Goal: Task Accomplishment & Management: Use online tool/utility

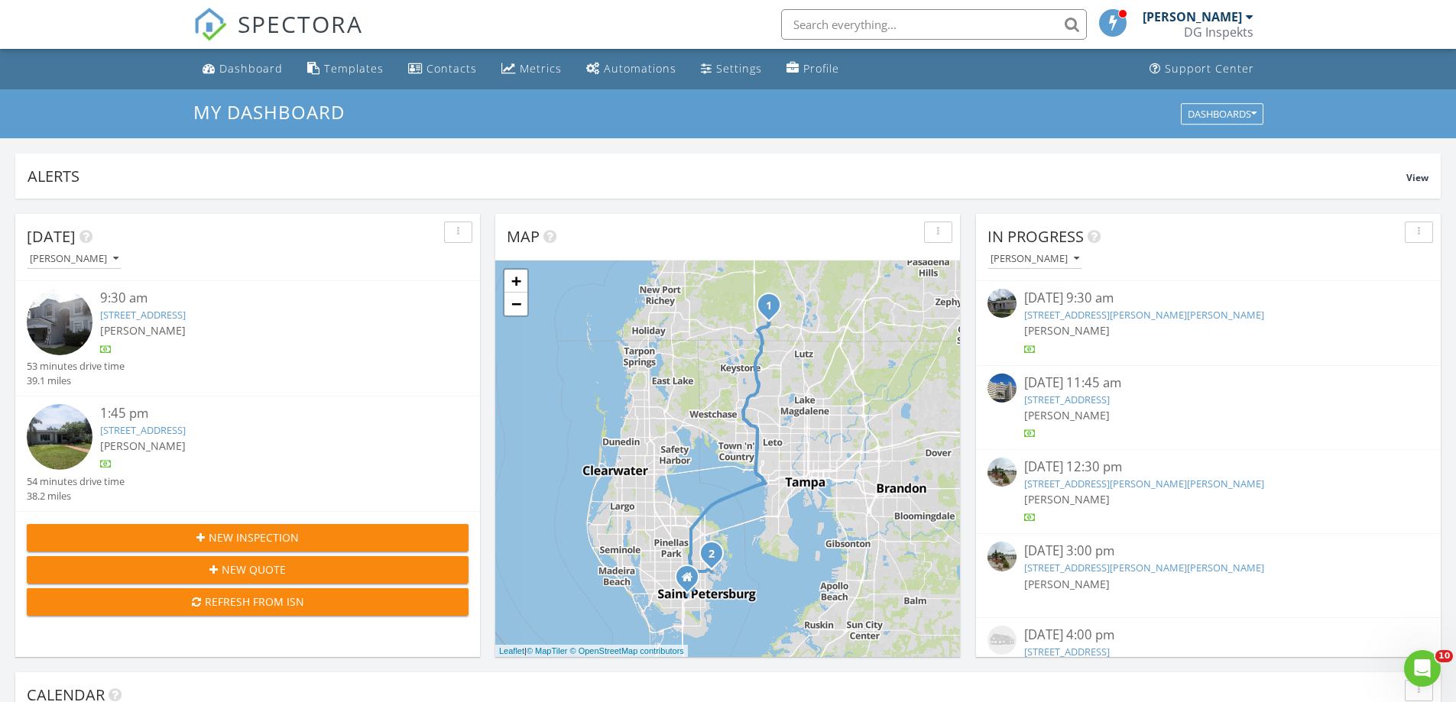
scroll to position [1414, 1479]
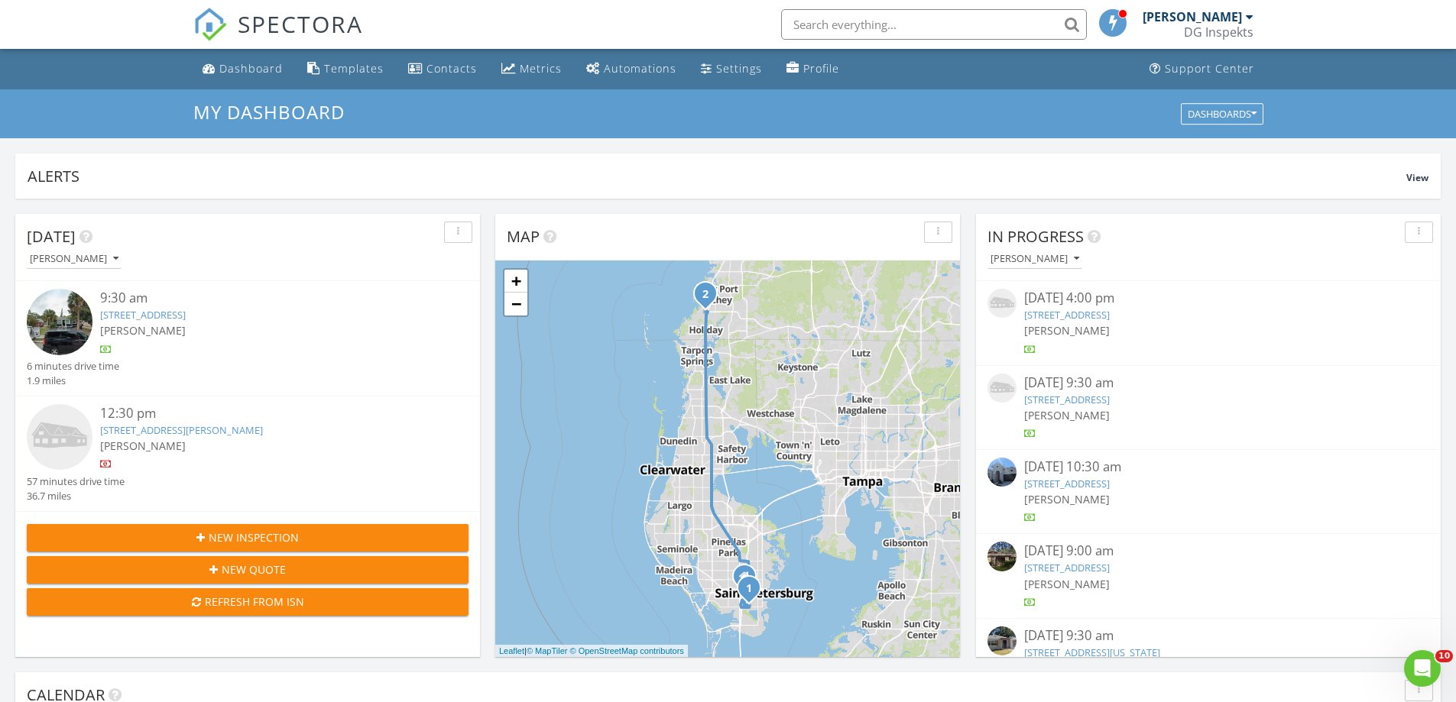
click at [183, 314] on link "[STREET_ADDRESS]" at bounding box center [143, 315] width 86 height 14
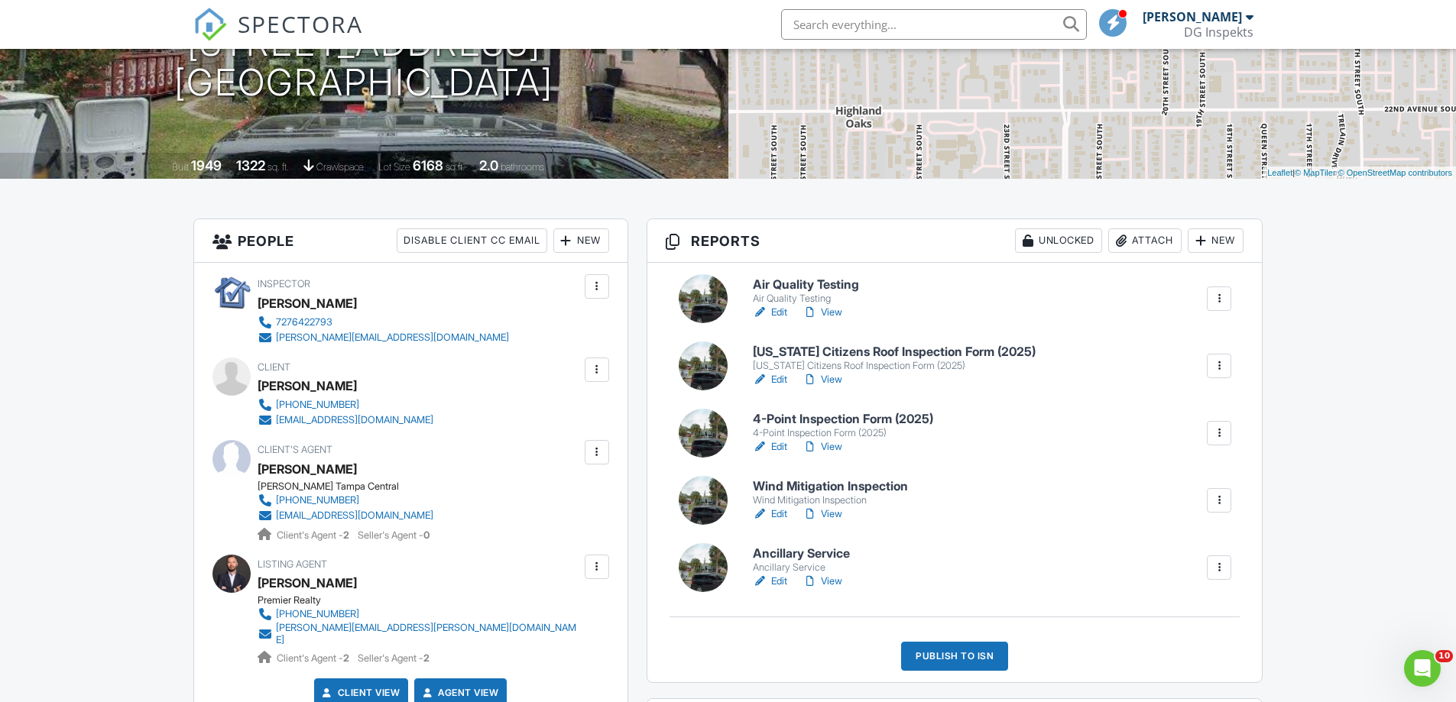
click at [1217, 293] on div at bounding box center [1218, 298] width 15 height 15
click at [1178, 423] on div "Delete" at bounding box center [1174, 421] width 32 height 17
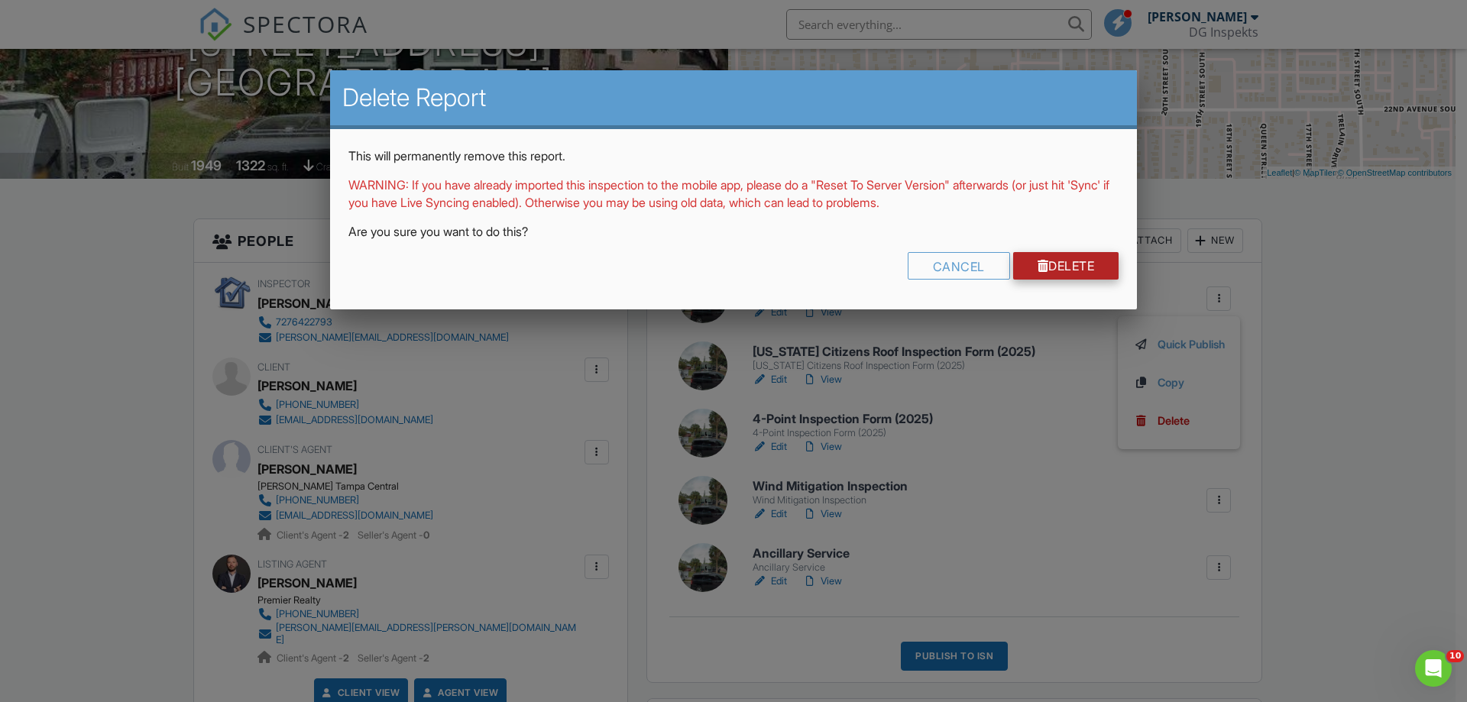
click at [1069, 264] on link "Delete" at bounding box center [1066, 266] width 106 height 28
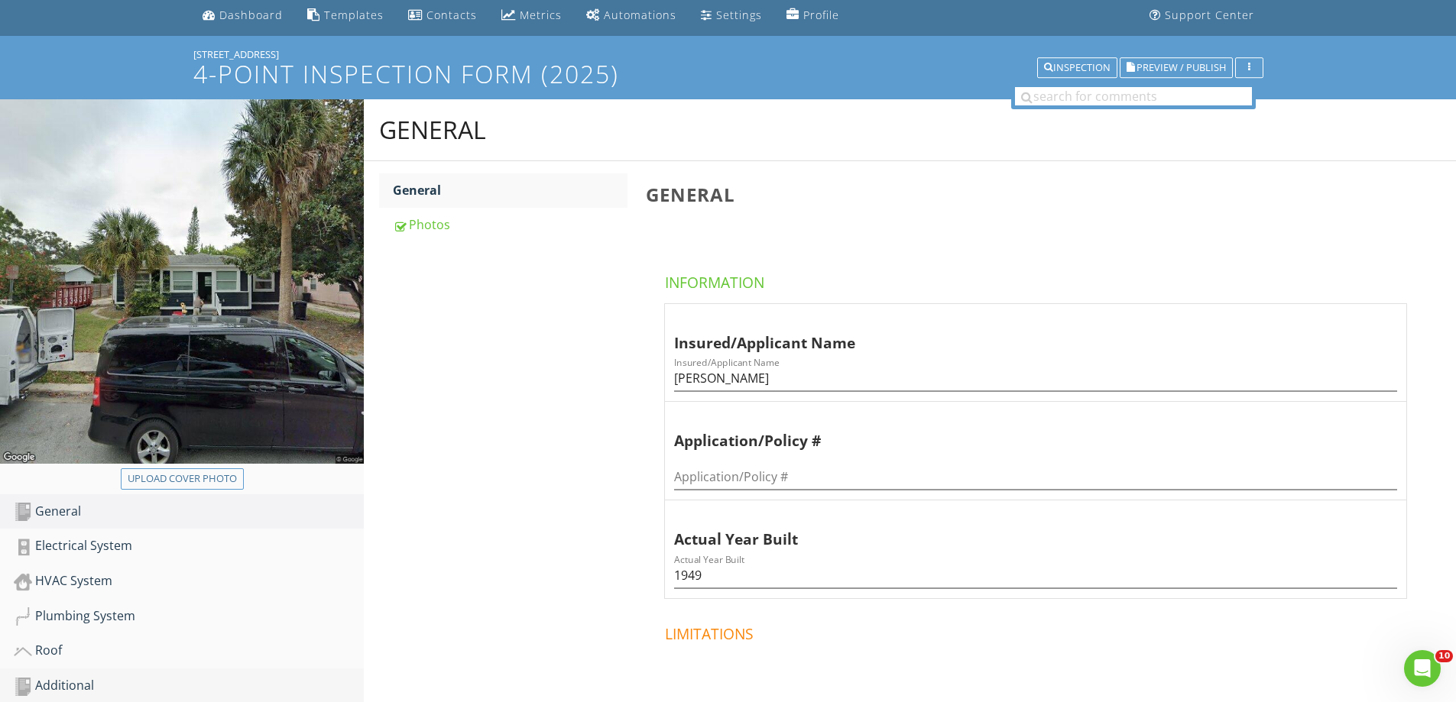
scroll to position [76, 0]
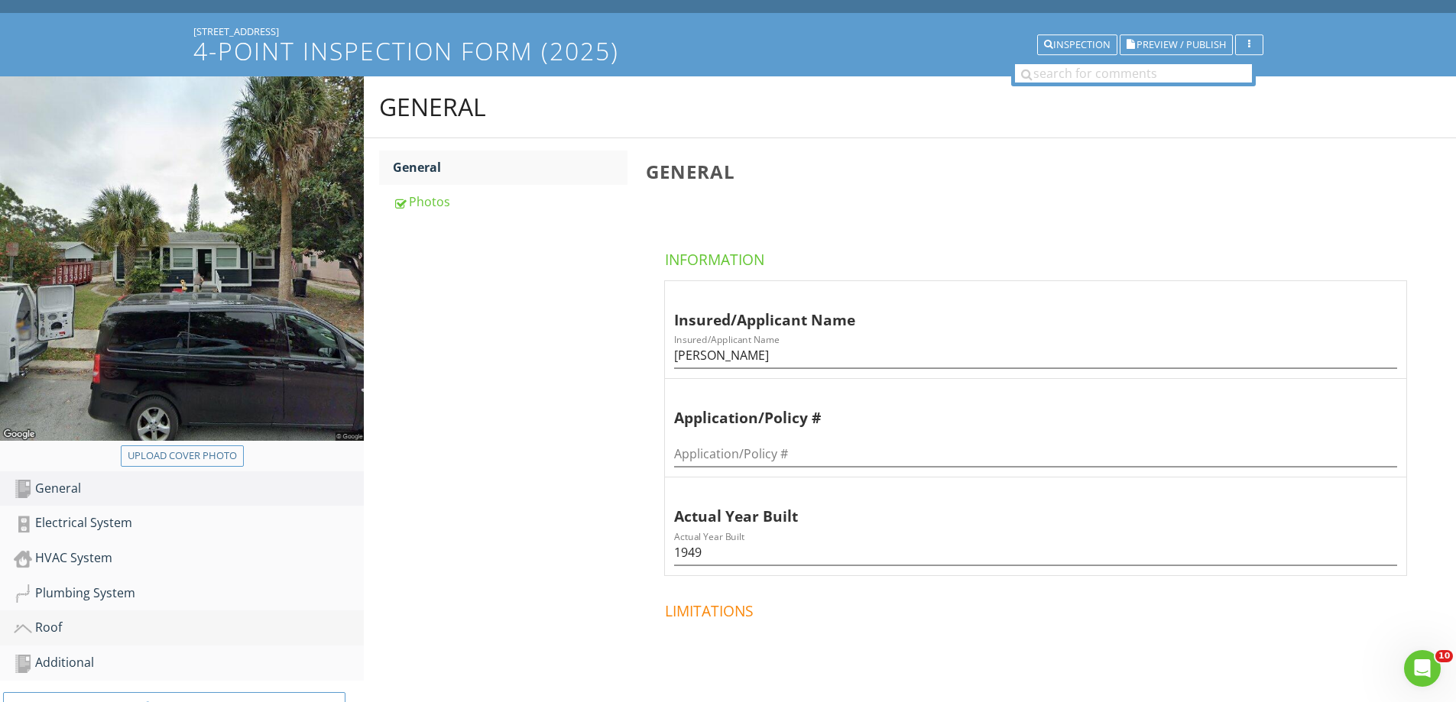
click at [59, 633] on div "Roof" at bounding box center [189, 628] width 350 height 20
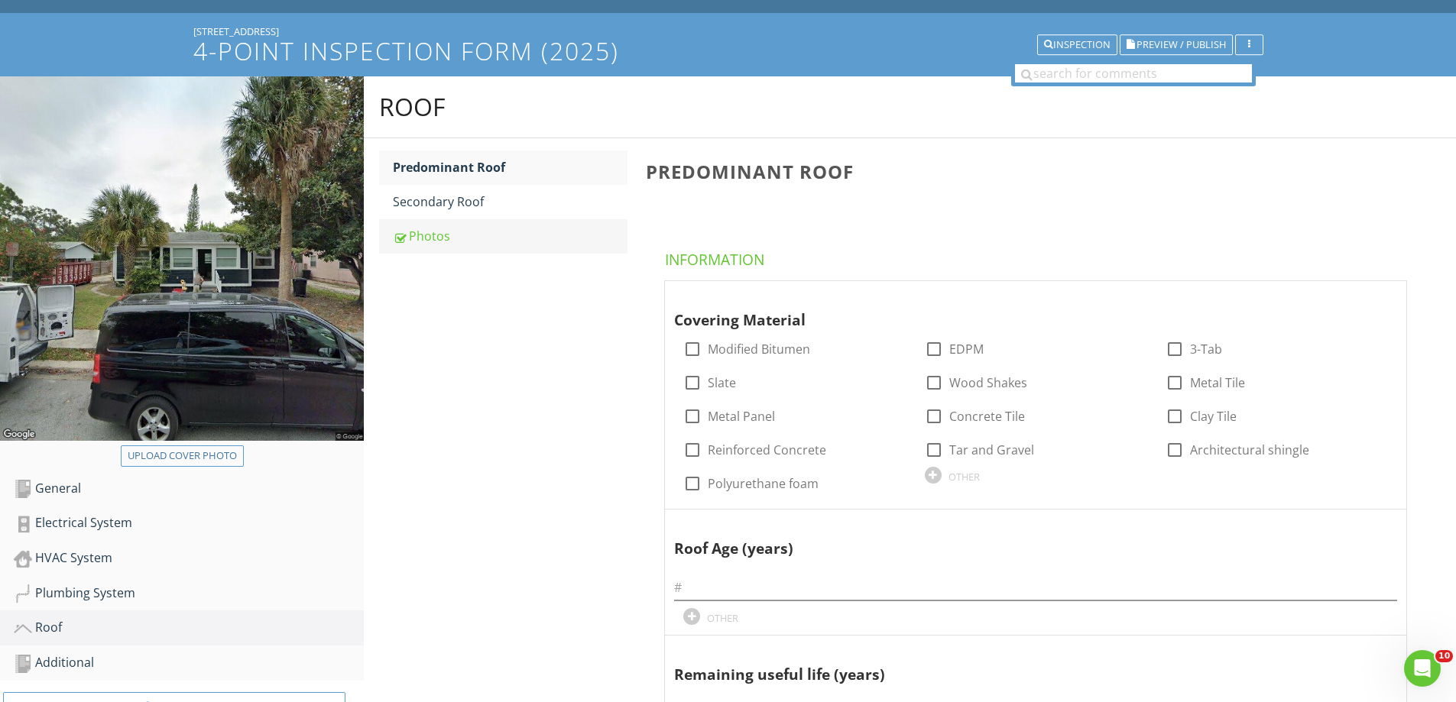
click at [432, 241] on div "Photos" at bounding box center [510, 236] width 235 height 18
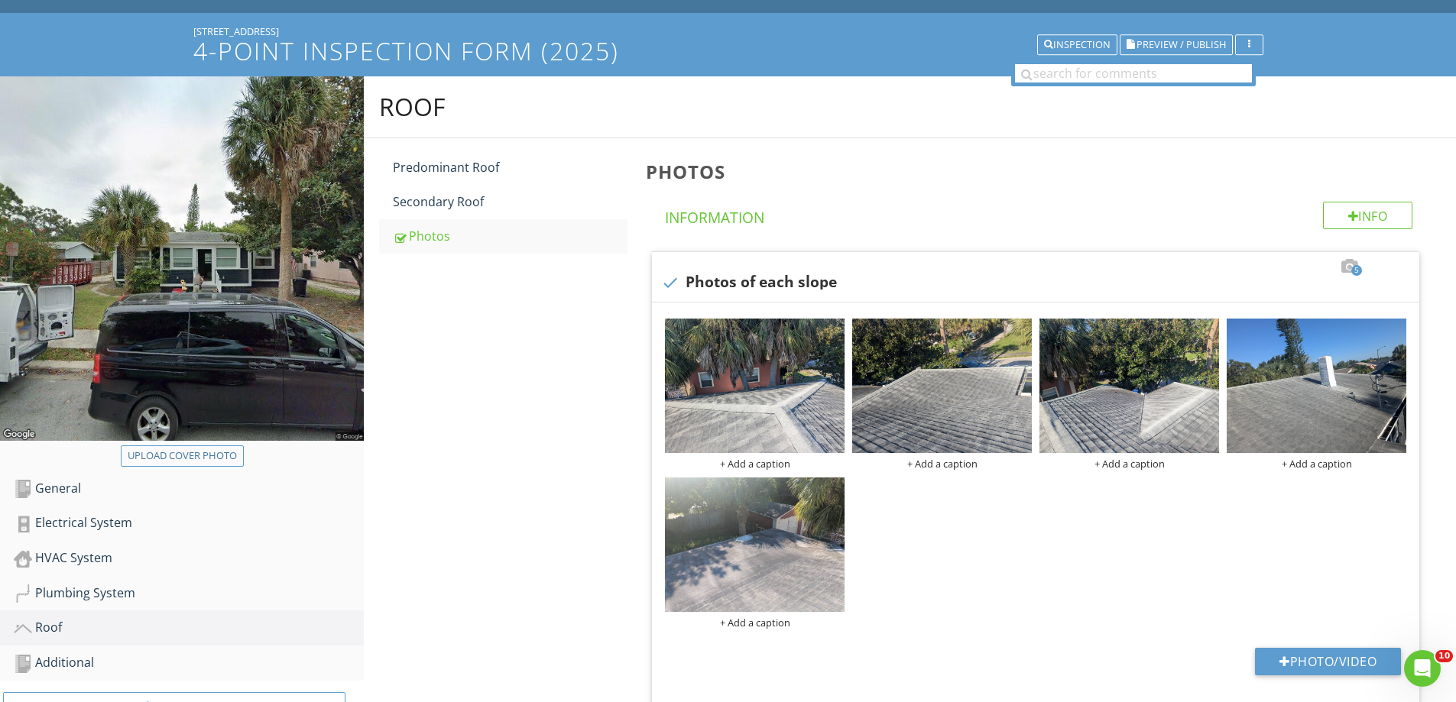
click at [90, 519] on div "Electrical System" at bounding box center [189, 524] width 350 height 20
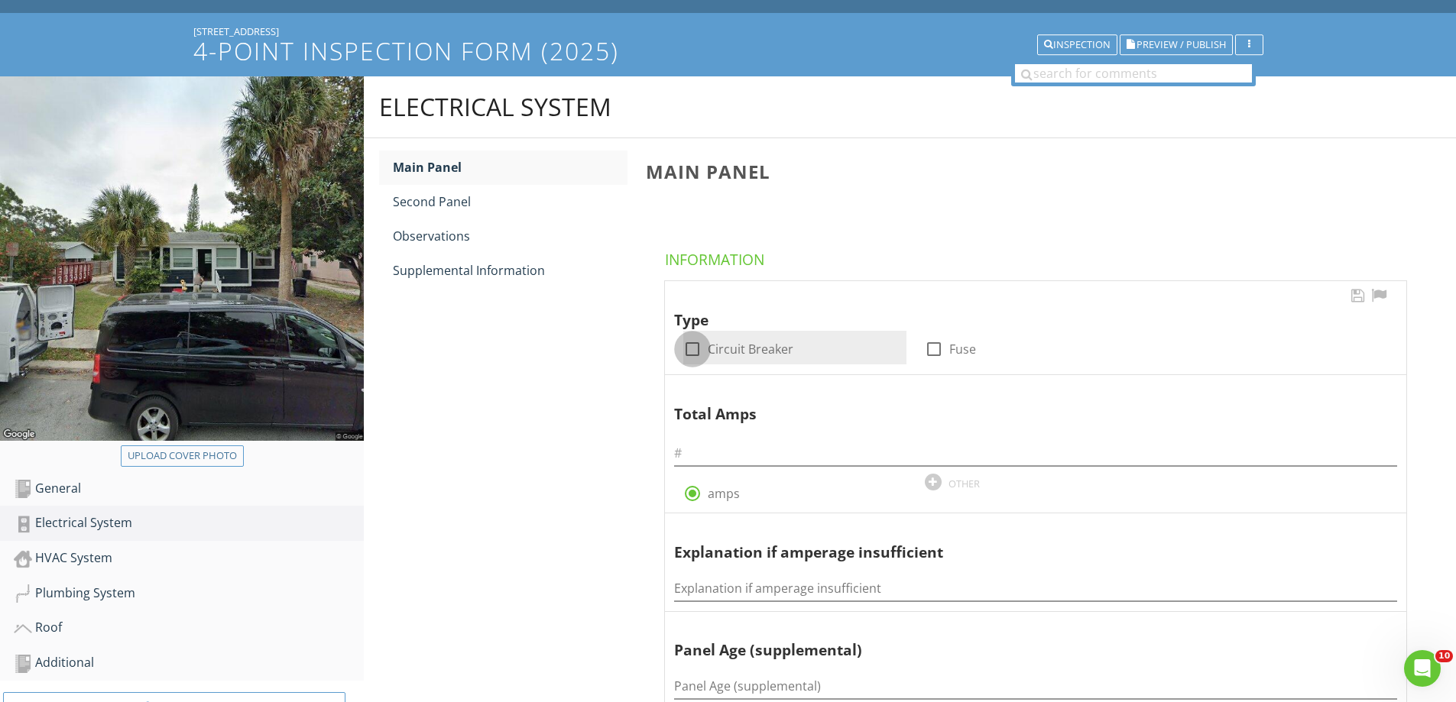
click at [695, 343] on div at bounding box center [692, 349] width 26 height 26
checkbox input "true"
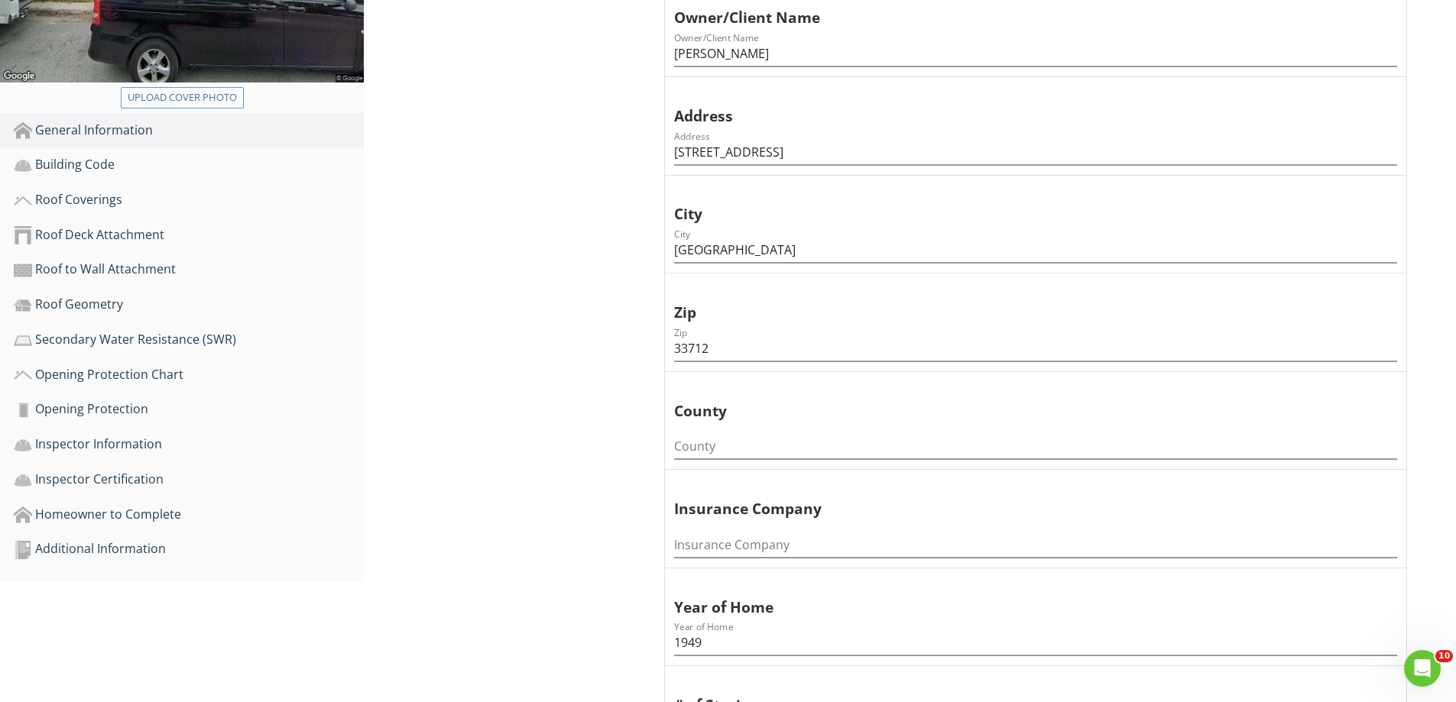
scroll to position [535, 0]
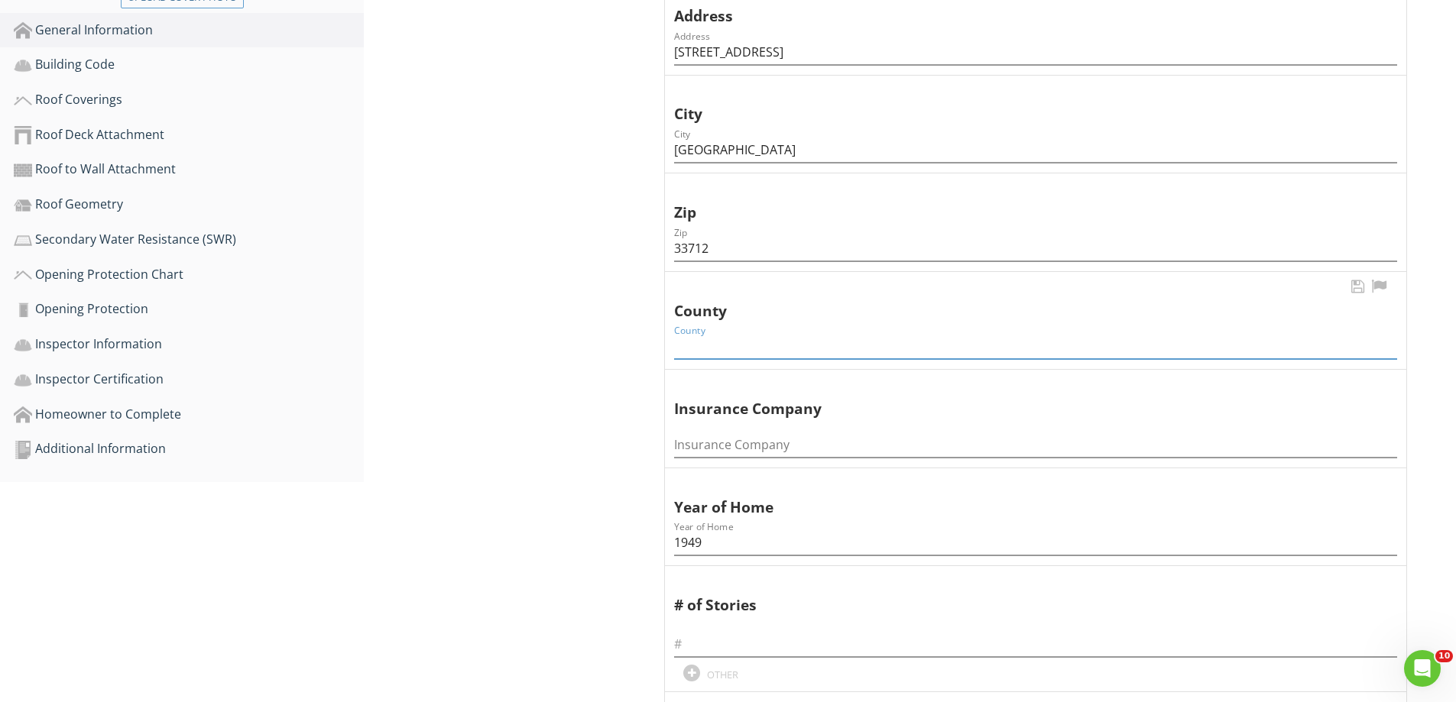
click at [716, 346] on input "County" at bounding box center [1035, 346] width 723 height 25
type input "Pinellas"
click at [701, 642] on input "text" at bounding box center [1035, 644] width 723 height 25
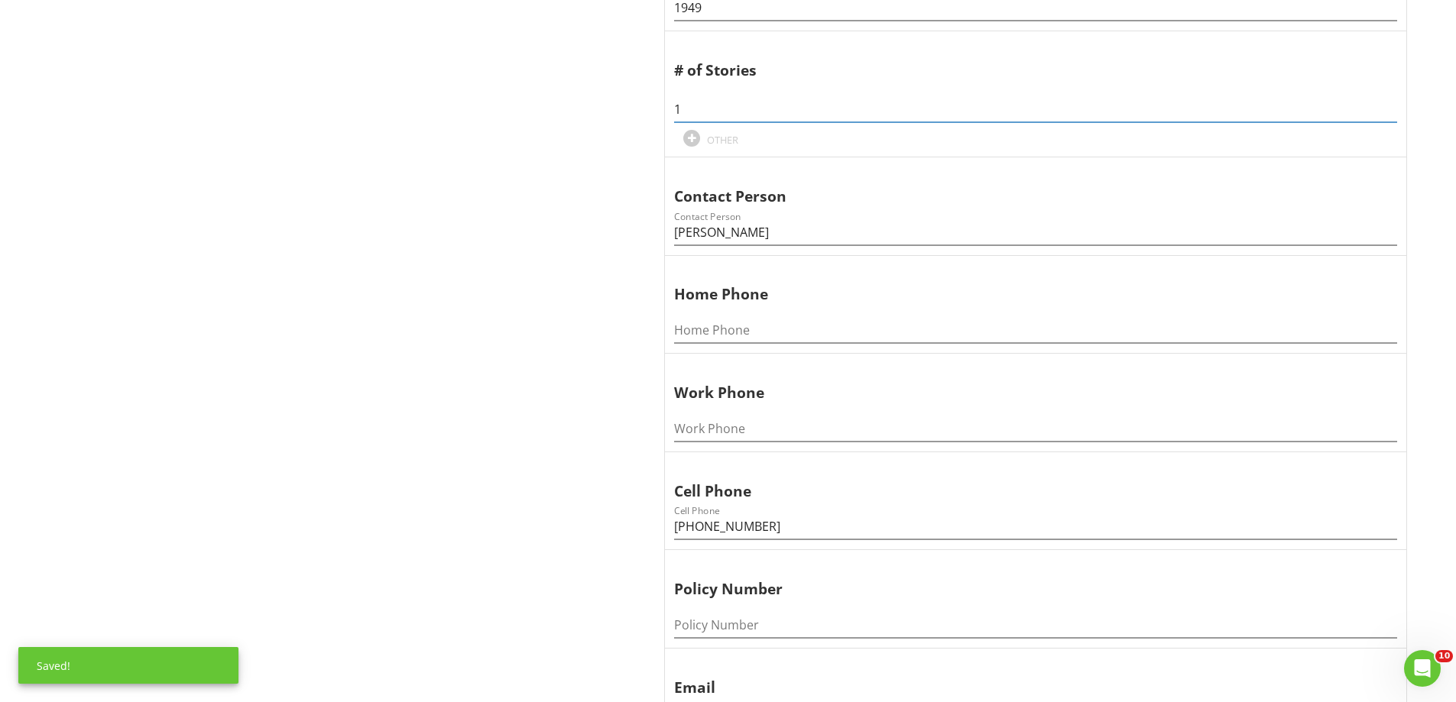
scroll to position [306, 0]
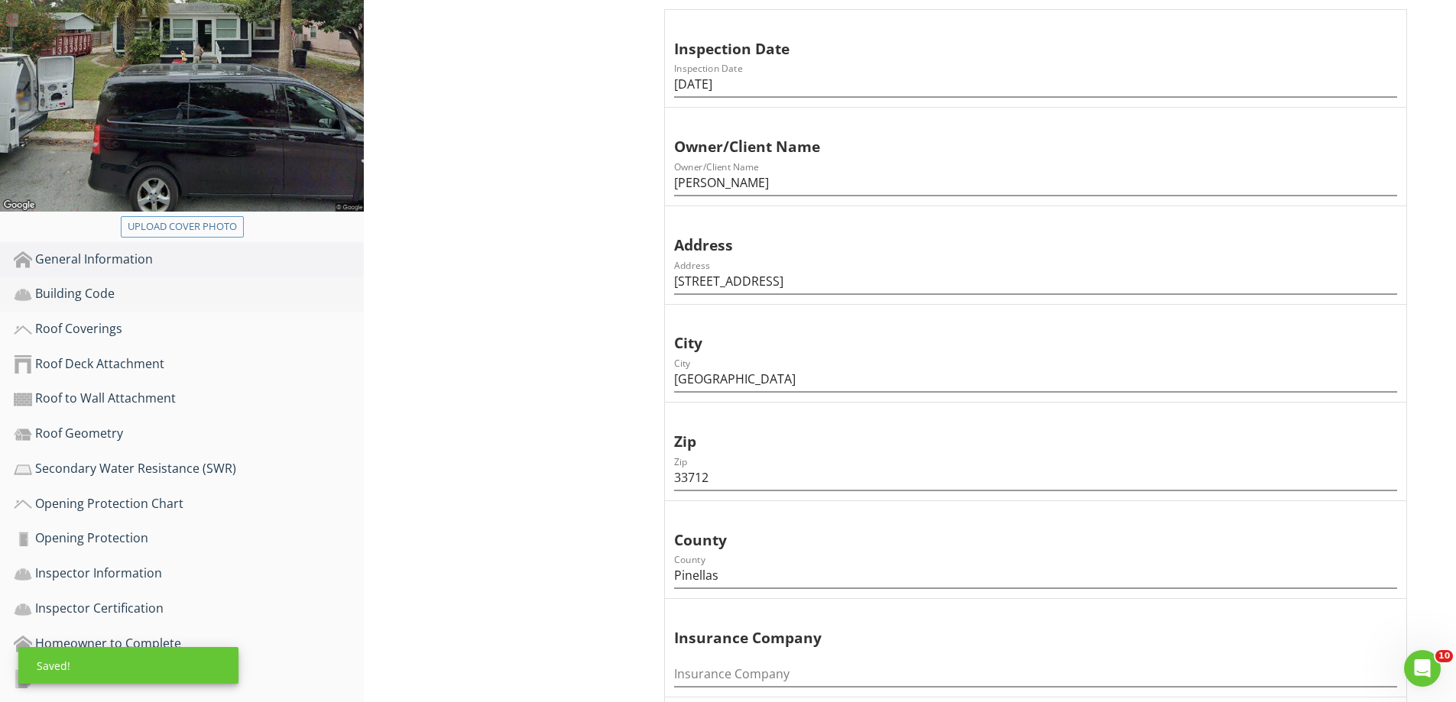
type input "1"
click at [151, 296] on div "Building Code" at bounding box center [189, 294] width 350 height 20
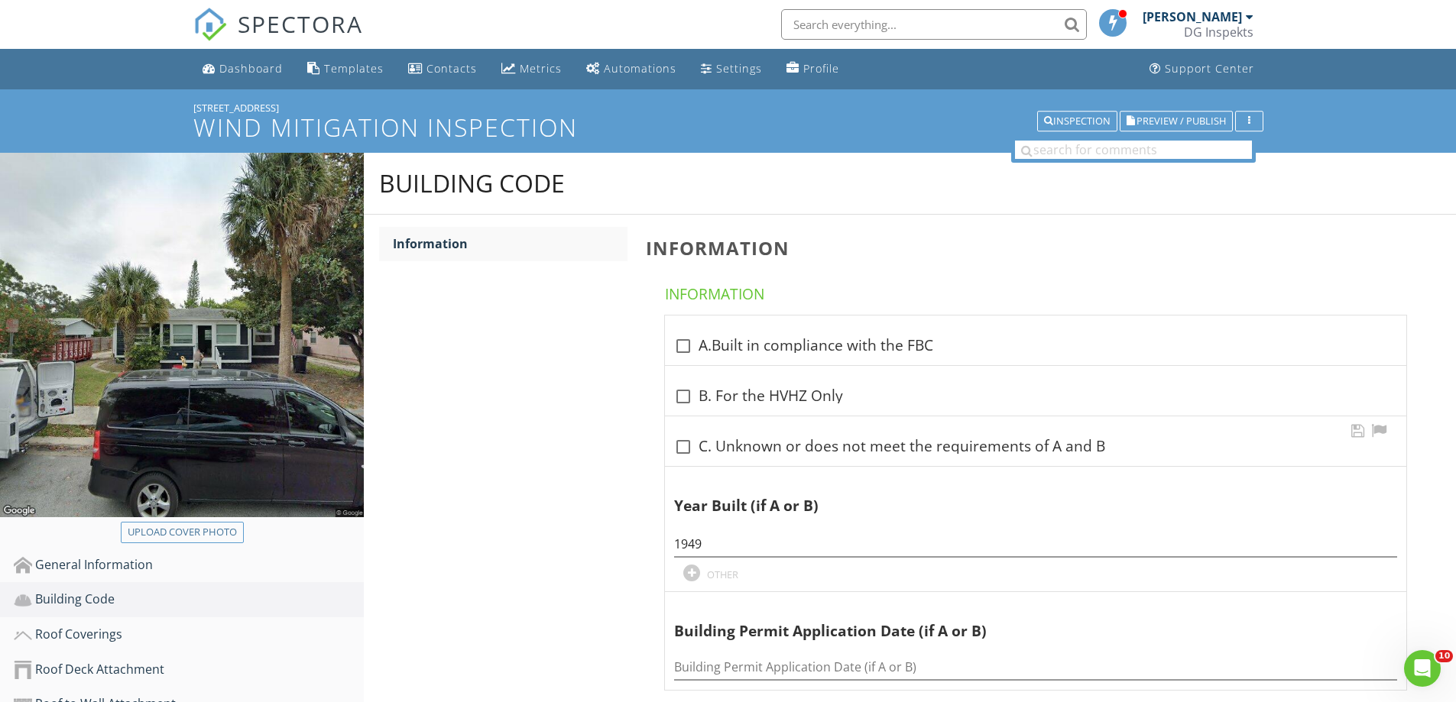
click at [687, 451] on div at bounding box center [683, 447] width 26 height 26
checkbox input "true"
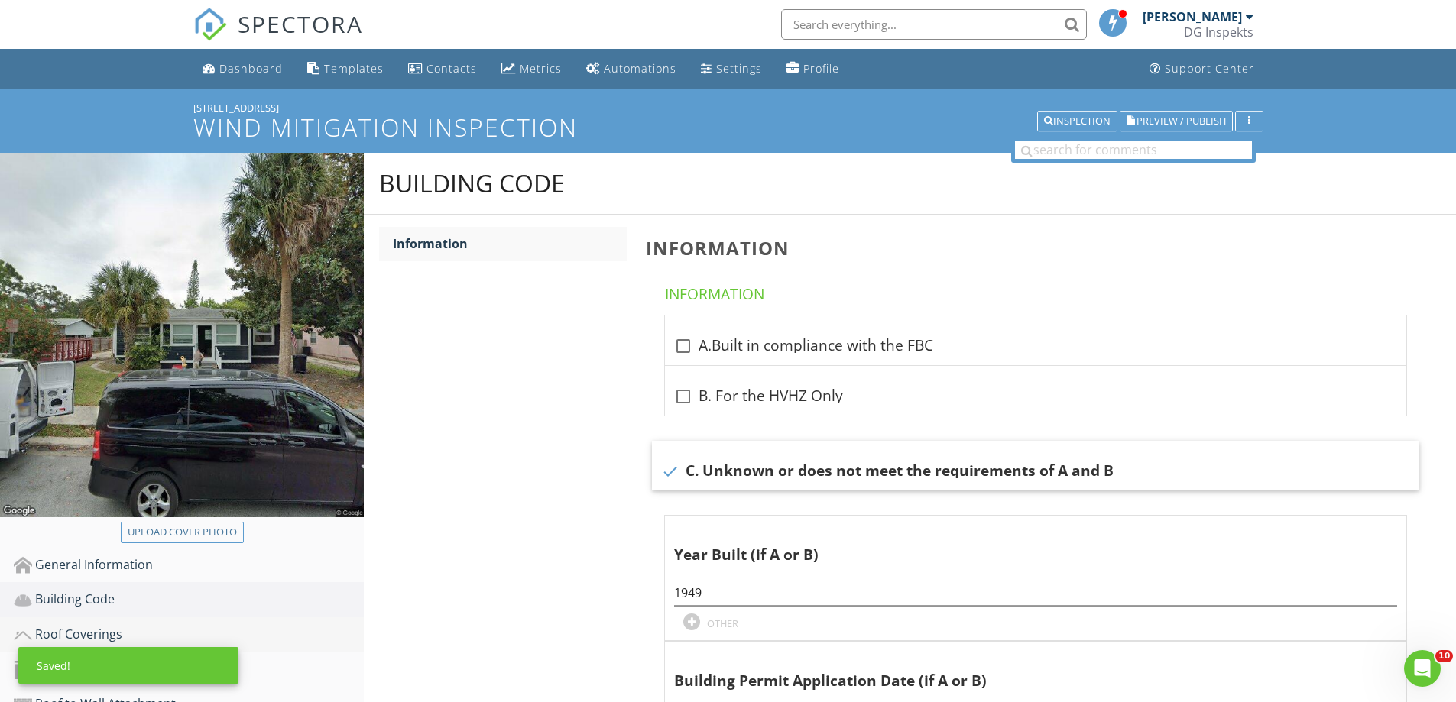
click at [53, 632] on div "Roof Coverings" at bounding box center [189, 635] width 350 height 20
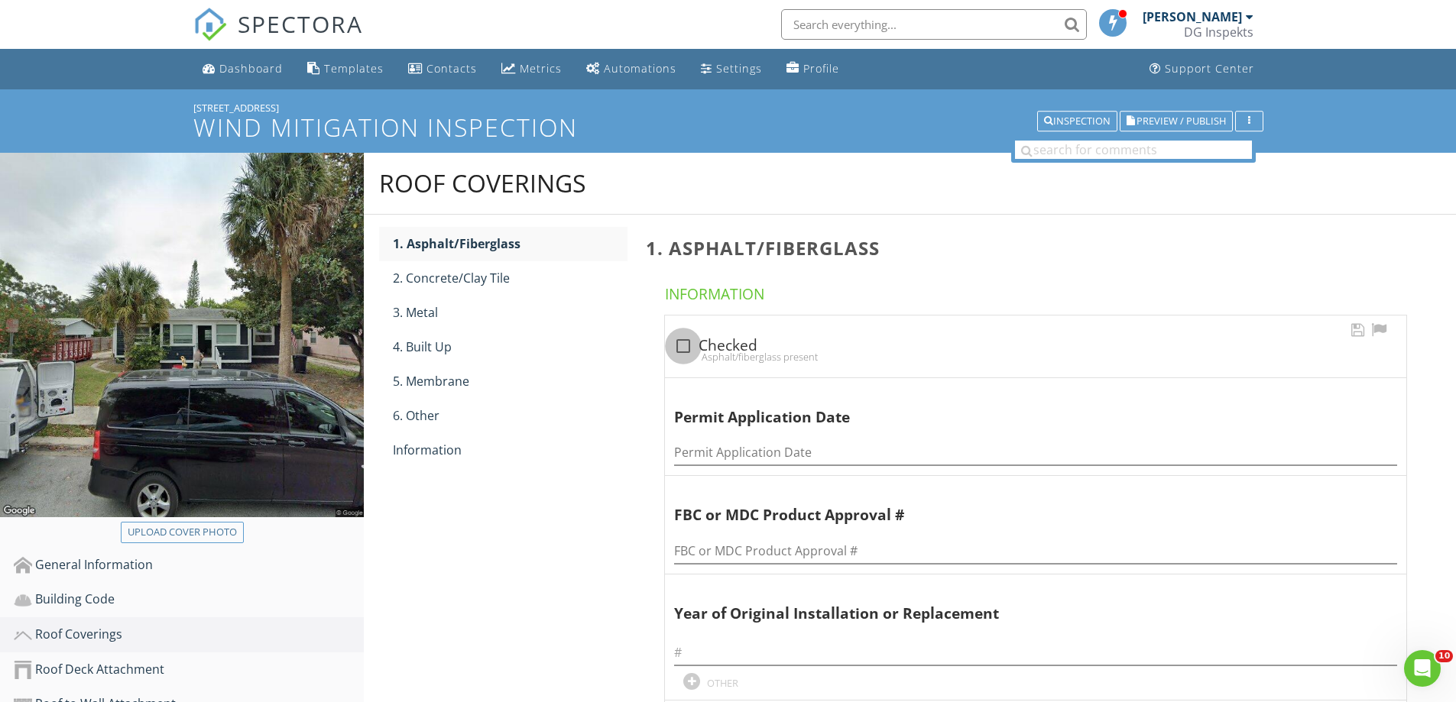
click at [689, 349] on div at bounding box center [683, 346] width 26 height 26
checkbox input "true"
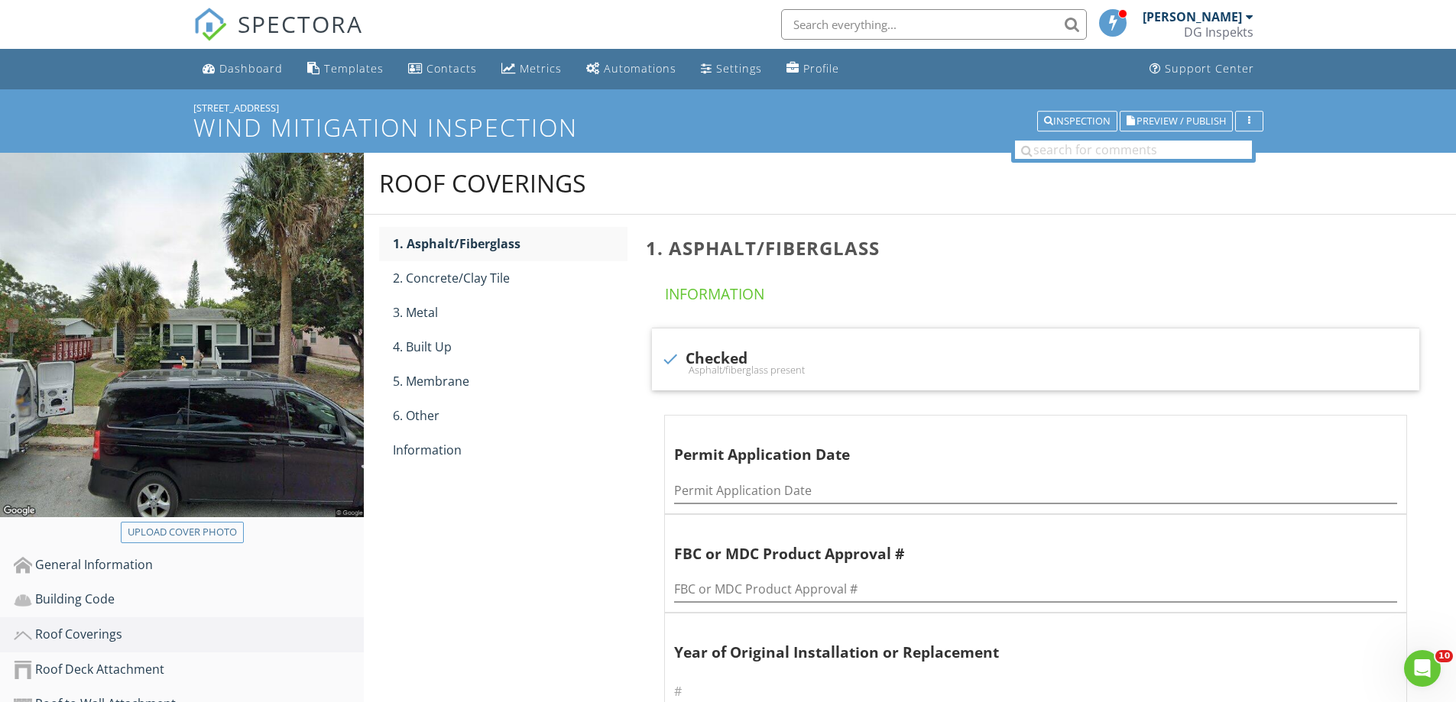
scroll to position [153, 0]
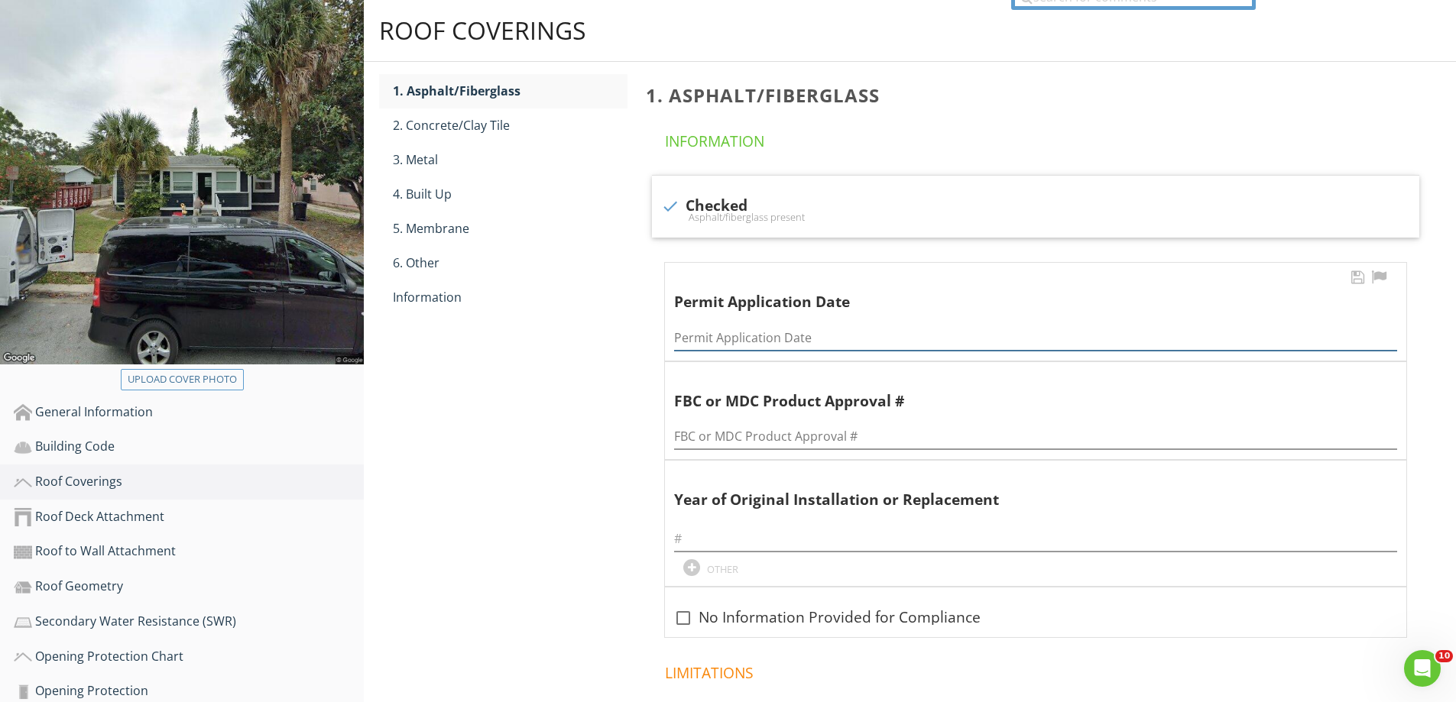
click at [806, 331] on input "Permit Application Date" at bounding box center [1035, 338] width 723 height 25
type input "9/18/15"
click at [468, 226] on div "5. Membrane" at bounding box center [510, 228] width 235 height 18
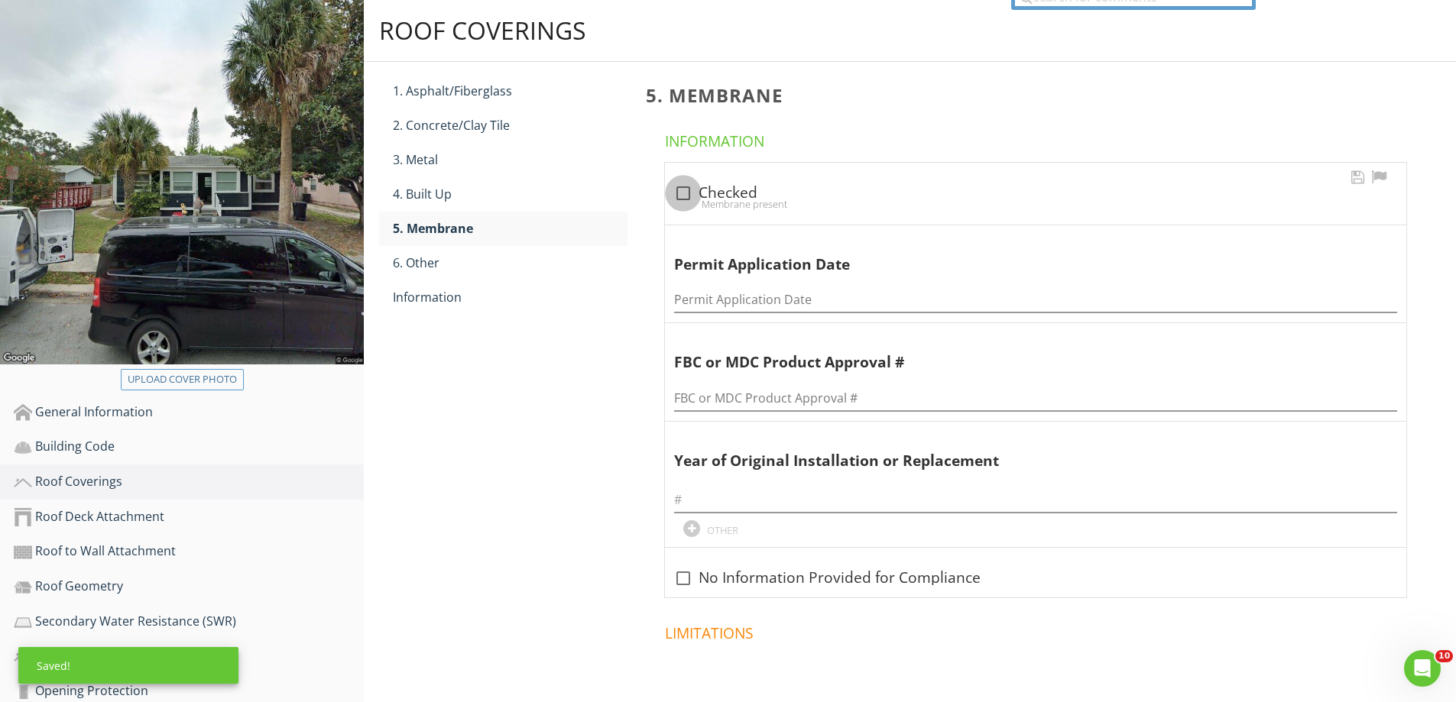
click at [686, 190] on div at bounding box center [683, 193] width 26 height 26
checkbox input "true"
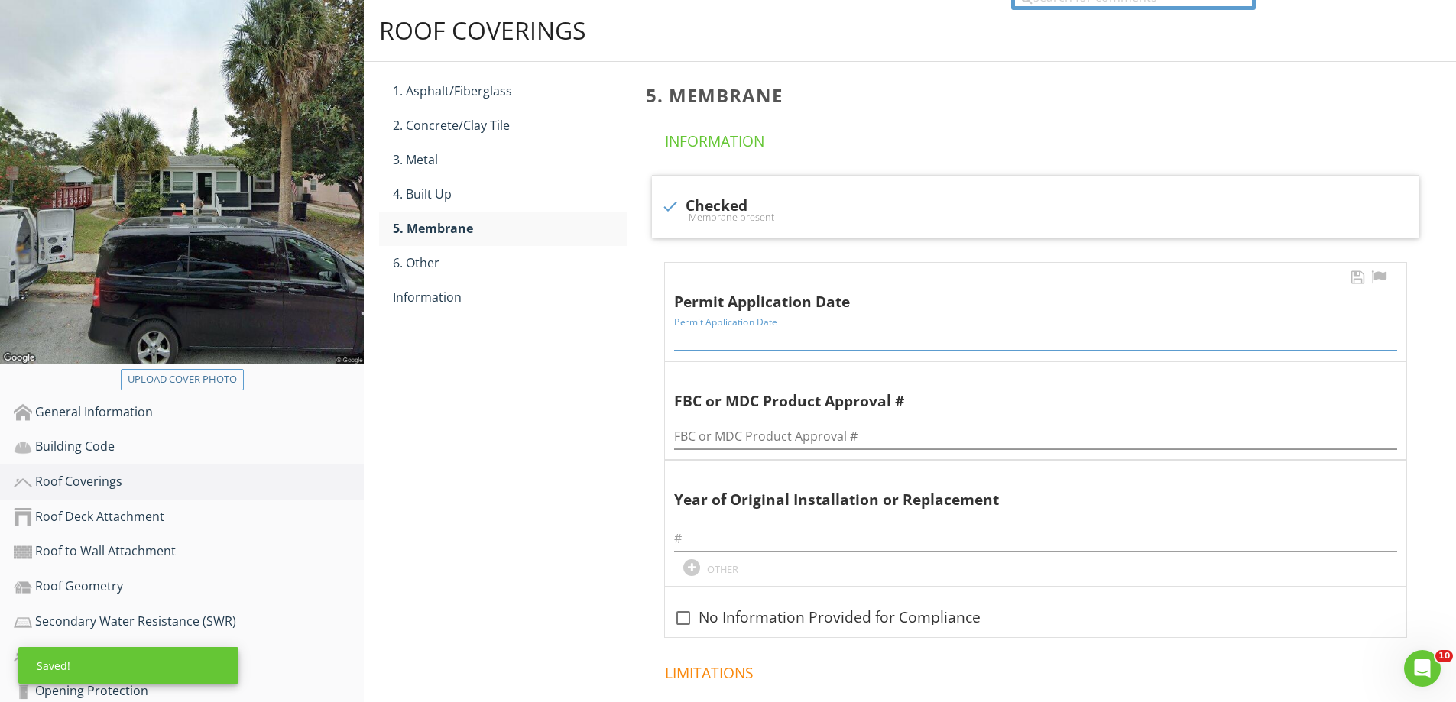
click at [770, 332] on input "Permit Application Date" at bounding box center [1035, 338] width 723 height 25
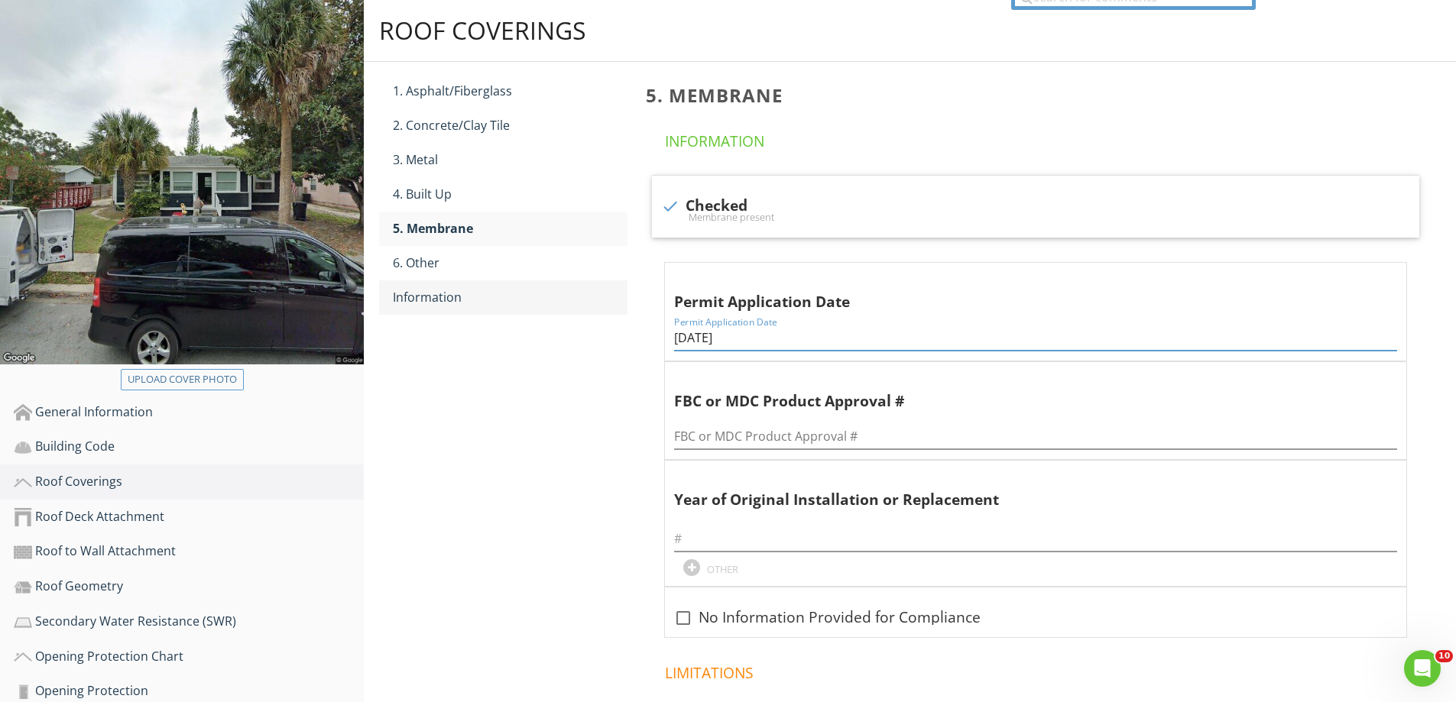
type input "9/18/15"
click at [462, 301] on div "Information" at bounding box center [510, 297] width 235 height 18
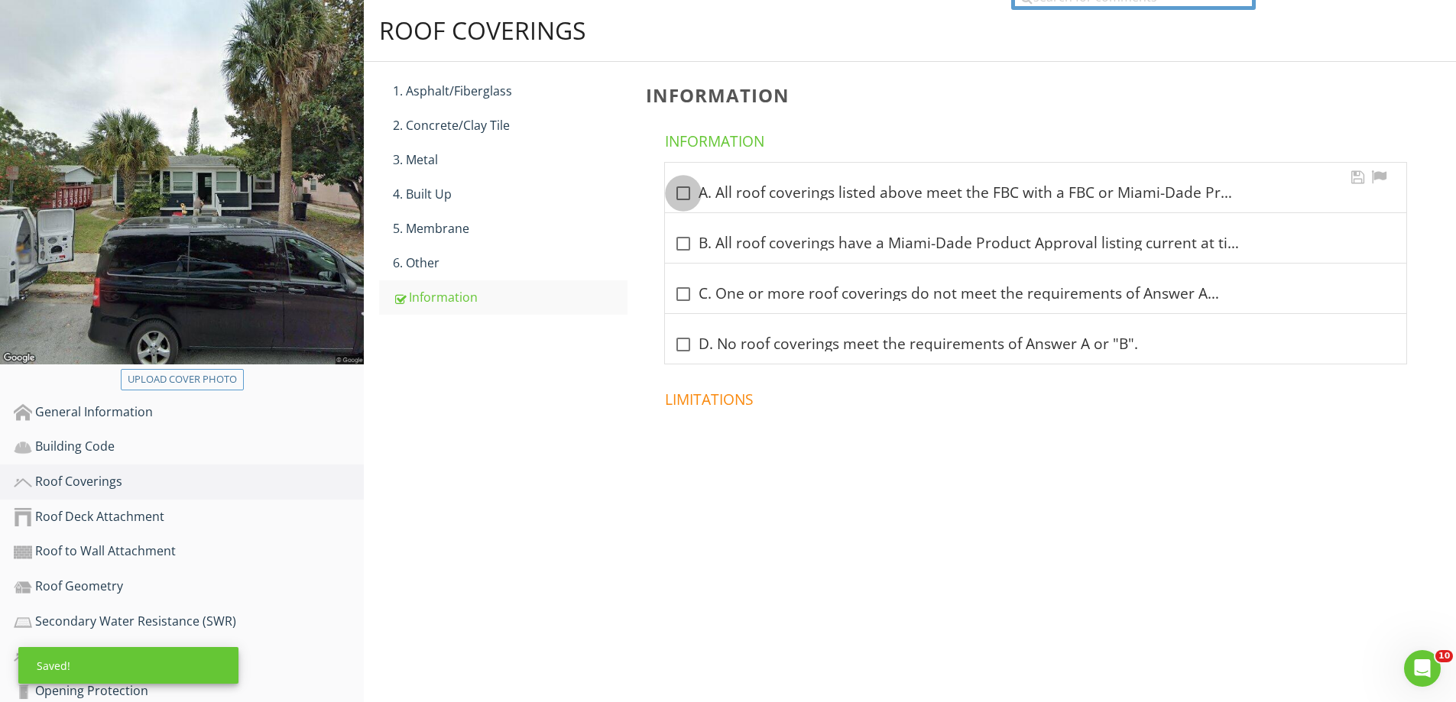
click at [682, 186] on div at bounding box center [683, 193] width 26 height 26
checkbox input "true"
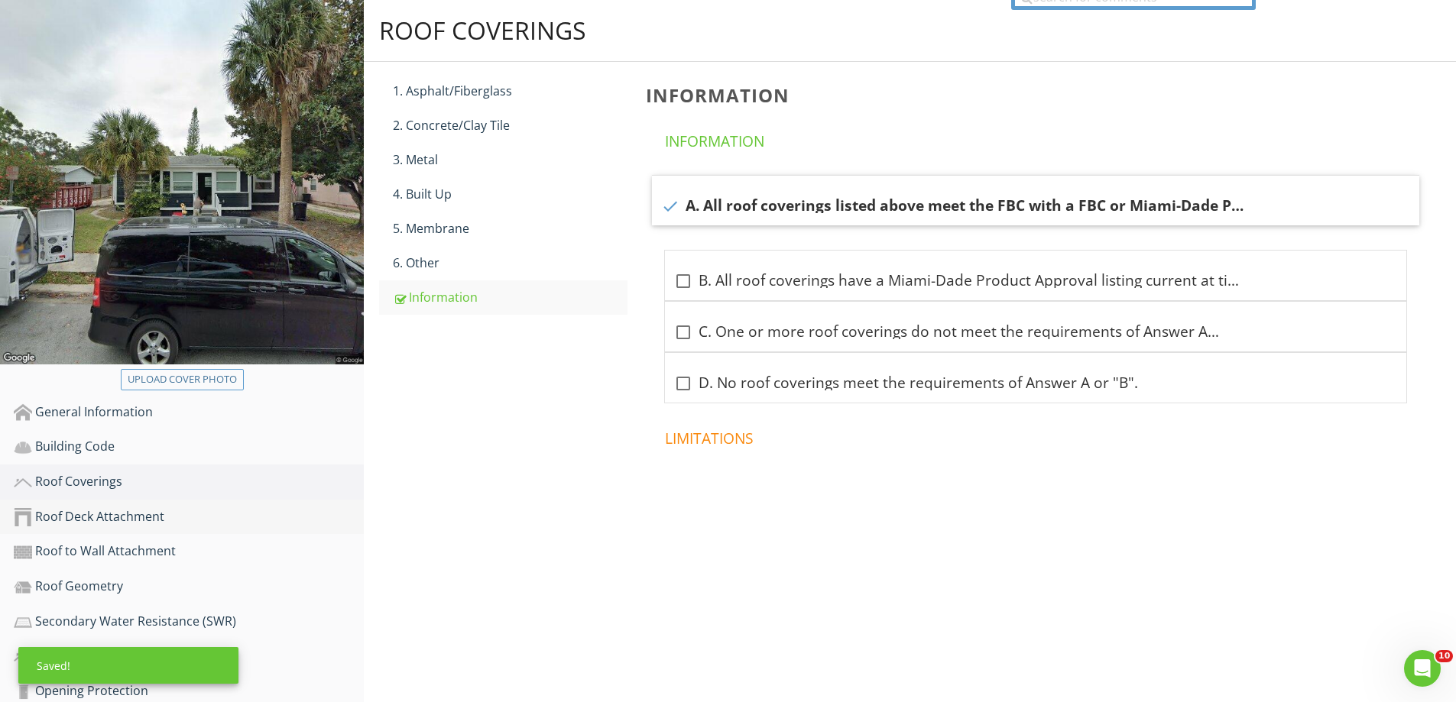
click at [118, 517] on div "Roof Deck Attachment" at bounding box center [189, 517] width 350 height 20
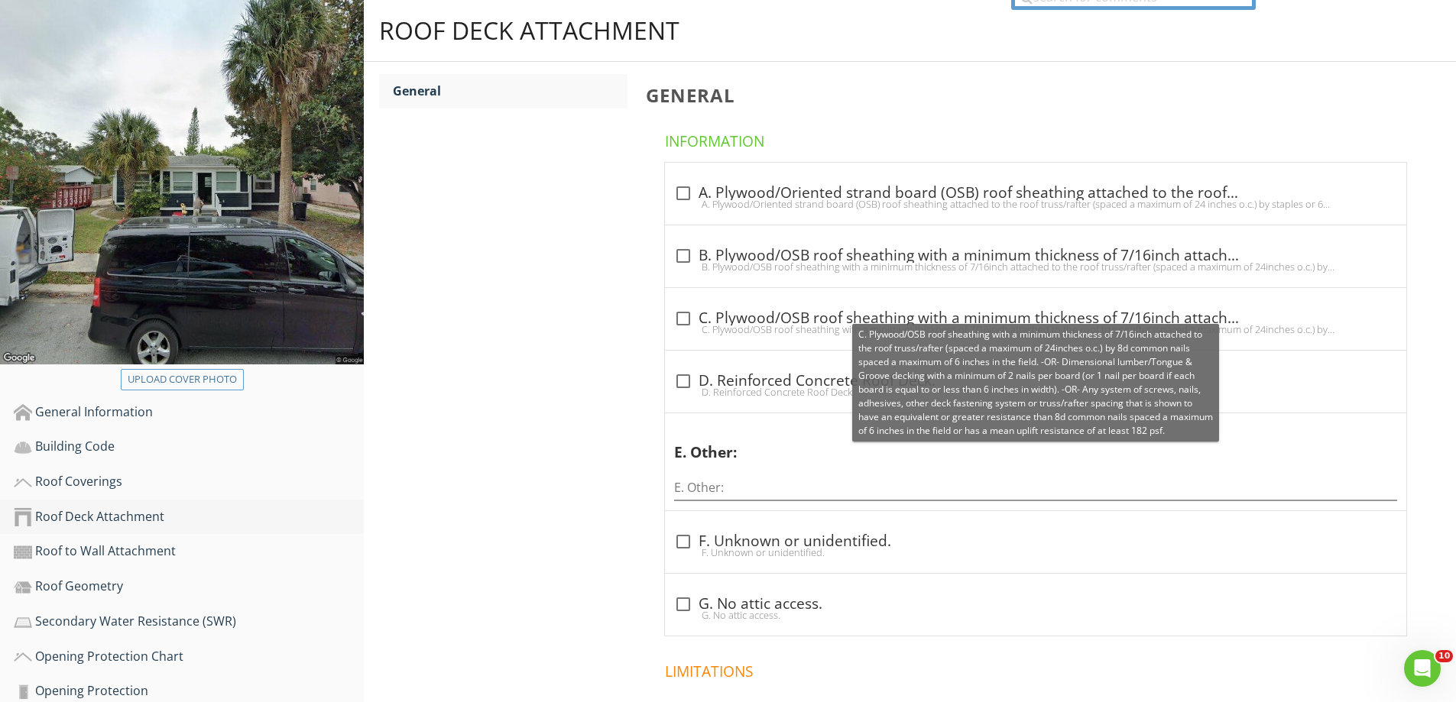
drag, startPoint x: 685, startPoint y: 319, endPoint x: 332, endPoint y: 511, distance: 402.1
click at [685, 318] on div at bounding box center [683, 319] width 26 height 26
checkbox input "true"
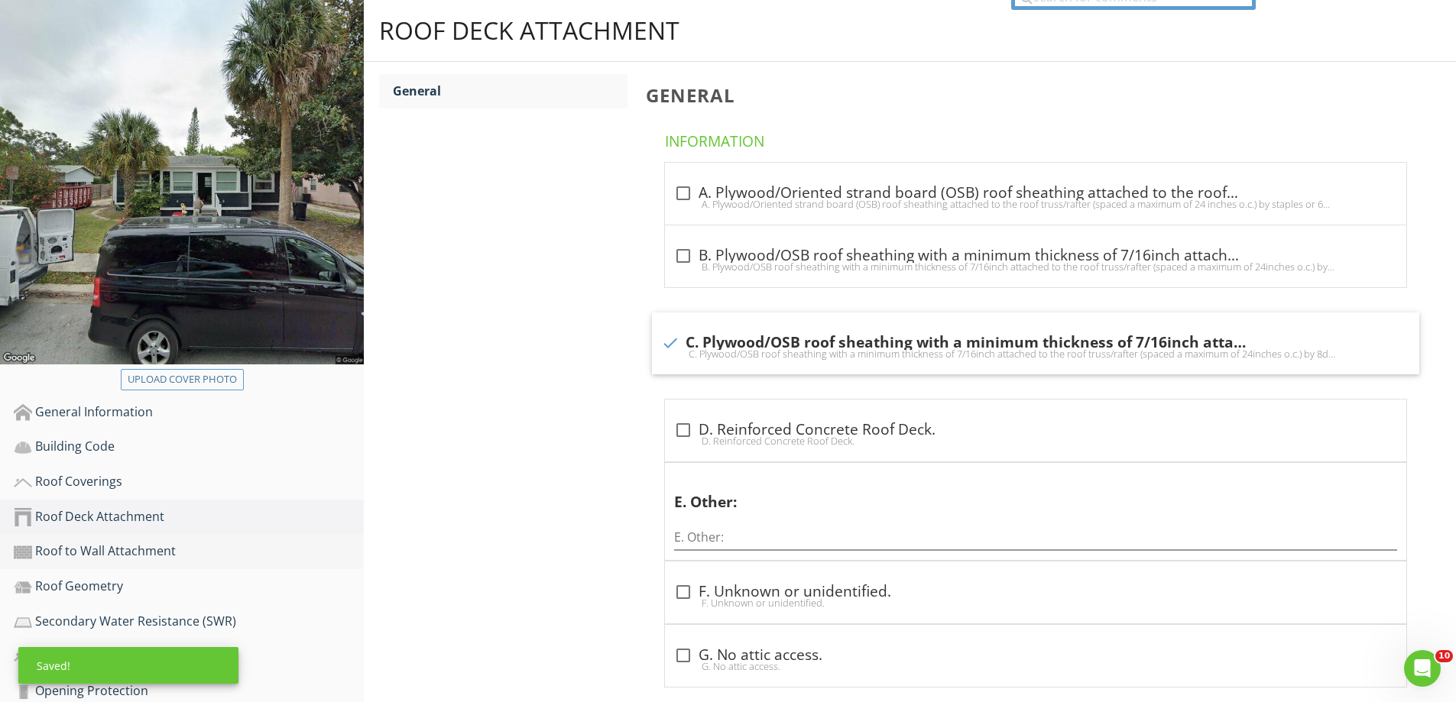
click at [132, 545] on div "Roof to Wall Attachment" at bounding box center [189, 552] width 350 height 20
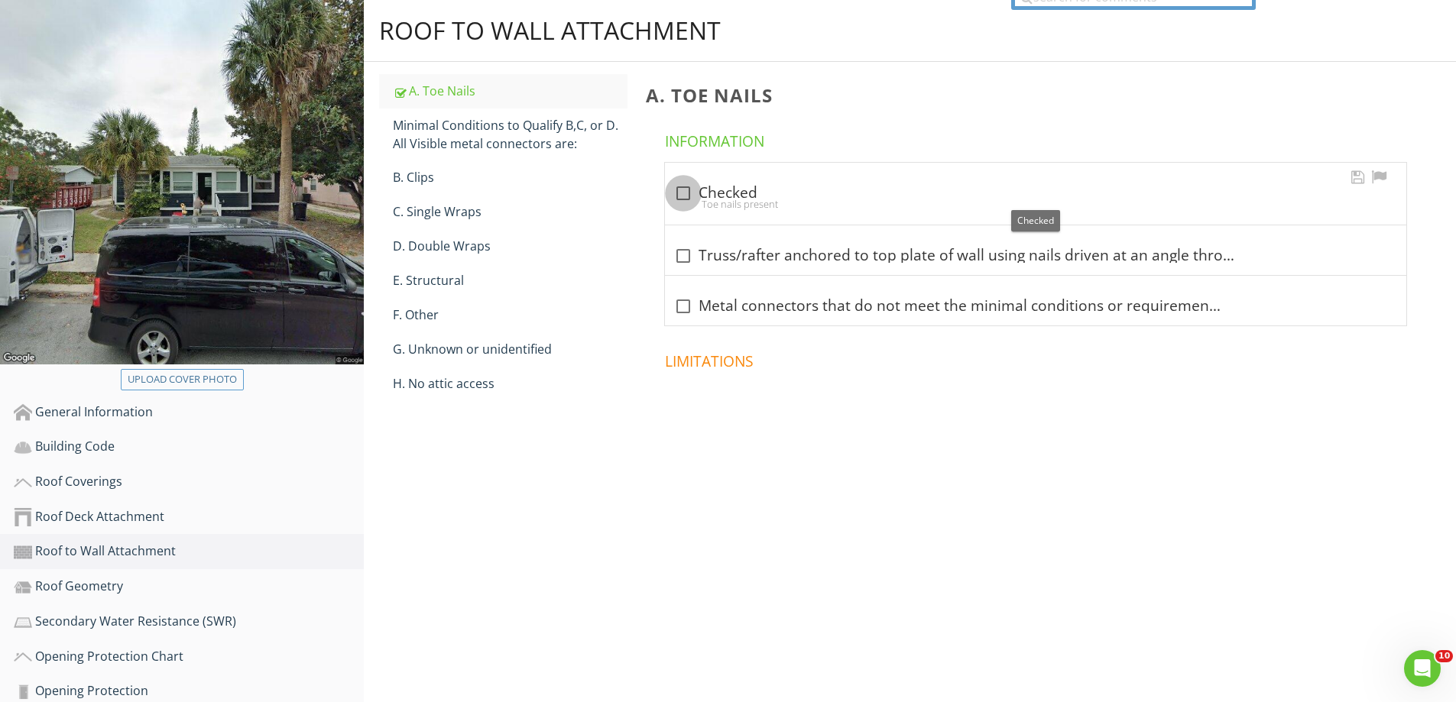
click at [689, 189] on div at bounding box center [683, 193] width 26 height 26
checkbox input "true"
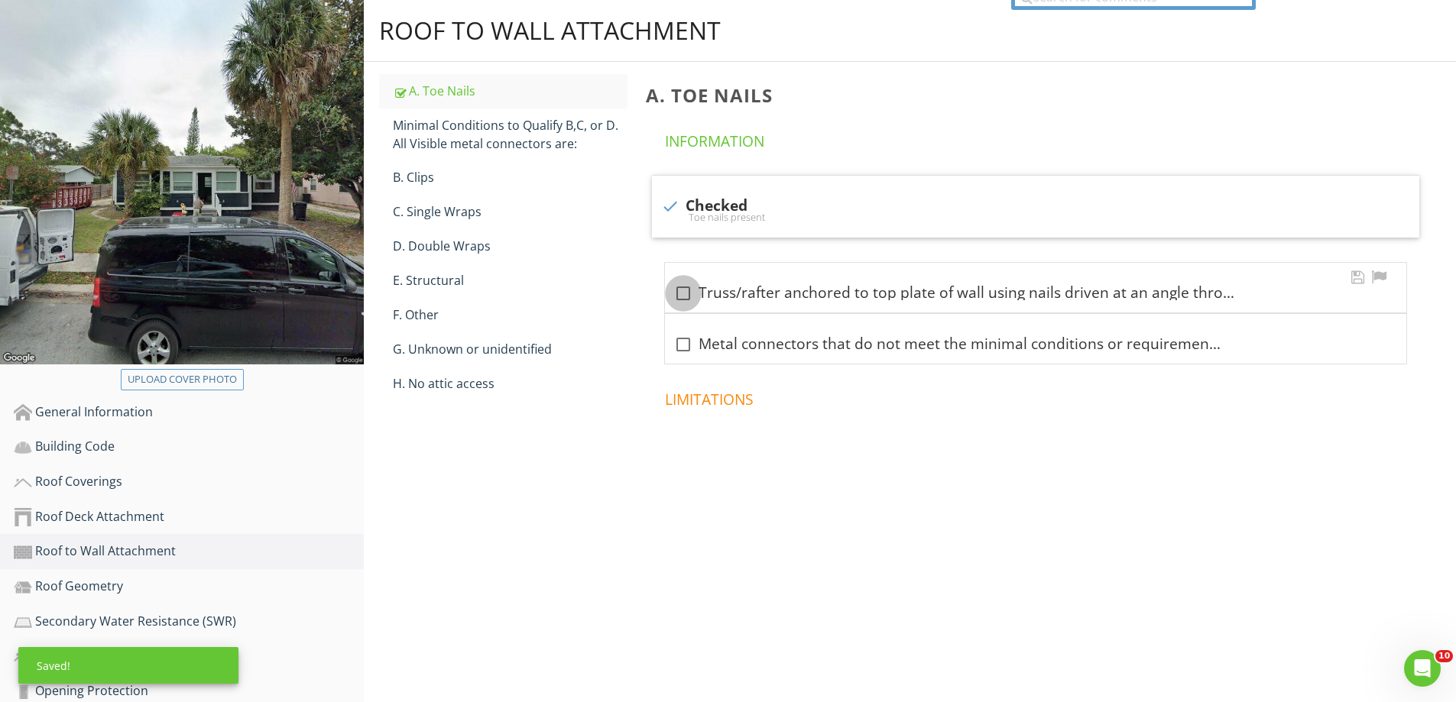
click at [681, 289] on div at bounding box center [683, 293] width 26 height 26
checkbox input "true"
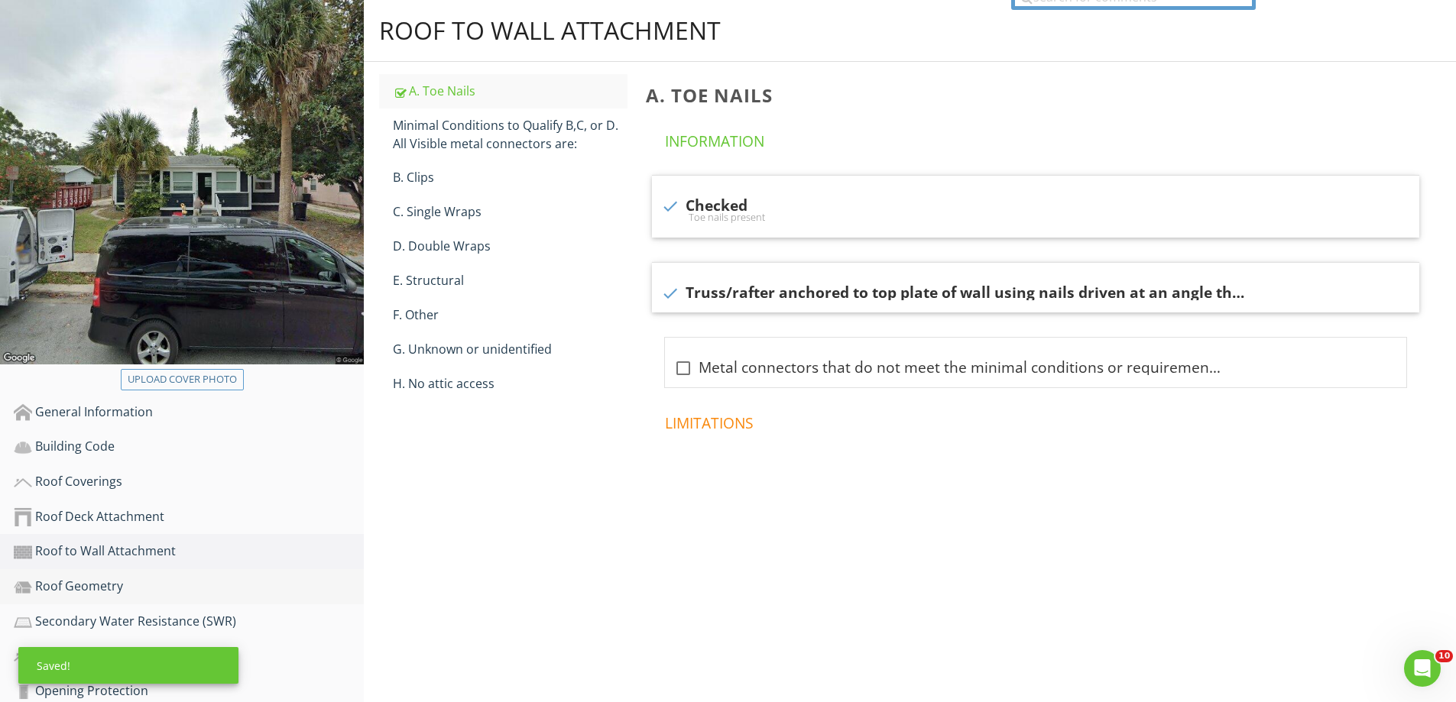
click at [82, 585] on div "Roof Geometry" at bounding box center [189, 587] width 350 height 20
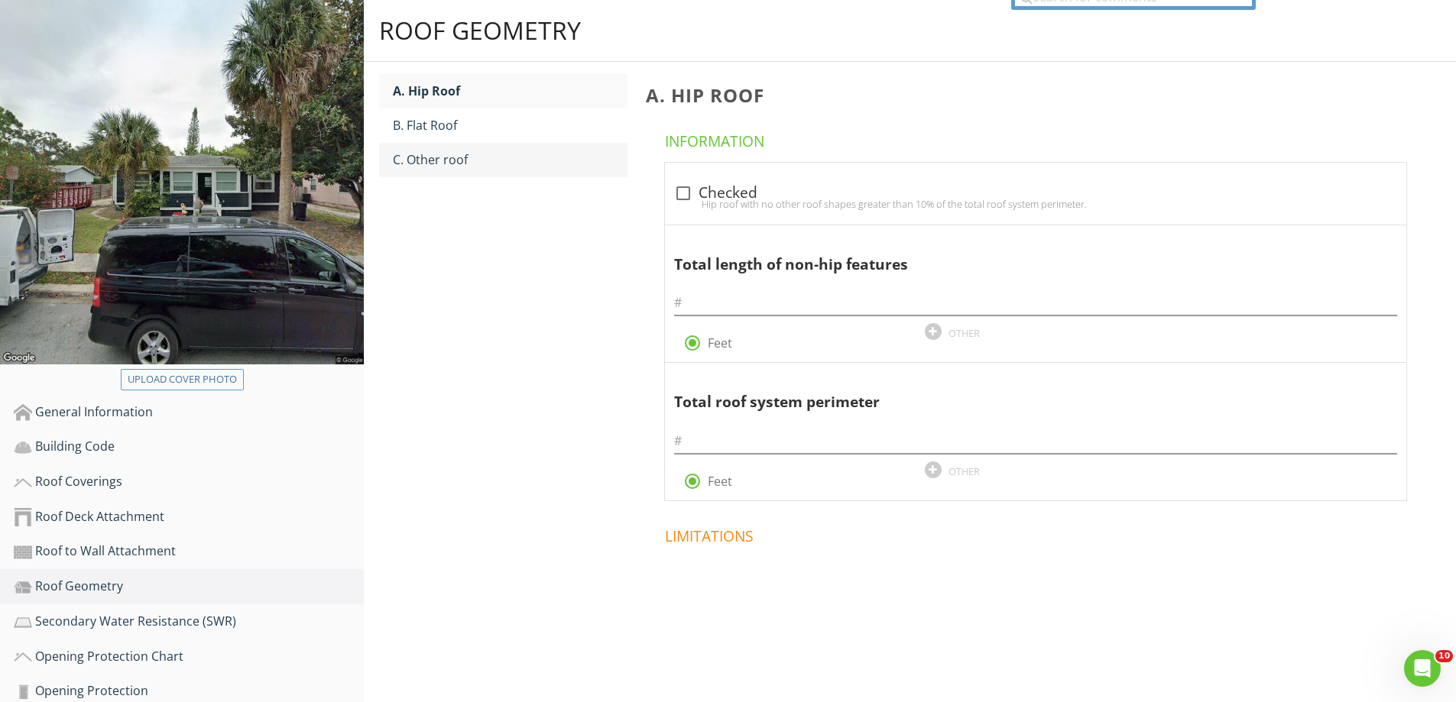
click at [438, 157] on div "C. Other roof" at bounding box center [510, 160] width 235 height 18
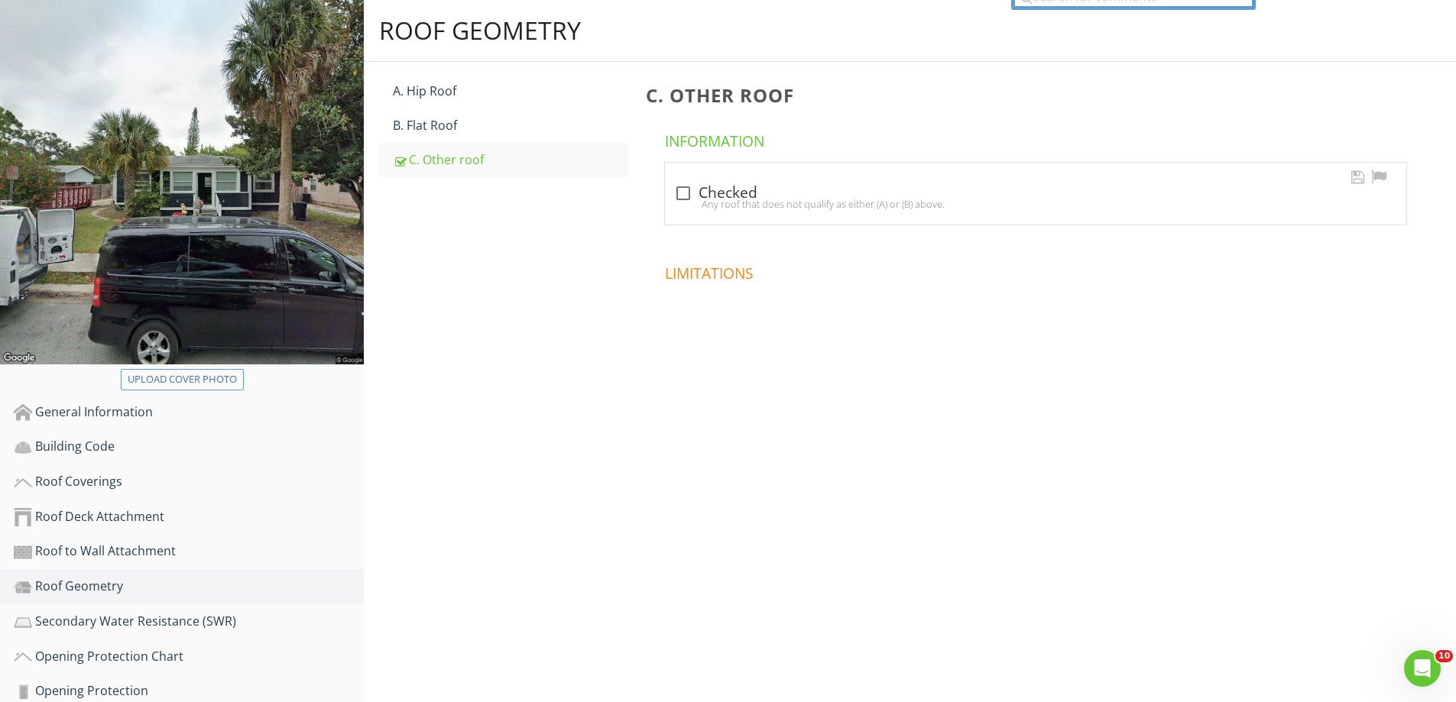
click at [679, 198] on div "Any roof that does not qualify as either (A) or (B) above." at bounding box center [1035, 204] width 723 height 12
checkbox input "true"
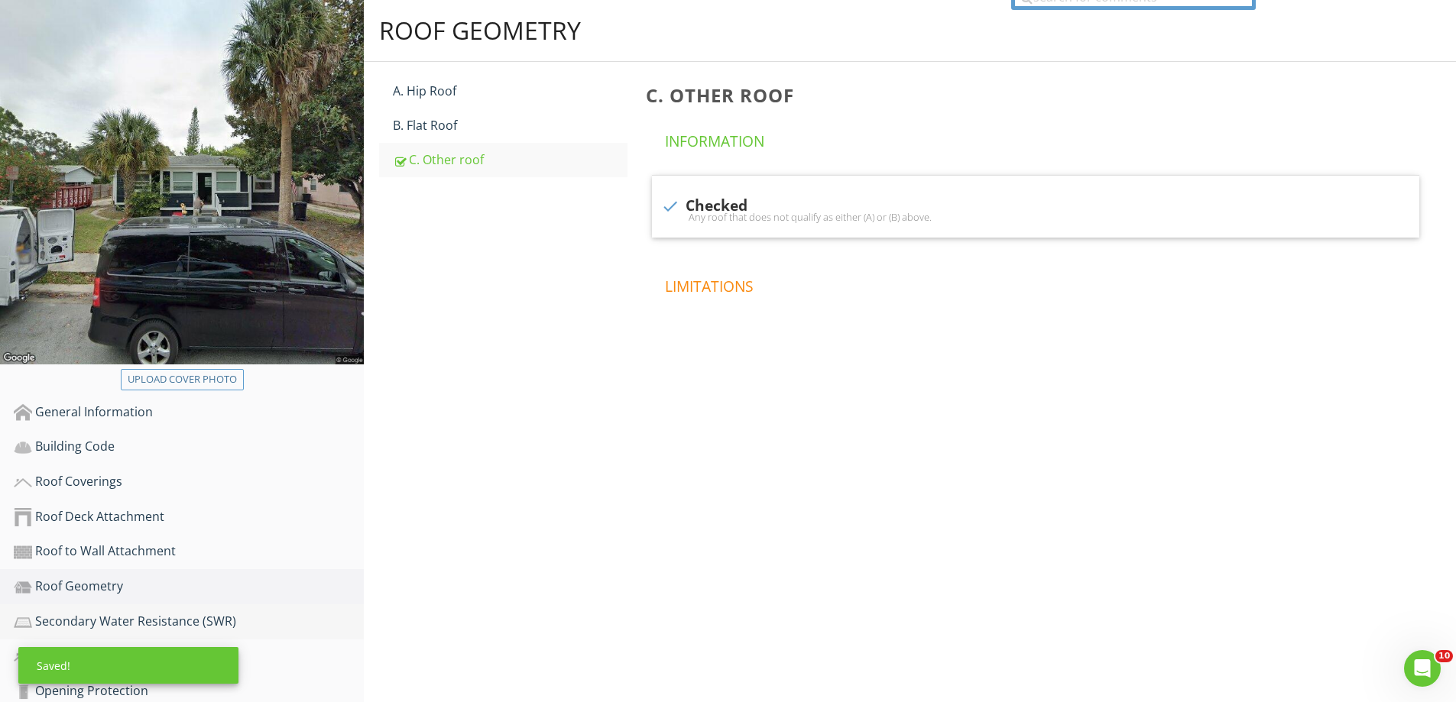
click at [163, 615] on div "Secondary Water Resistance (SWR)" at bounding box center [189, 622] width 350 height 20
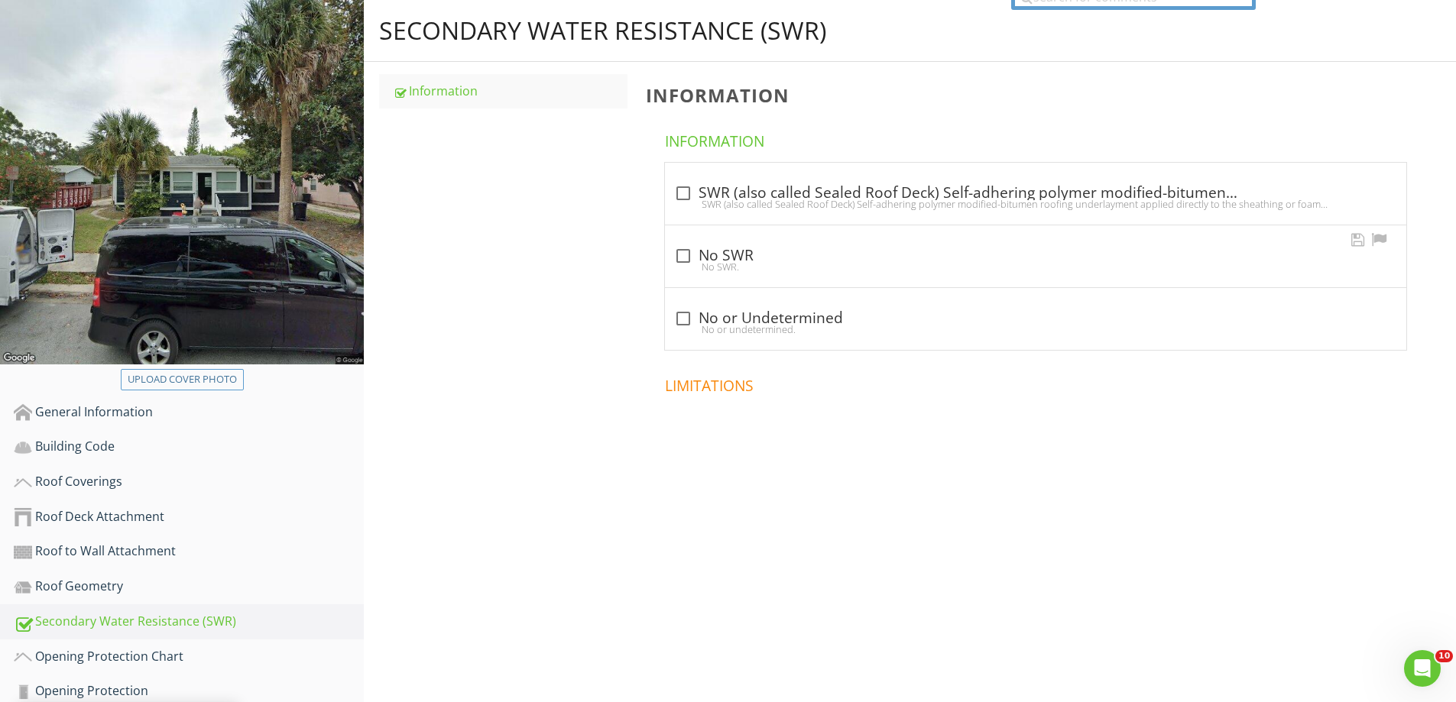
click at [682, 253] on div at bounding box center [683, 256] width 26 height 26
checkbox input "true"
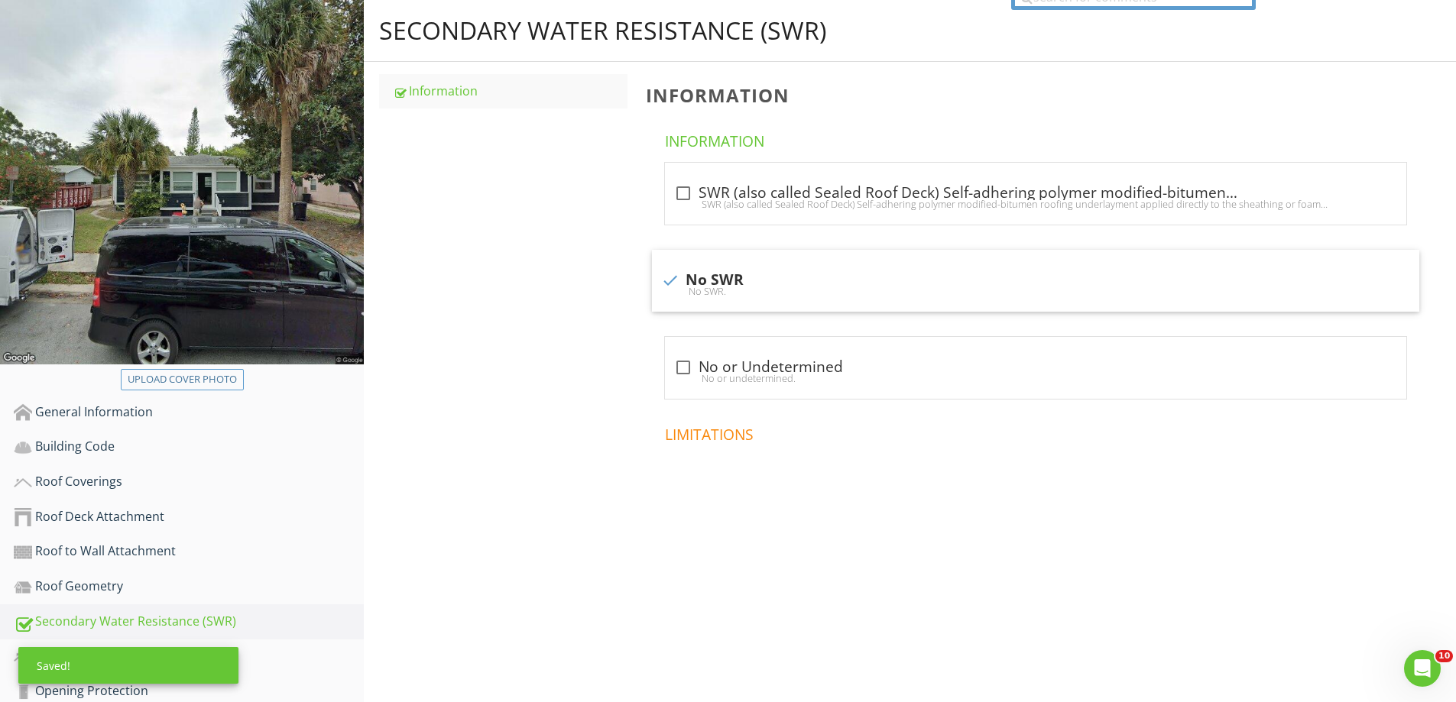
scroll to position [306, 0]
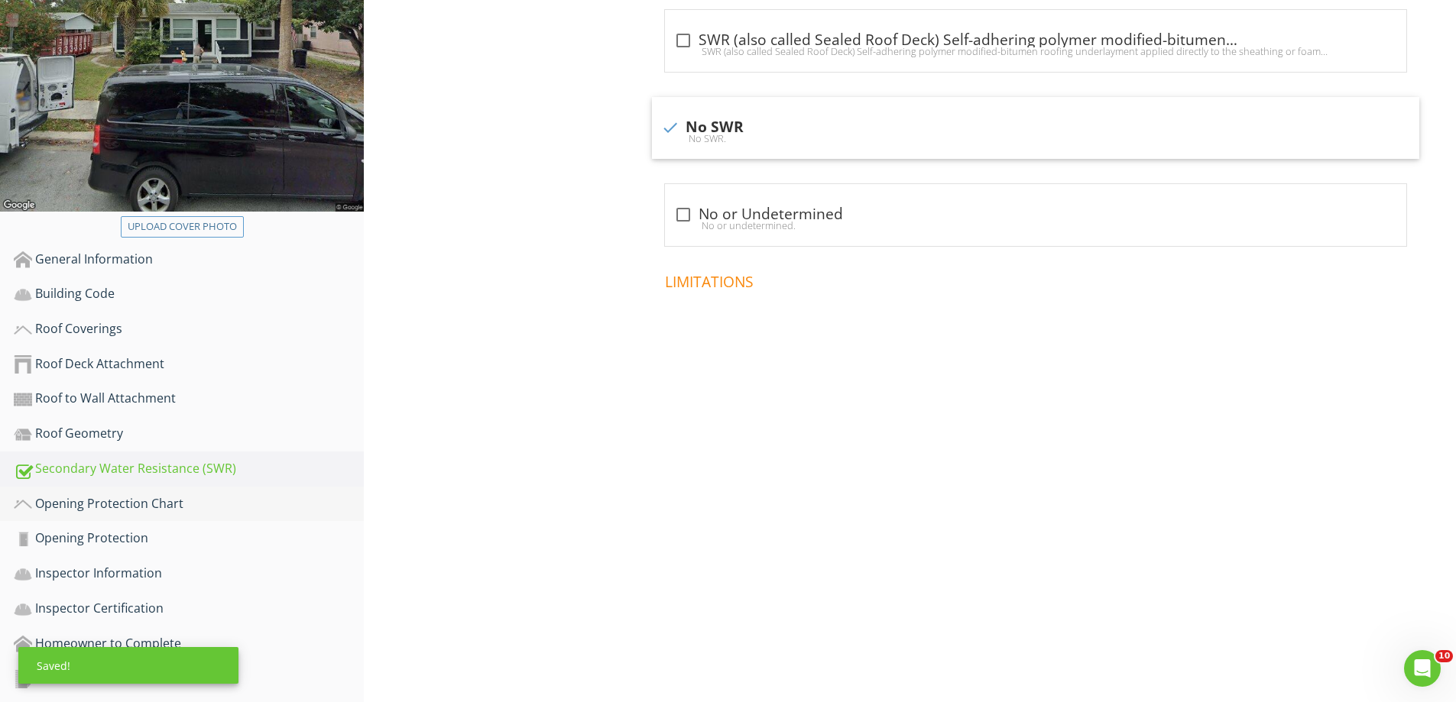
click at [195, 501] on div "Opening Protection Chart" at bounding box center [189, 504] width 350 height 20
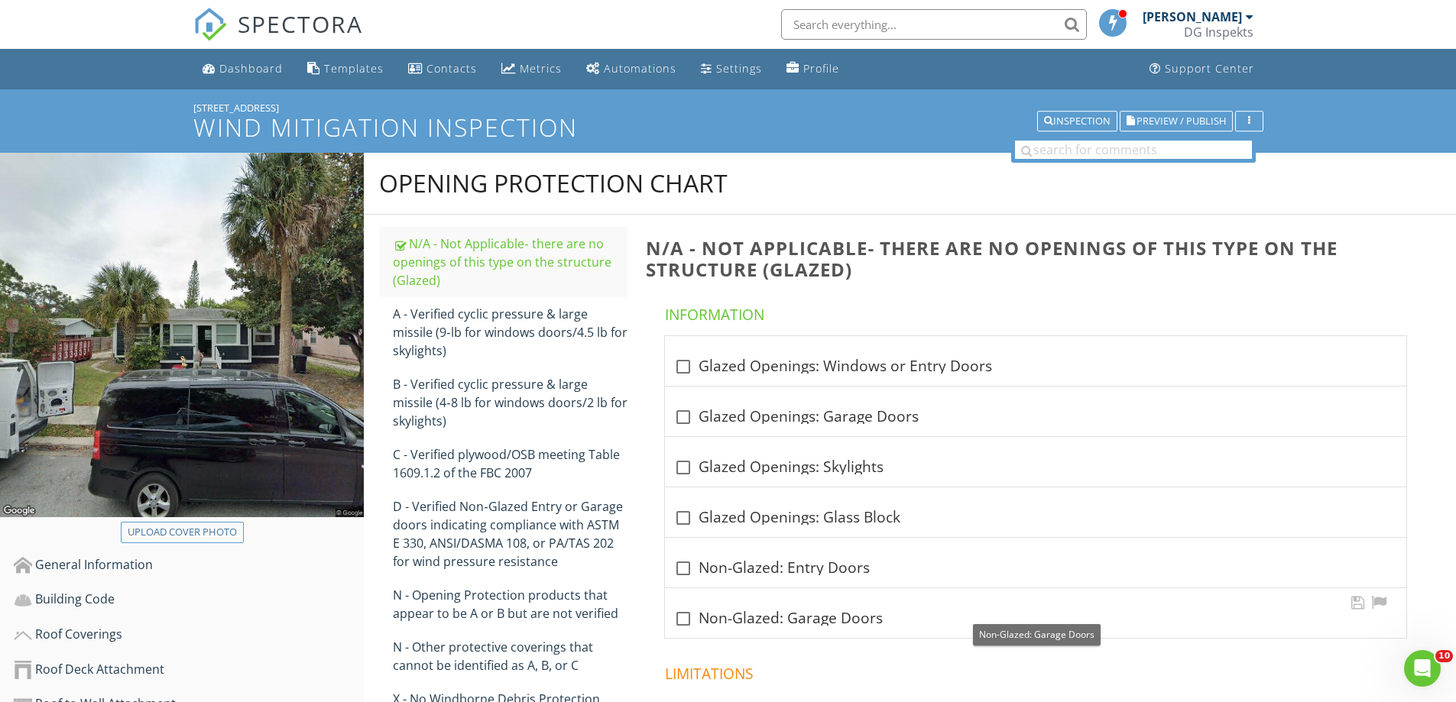
click at [682, 615] on div at bounding box center [683, 619] width 26 height 26
checkbox input "true"
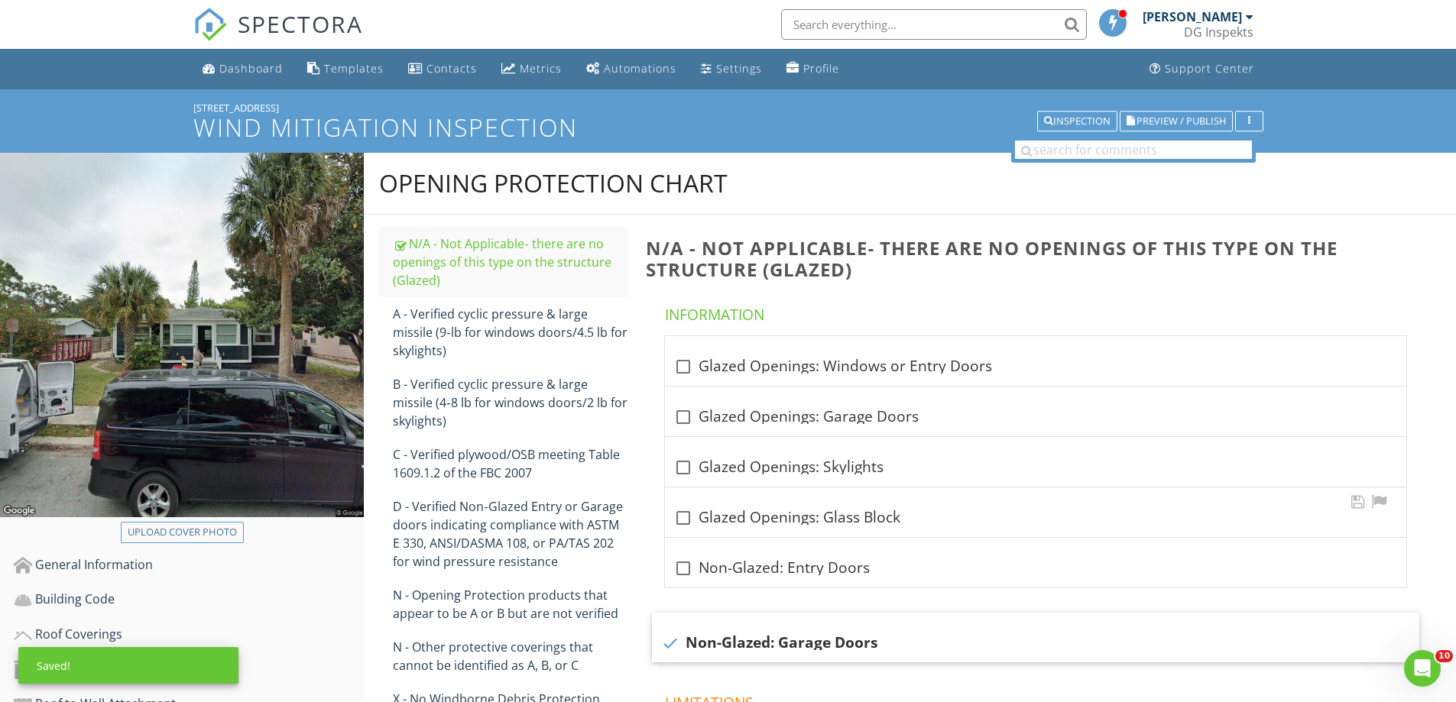
click at [682, 534] on div "check_box_outline_blank Glazed Openings: Glass Block" at bounding box center [1035, 513] width 741 height 50
checkbox input "true"
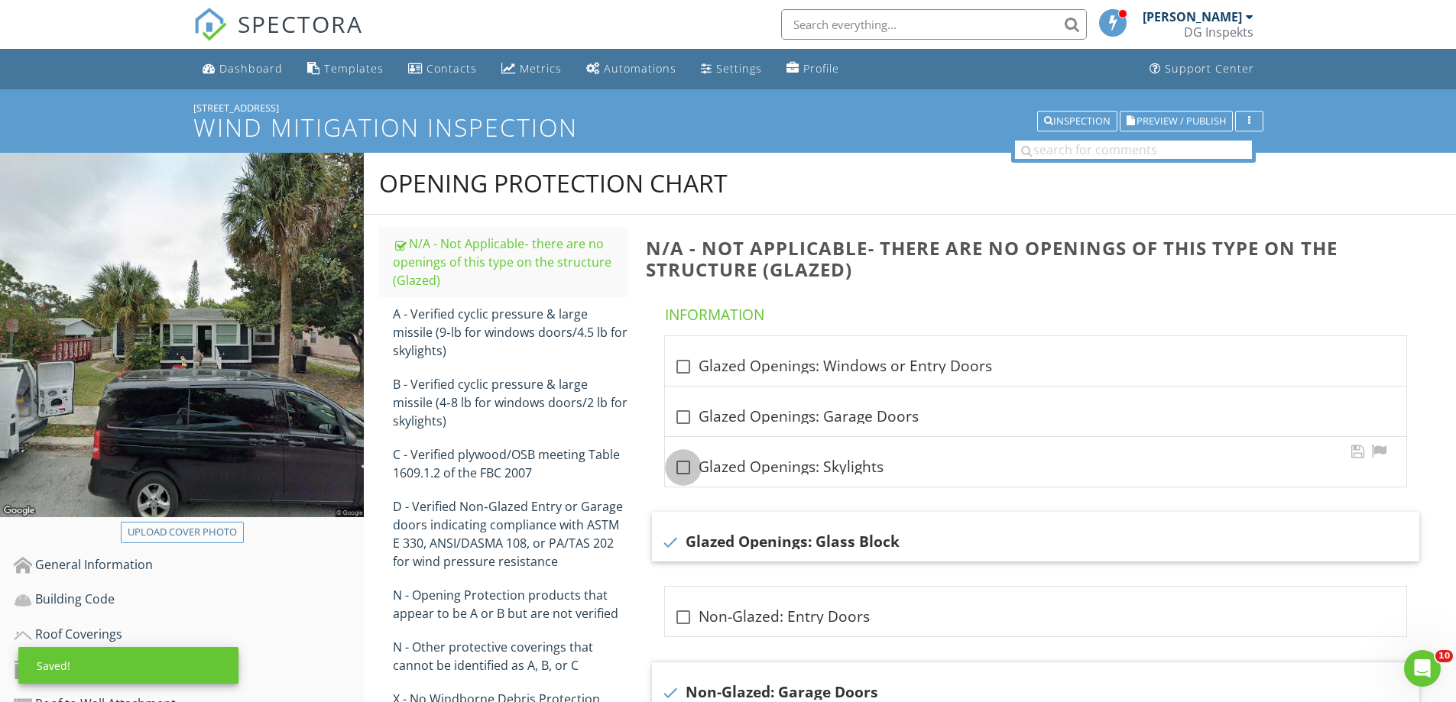
click at [686, 459] on div at bounding box center [683, 468] width 26 height 26
checkbox input "true"
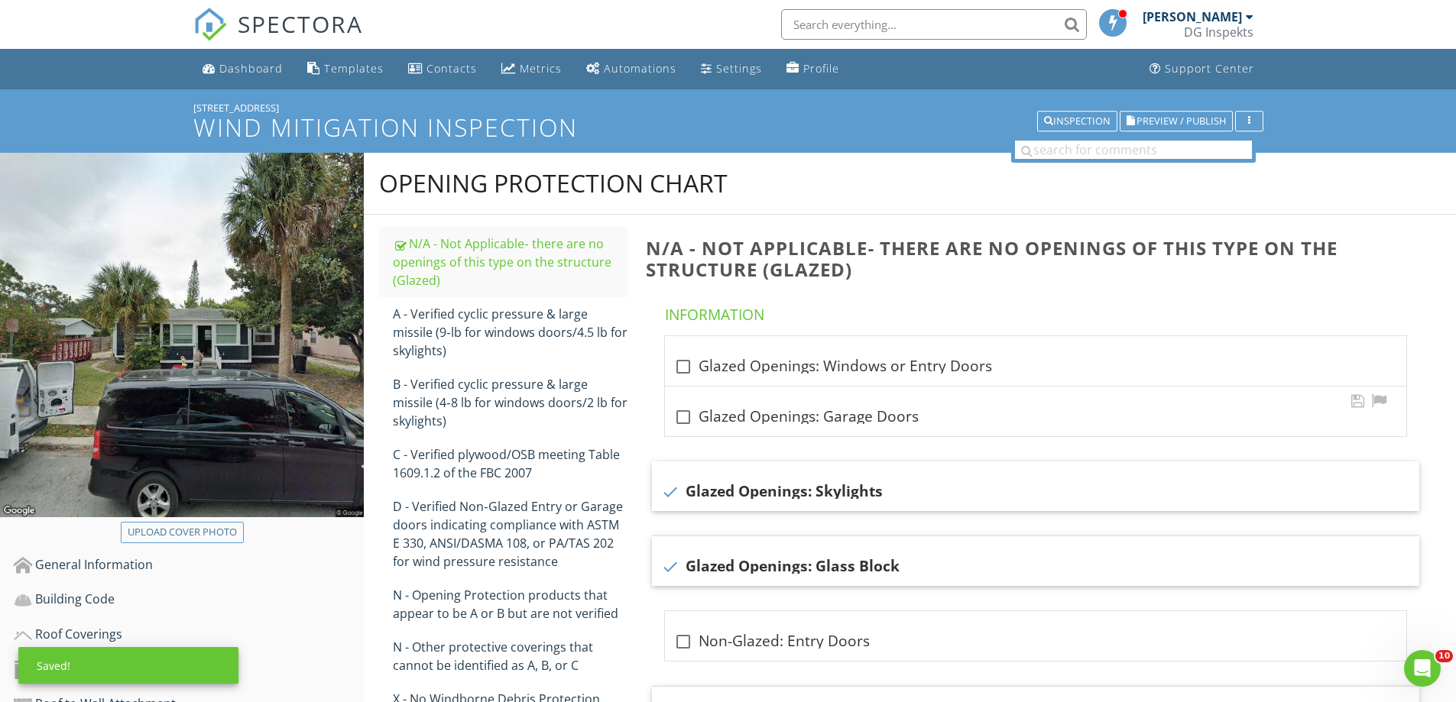
click at [688, 423] on div at bounding box center [683, 417] width 26 height 26
checkbox input "true"
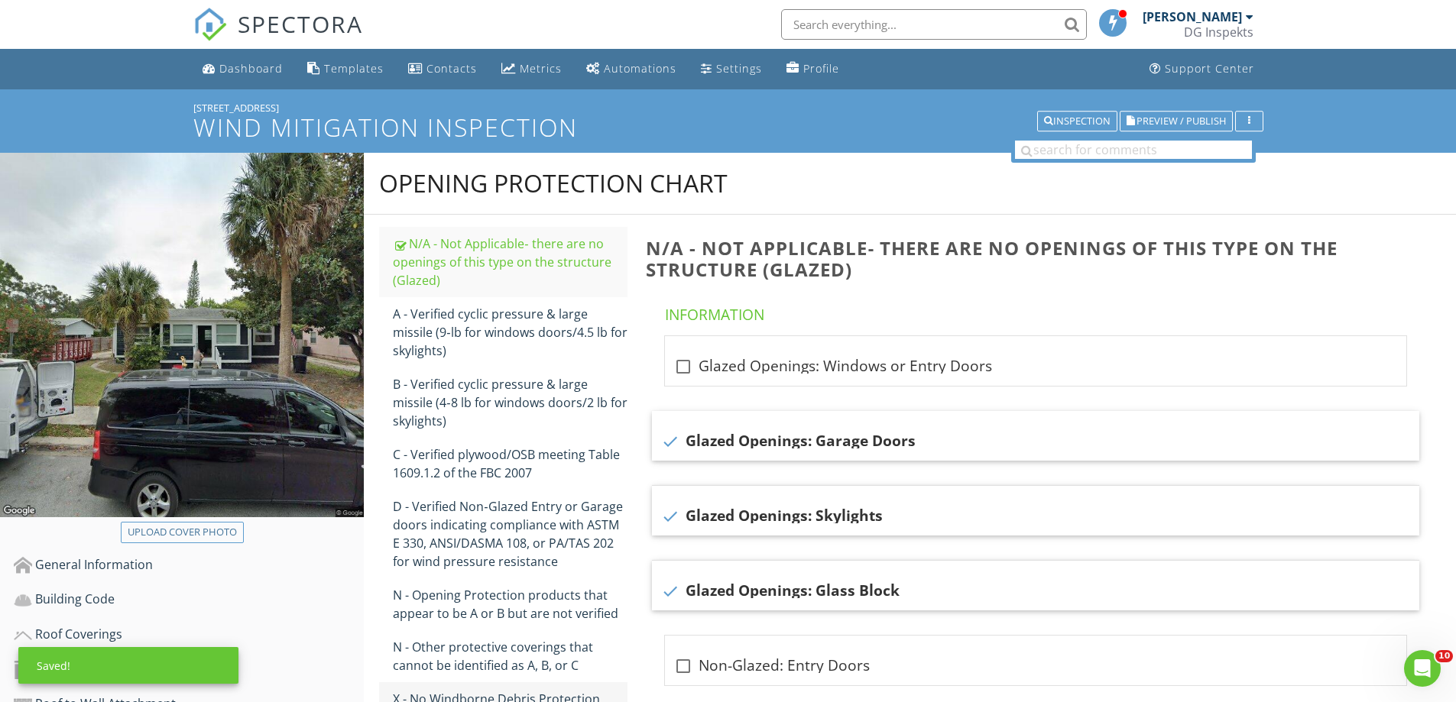
click at [525, 686] on link "X - No Windborne Debris Protection" at bounding box center [510, 699] width 235 height 34
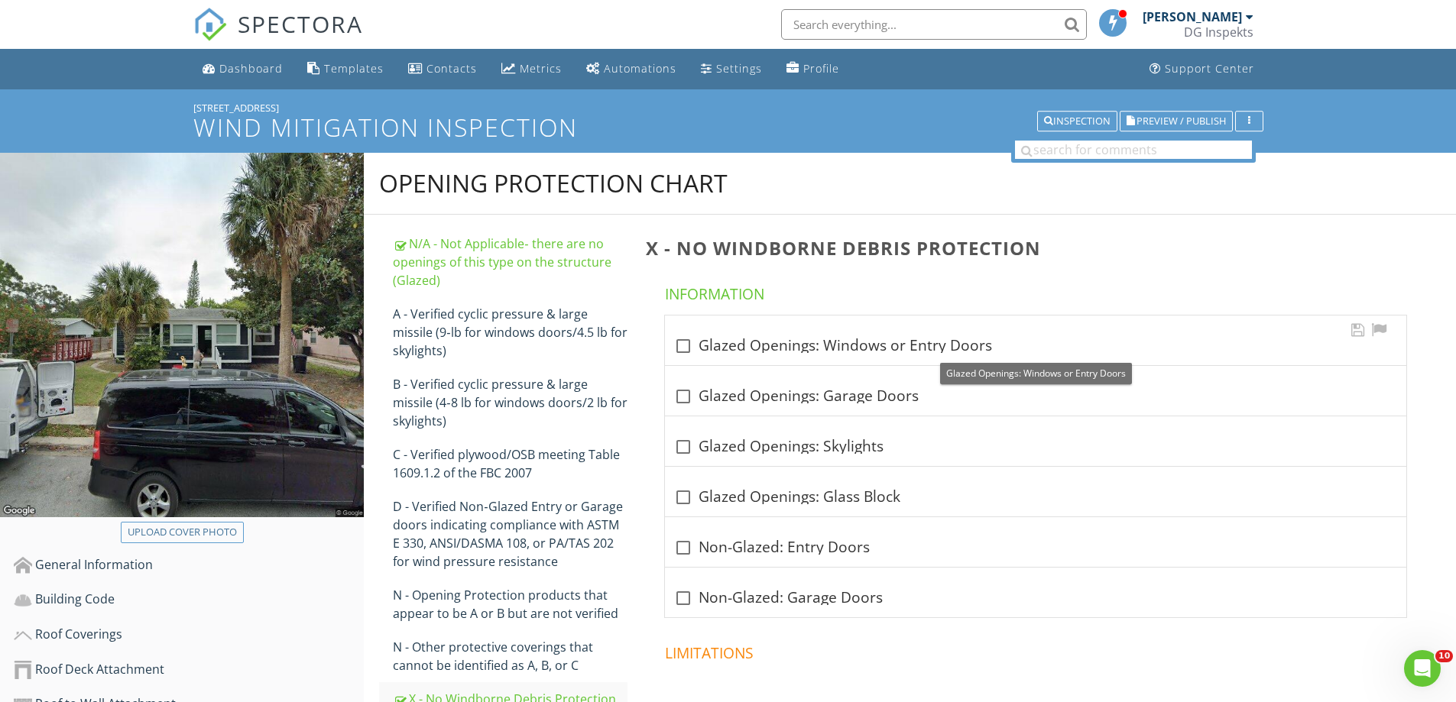
click at [706, 340] on div "check_box_outline_blank Glazed Openings: Windows or Entry Doors" at bounding box center [1035, 346] width 723 height 18
checkbox input "true"
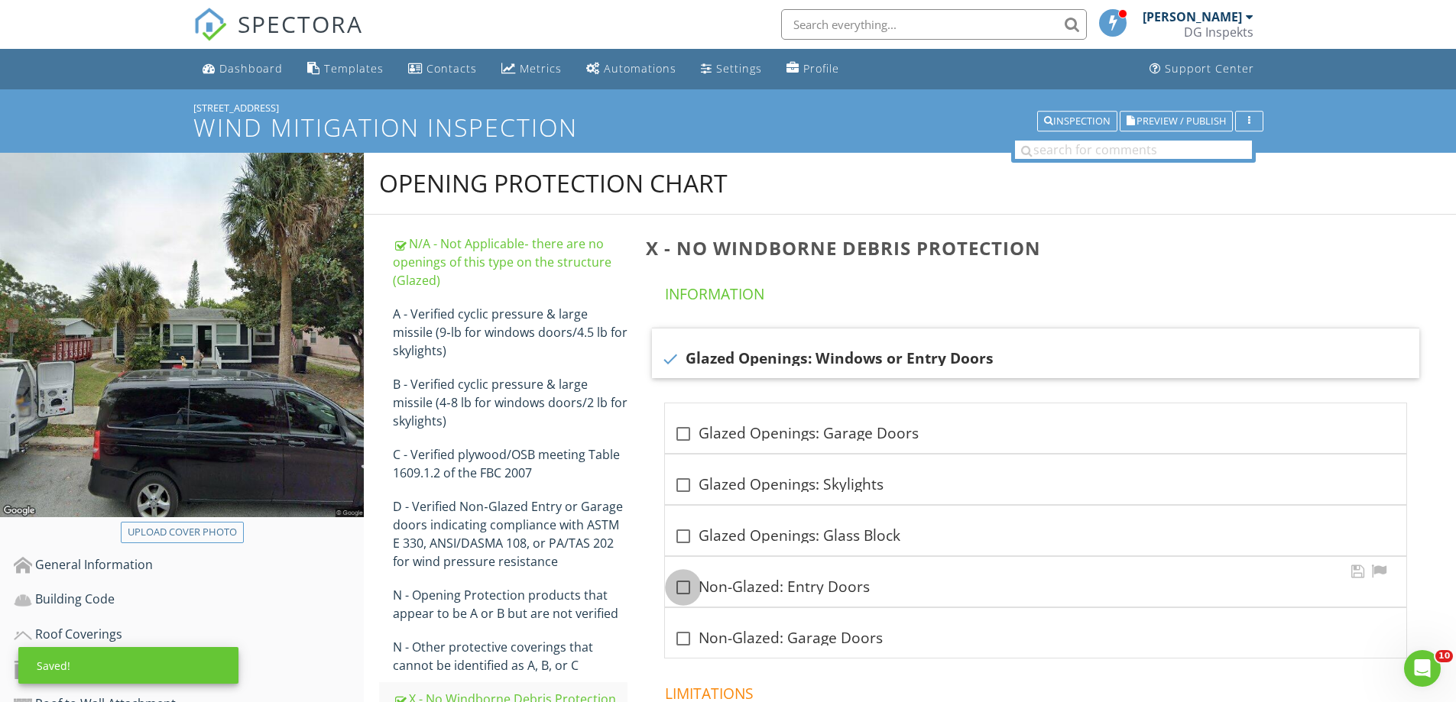
click at [680, 586] on div at bounding box center [683, 588] width 26 height 26
checkbox input "true"
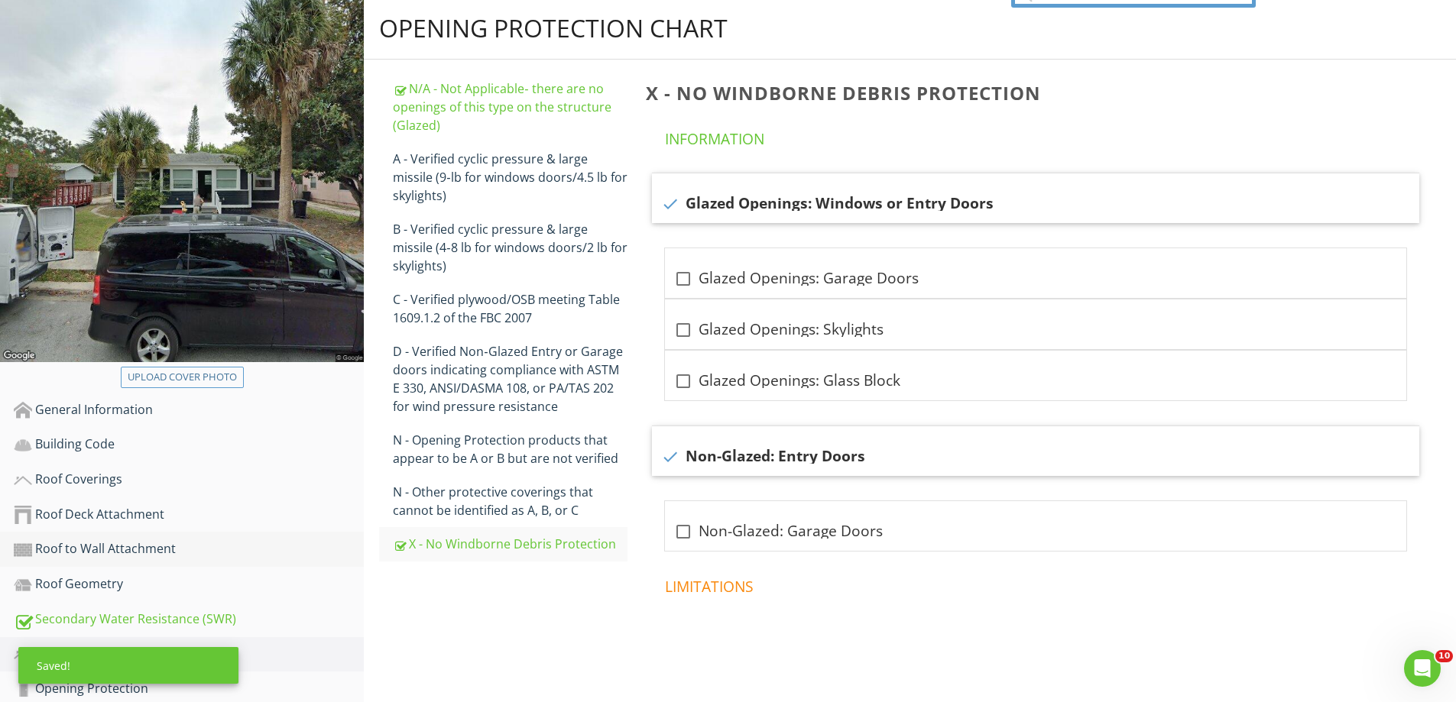
scroll to position [306, 0]
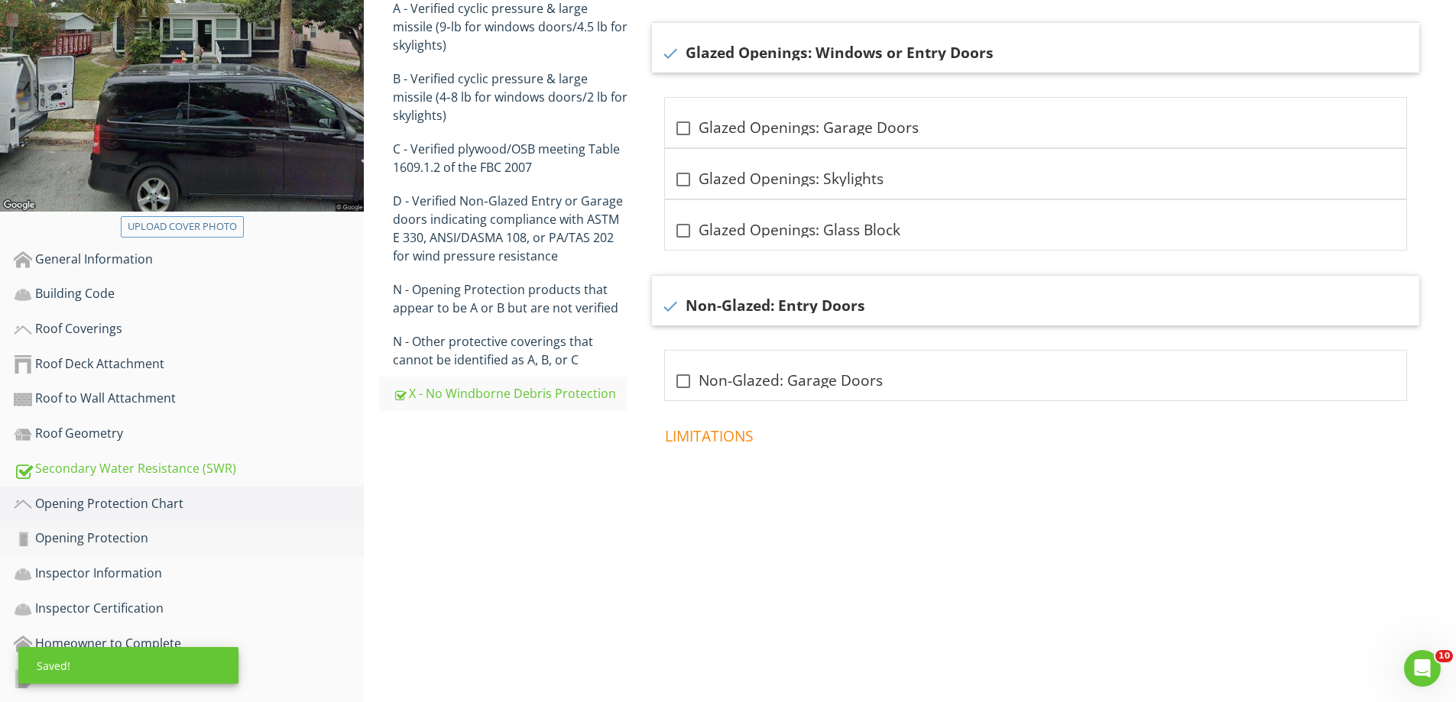
click at [89, 537] on div "Opening Protection" at bounding box center [189, 539] width 350 height 20
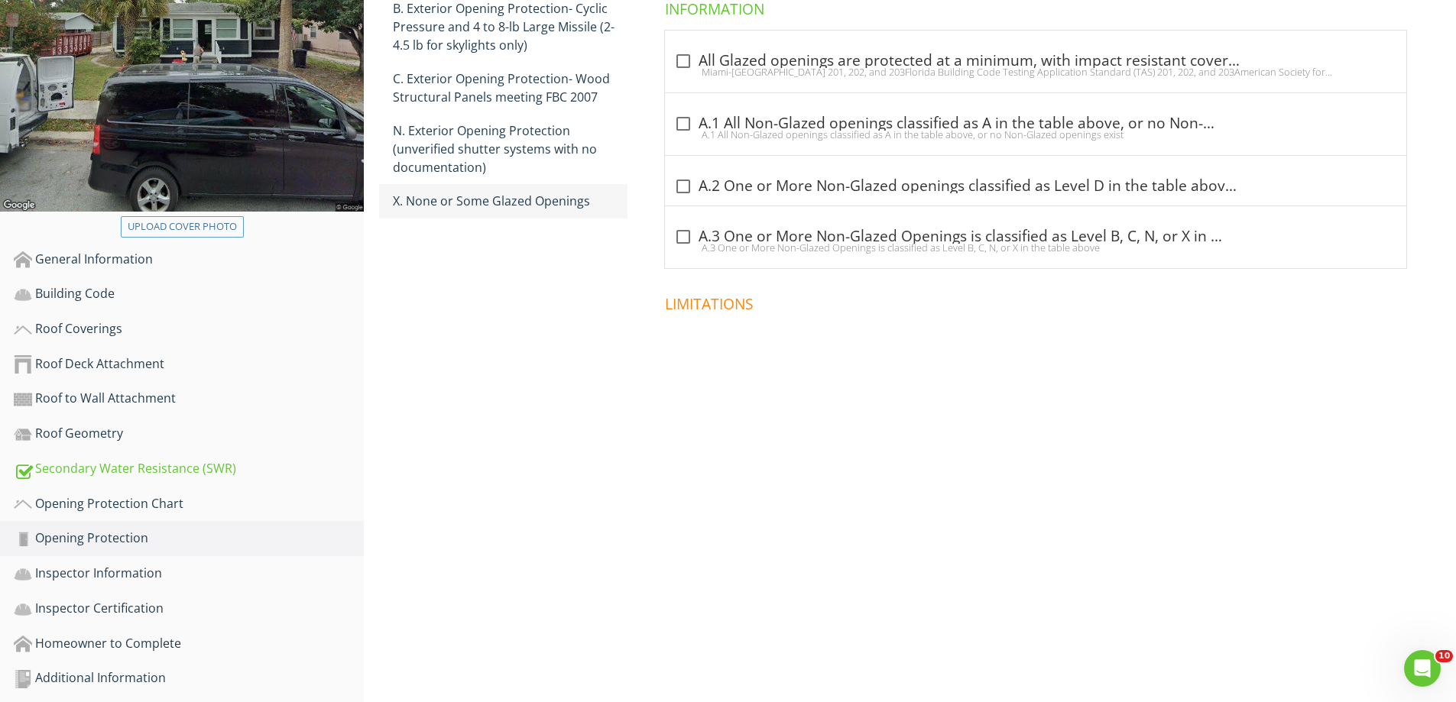
click at [485, 202] on div "X. None or Some Glazed Openings" at bounding box center [510, 201] width 235 height 18
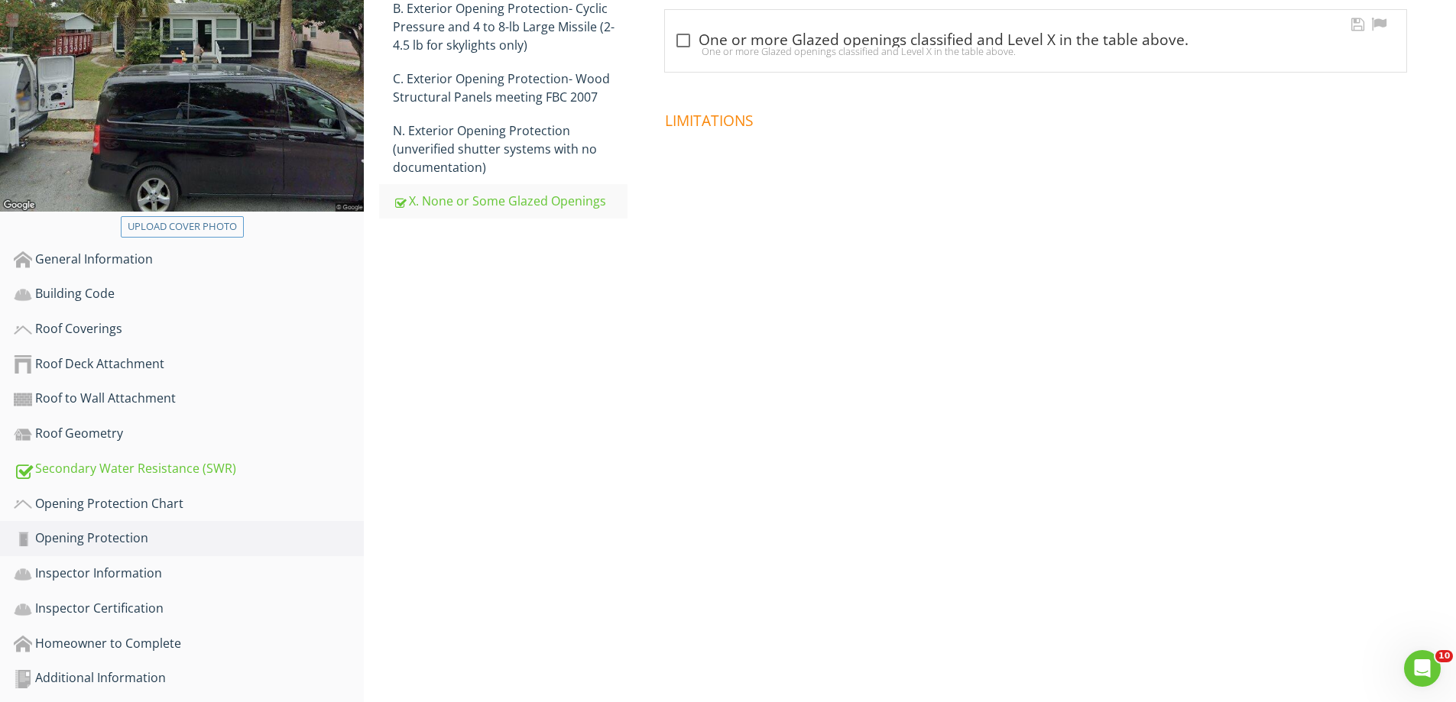
click at [679, 46] on div "One or more Glazed openings classified and Level X in the table above." at bounding box center [1035, 51] width 723 height 12
checkbox input "true"
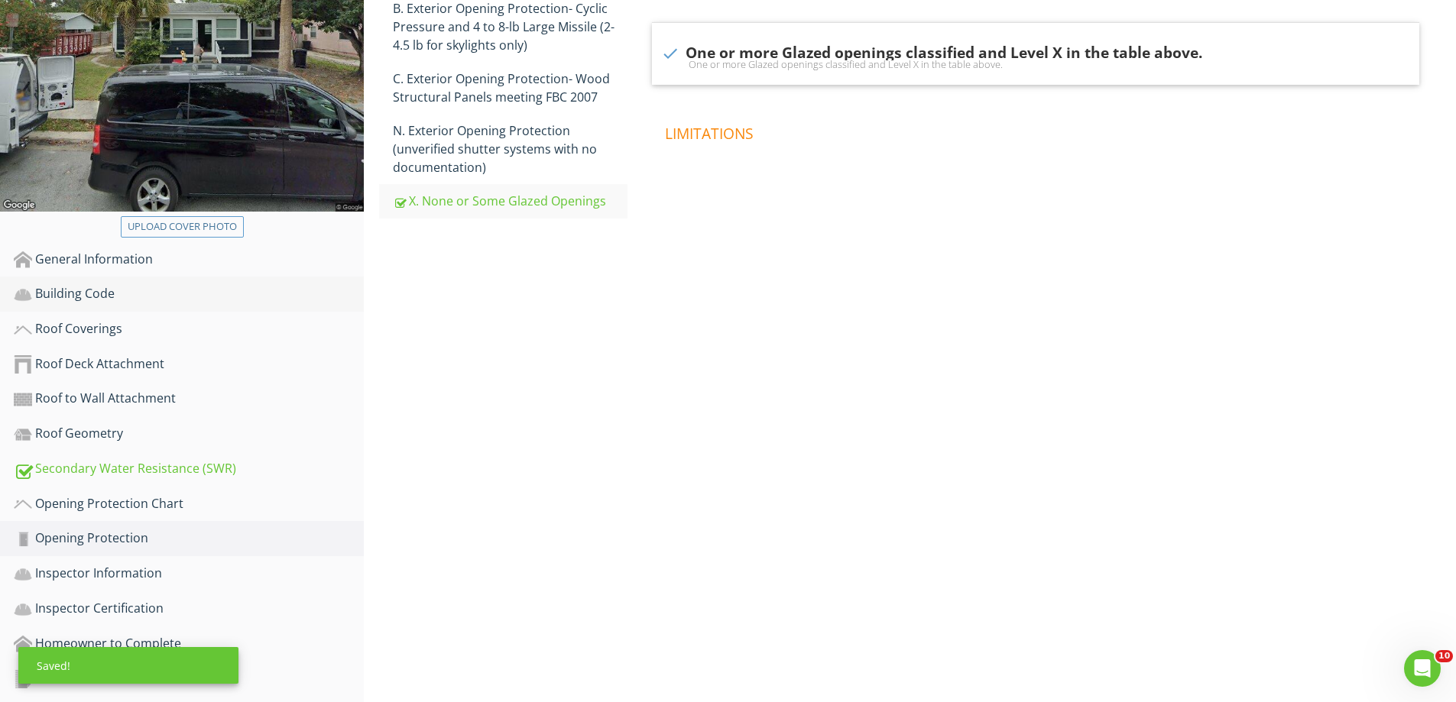
click at [92, 291] on div "Building Code" at bounding box center [189, 294] width 350 height 20
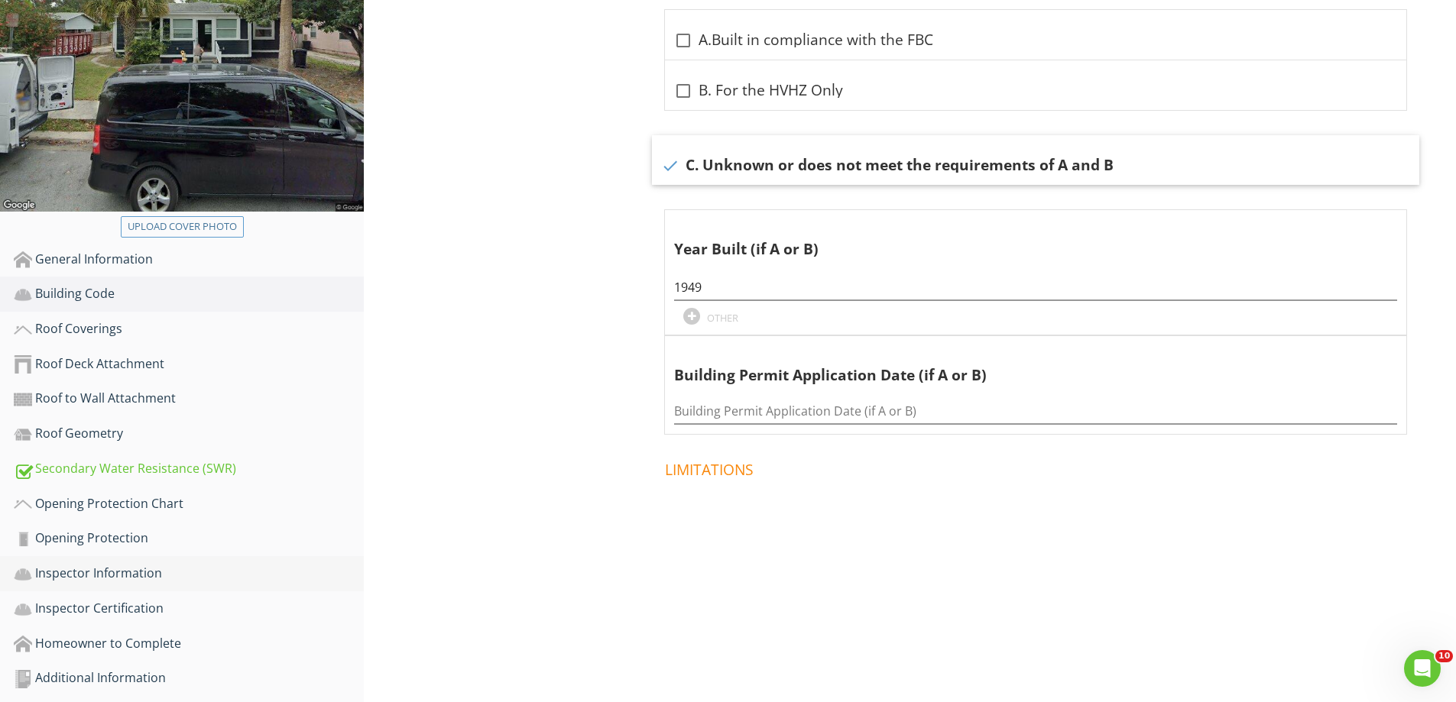
click at [128, 569] on div "Inspector Information" at bounding box center [189, 574] width 350 height 20
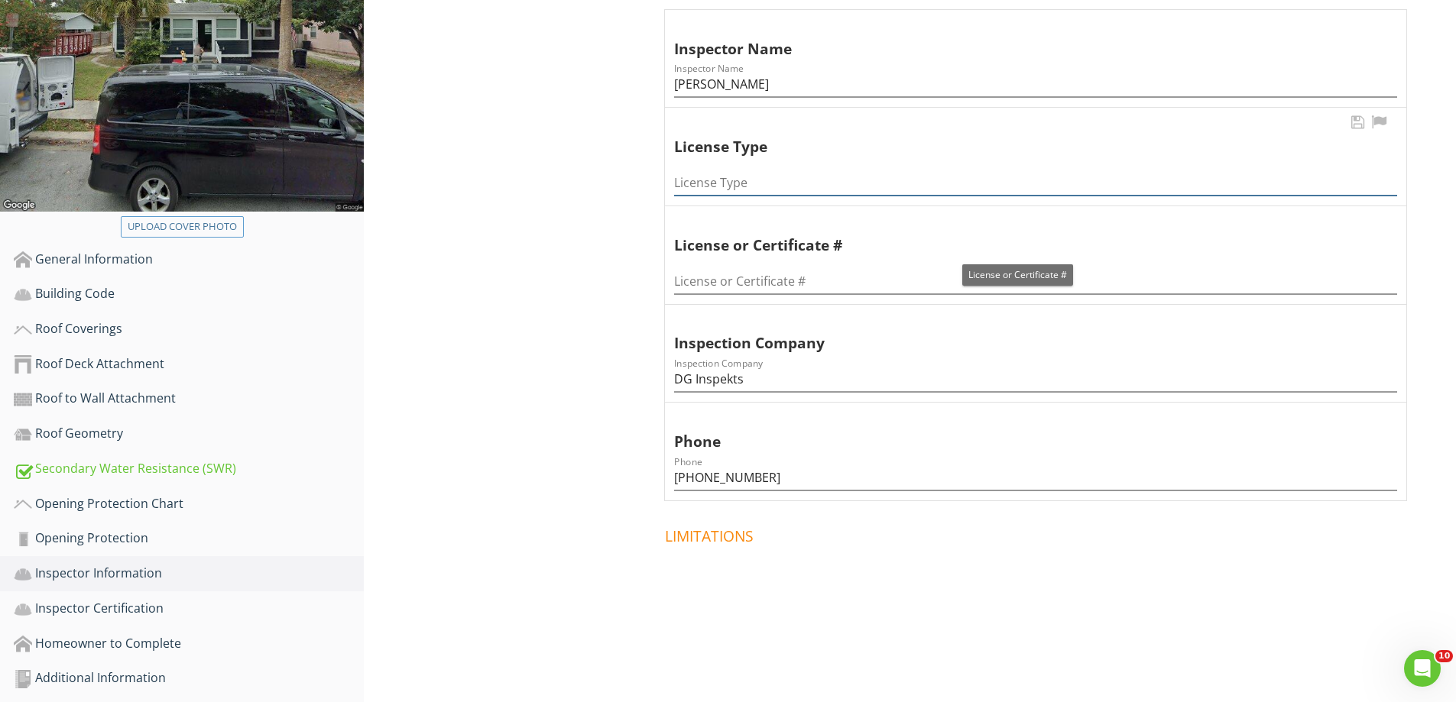
click at [770, 178] on input "License Type" at bounding box center [1035, 182] width 723 height 25
type input "cert res, home inspector"
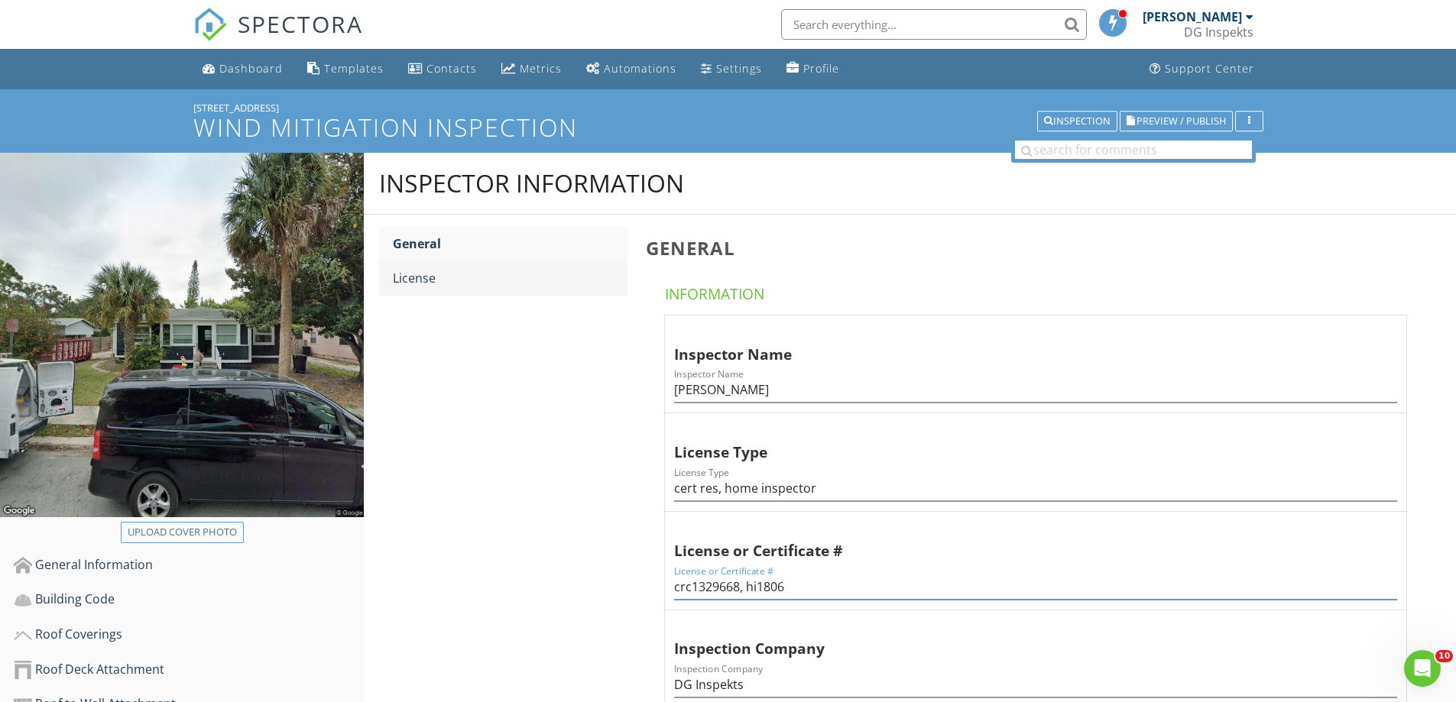
type input "crc1329668, hi1806"
click at [498, 264] on link "License" at bounding box center [510, 278] width 235 height 34
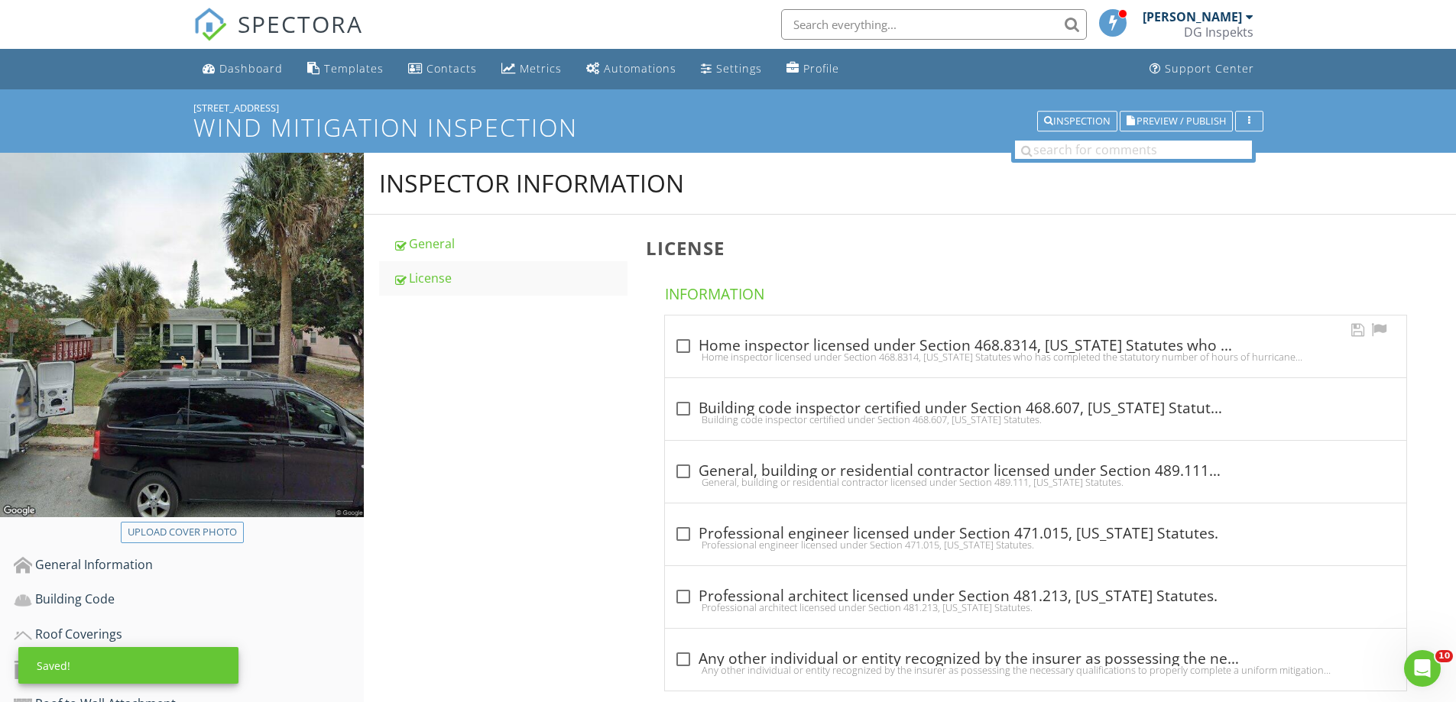
click at [698, 348] on div "check_box_outline_blank Home inspector licensed under Section 468.8314, Florida…" at bounding box center [1035, 346] width 723 height 18
checkbox input "true"
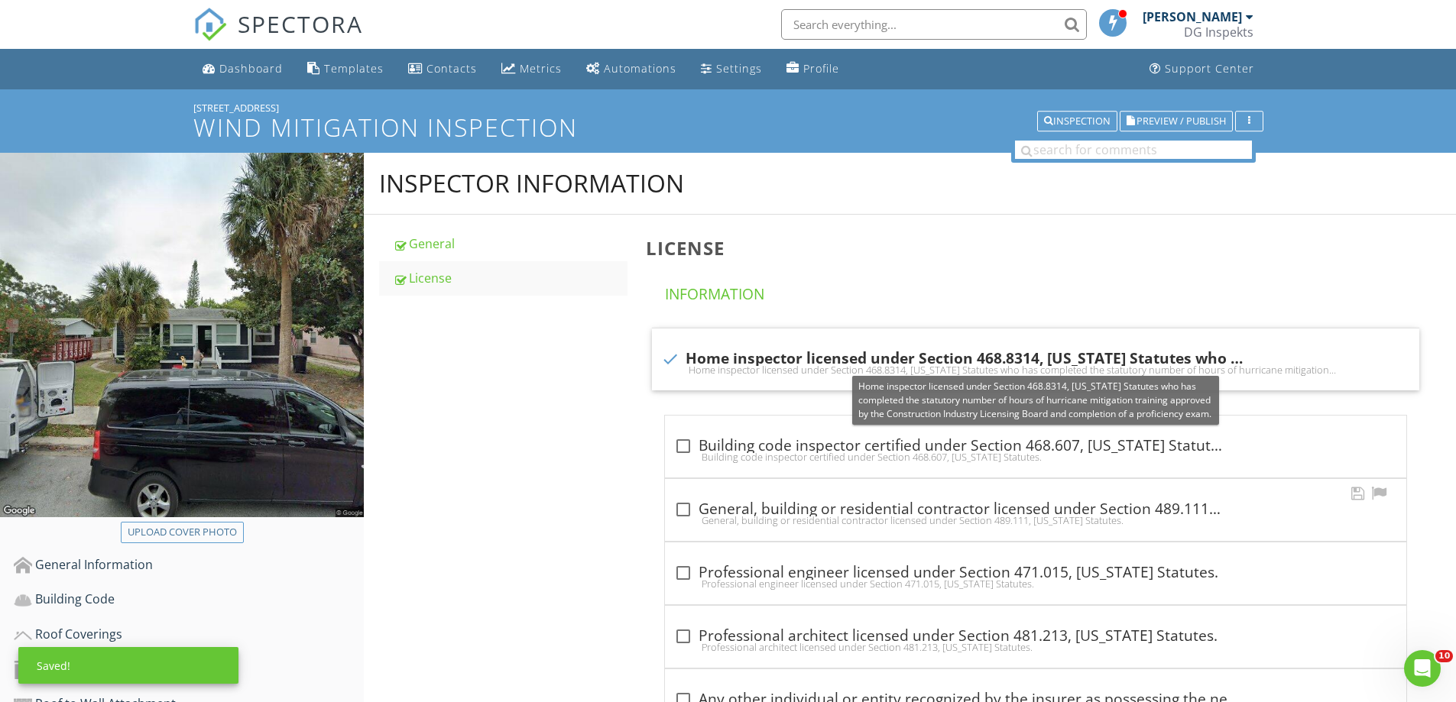
click at [698, 490] on div "check_box_outline_blank General, building or residential contractor licensed un…" at bounding box center [1035, 510] width 741 height 62
checkbox input "true"
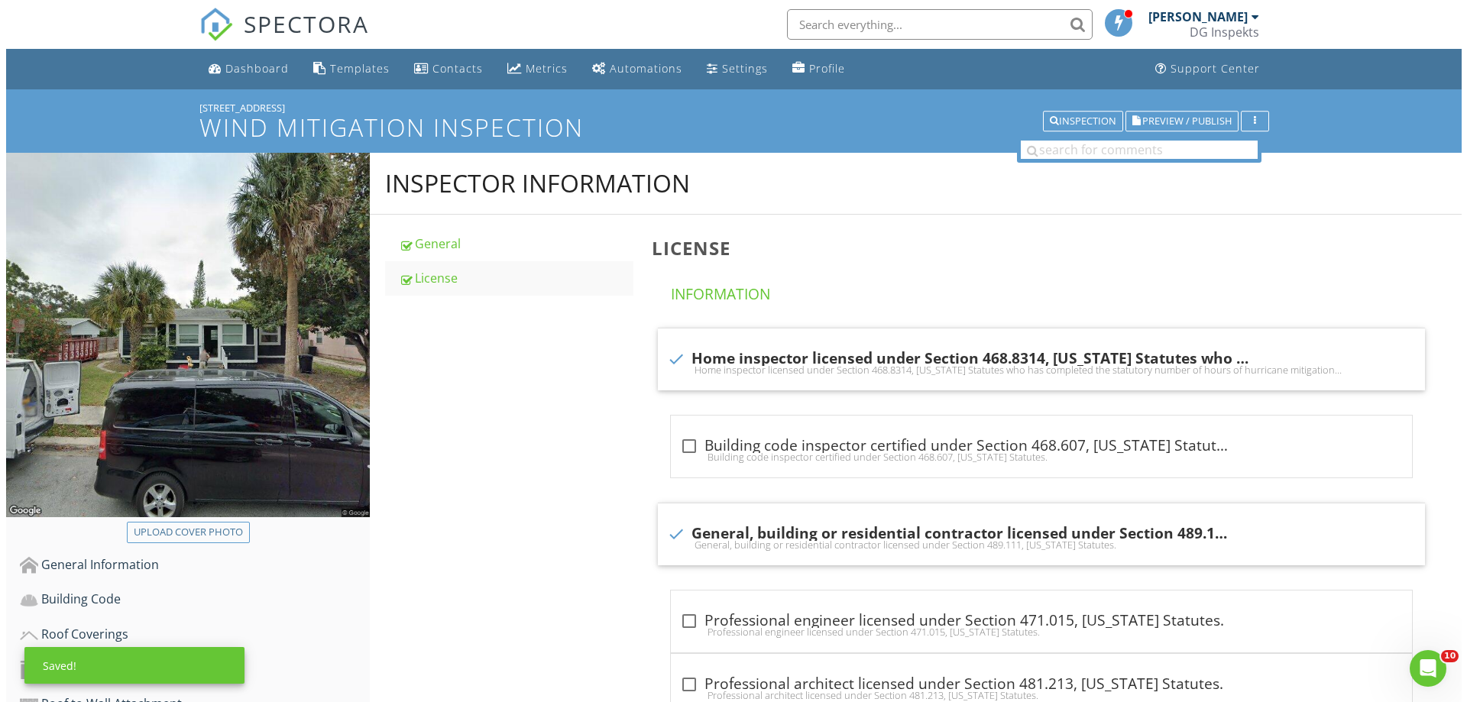
scroll to position [315, 0]
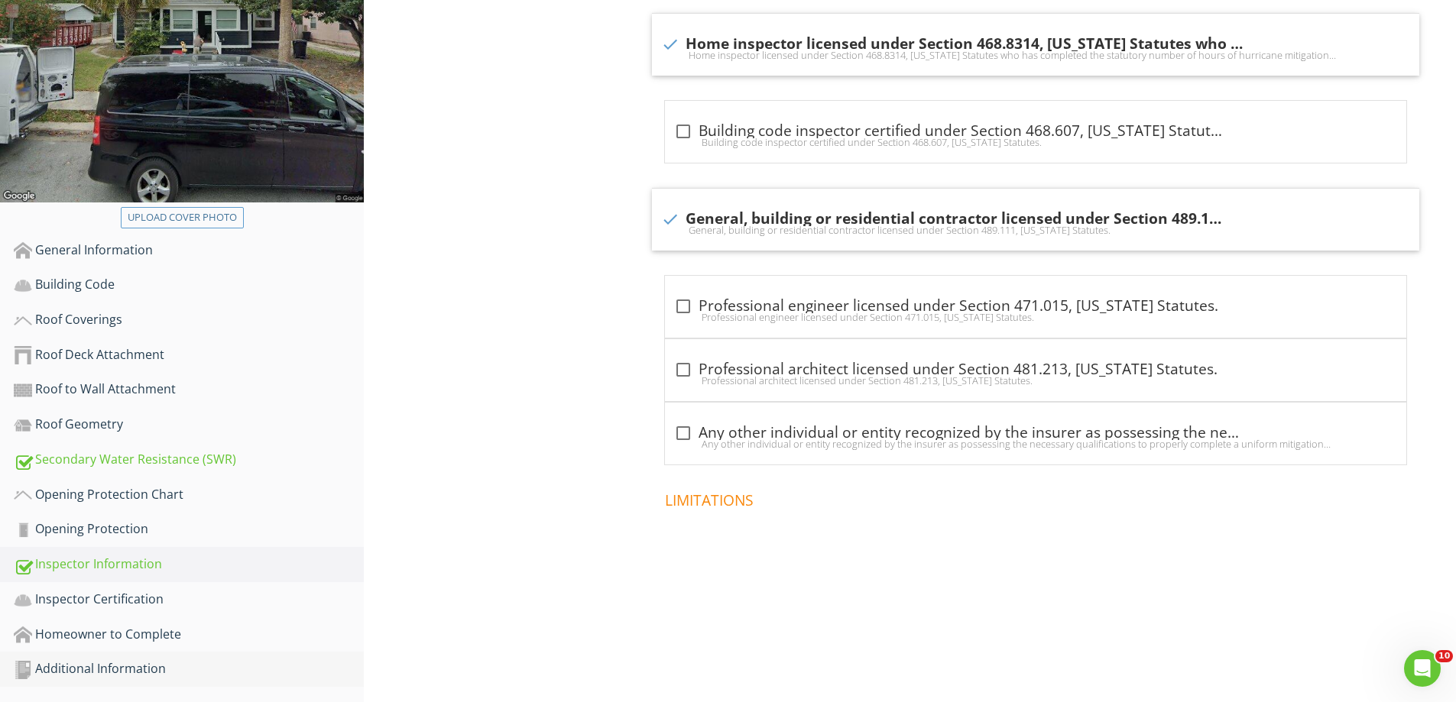
click at [90, 669] on div "Additional Information" at bounding box center [189, 669] width 350 height 20
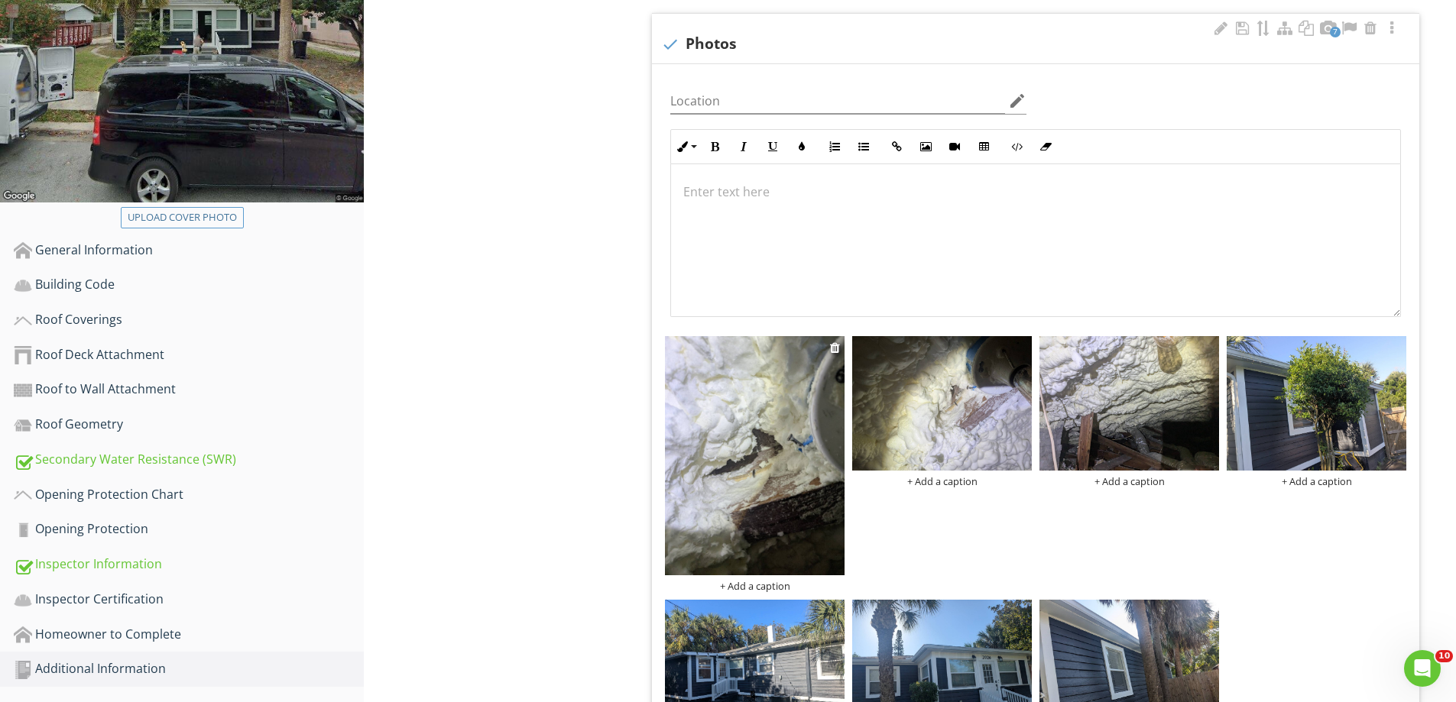
click at [778, 477] on img at bounding box center [755, 455] width 180 height 239
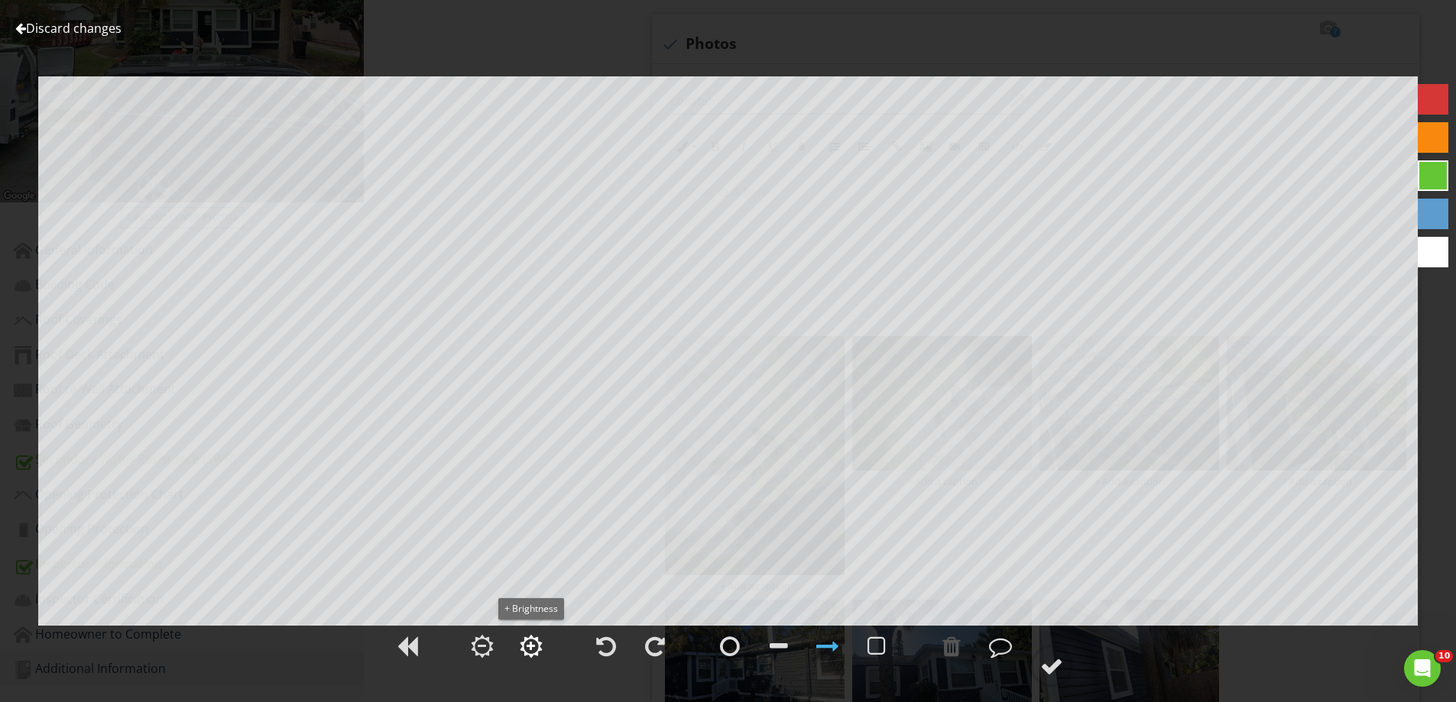
click at [523, 645] on div at bounding box center [531, 646] width 23 height 23
click at [528, 640] on div at bounding box center [531, 646] width 23 height 23
click at [1007, 649] on div at bounding box center [1000, 646] width 23 height 23
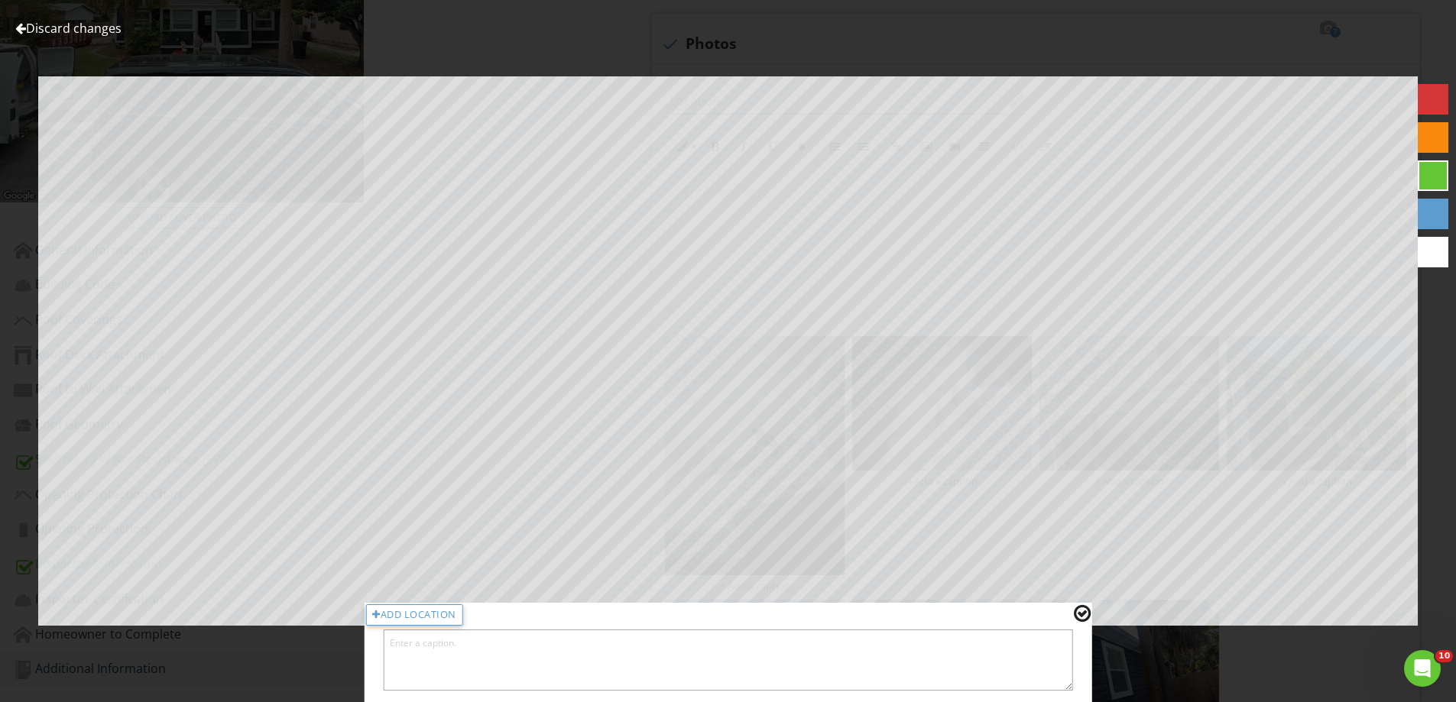
click at [719, 669] on textarea at bounding box center [728, 660] width 690 height 61
type textarea "Spray foam removed, verified dimensional lumber 2 nails per board"
click at [1079, 609] on div at bounding box center [1082, 614] width 17 height 20
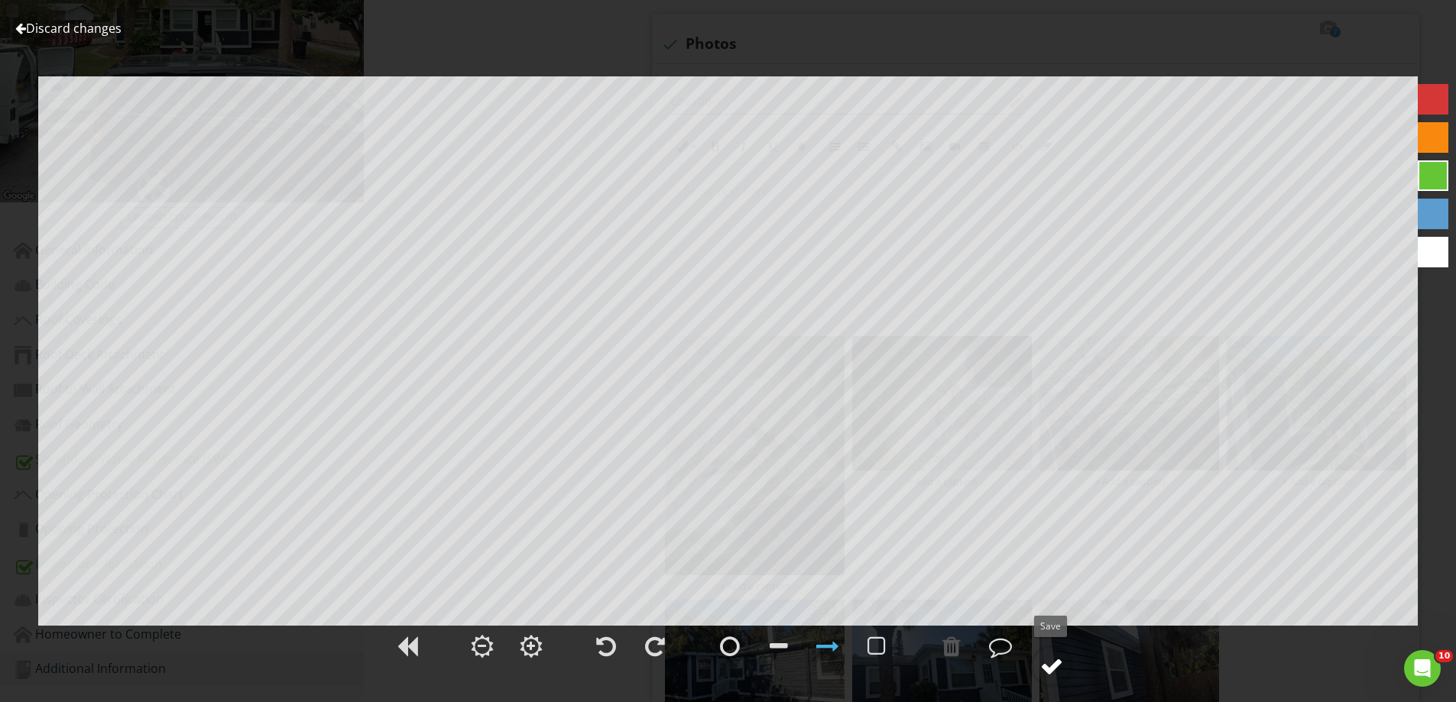
click at [1054, 659] on div at bounding box center [1051, 666] width 23 height 23
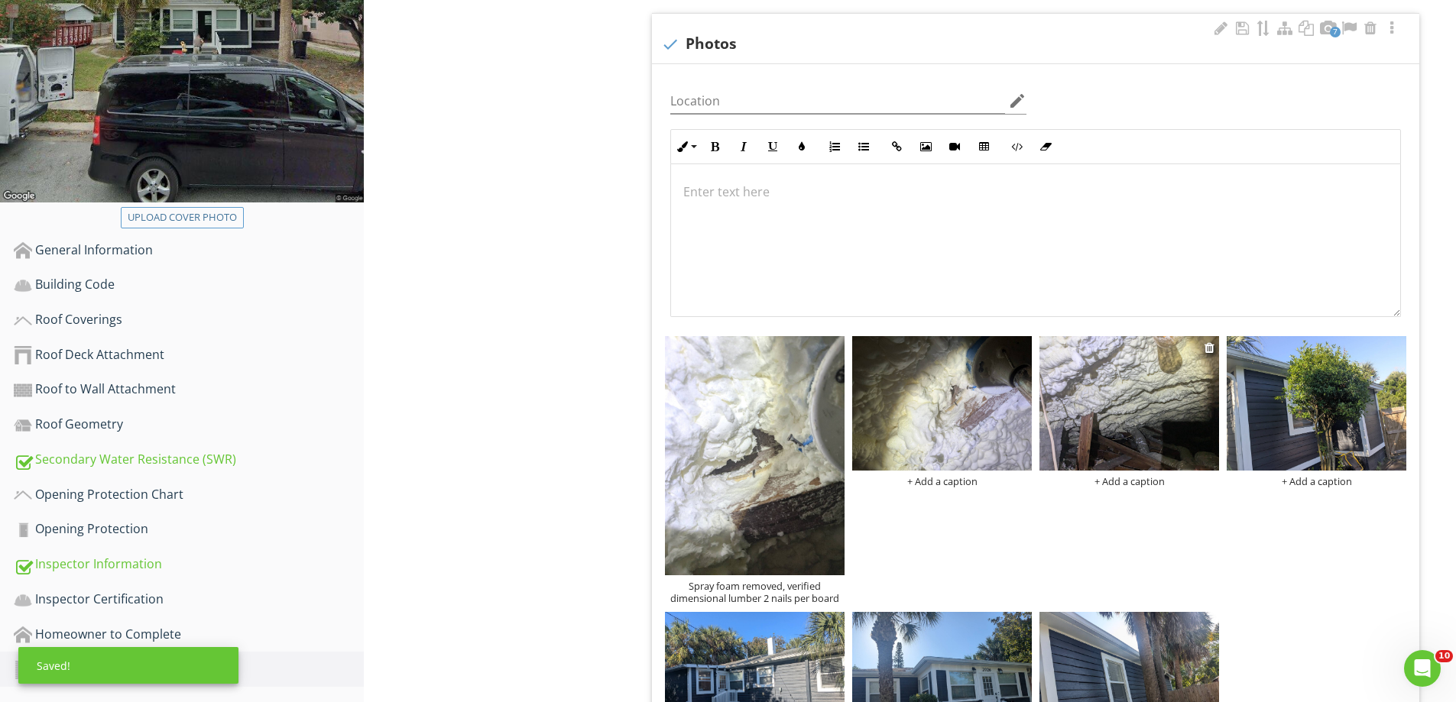
click at [1128, 483] on div "+ Add a caption" at bounding box center [1129, 481] width 180 height 12
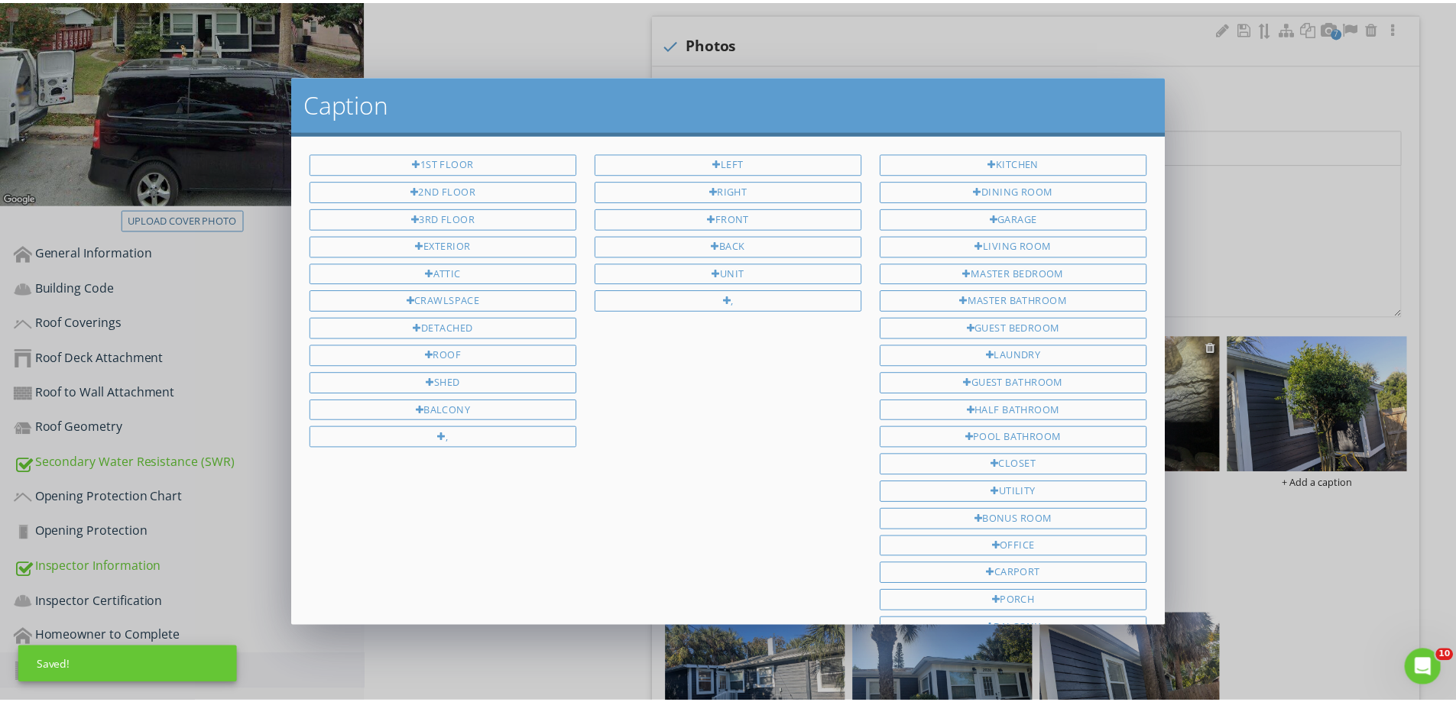
scroll to position [200, 0]
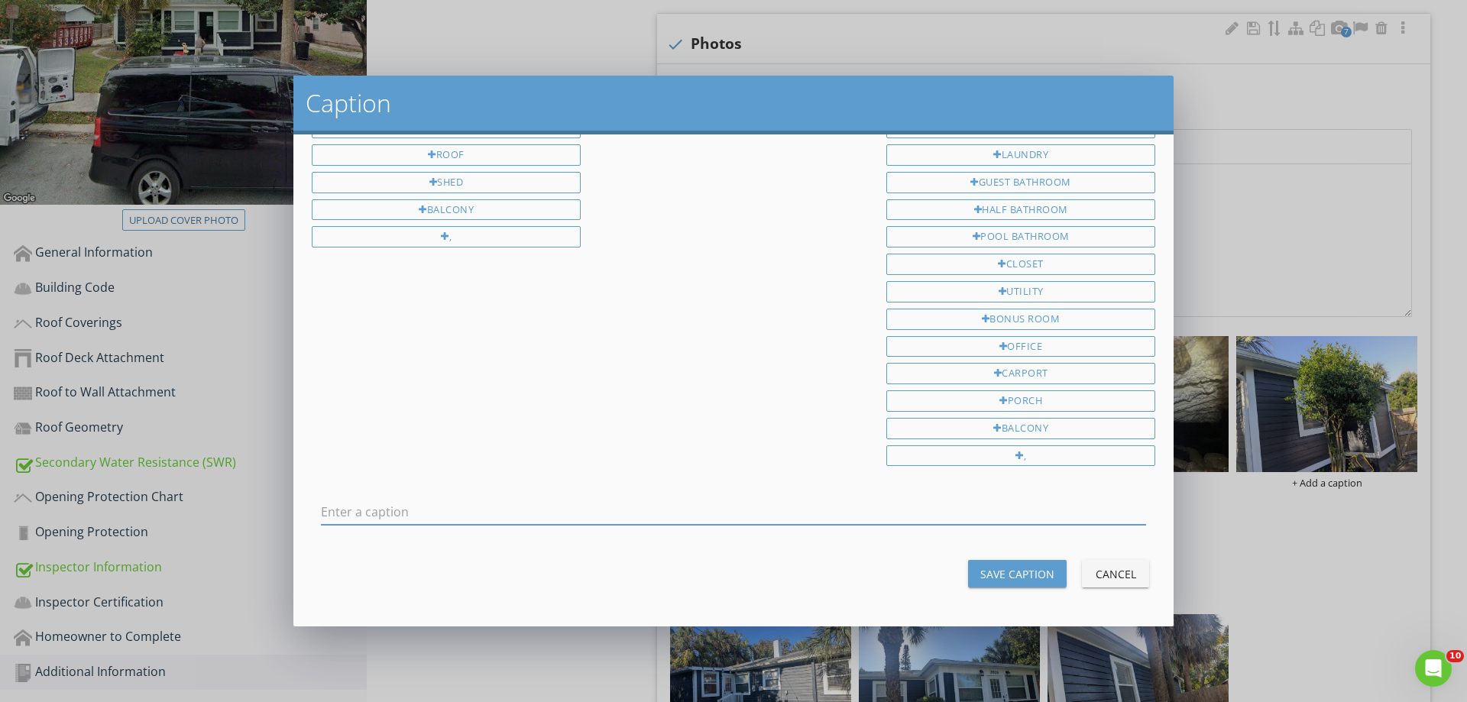
click at [1097, 578] on div "Cancel" at bounding box center [1115, 574] width 43 height 16
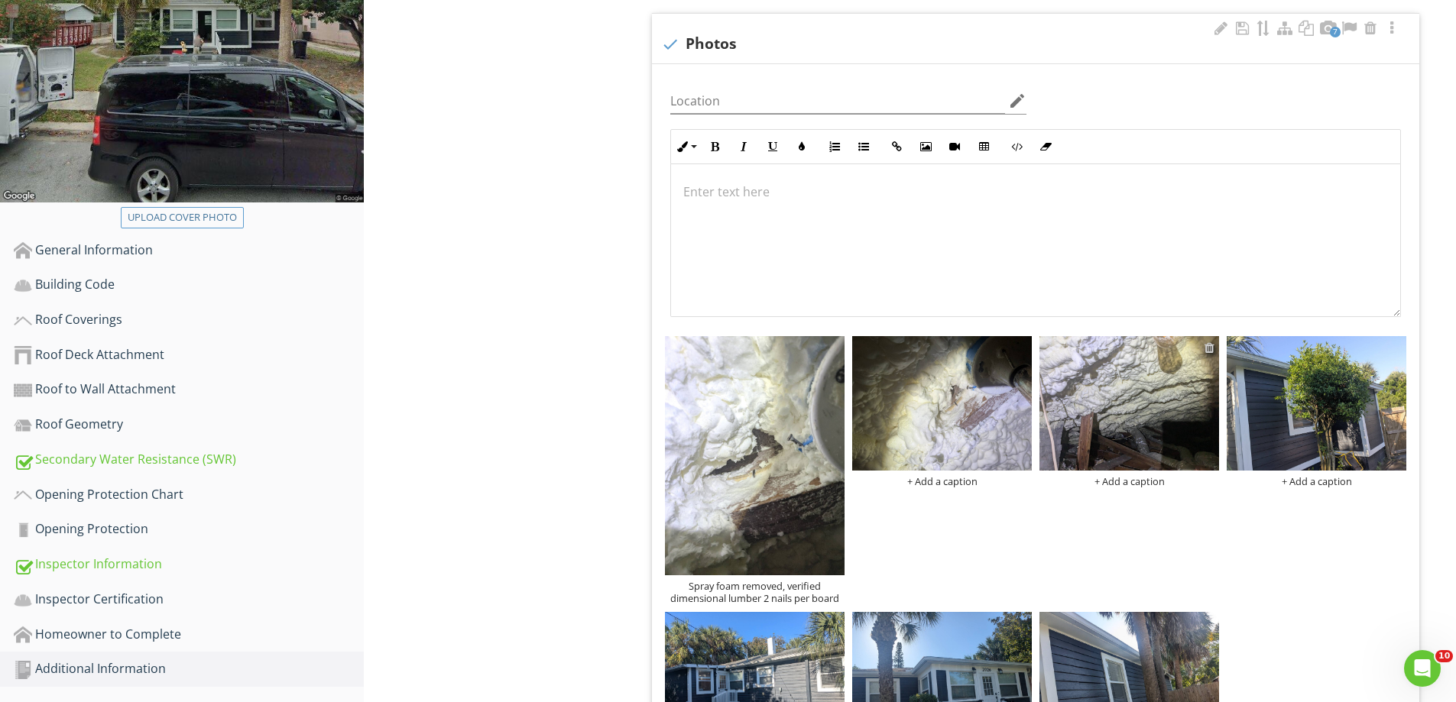
click at [1211, 344] on div at bounding box center [1209, 348] width 10 height 12
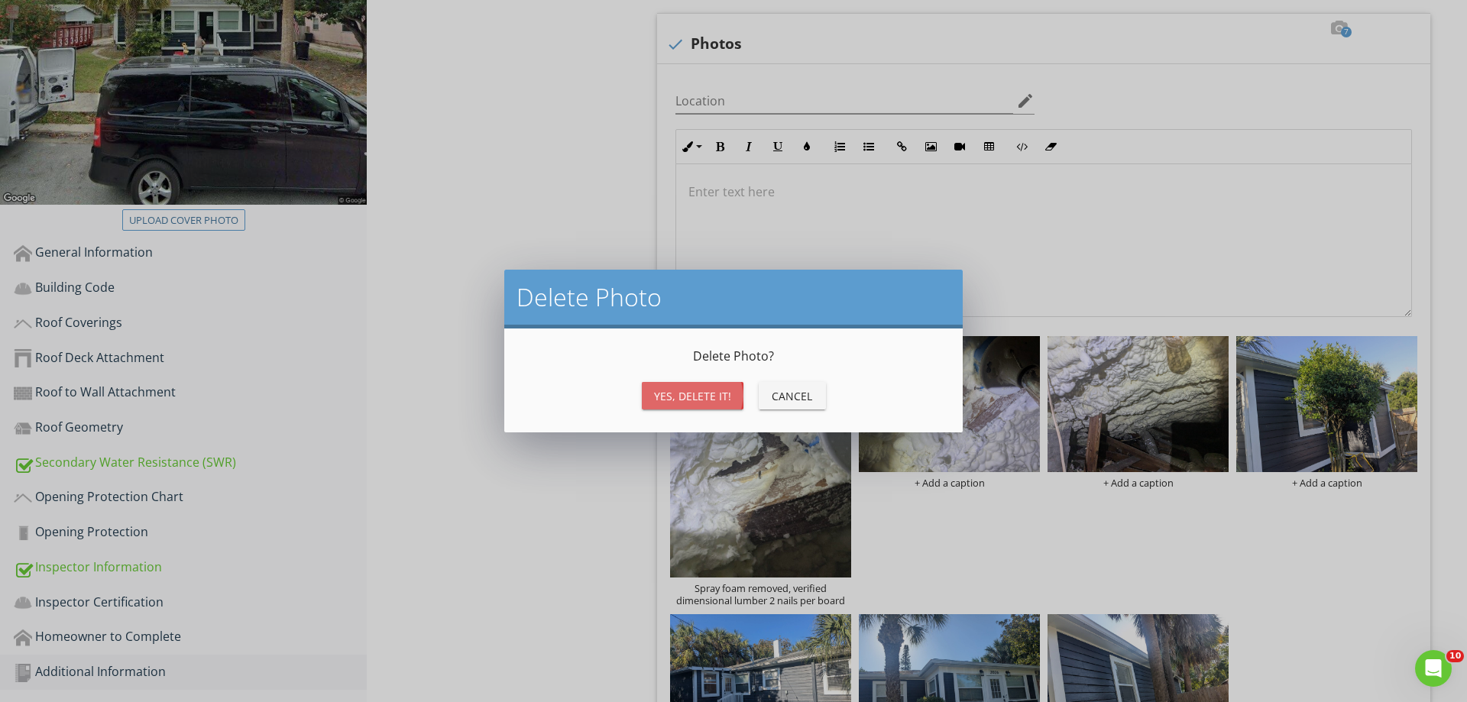
click at [702, 388] on div "Yes, Delete it!" at bounding box center [692, 396] width 77 height 16
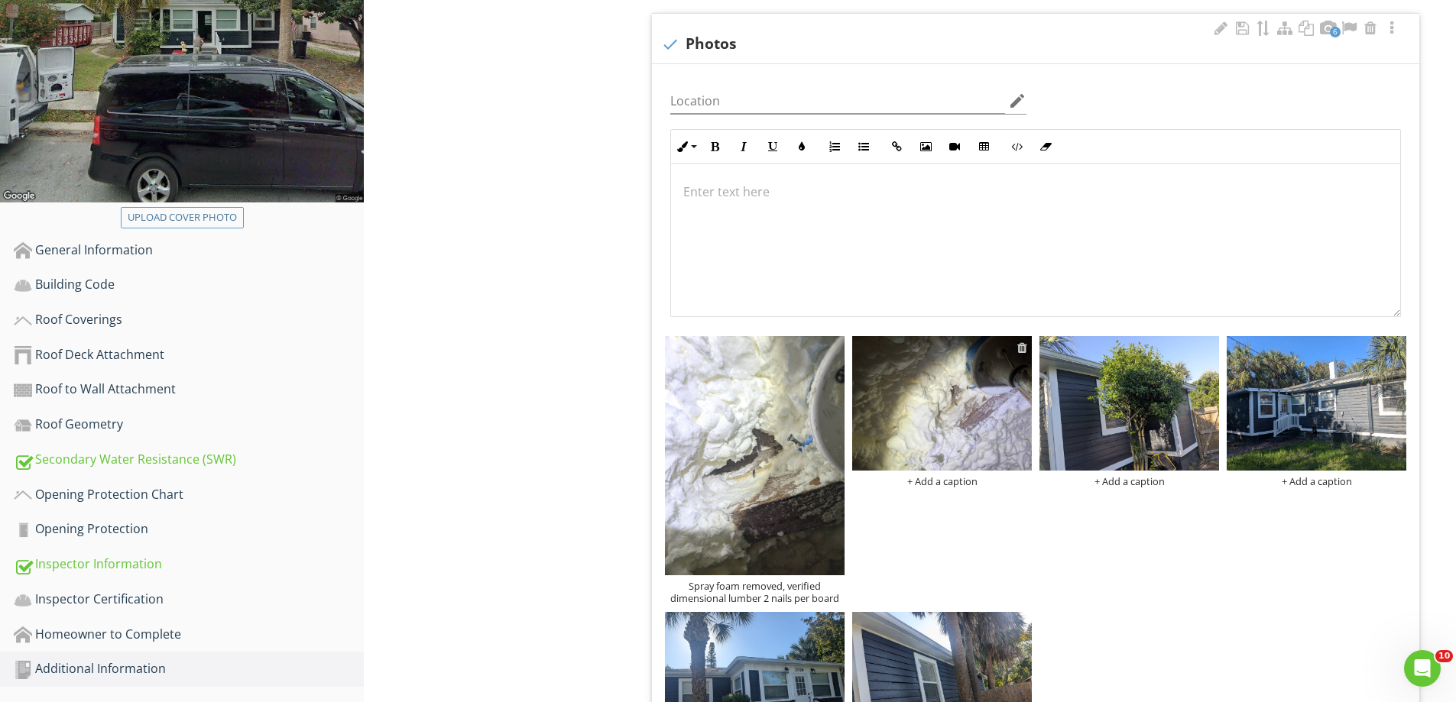
click at [1022, 347] on div at bounding box center [1022, 348] width 10 height 12
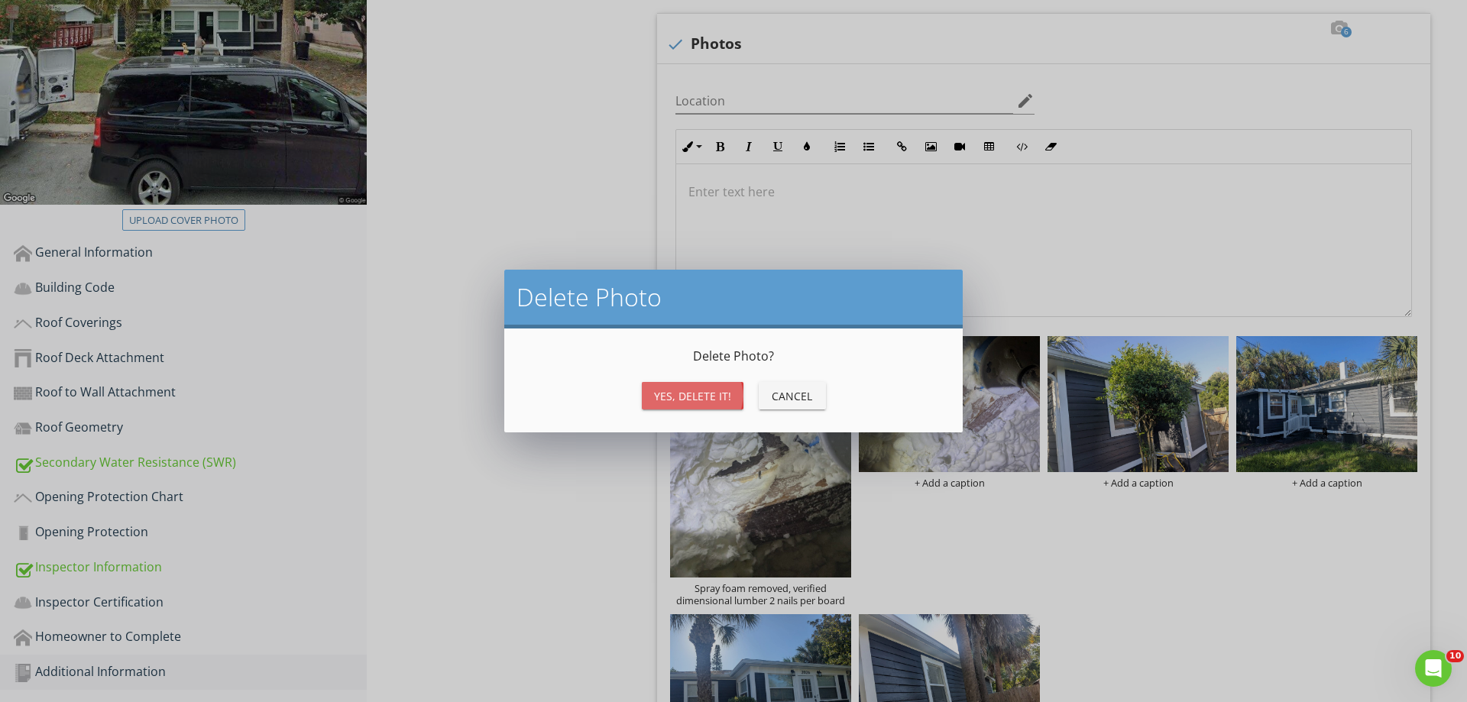
click at [685, 395] on div "Yes, Delete it!" at bounding box center [692, 396] width 77 height 16
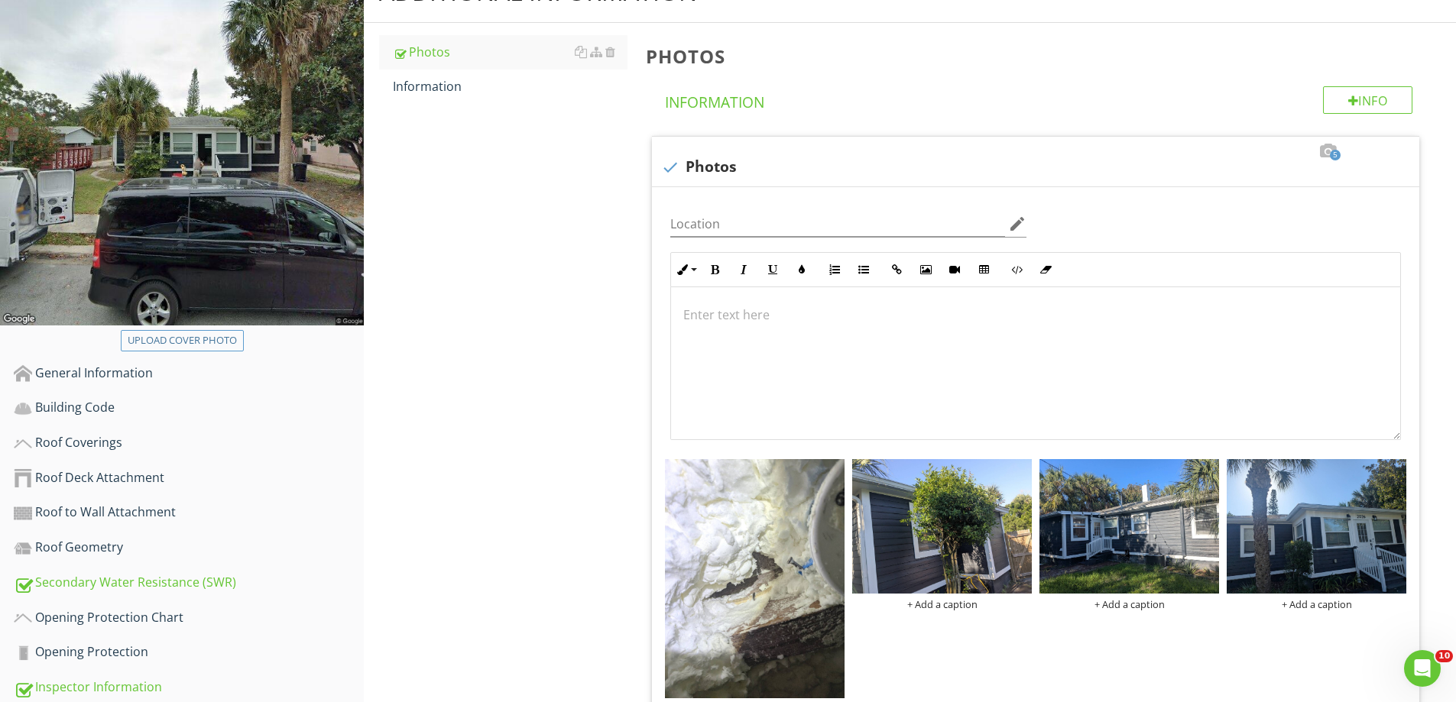
scroll to position [0, 0]
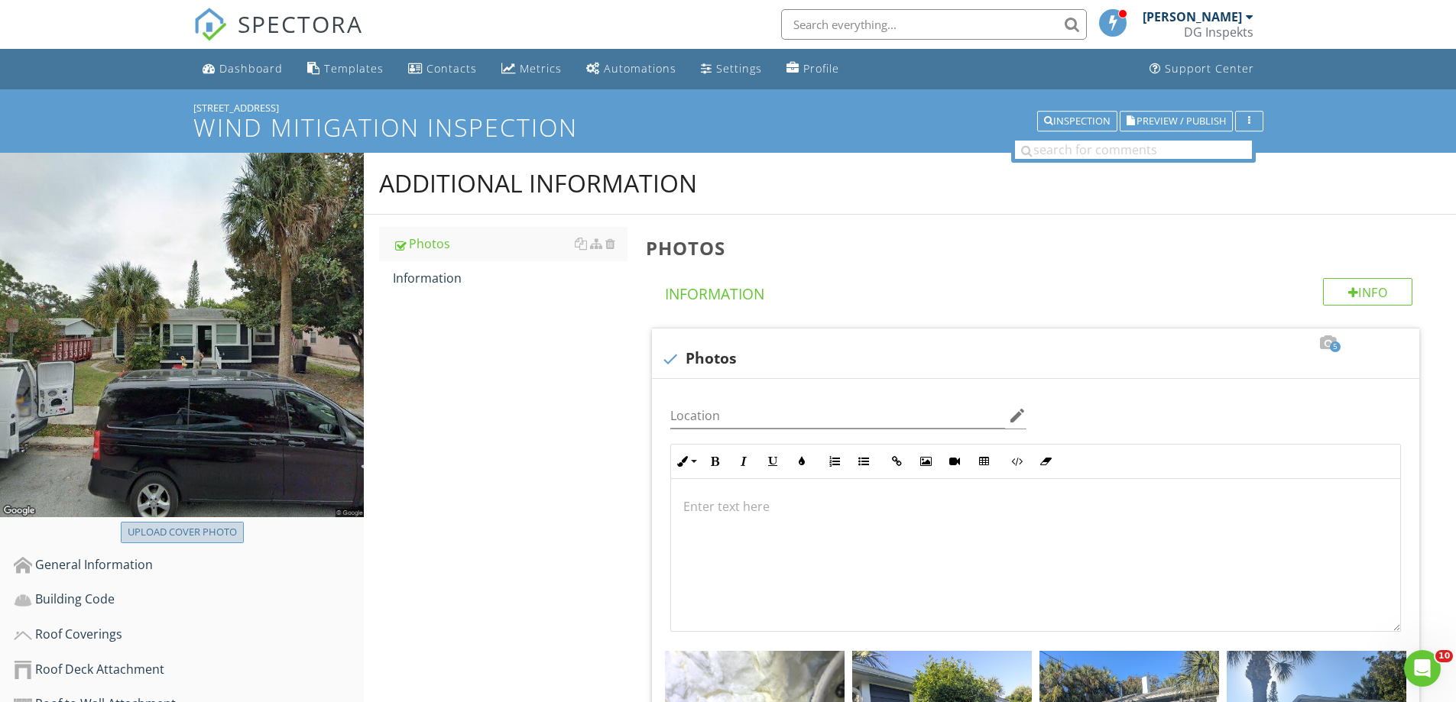
click at [161, 528] on div "Upload cover photo" at bounding box center [182, 532] width 109 height 15
type input "C:\fakepath\photo.jpg"
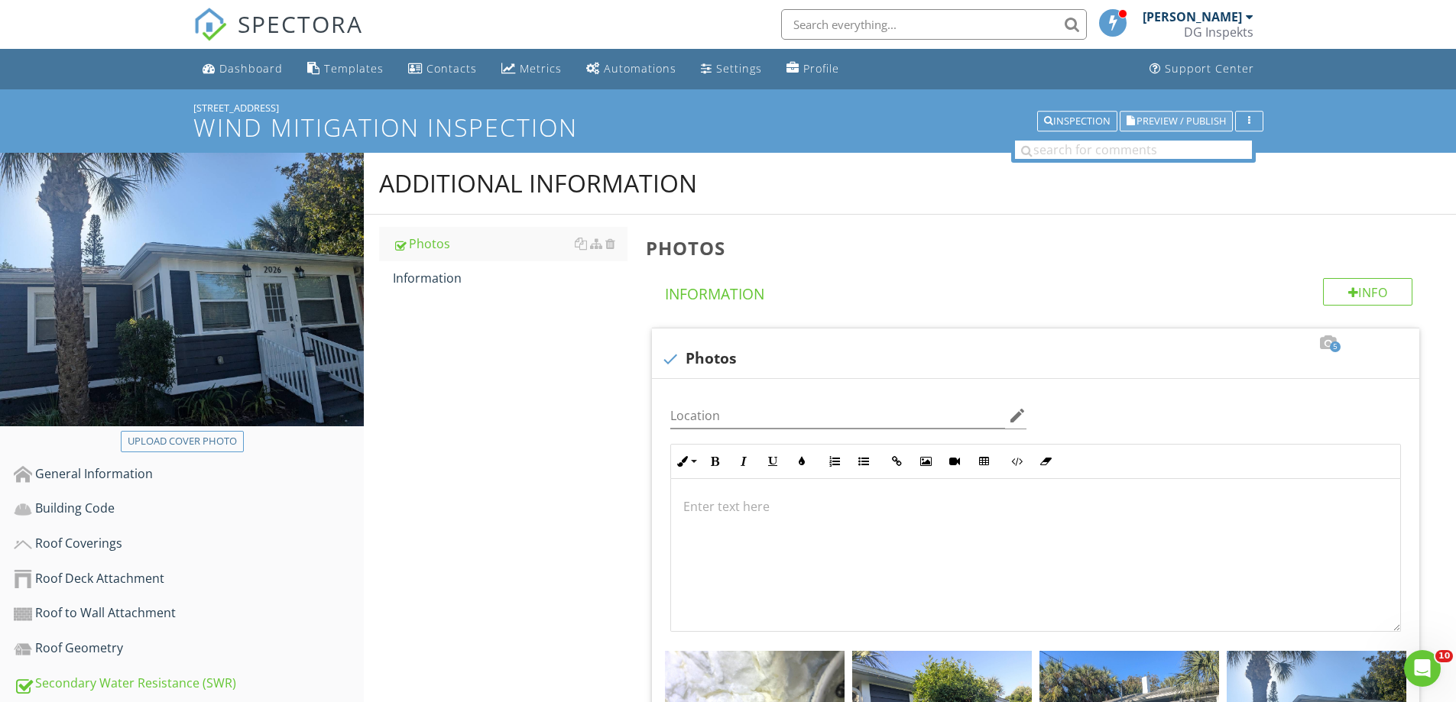
click at [1158, 118] on span "Preview / Publish" at bounding box center [1180, 121] width 89 height 10
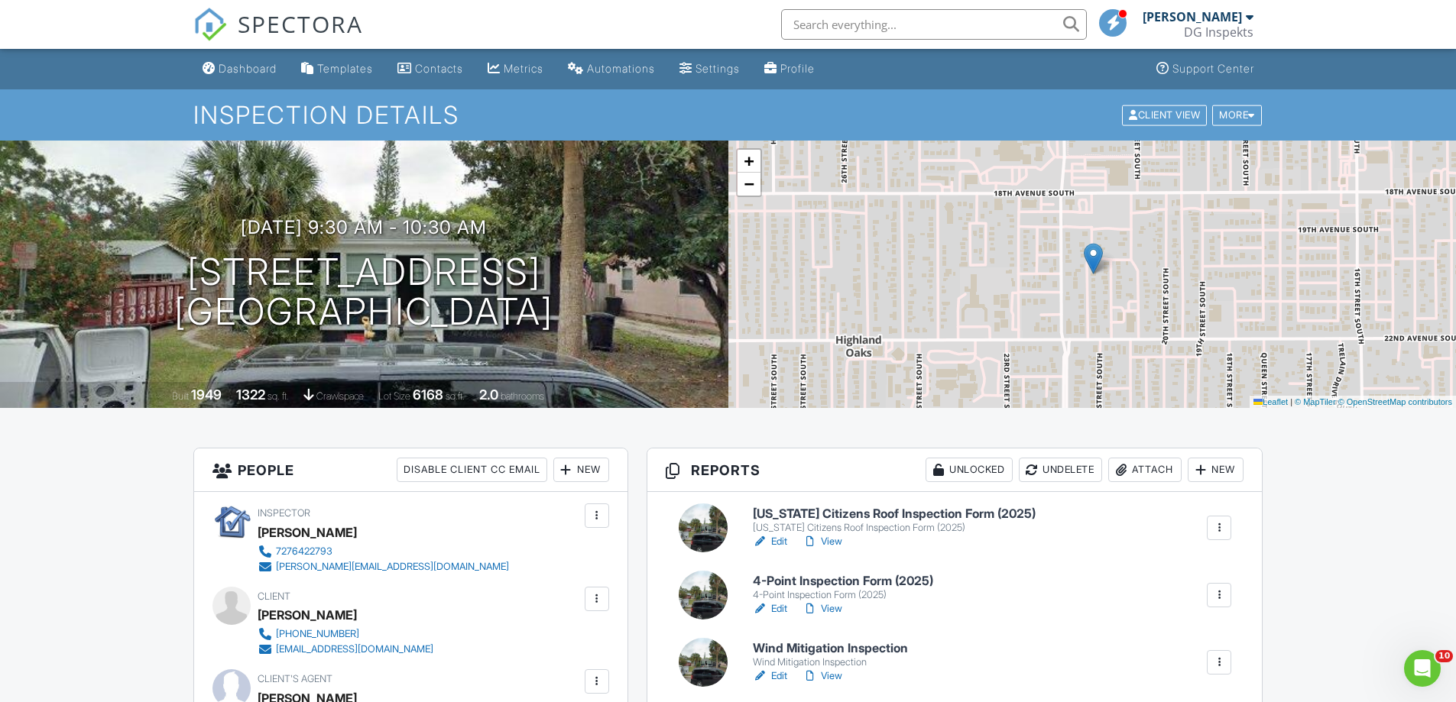
click at [329, 27] on span "SPECTORA" at bounding box center [300, 24] width 125 height 32
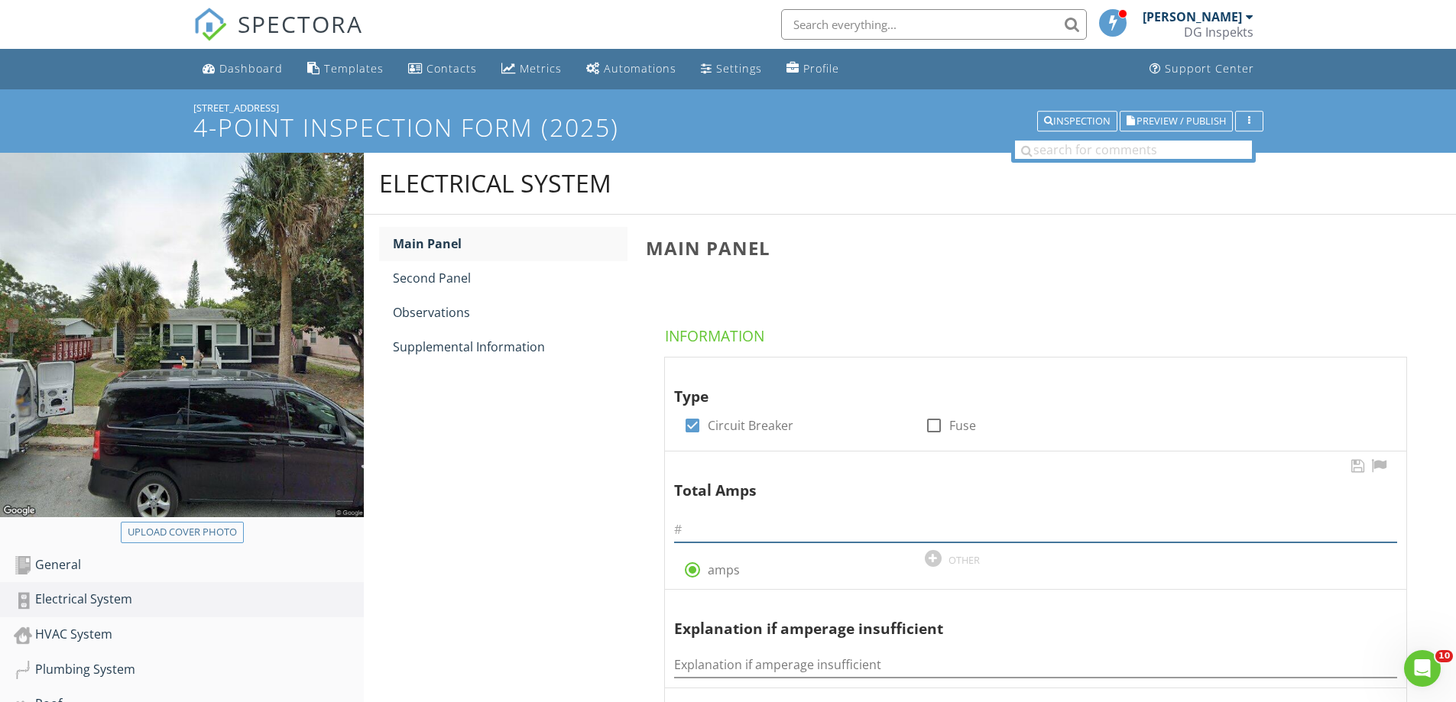
click at [714, 535] on input "text" at bounding box center [1035, 529] width 723 height 25
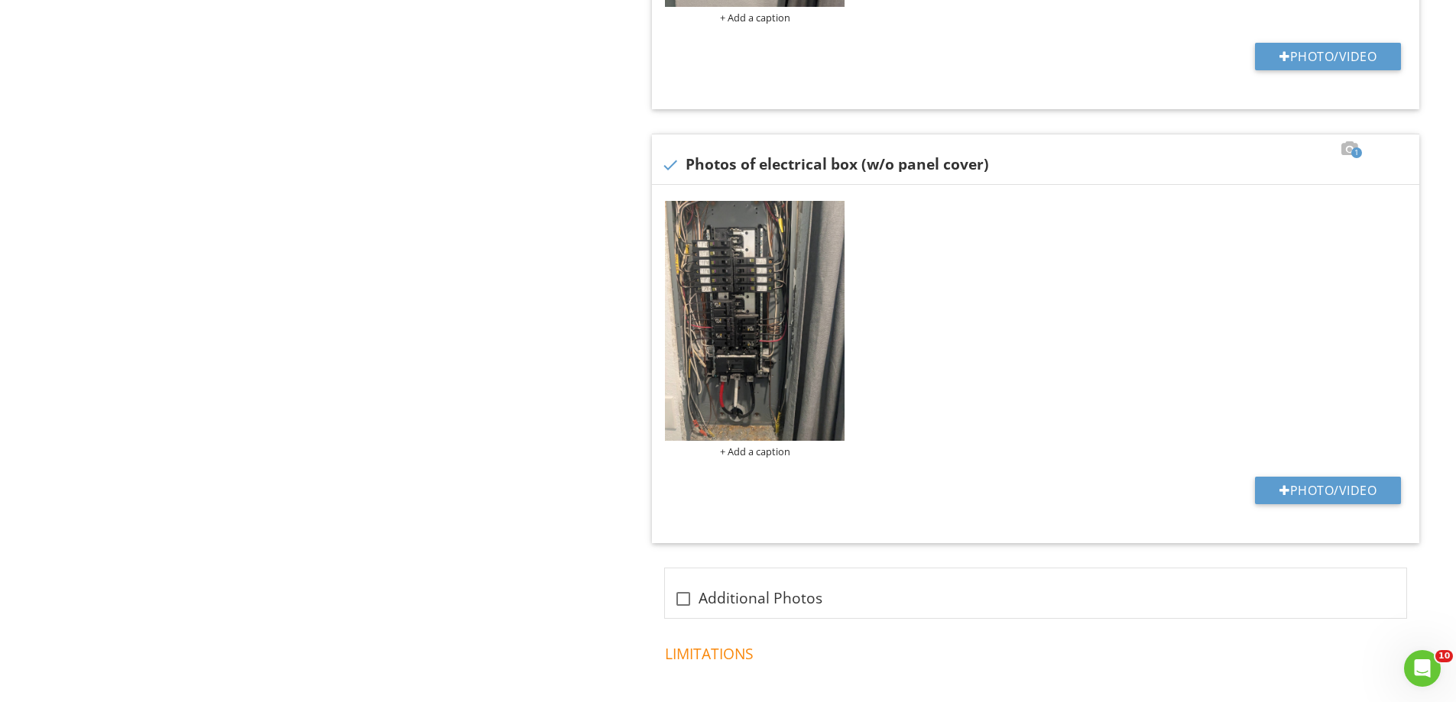
scroll to position [1375, 0]
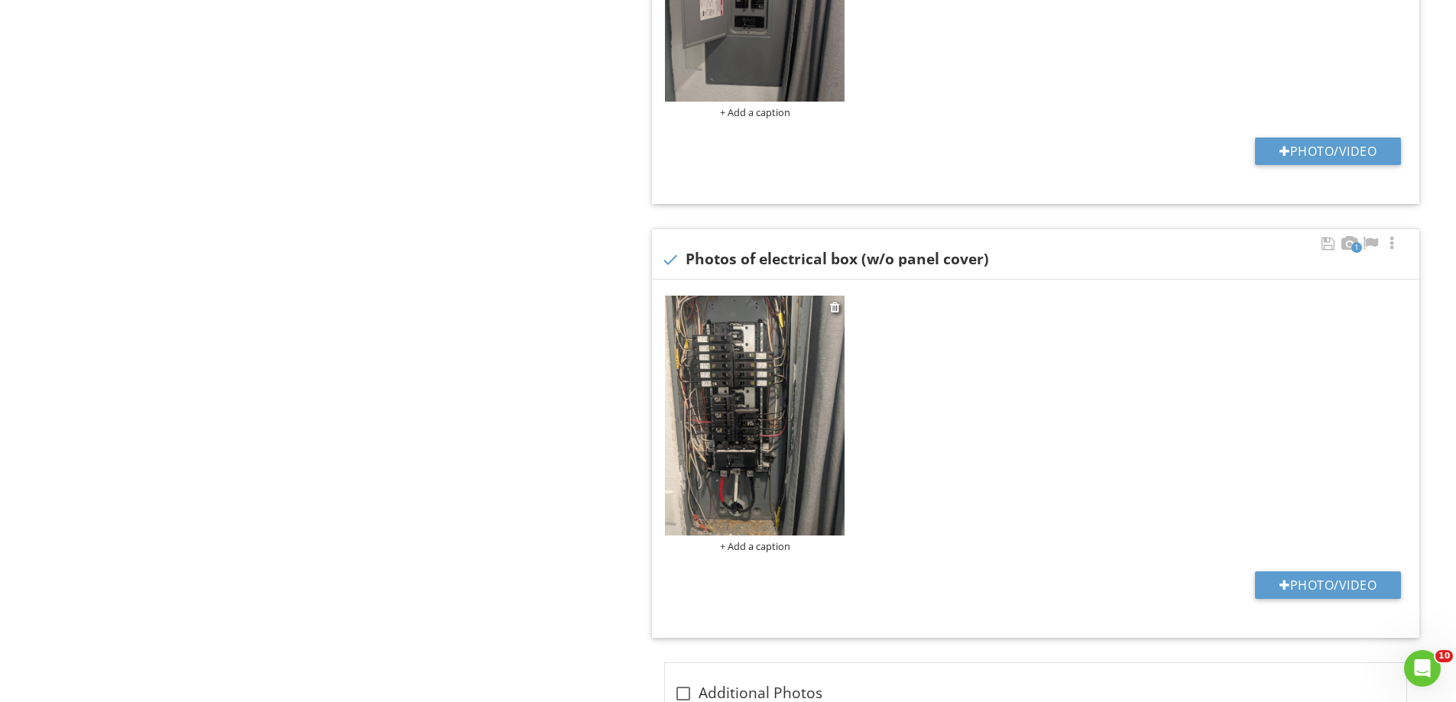
click at [773, 439] on img at bounding box center [755, 415] width 180 height 239
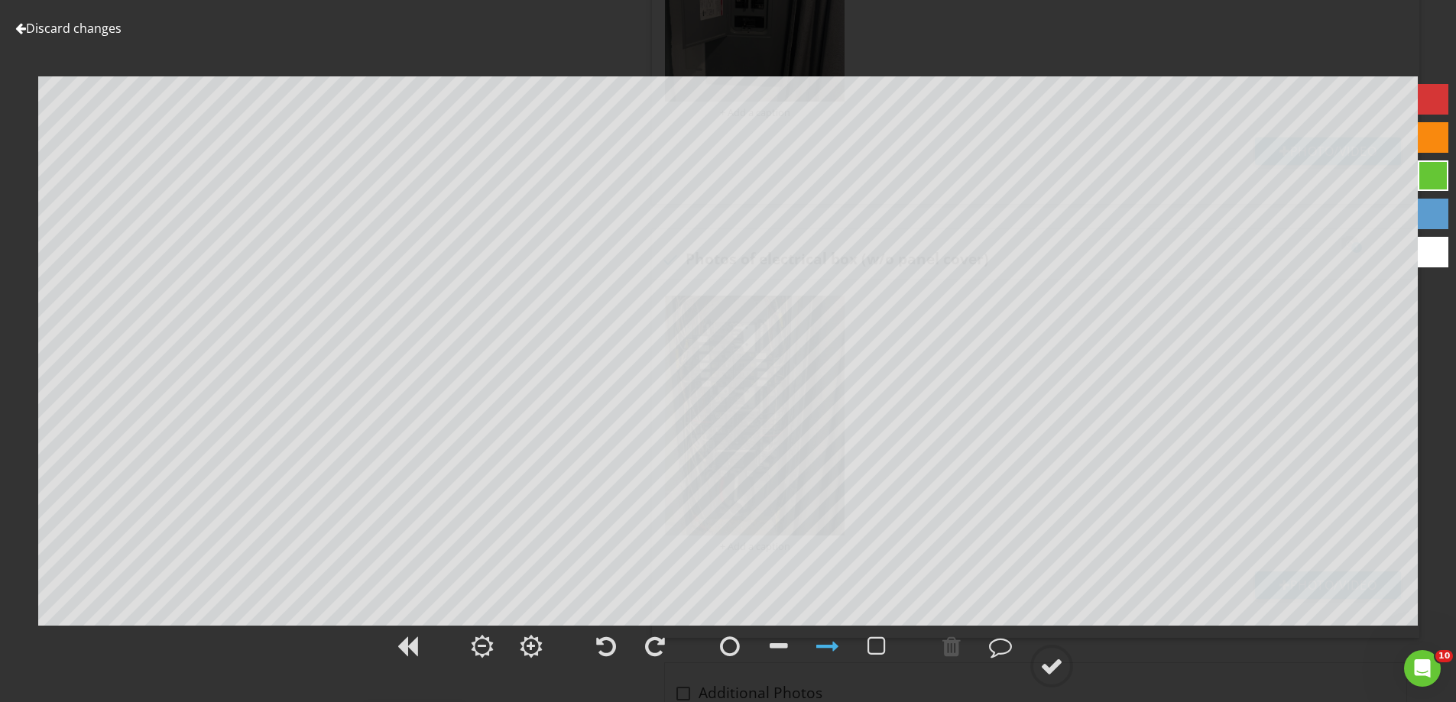
click at [94, 31] on link "Discard changes" at bounding box center [68, 28] width 106 height 17
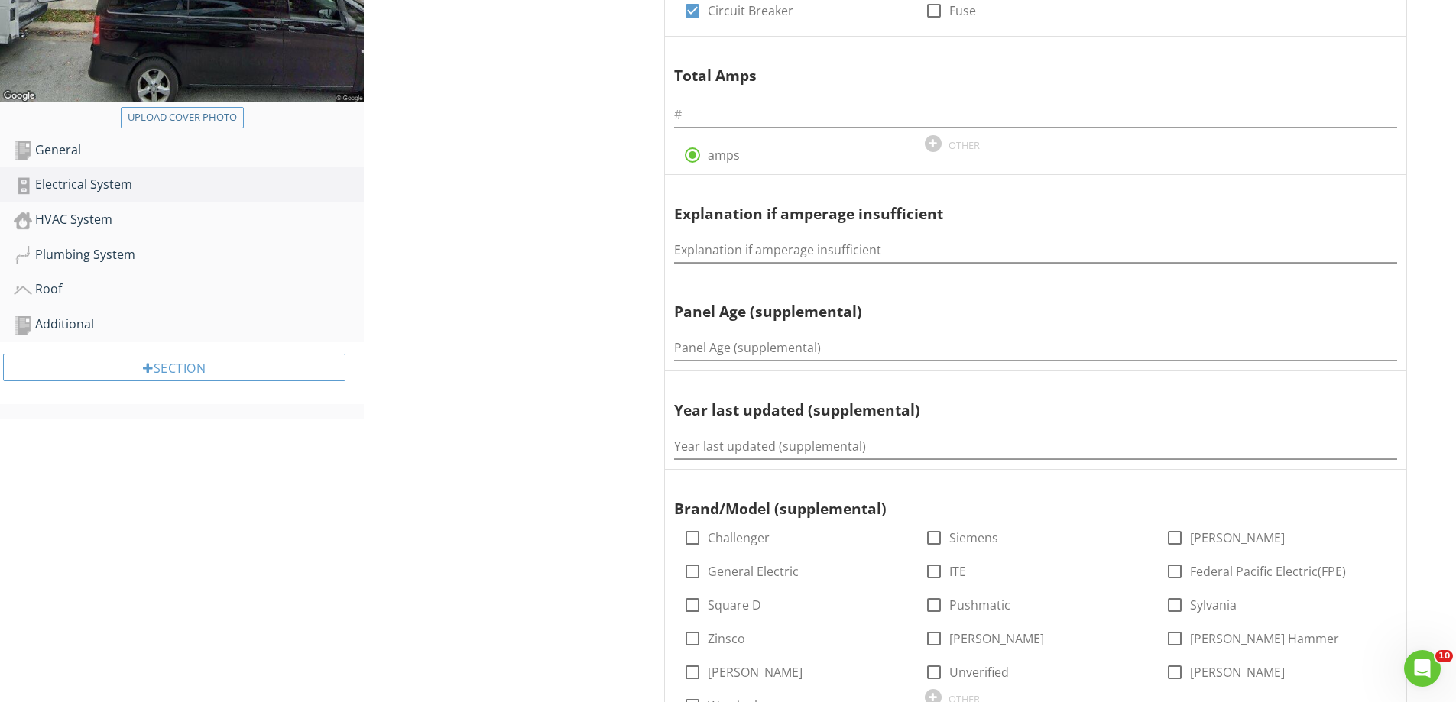
scroll to position [229, 0]
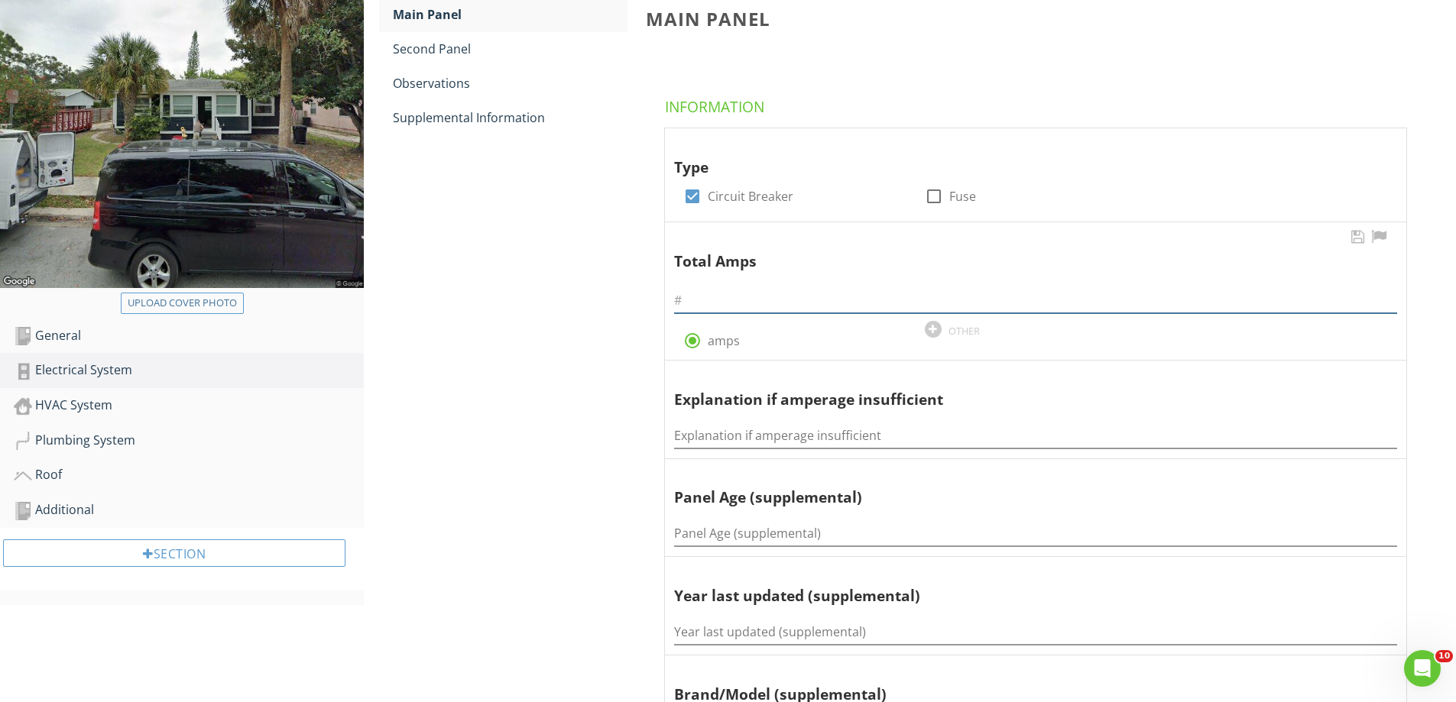
click at [709, 295] on input "text" at bounding box center [1035, 300] width 723 height 25
type input "150"
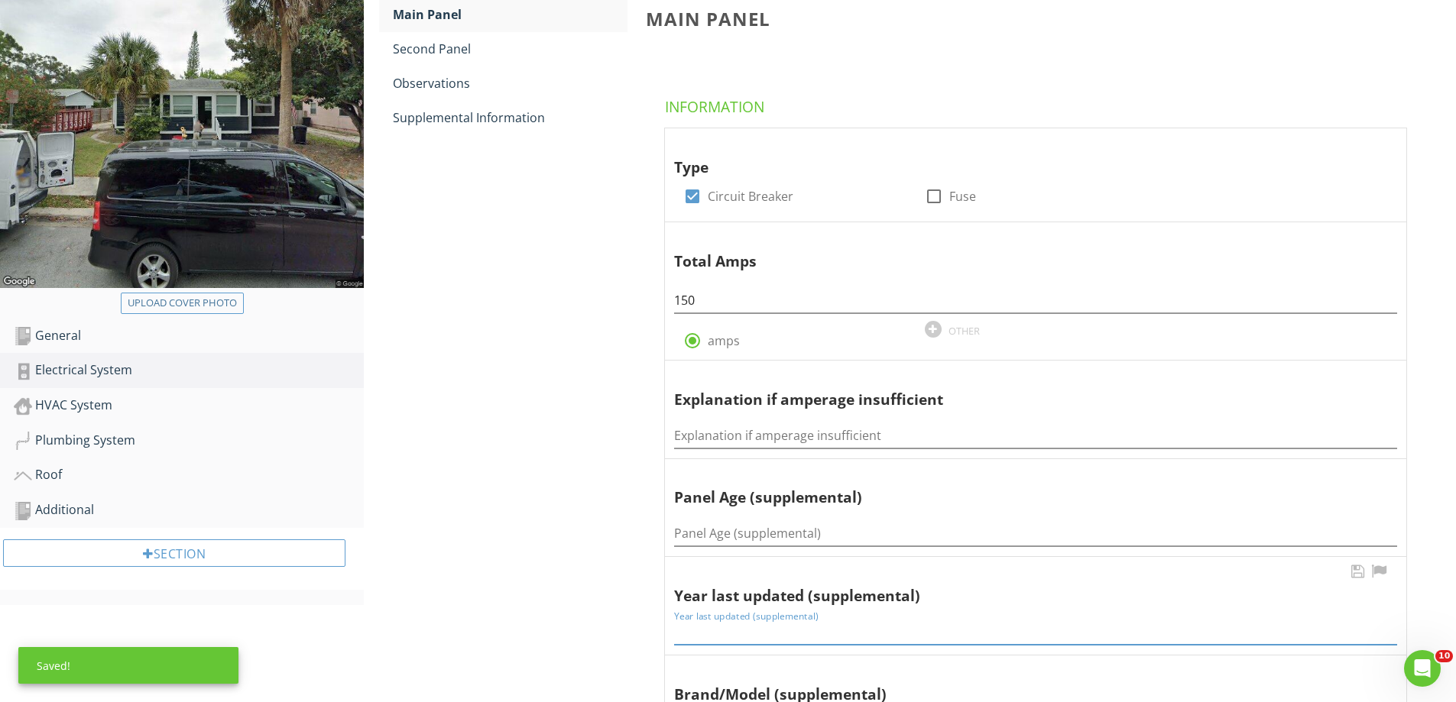
click at [775, 636] on input "Year last updated (supplemental)" at bounding box center [1035, 632] width 723 height 25
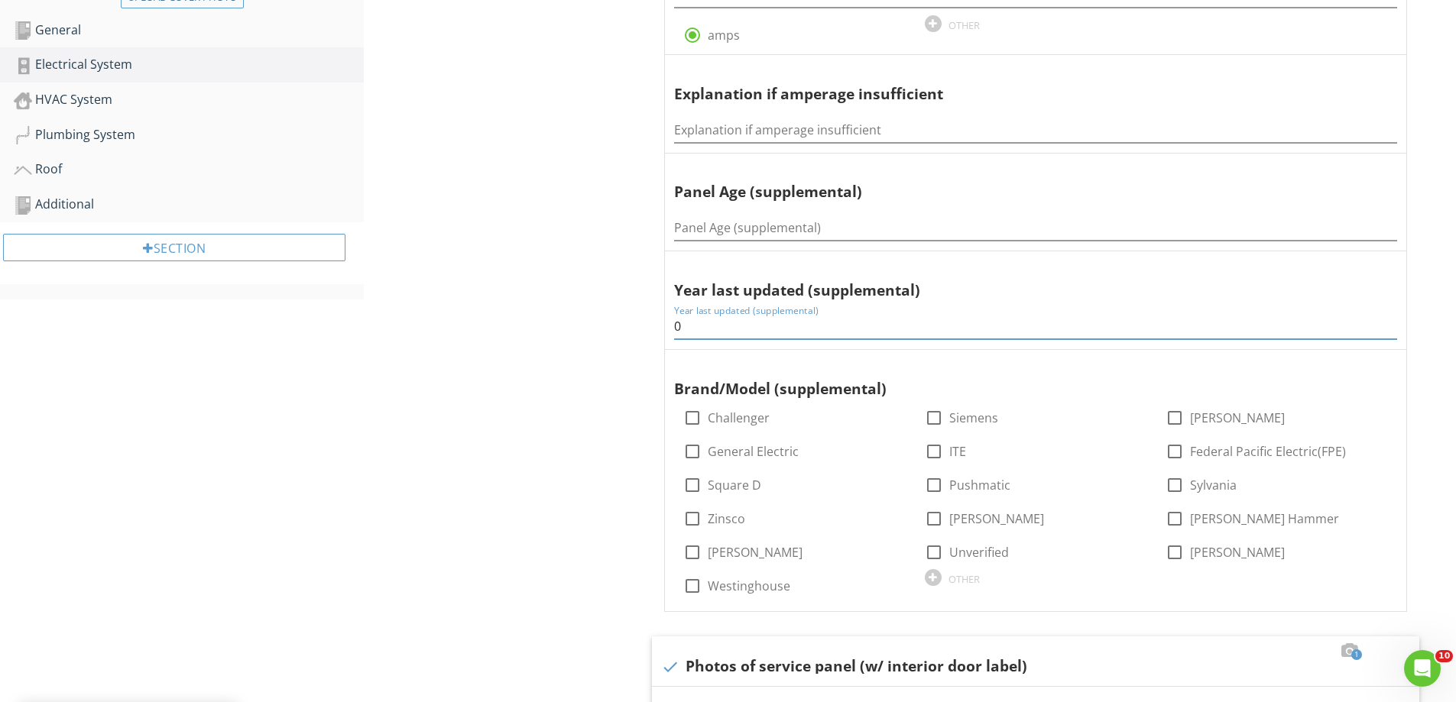
drag, startPoint x: 713, startPoint y: 321, endPoint x: 363, endPoint y: 280, distance: 352.3
type input "2025"
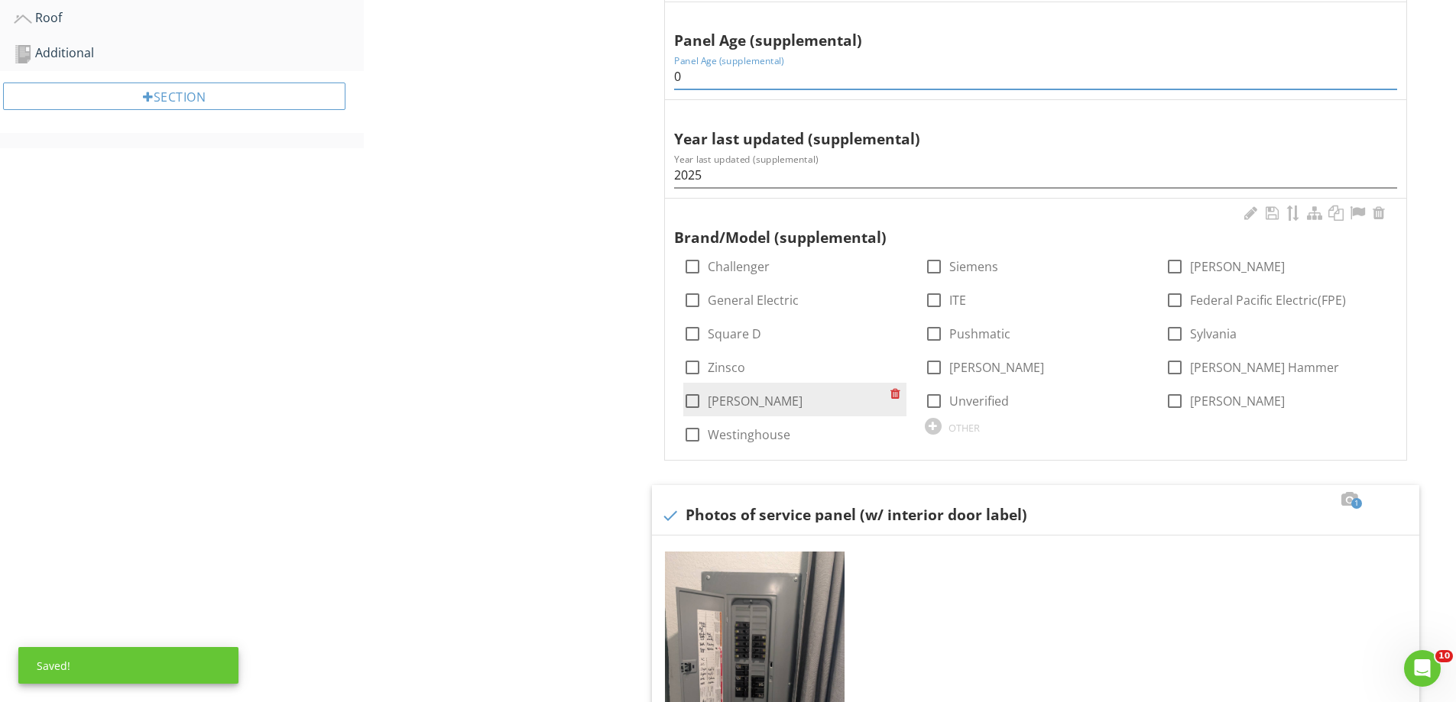
scroll to position [688, 0]
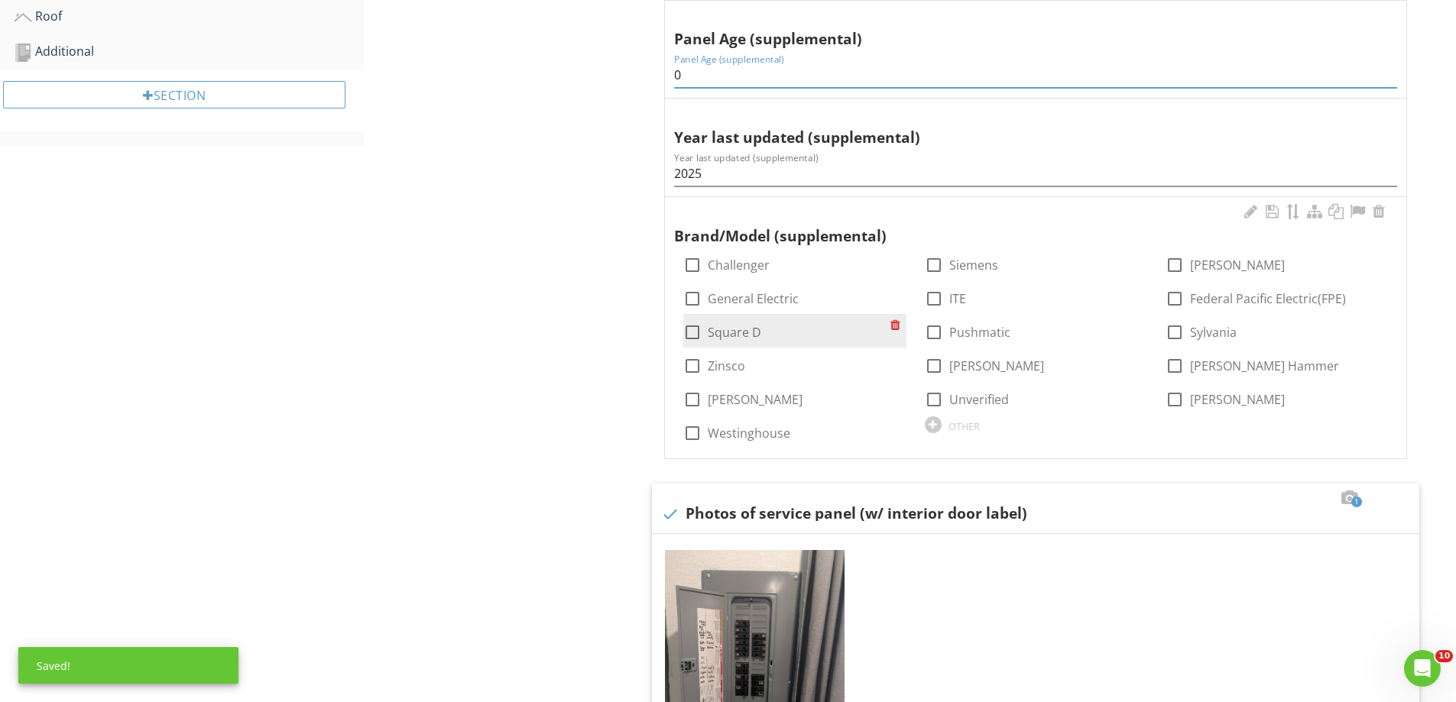
type input "0"
click at [698, 331] on div at bounding box center [692, 332] width 26 height 26
checkbox input "true"
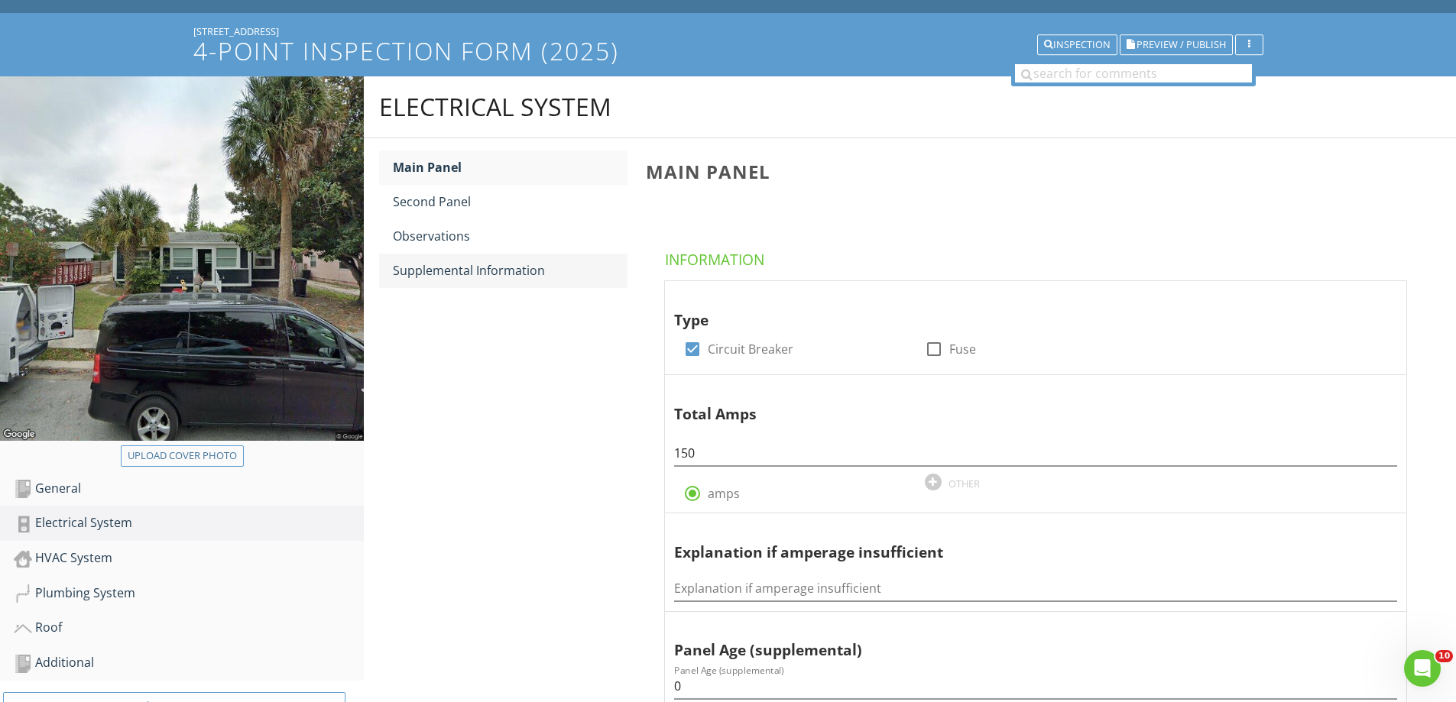
click at [426, 260] on link "Supplemental Information" at bounding box center [510, 271] width 235 height 34
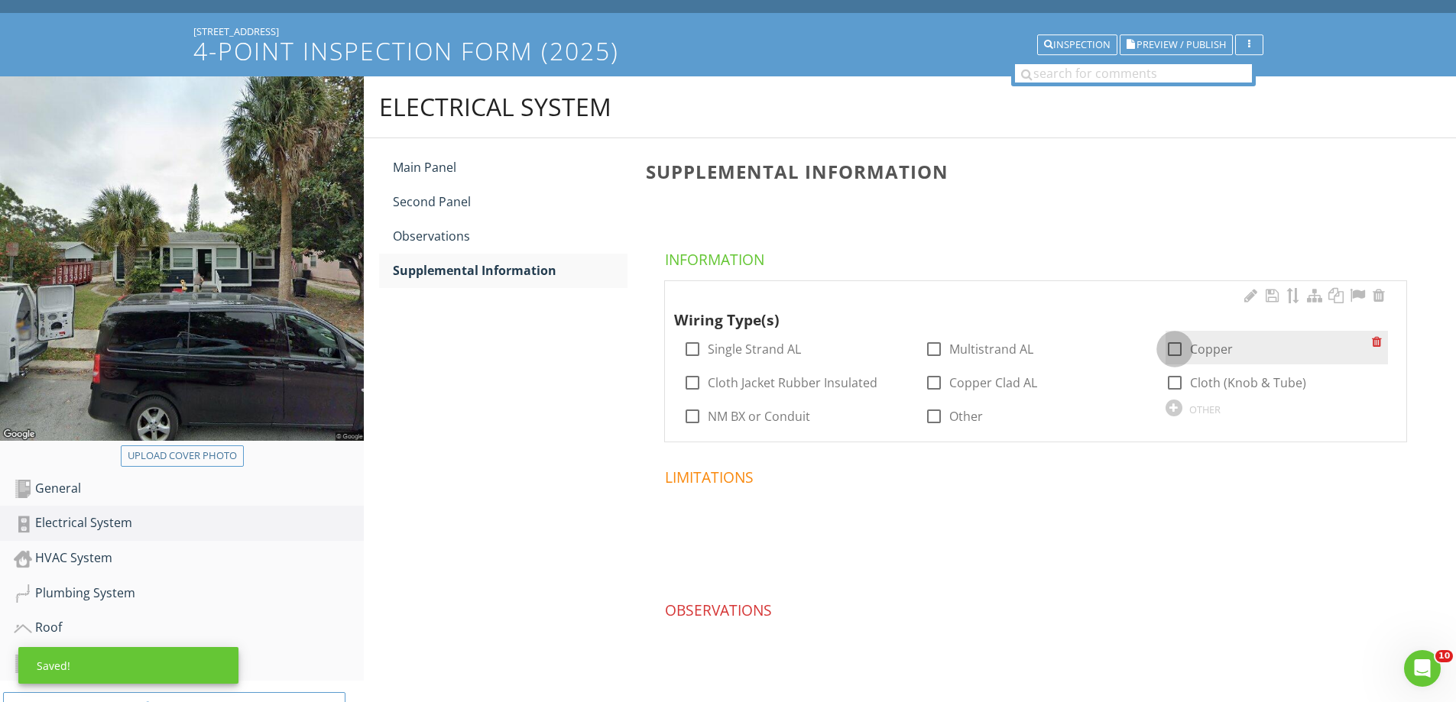
click at [1178, 349] on div at bounding box center [1175, 349] width 26 height 26
checkbox input "true"
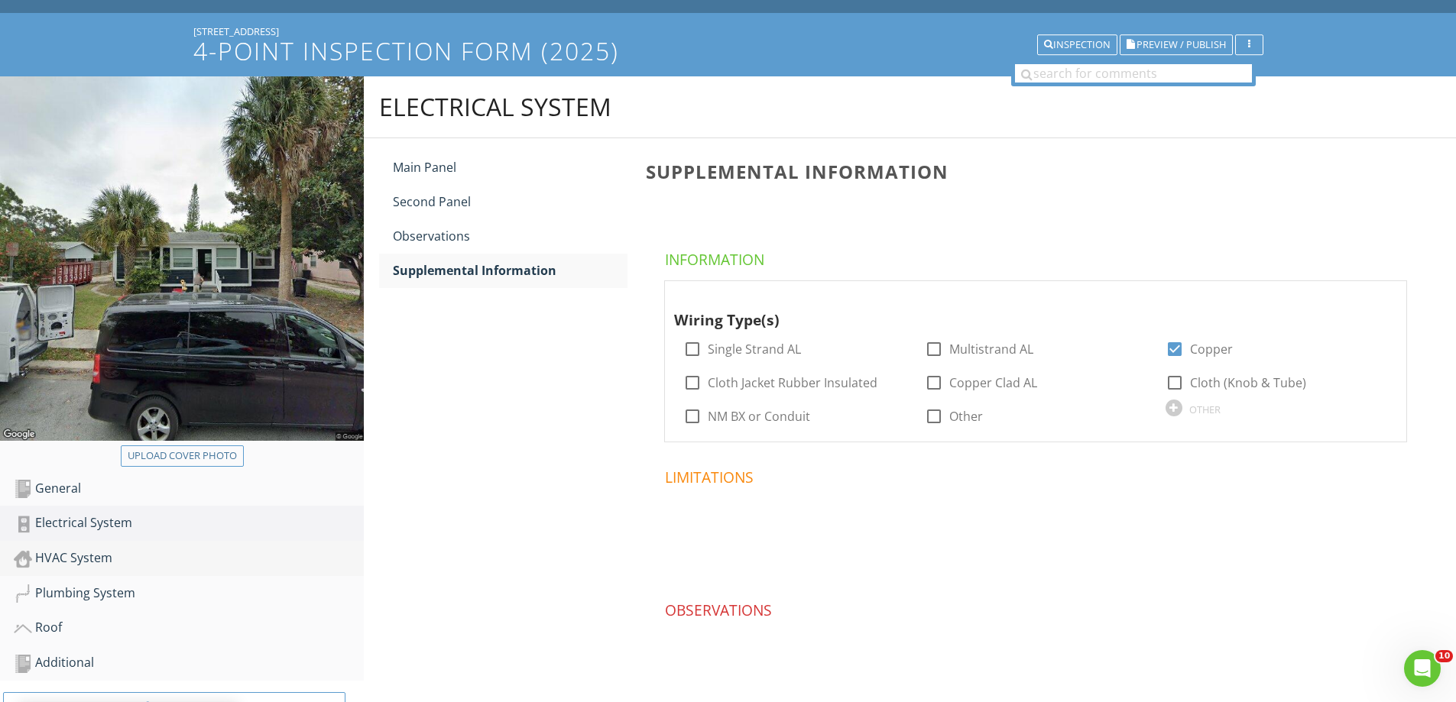
click at [71, 570] on link "HVAC System" at bounding box center [189, 558] width 350 height 35
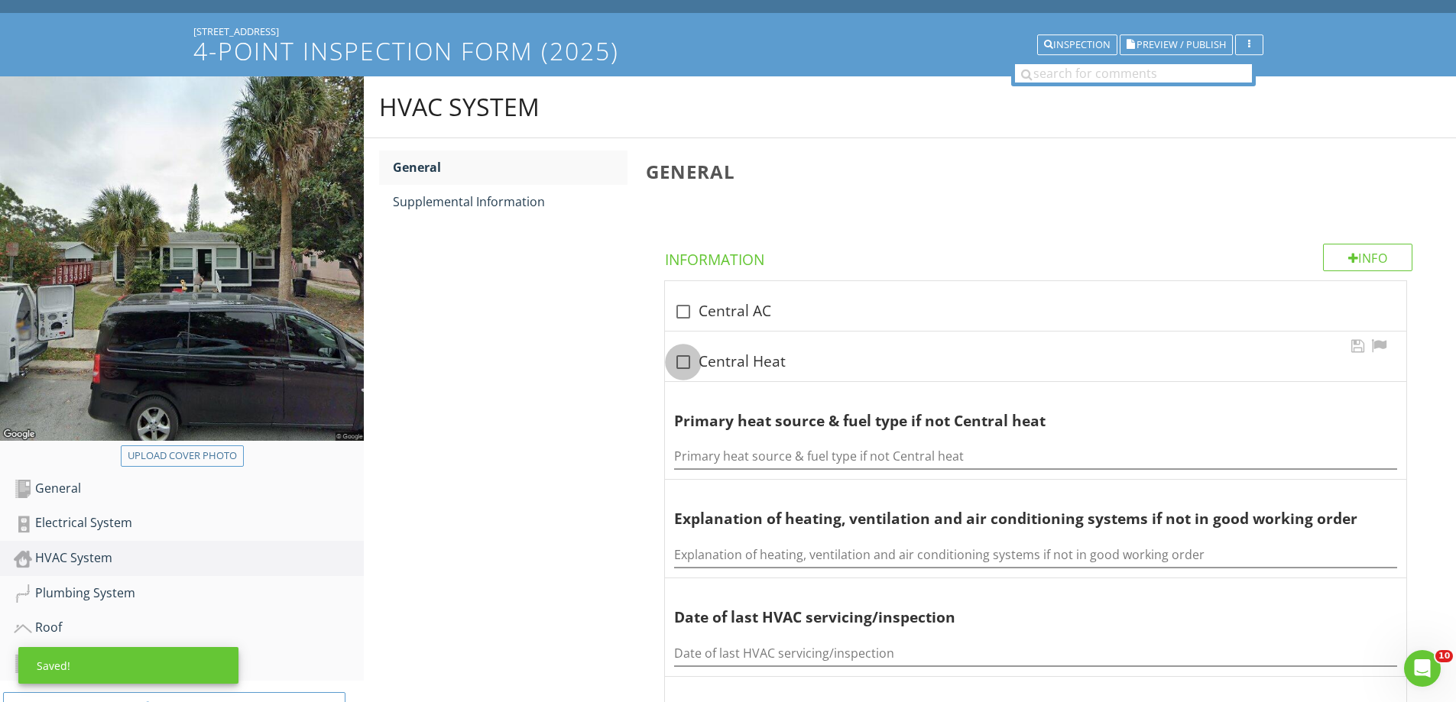
click at [685, 370] on div at bounding box center [683, 362] width 26 height 26
checkbox input "true"
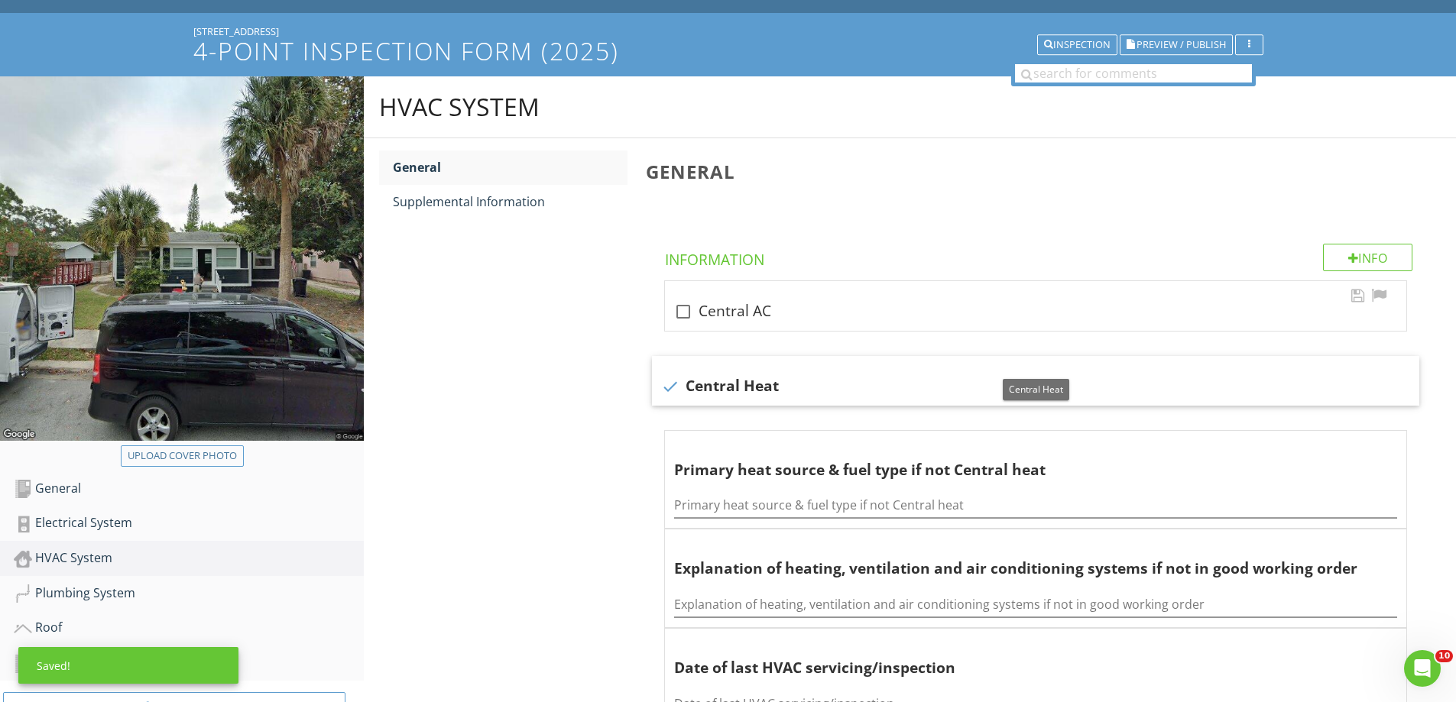
click at [684, 320] on div at bounding box center [683, 312] width 26 height 26
checkbox input "true"
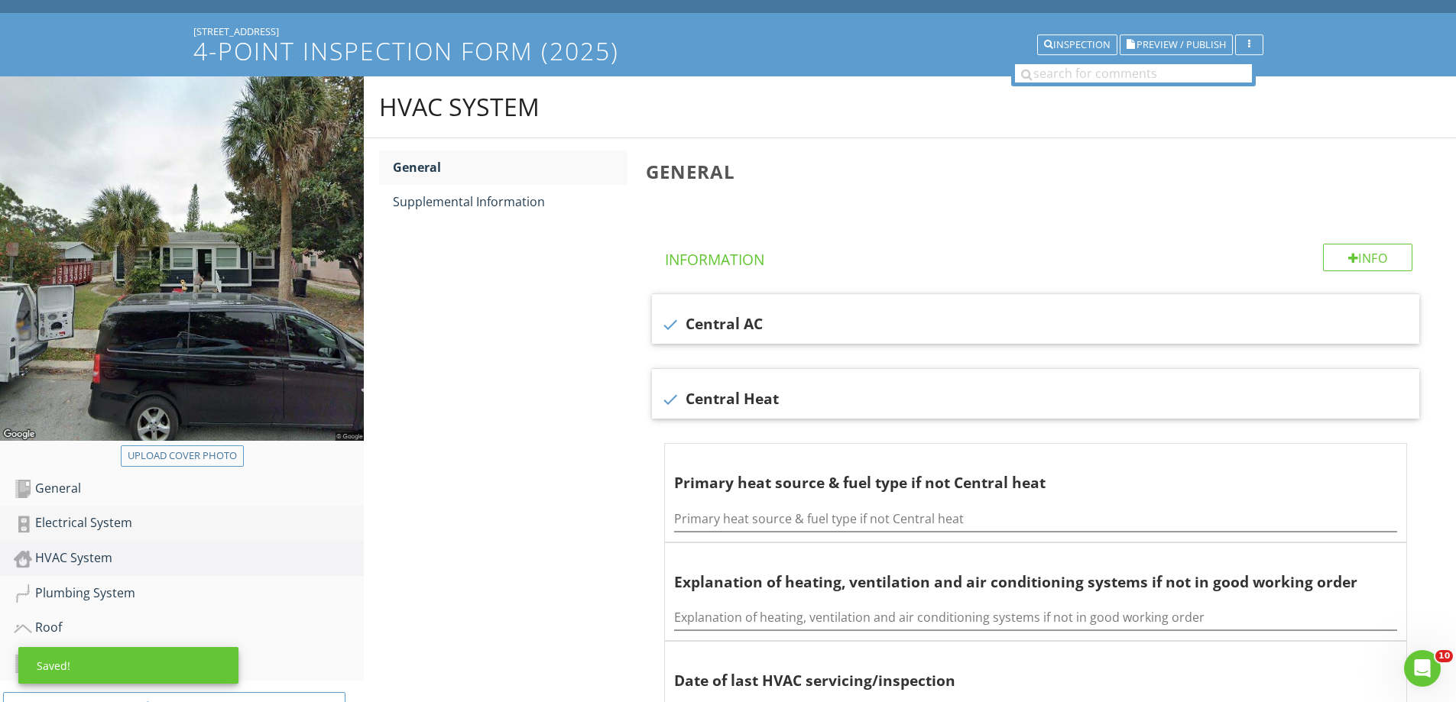
click at [73, 507] on link "Electrical System" at bounding box center [189, 523] width 350 height 35
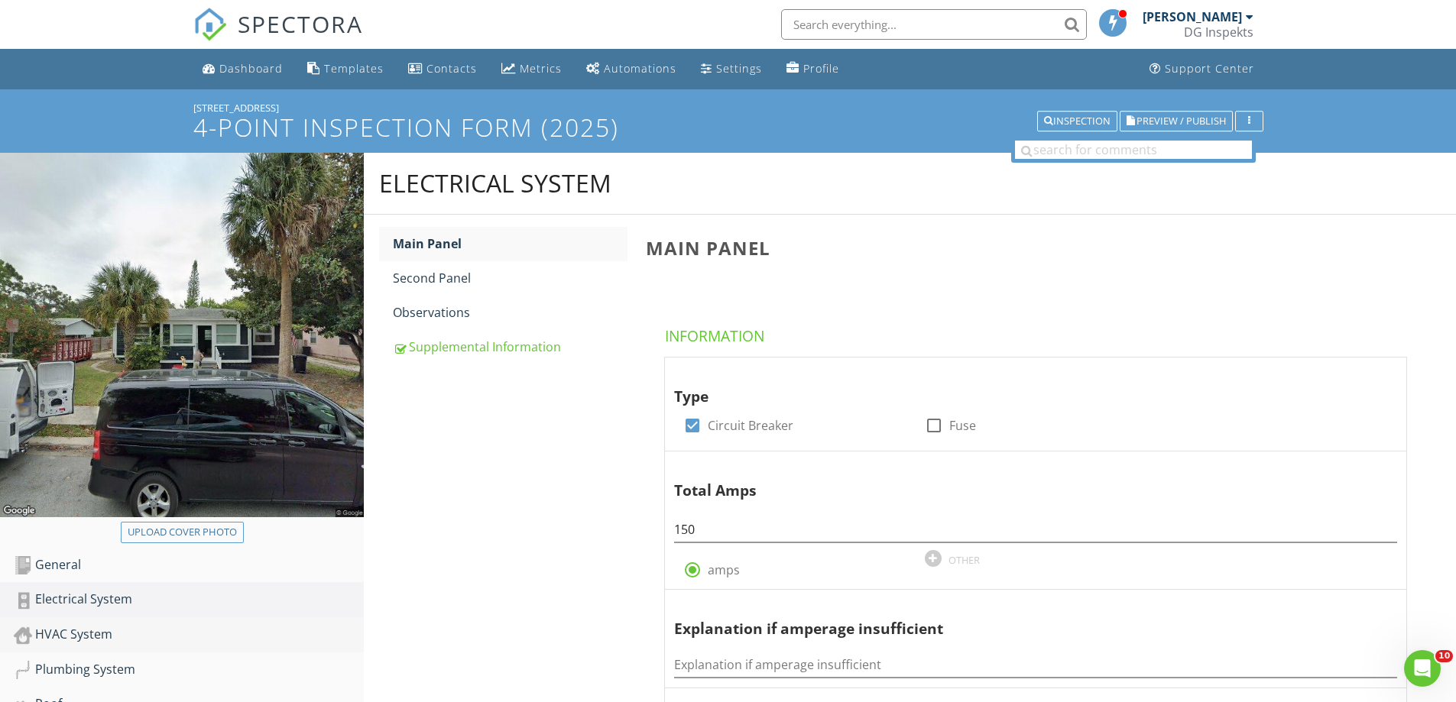
click at [99, 627] on div "HVAC System" at bounding box center [189, 635] width 350 height 20
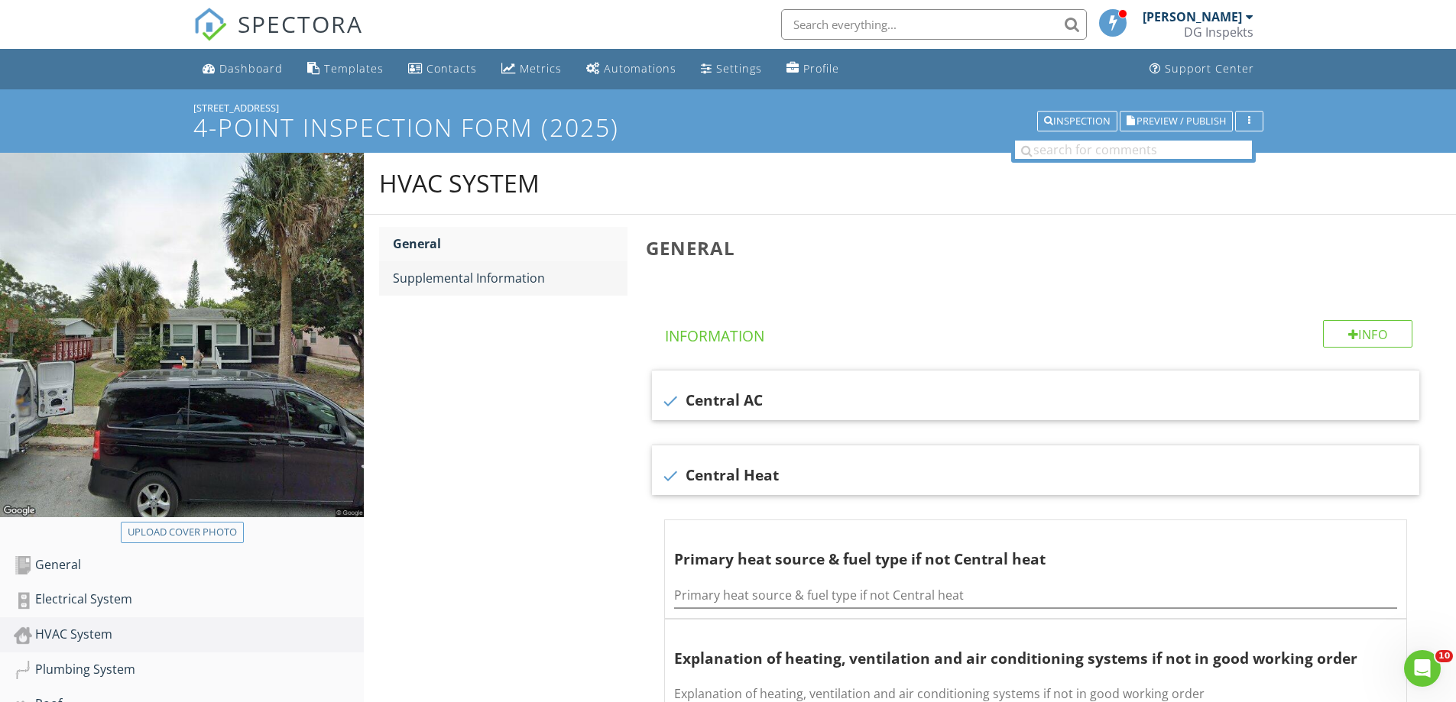
click at [452, 284] on div "Supplemental Information" at bounding box center [510, 278] width 235 height 18
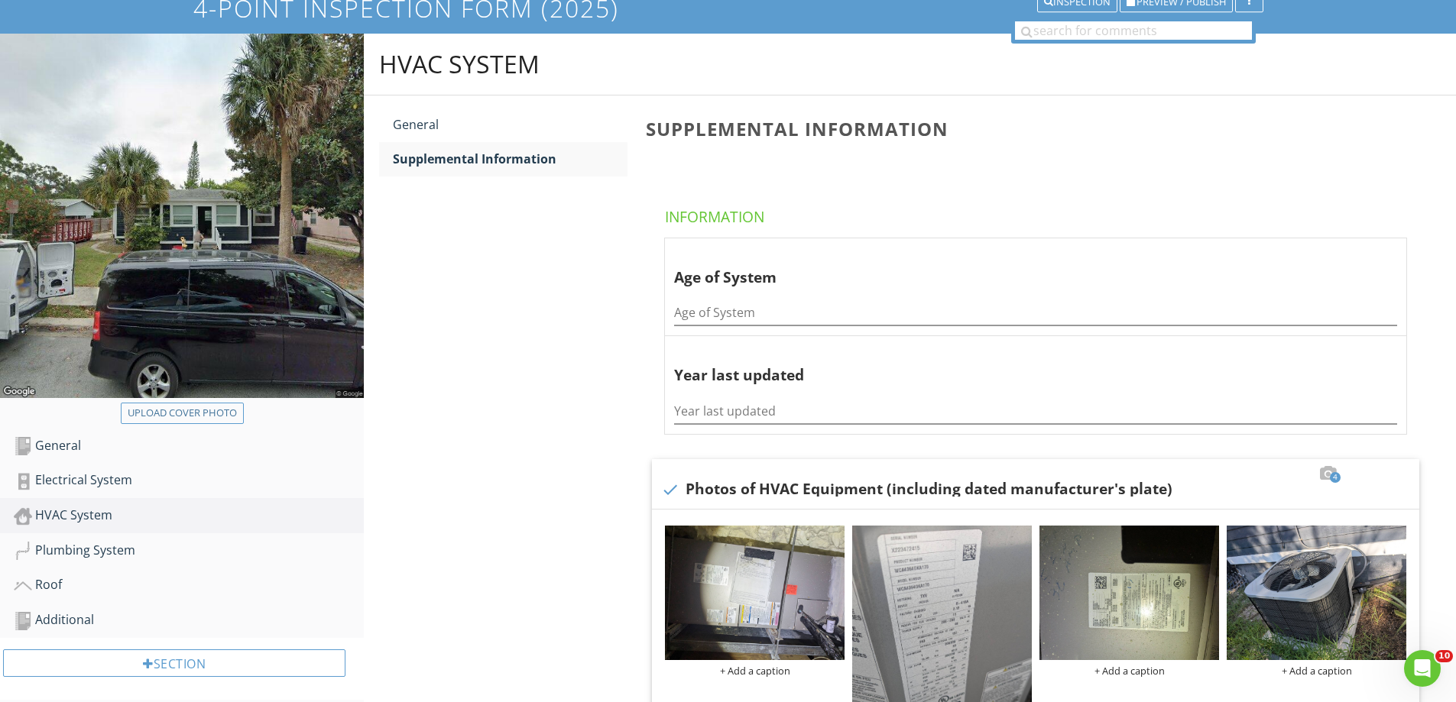
scroll to position [306, 0]
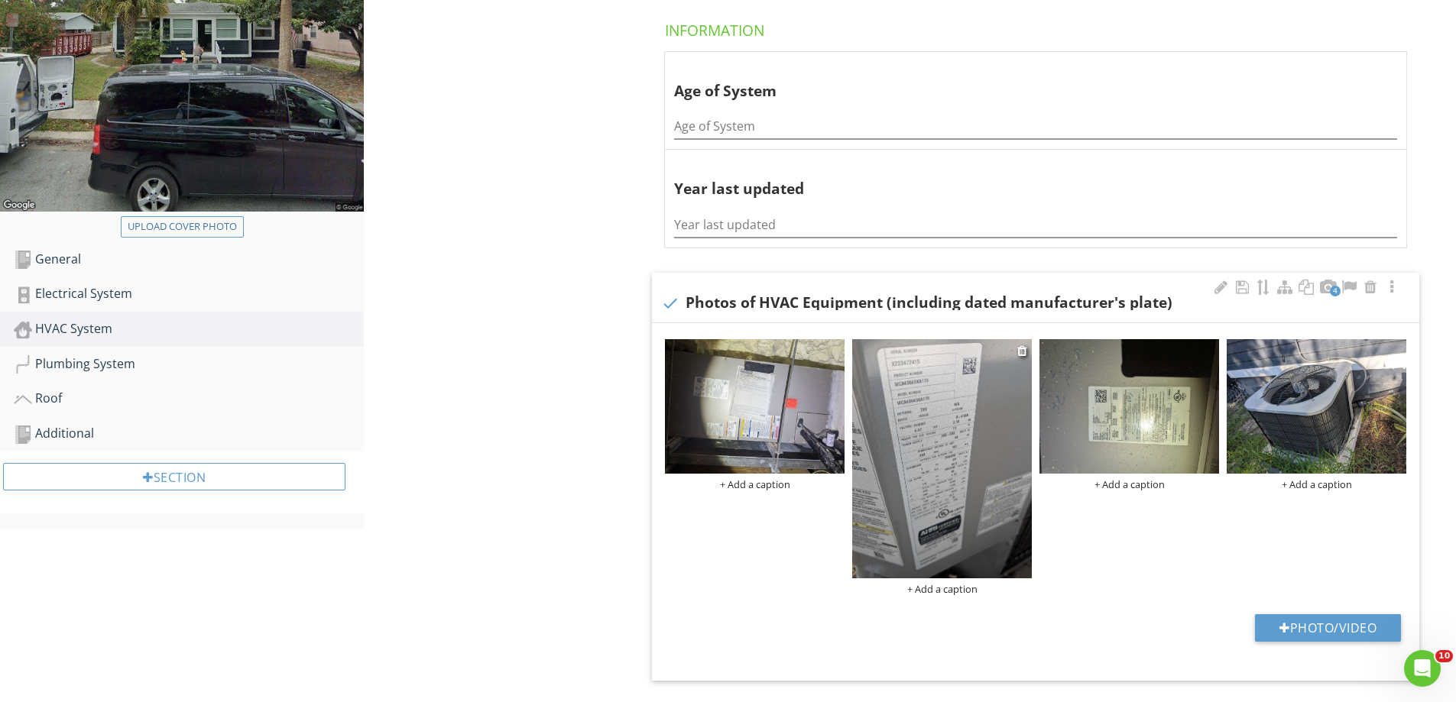
click at [938, 439] on img at bounding box center [942, 458] width 180 height 239
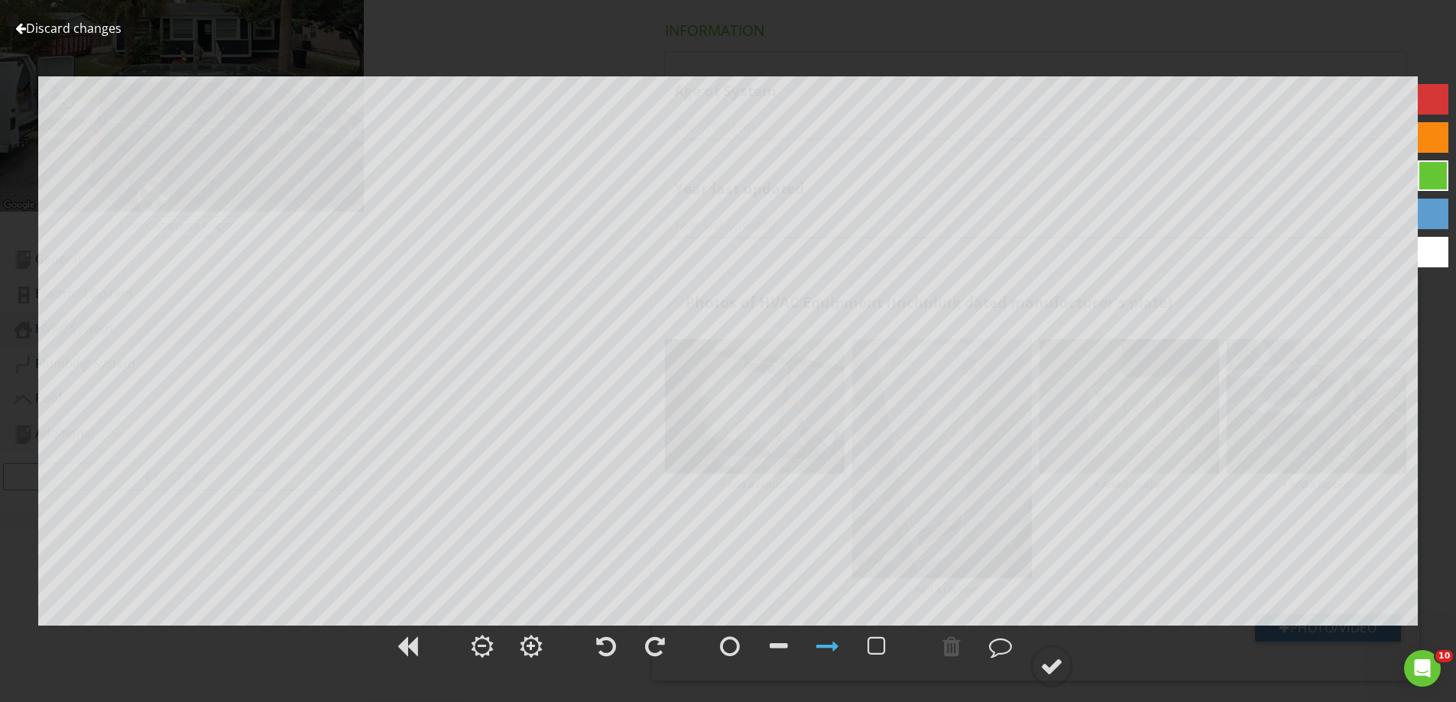
click at [90, 34] on link "Discard changes" at bounding box center [68, 28] width 106 height 17
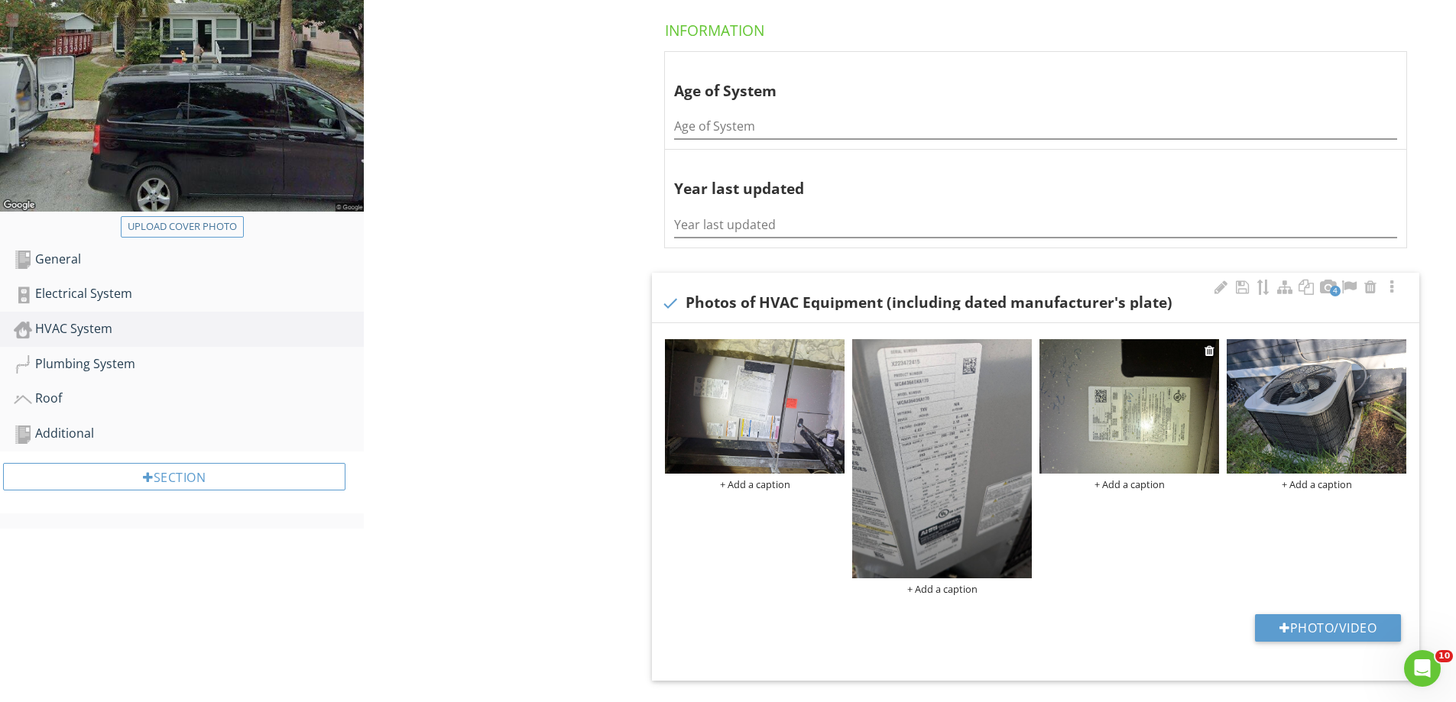
click at [1115, 366] on img at bounding box center [1129, 406] width 180 height 134
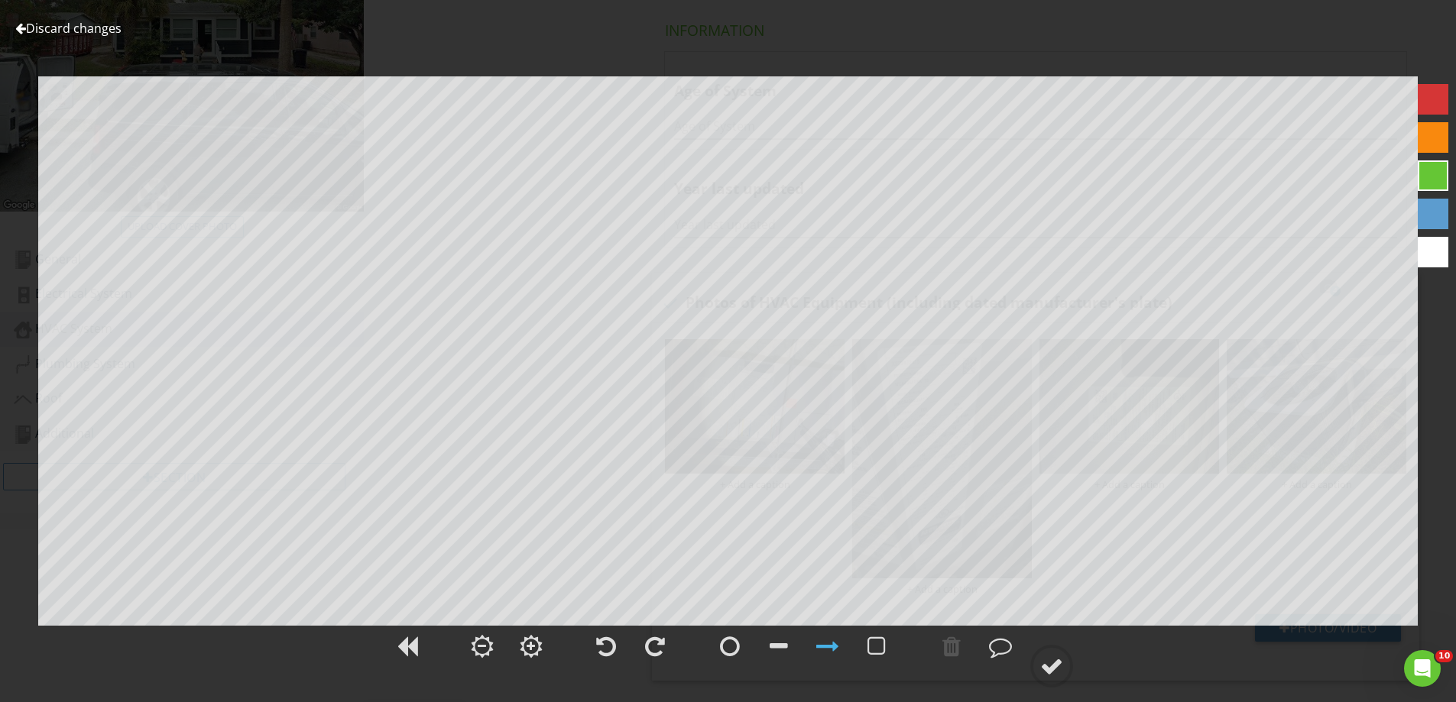
click at [54, 27] on link "Discard changes" at bounding box center [68, 28] width 106 height 17
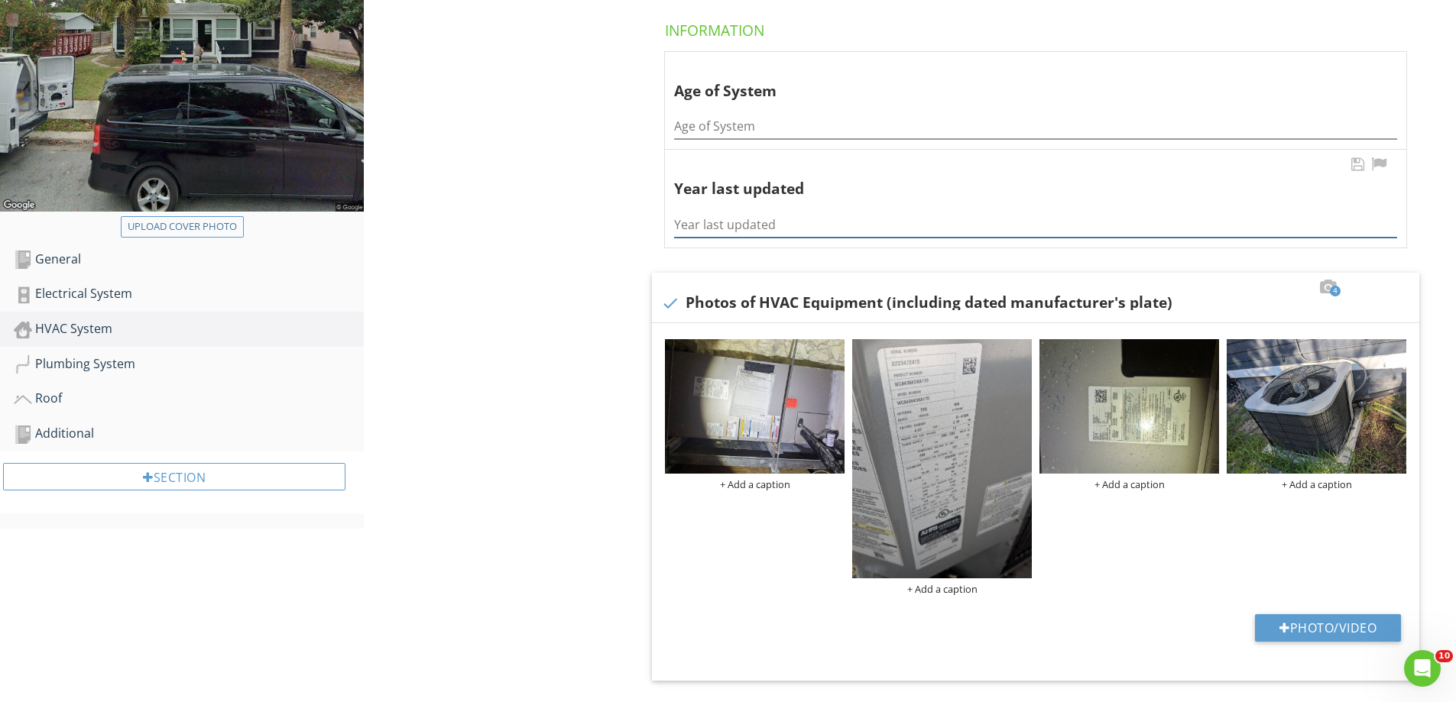
click at [750, 225] on input "Year last updated" at bounding box center [1035, 224] width 723 height 25
type input "2022"
type input "3"
click at [148, 359] on div "Plumbing System" at bounding box center [189, 365] width 350 height 20
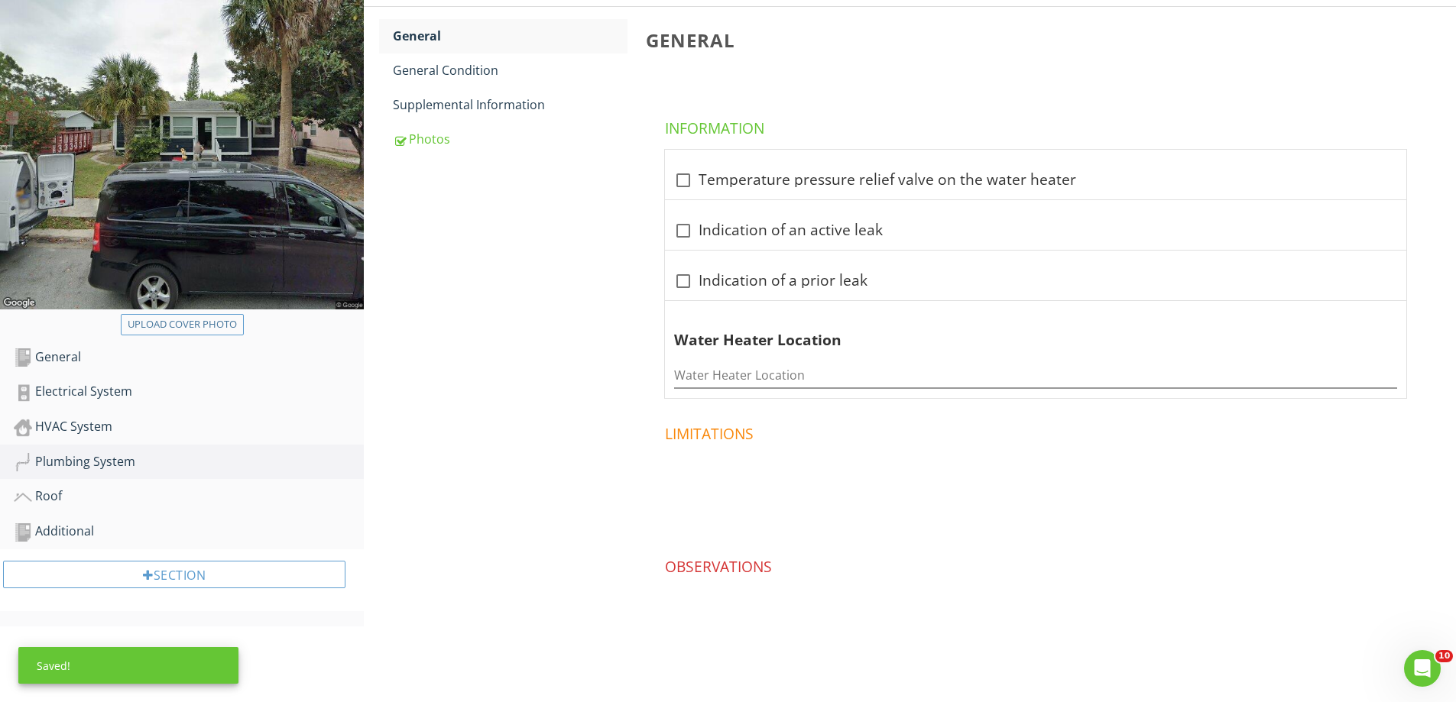
scroll to position [208, 0]
click at [777, 375] on input "Water Heater Location" at bounding box center [1035, 375] width 723 height 25
type input "Laundry"
click at [691, 180] on div at bounding box center [683, 180] width 26 height 26
checkbox input "true"
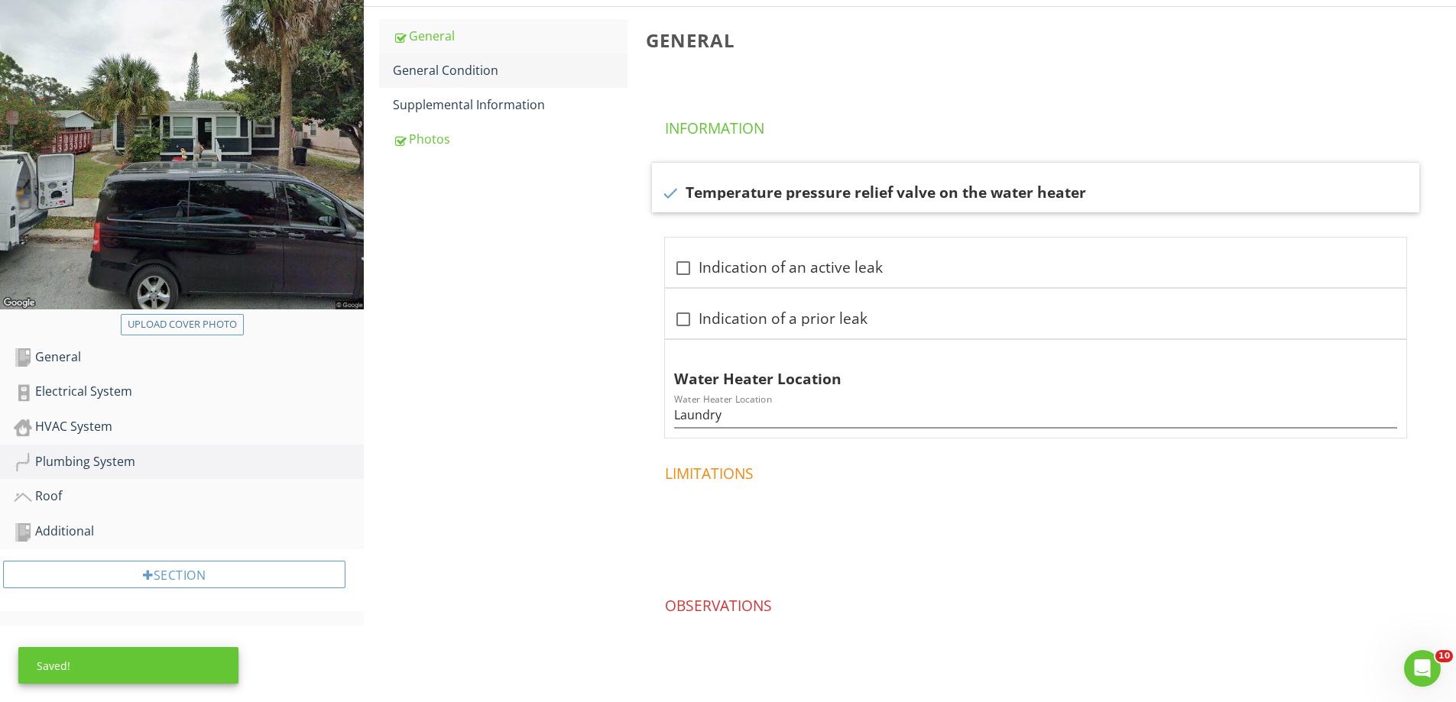
click at [474, 78] on div "General Condition" at bounding box center [510, 70] width 235 height 18
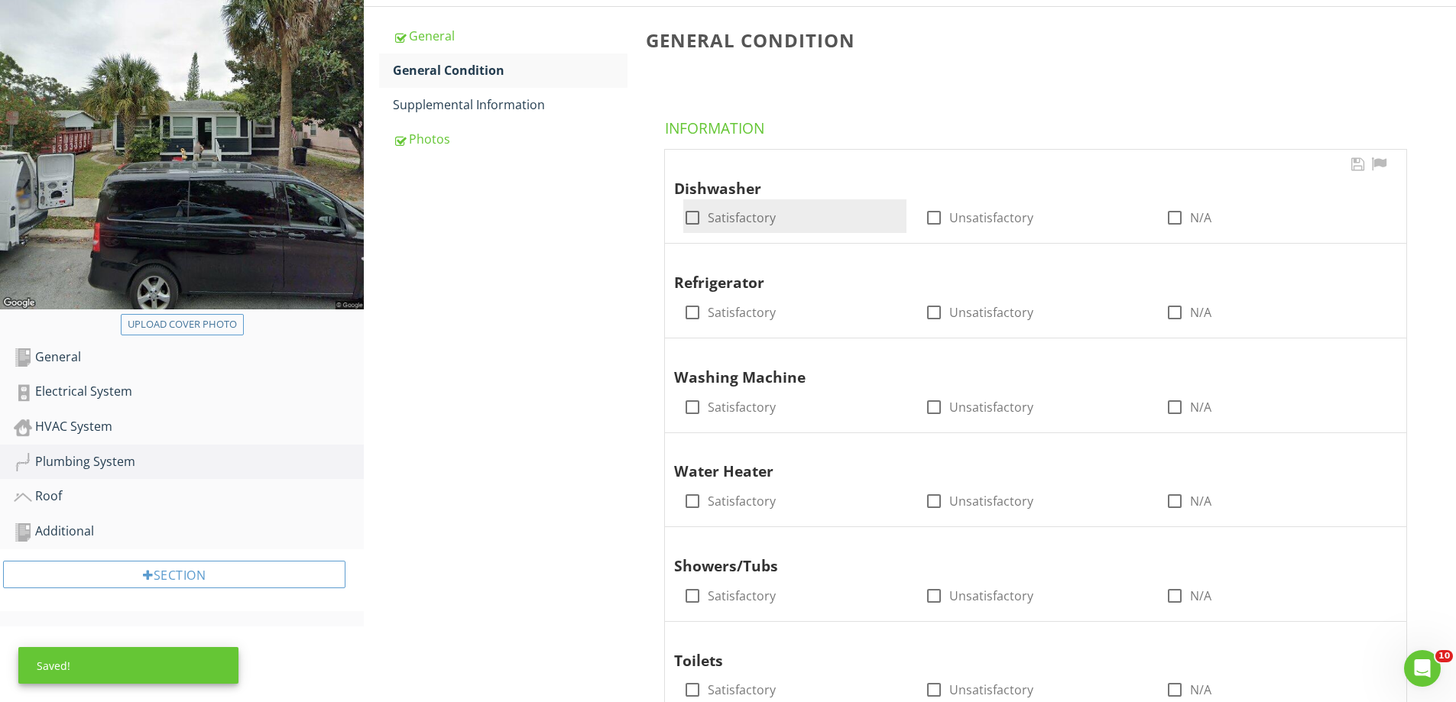
click at [704, 201] on div "check_box_outline_blank Satisfactory" at bounding box center [794, 216] width 222 height 34
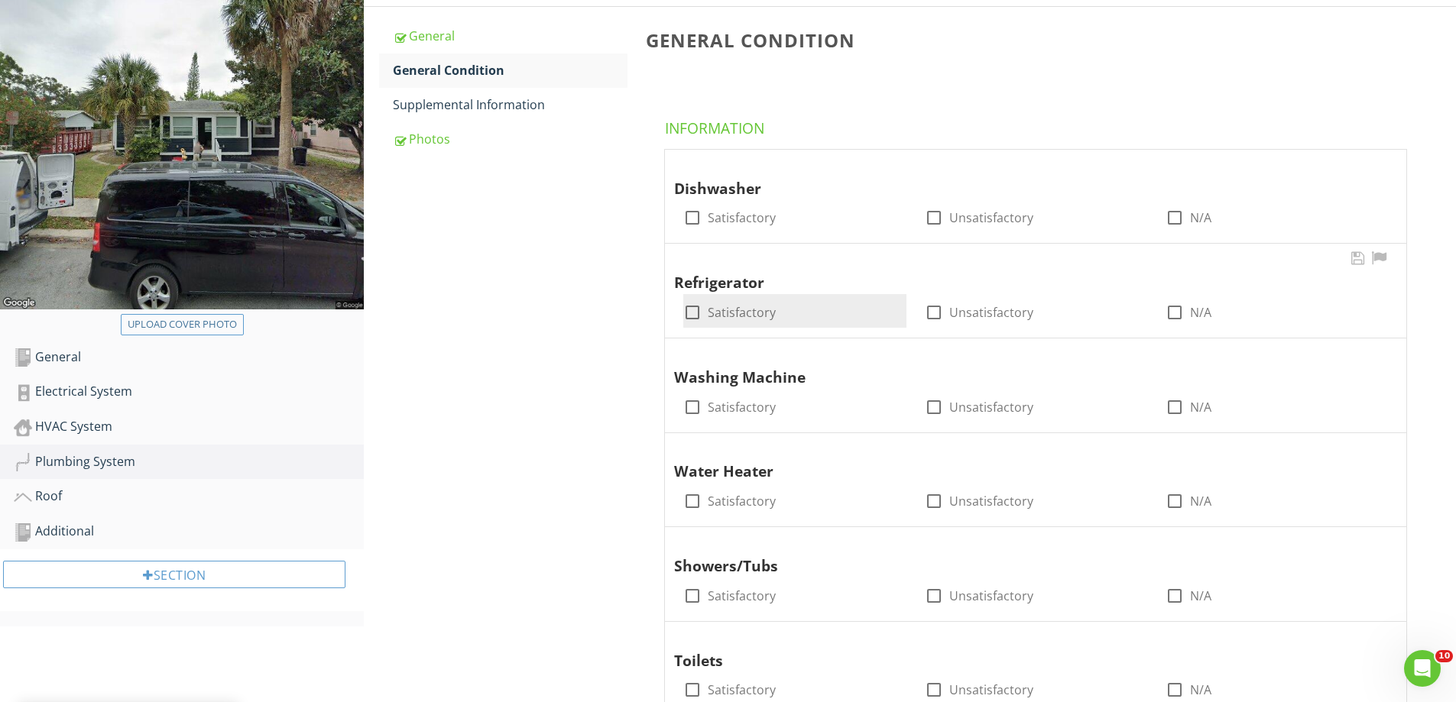
click at [702, 302] on div "check_box_outline_blank Satisfactory" at bounding box center [794, 310] width 222 height 21
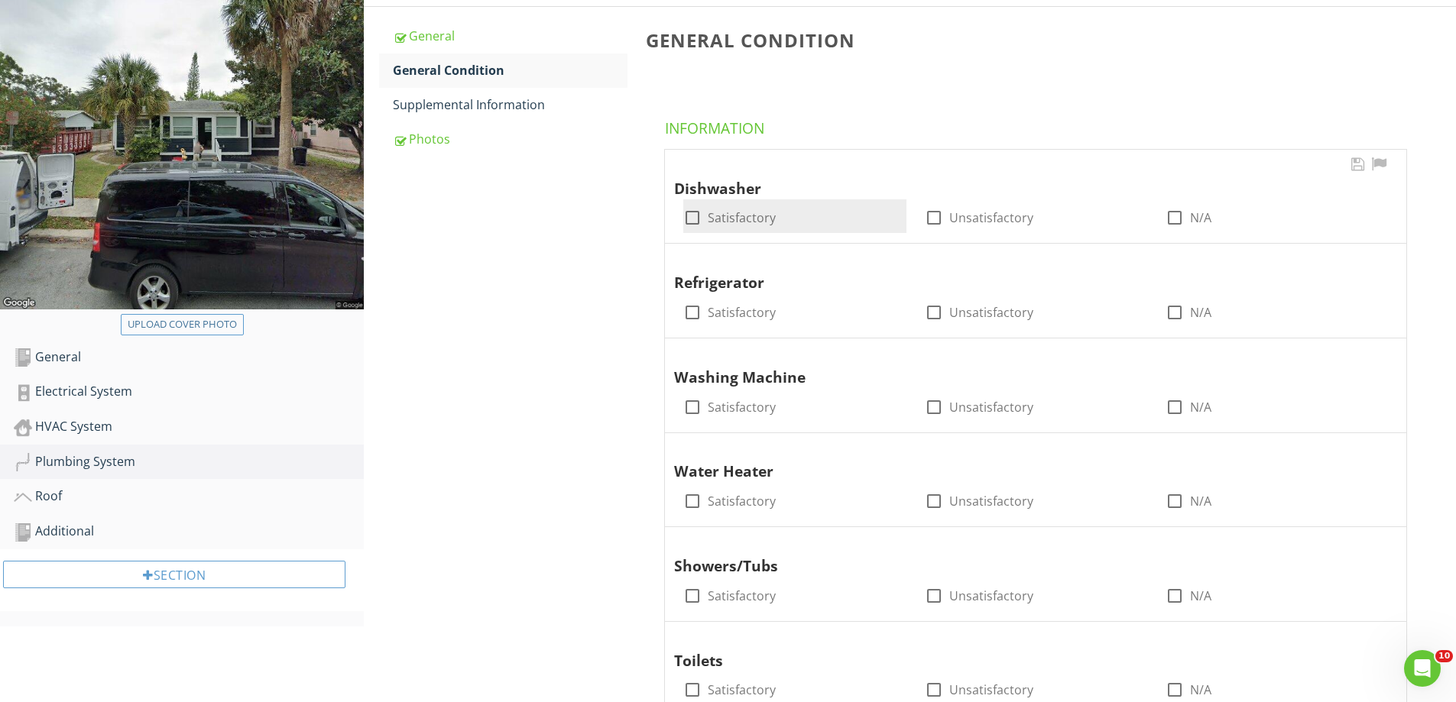
click at [703, 214] on div at bounding box center [692, 218] width 26 height 26
checkbox input "true"
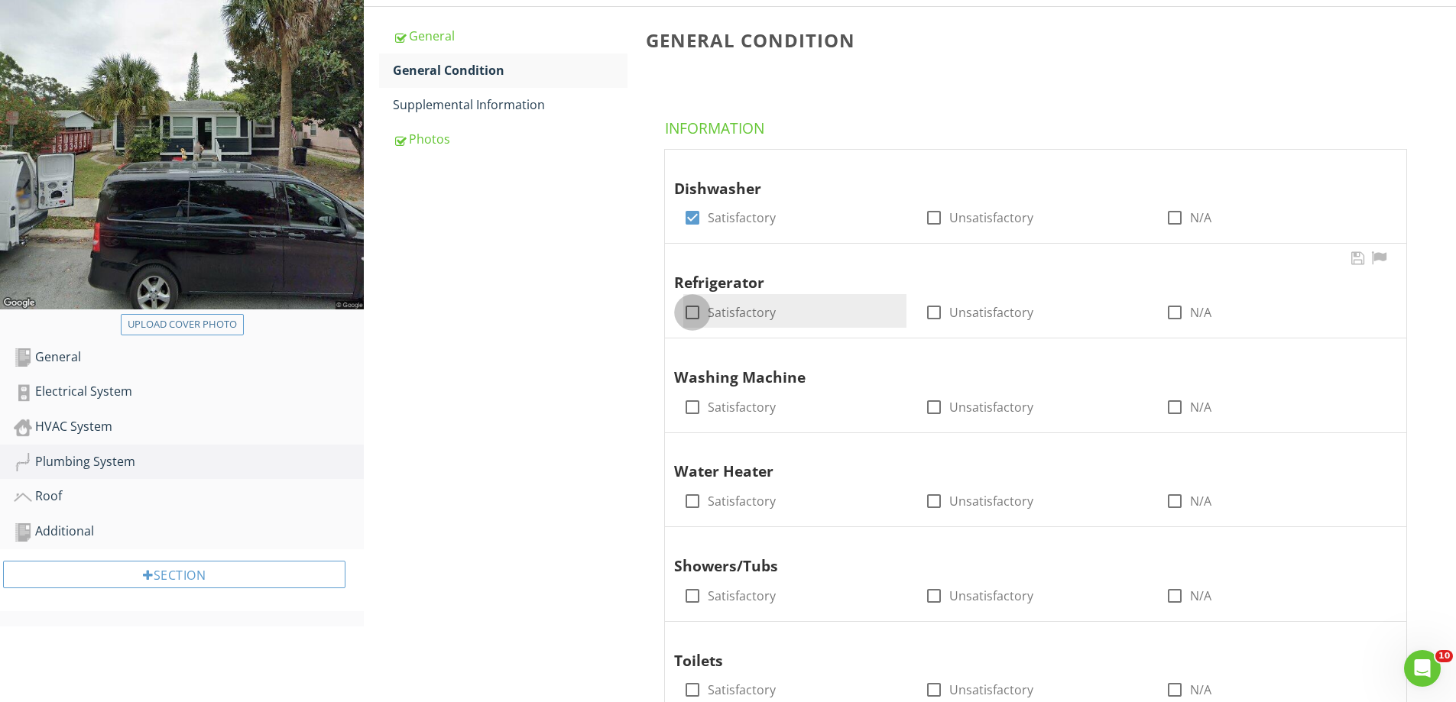
click at [690, 308] on div at bounding box center [692, 313] width 26 height 26
checkbox input "true"
drag, startPoint x: 692, startPoint y: 401, endPoint x: 693, endPoint y: 477, distance: 75.7
click at [693, 407] on div at bounding box center [692, 407] width 26 height 26
checkbox input "true"
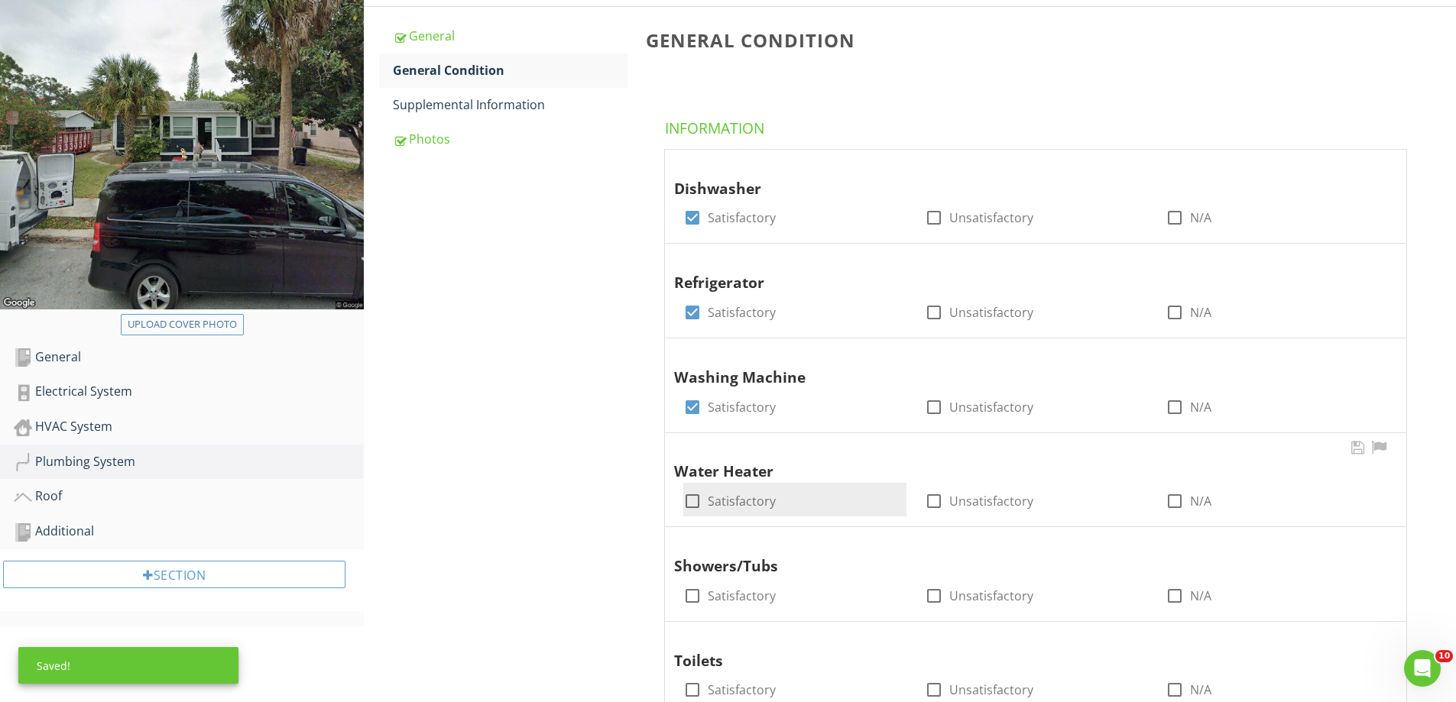
drag, startPoint x: 693, startPoint y: 502, endPoint x: 695, endPoint y: 522, distance: 20.0
click at [694, 504] on div at bounding box center [692, 501] width 26 height 26
checkbox input "true"
click at [695, 591] on div at bounding box center [692, 596] width 26 height 26
checkbox input "true"
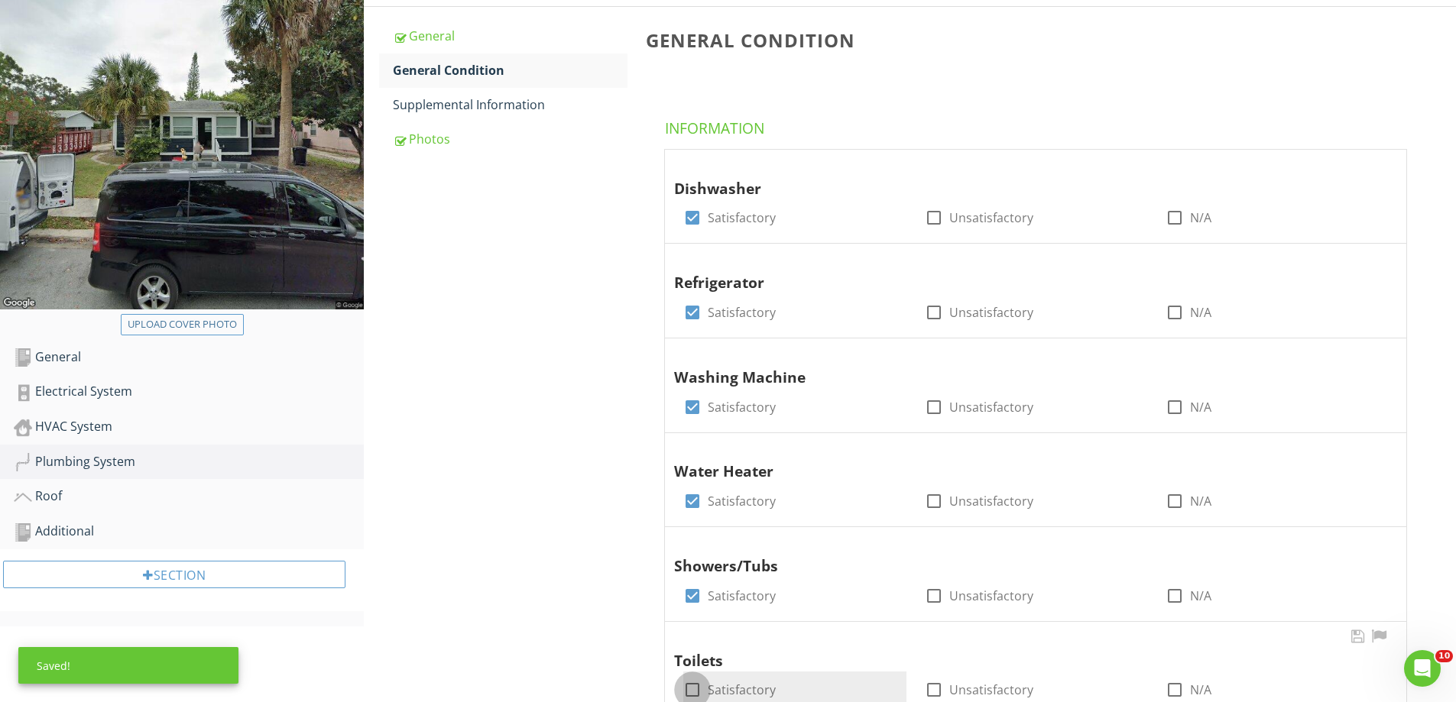
click at [693, 691] on div at bounding box center [692, 690] width 26 height 26
checkbox input "true"
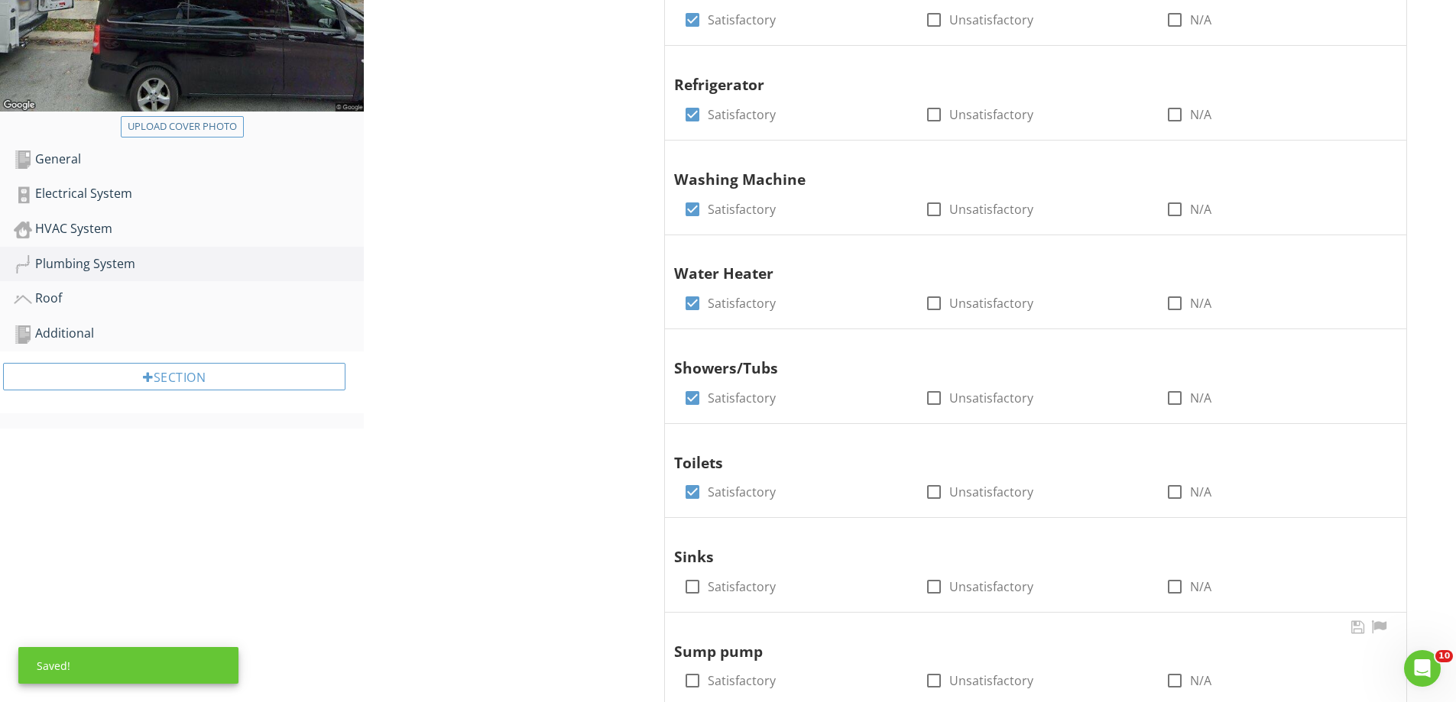
scroll to position [666, 0]
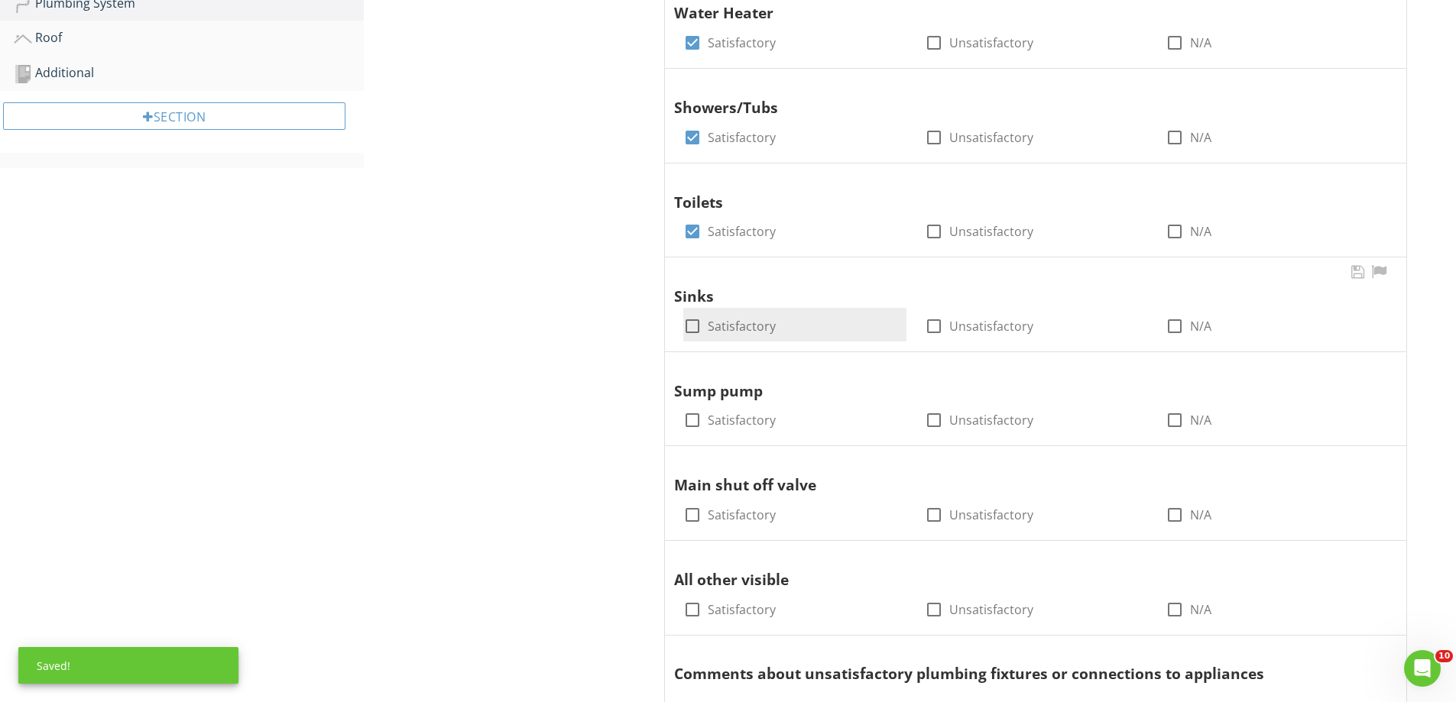
click at [690, 319] on div at bounding box center [692, 326] width 26 height 26
checkbox input "true"
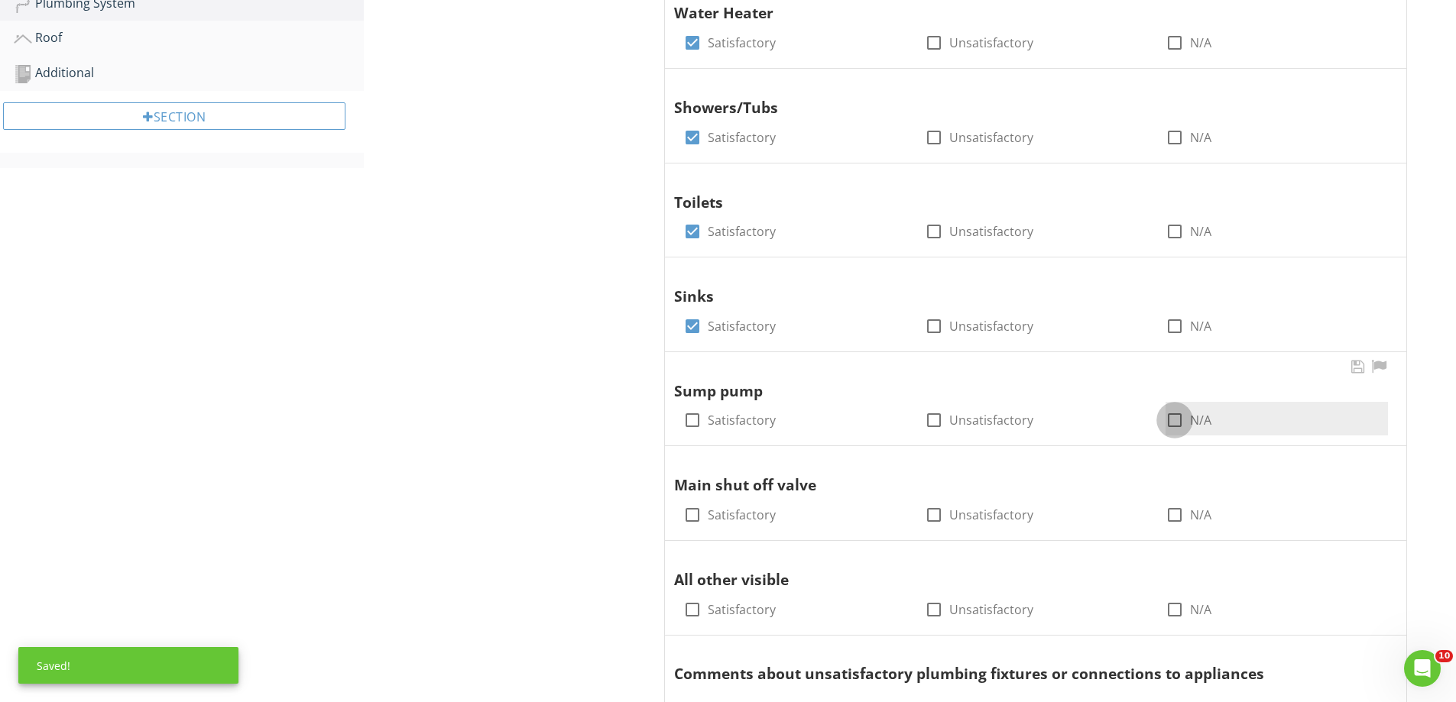
click at [1170, 416] on div at bounding box center [1175, 420] width 26 height 26
checkbox input "true"
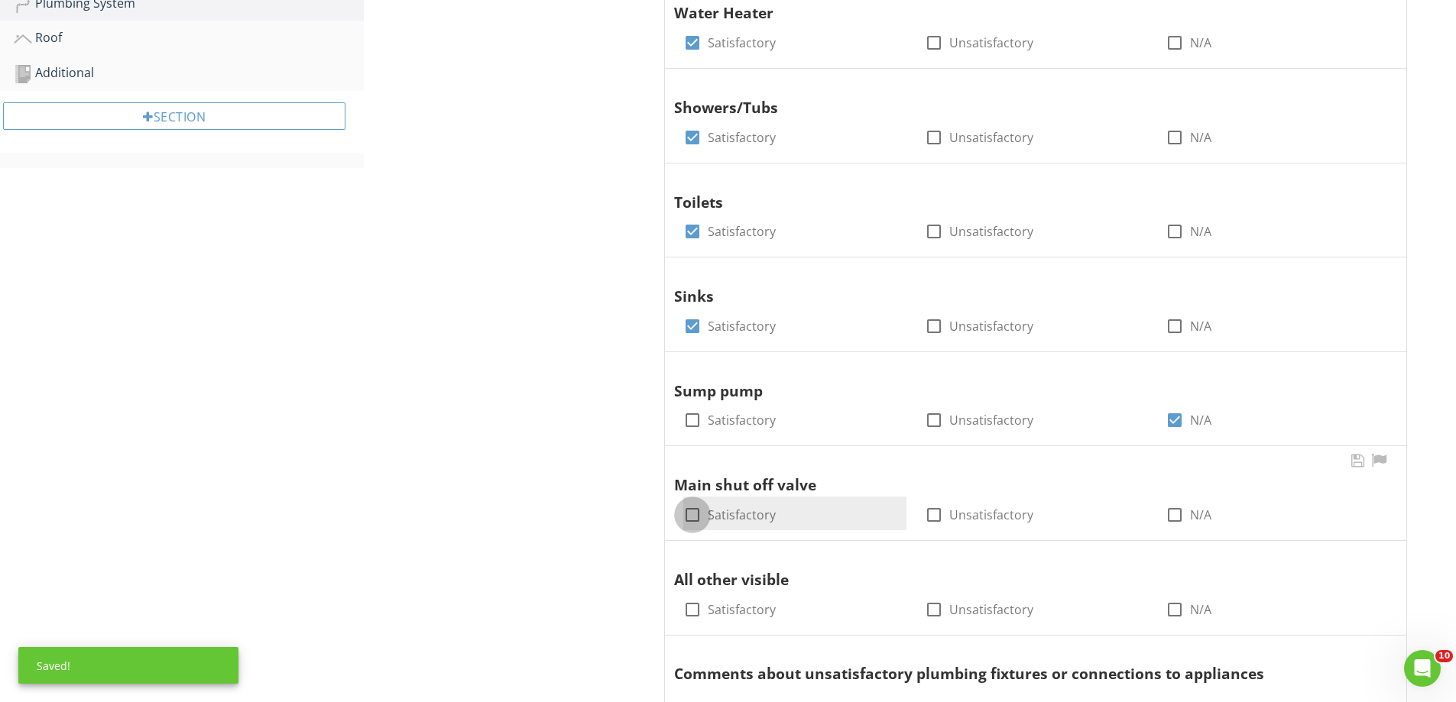
click at [692, 509] on div at bounding box center [692, 515] width 26 height 26
checkbox input "true"
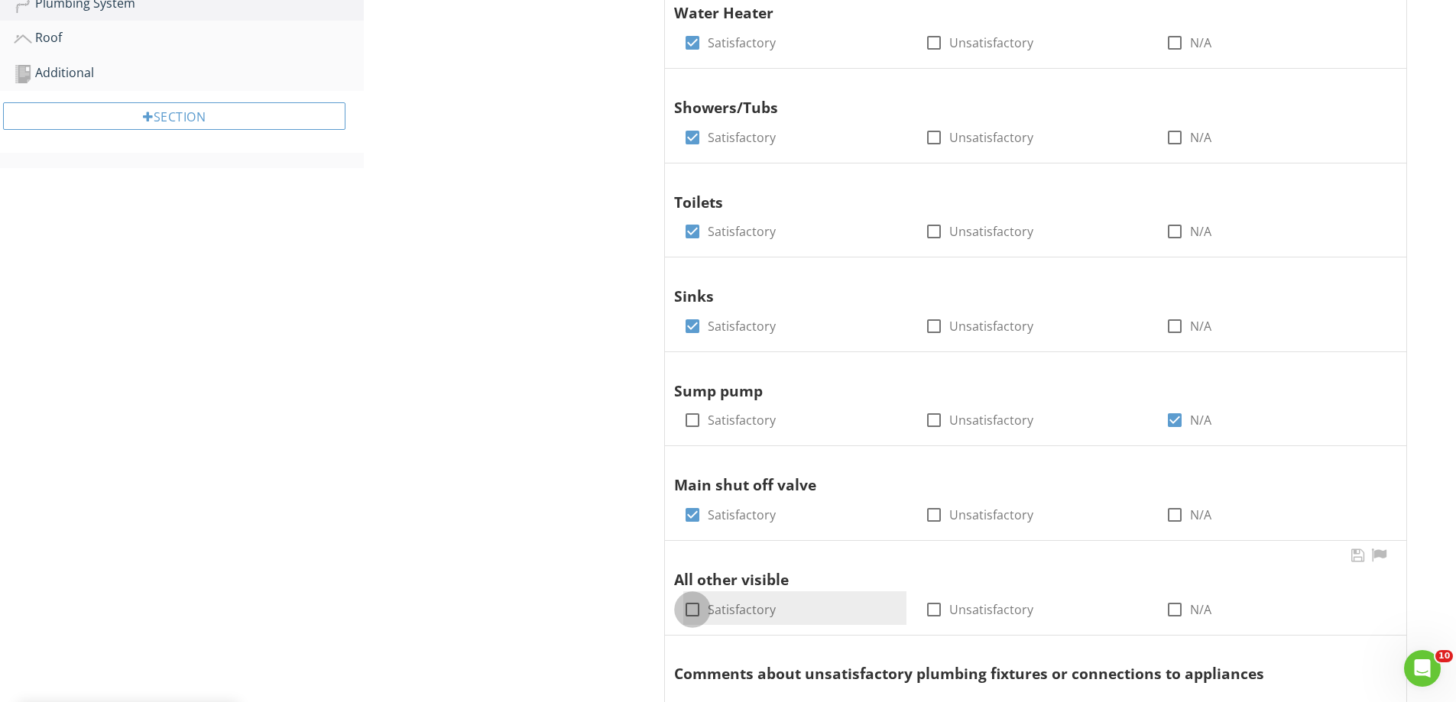
click at [690, 607] on div at bounding box center [692, 610] width 26 height 26
checkbox input "true"
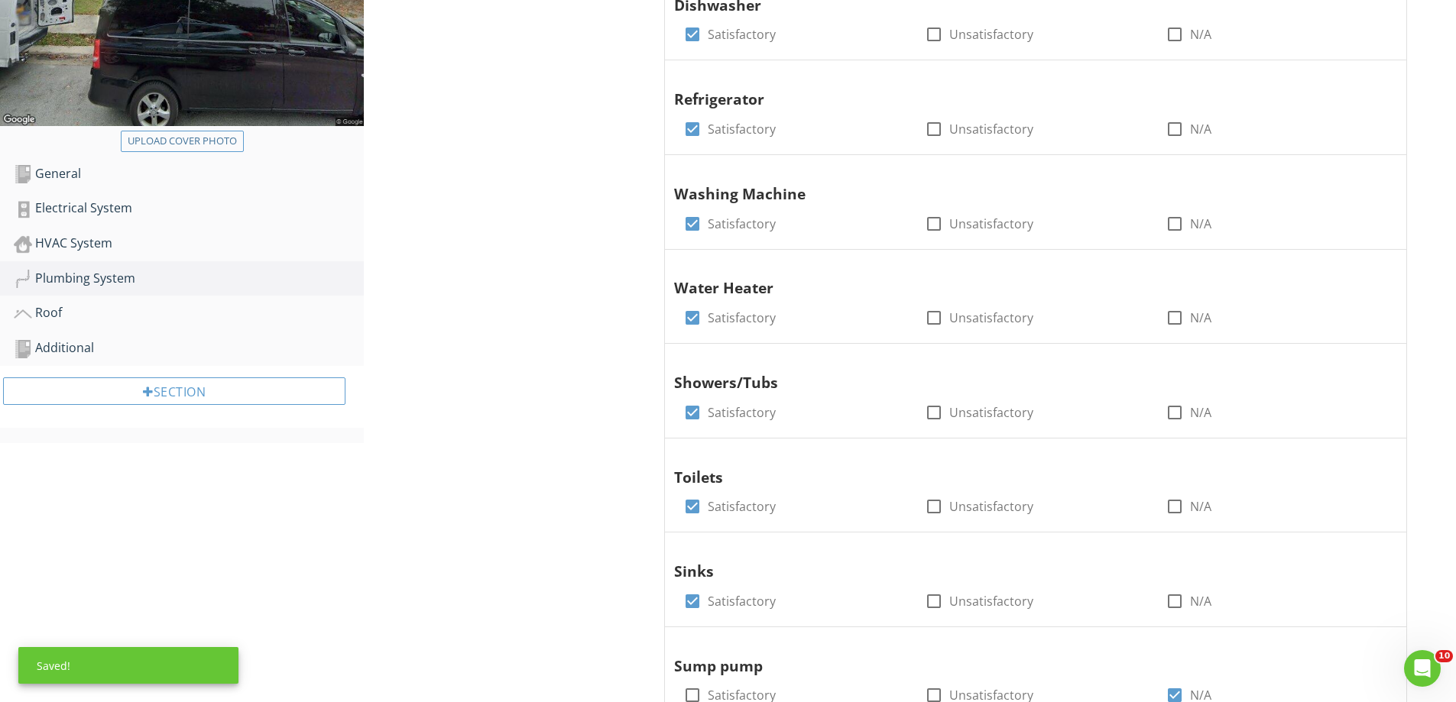
scroll to position [208, 0]
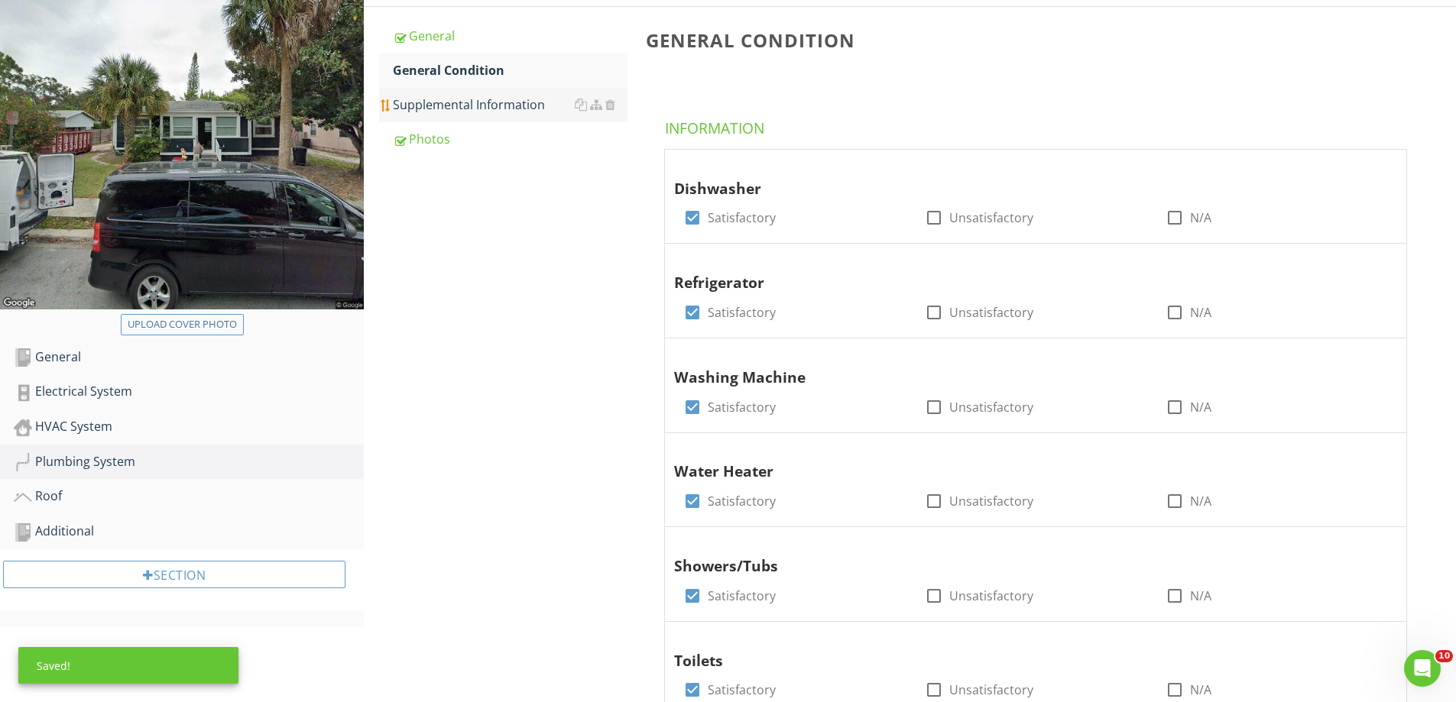
click at [494, 102] on div "Supplemental Information" at bounding box center [510, 105] width 235 height 18
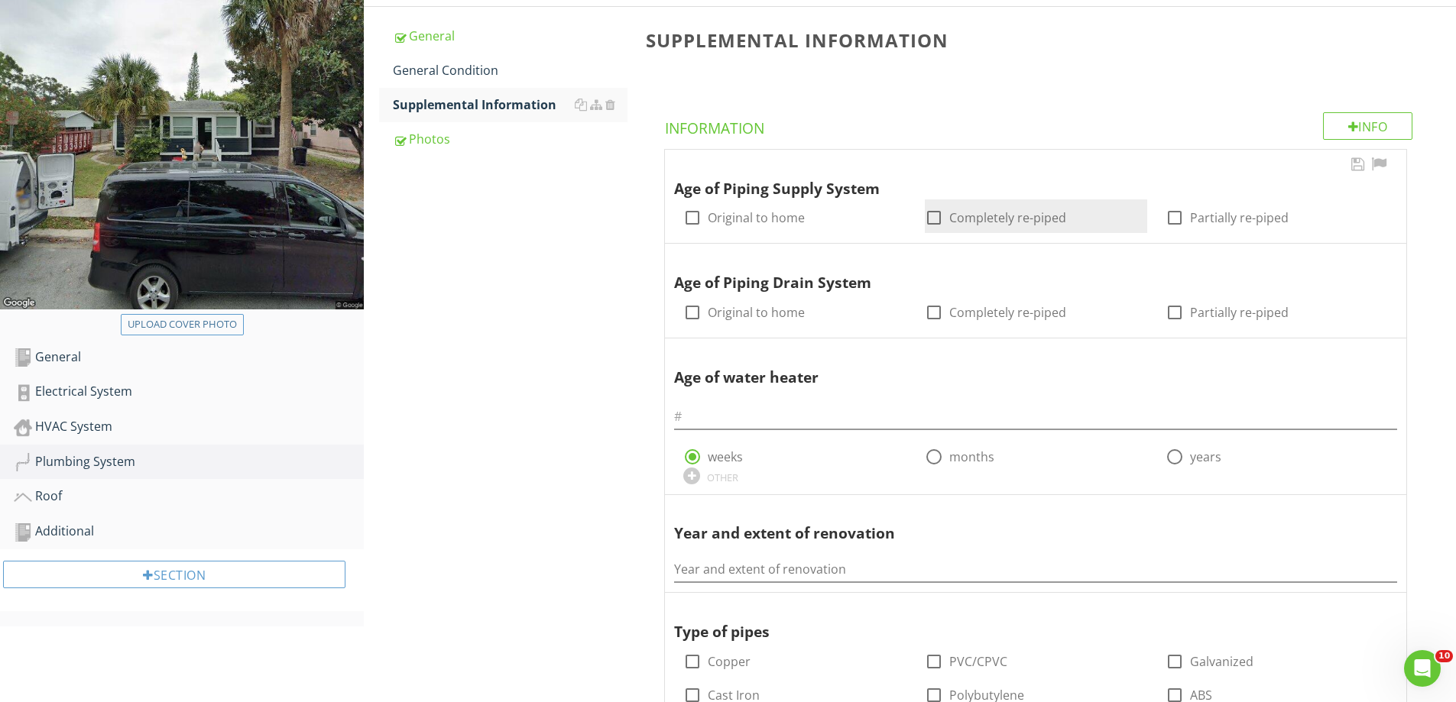
click at [949, 220] on label "Completely re-piped" at bounding box center [1007, 217] width 117 height 15
checkbox input "true"
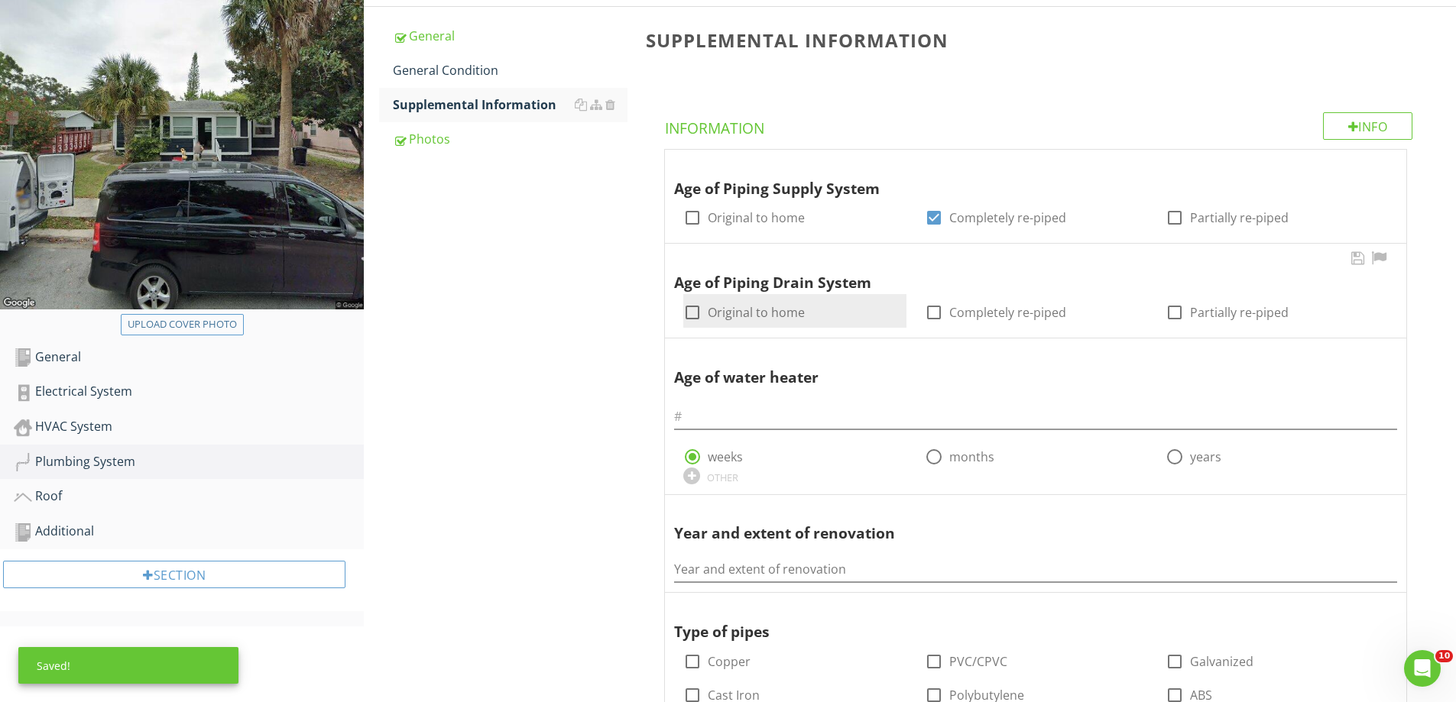
click at [692, 314] on div at bounding box center [692, 313] width 26 height 26
checkbox input "true"
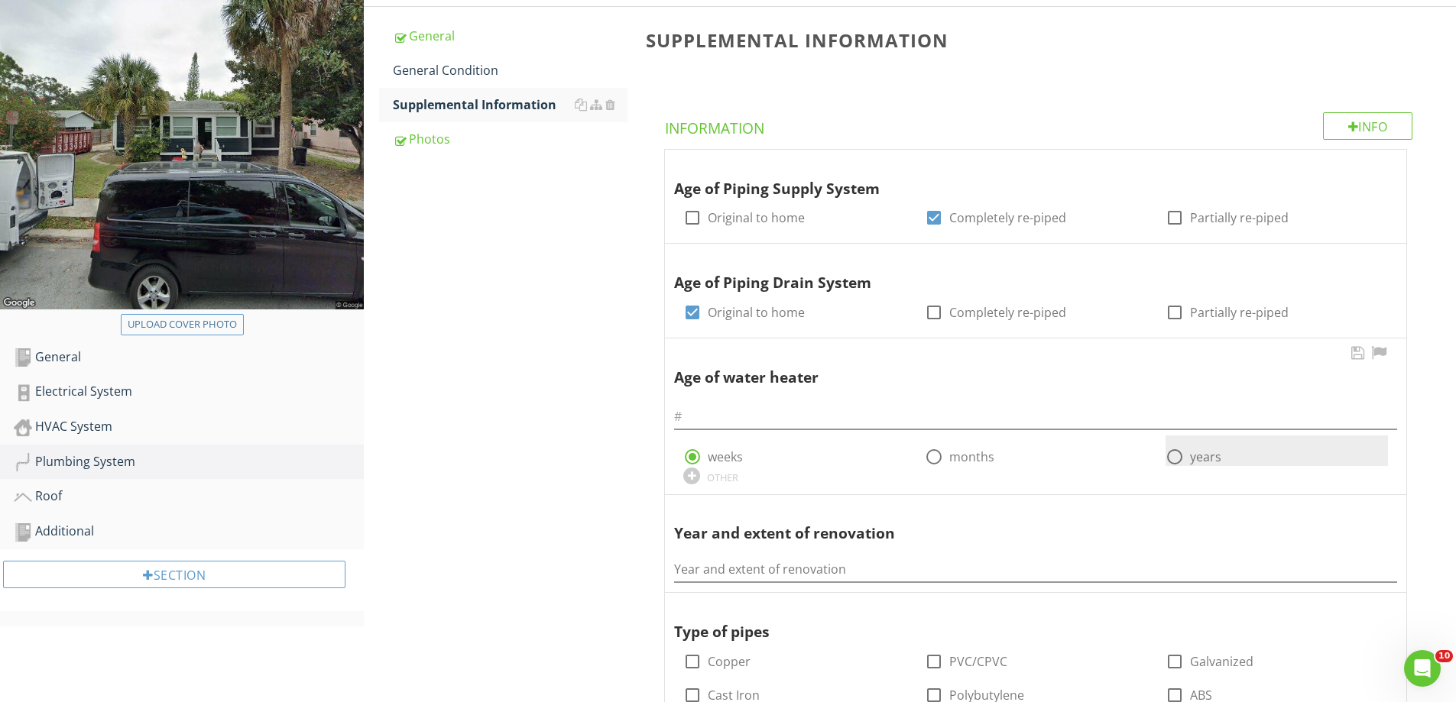
click at [1179, 452] on div at bounding box center [1175, 457] width 26 height 26
radio input "false"
radio input "true"
click at [466, 138] on div "Photos" at bounding box center [510, 139] width 235 height 18
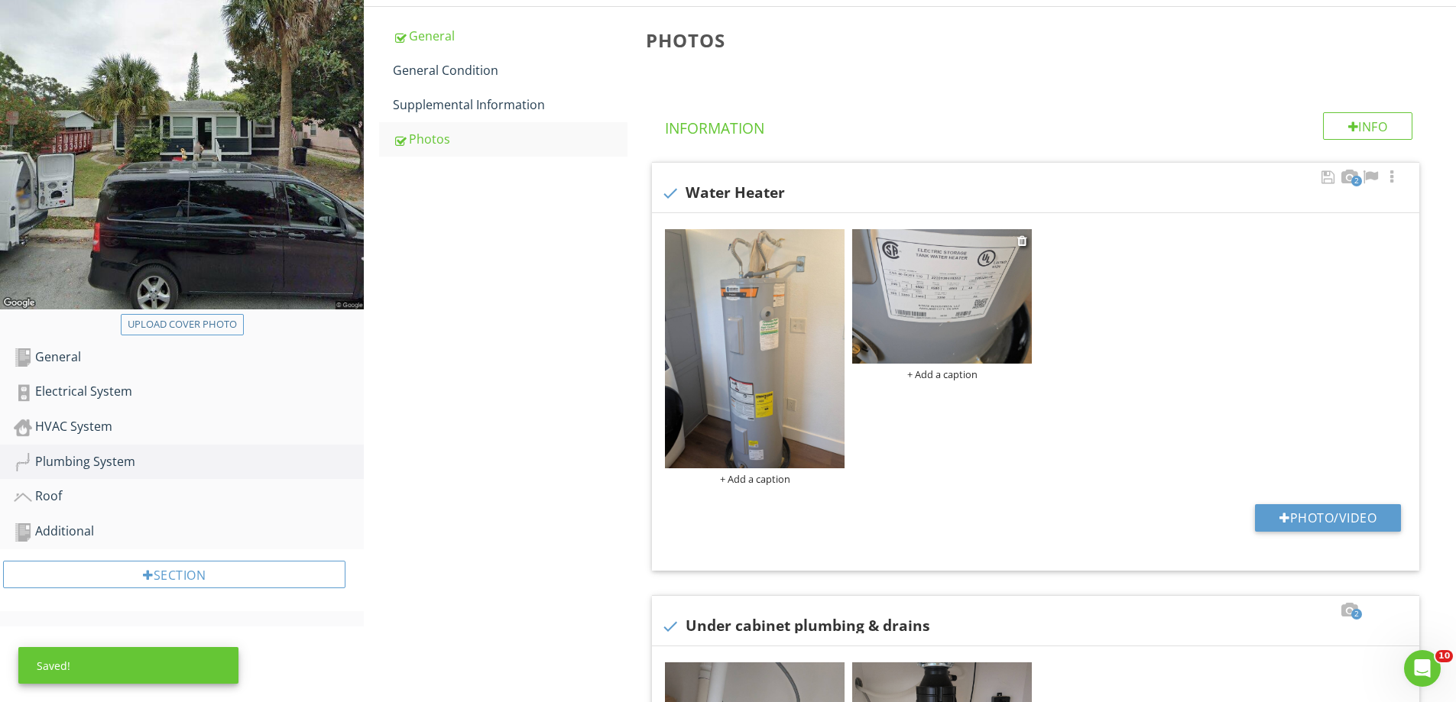
click at [967, 306] on img at bounding box center [942, 296] width 180 height 134
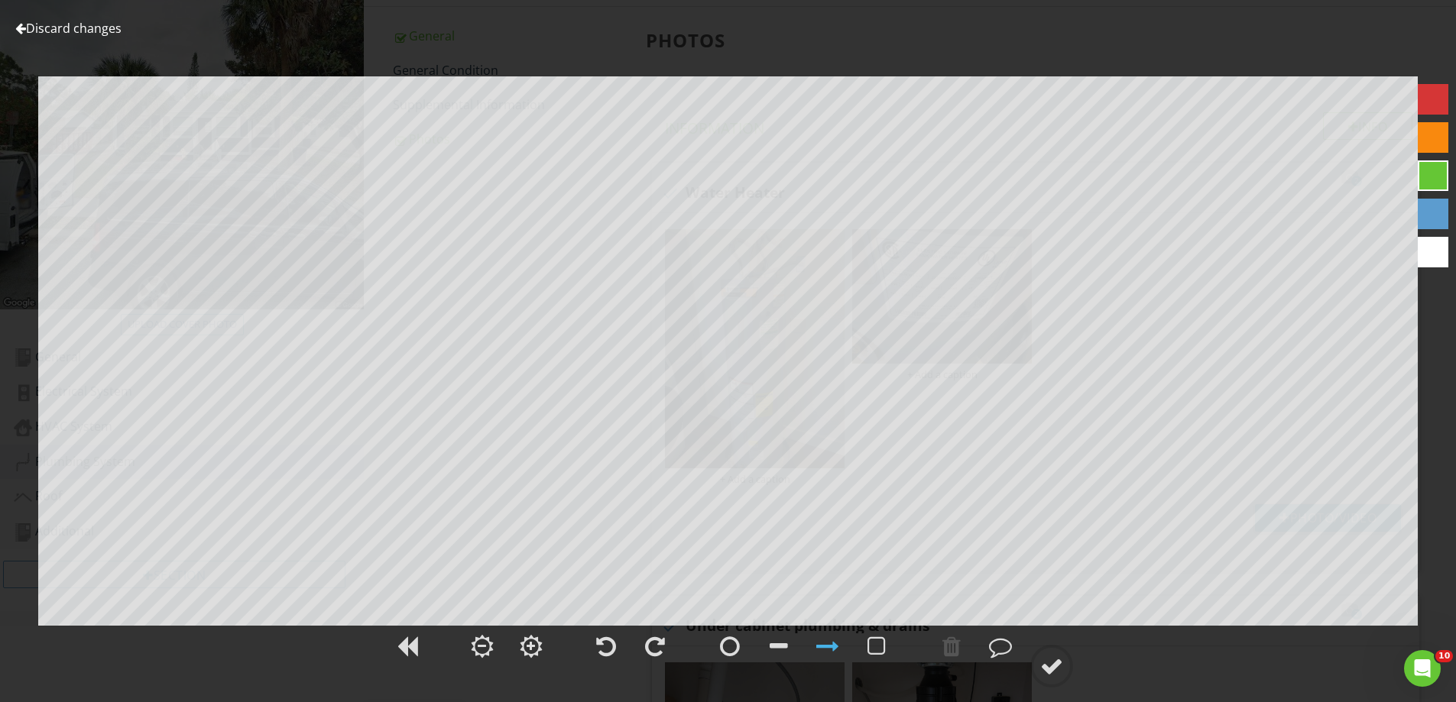
click at [107, 28] on link "Discard changes" at bounding box center [68, 28] width 106 height 17
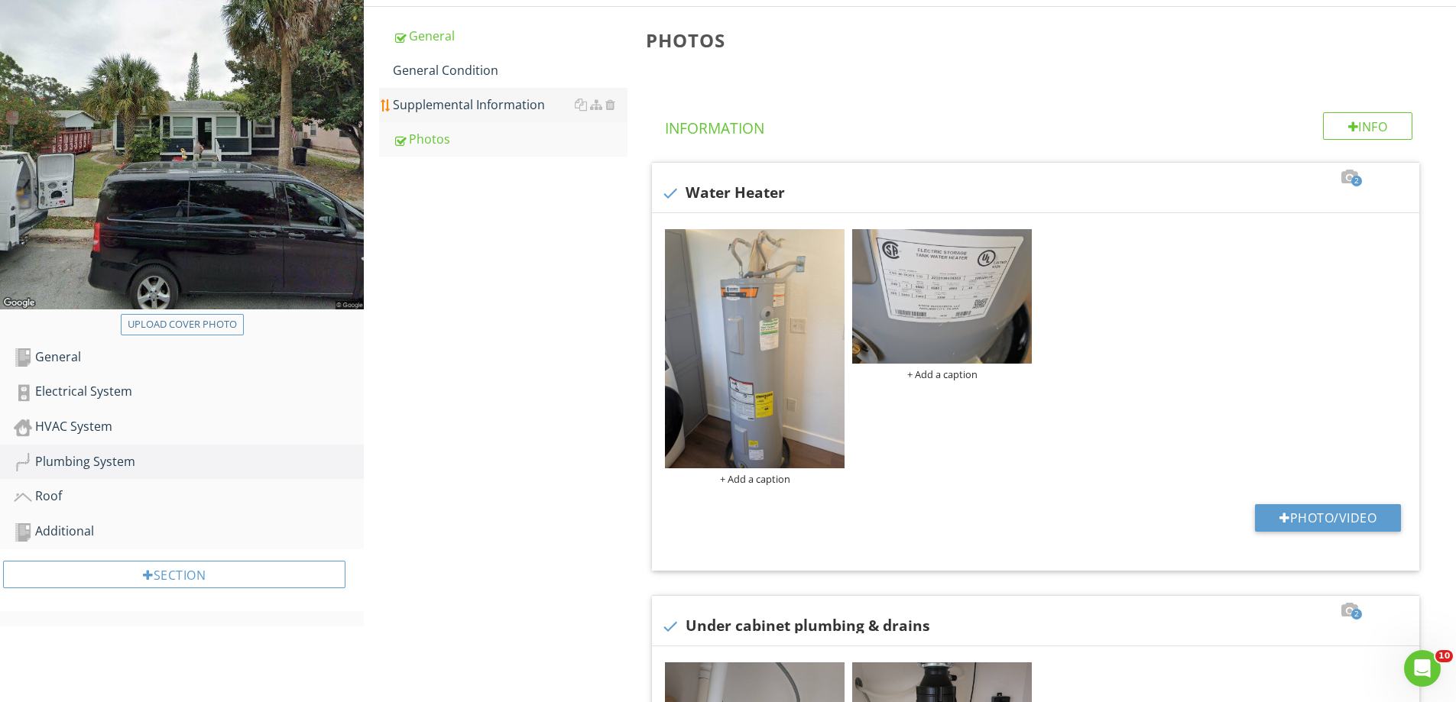
click at [436, 99] on div "Supplemental Information" at bounding box center [510, 105] width 235 height 18
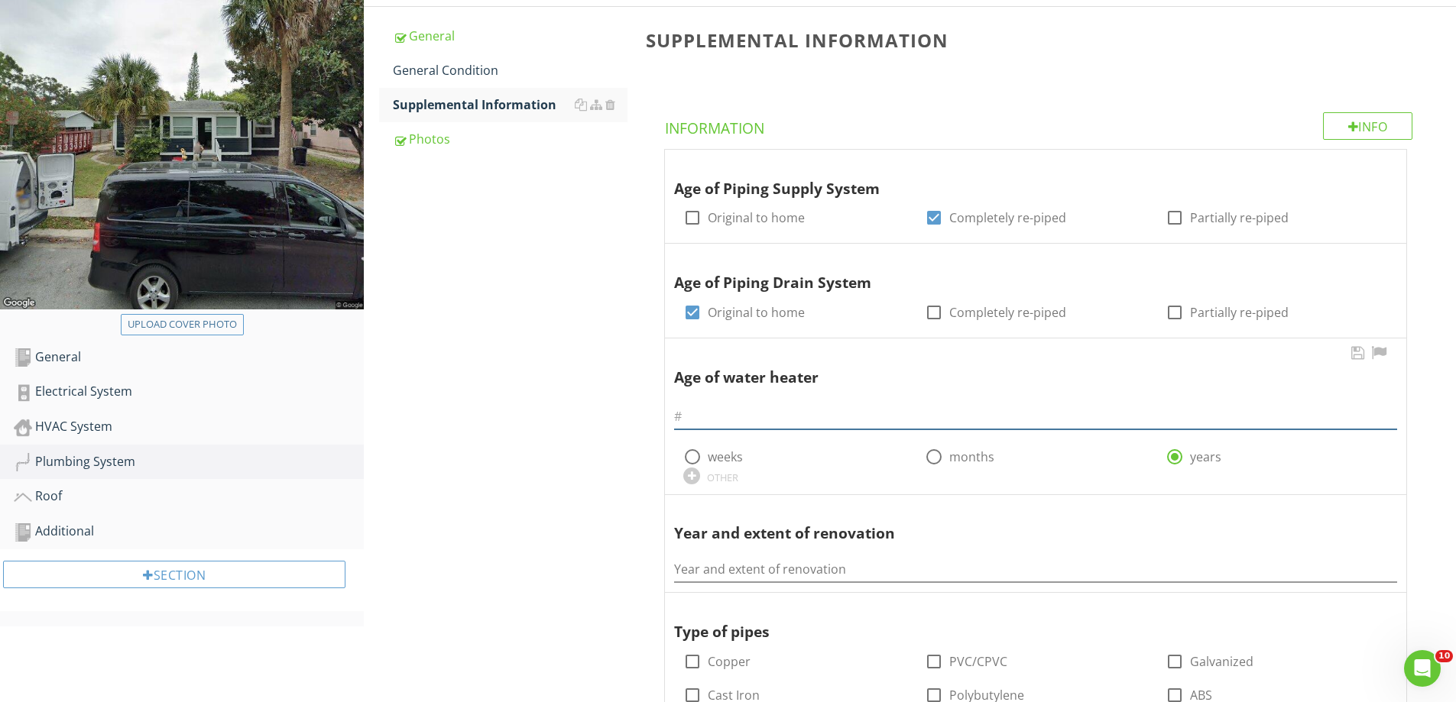
click at [817, 420] on input "text" at bounding box center [1035, 416] width 723 height 25
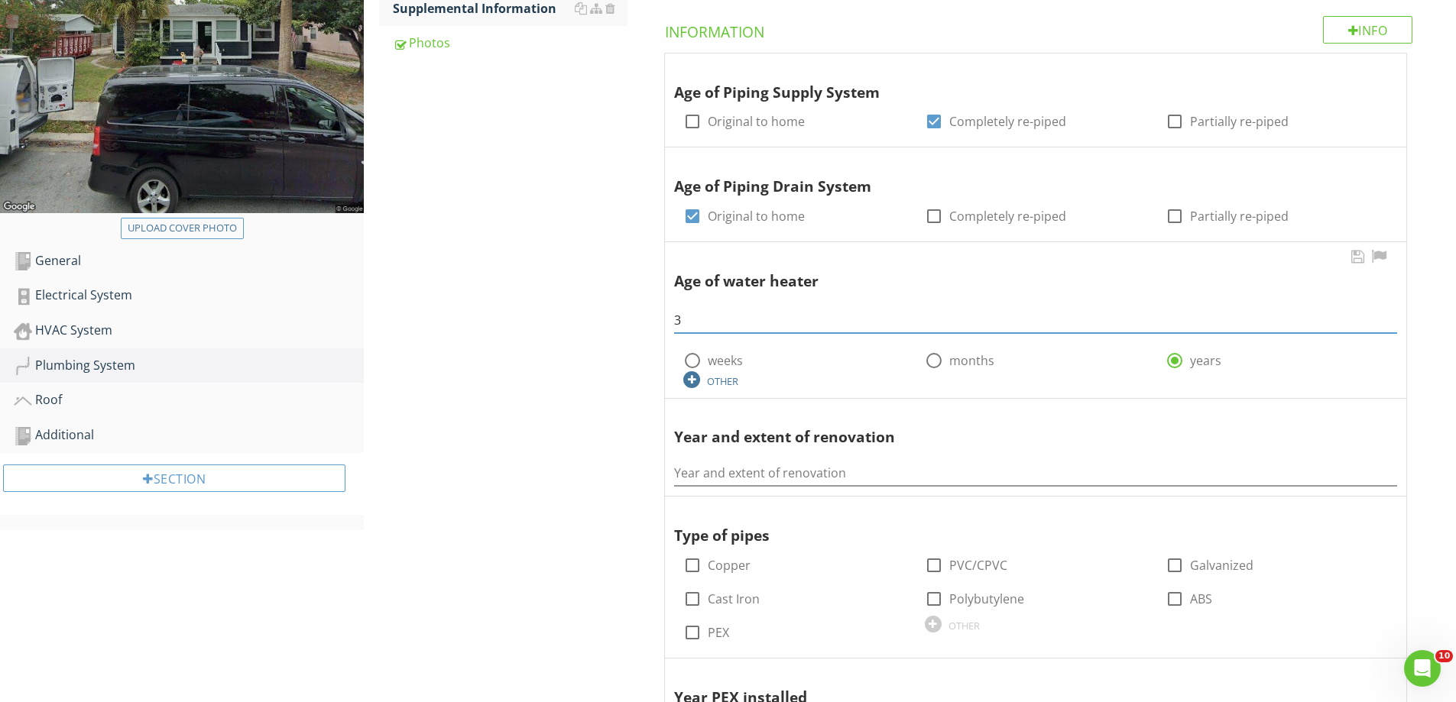
scroll to position [437, 0]
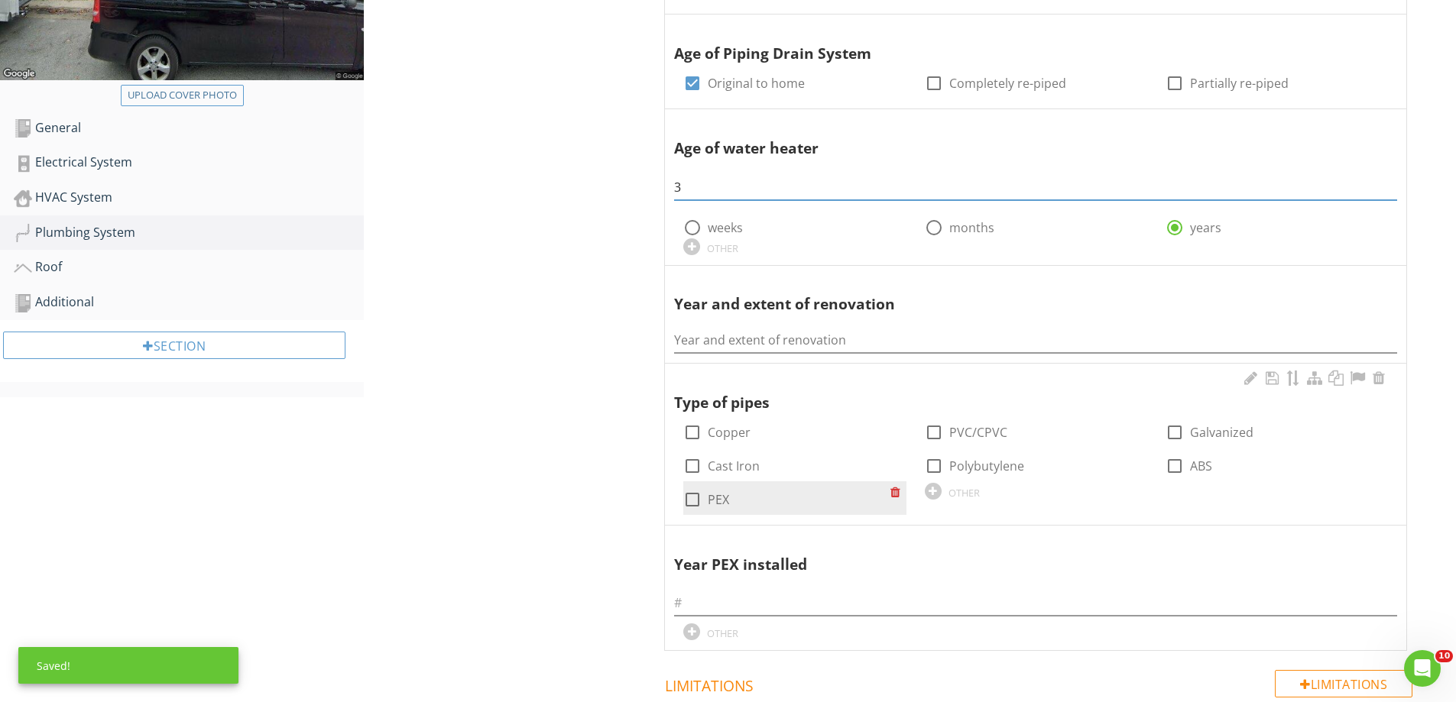
type input "3"
click at [692, 502] on div at bounding box center [692, 500] width 26 height 26
checkbox input "true"
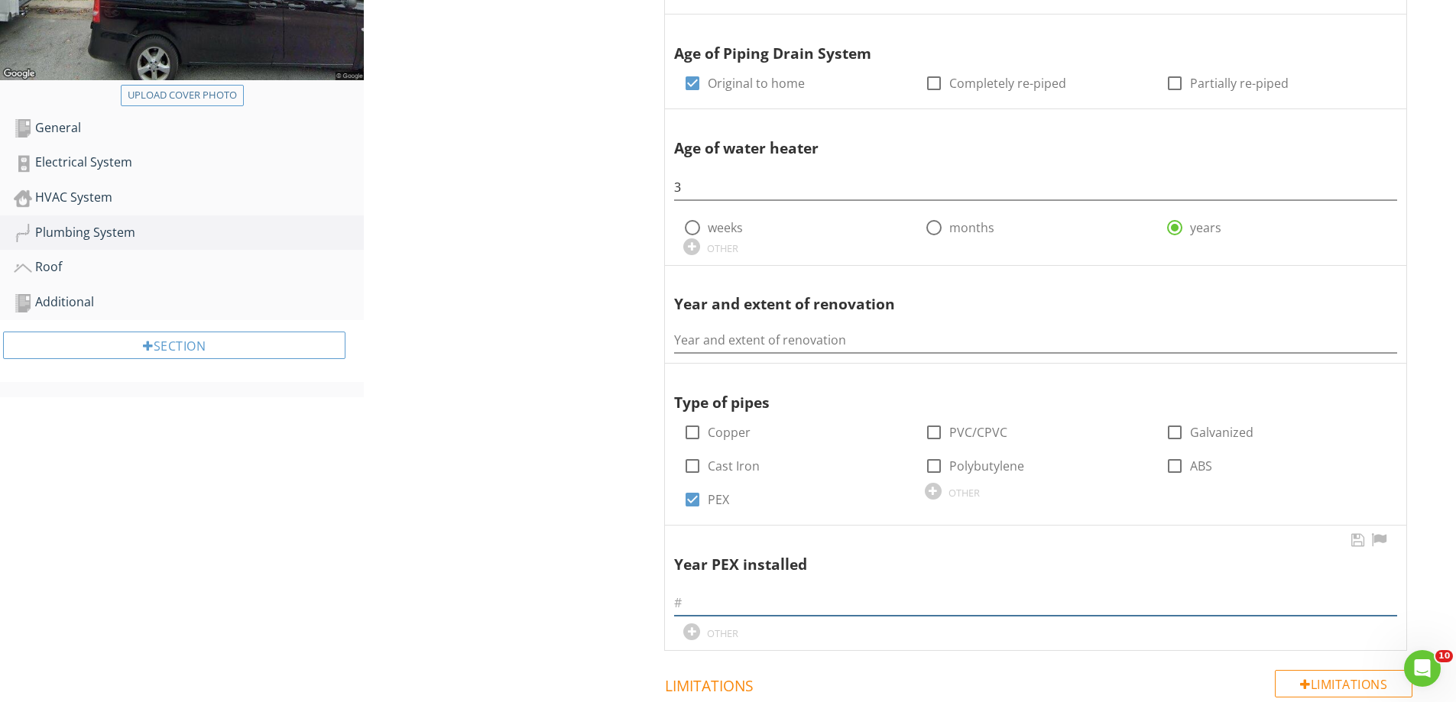
click at [737, 604] on input "text" at bounding box center [1035, 603] width 723 height 25
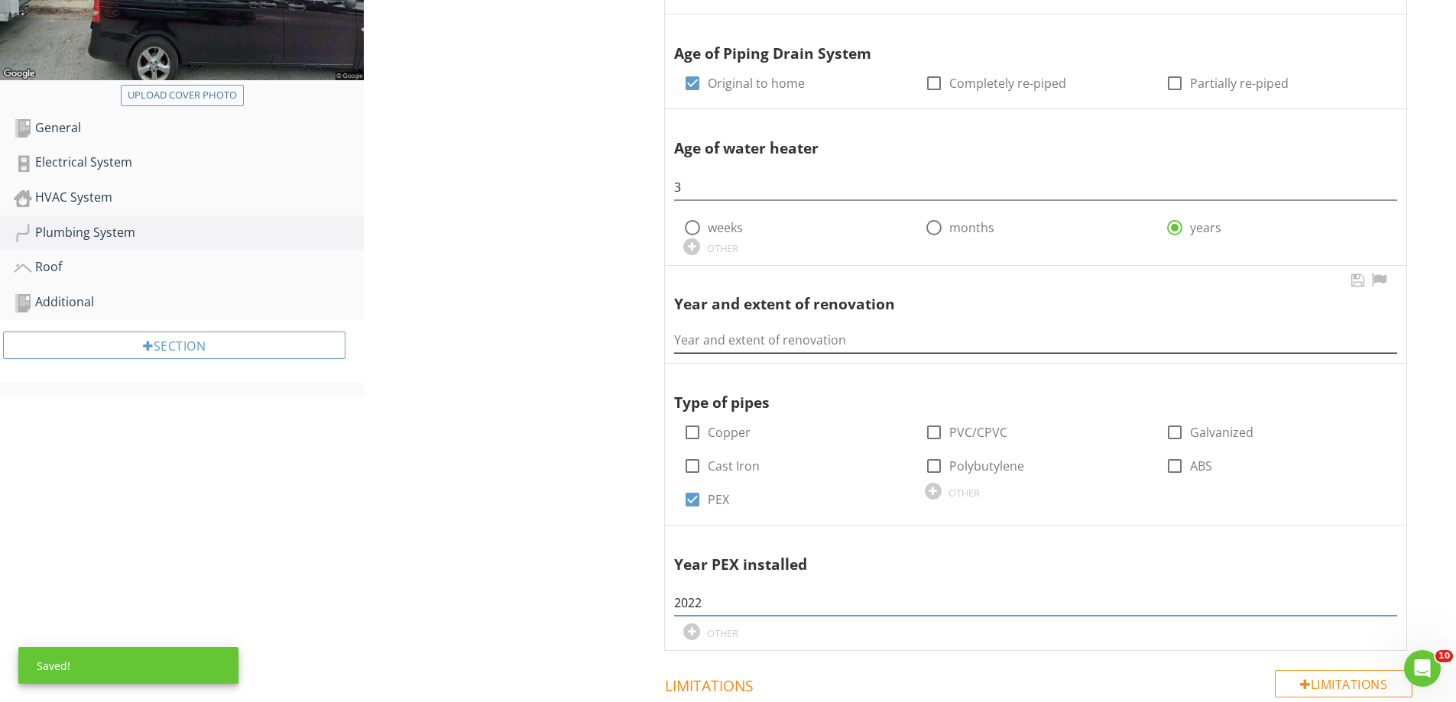
type input "2022"
click at [773, 336] on input "Year and extent of renovation" at bounding box center [1035, 340] width 723 height 25
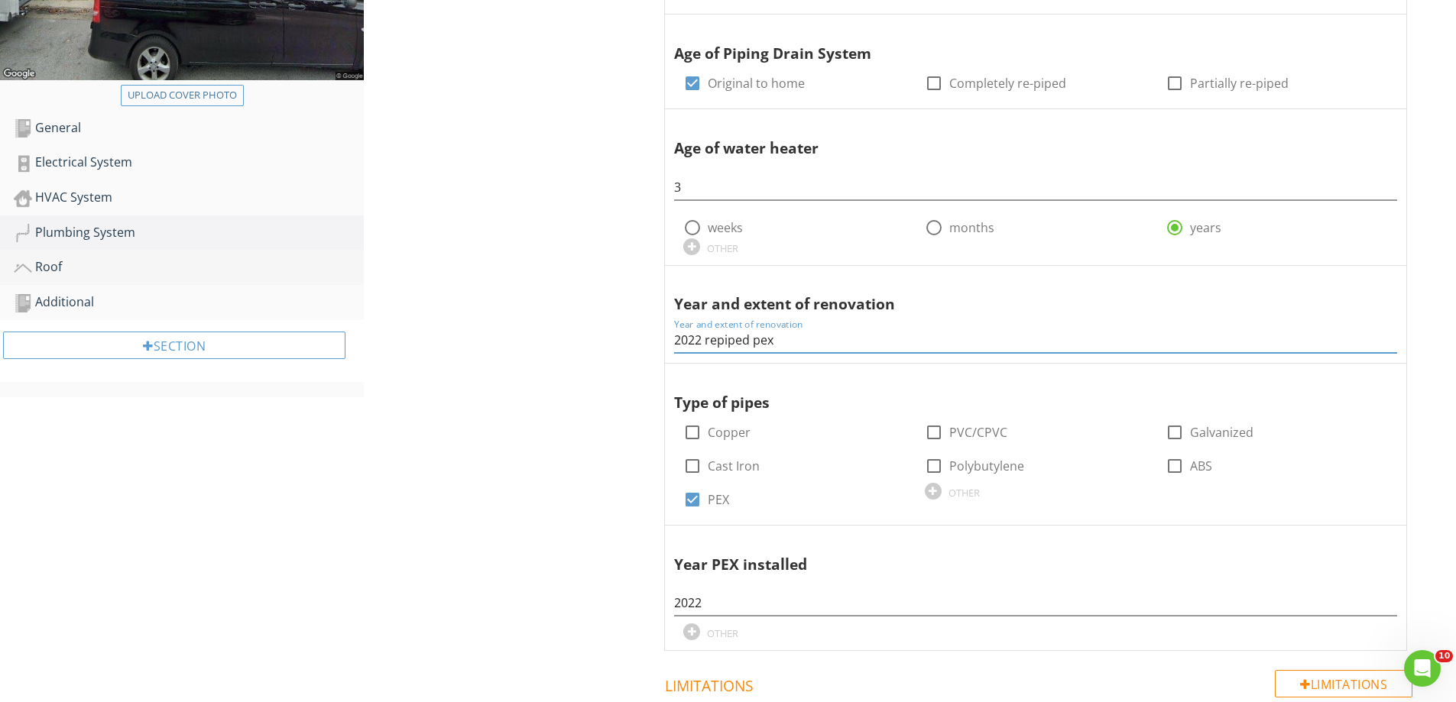
type input "2022 repiped pex"
click at [103, 258] on div "Roof" at bounding box center [189, 268] width 350 height 20
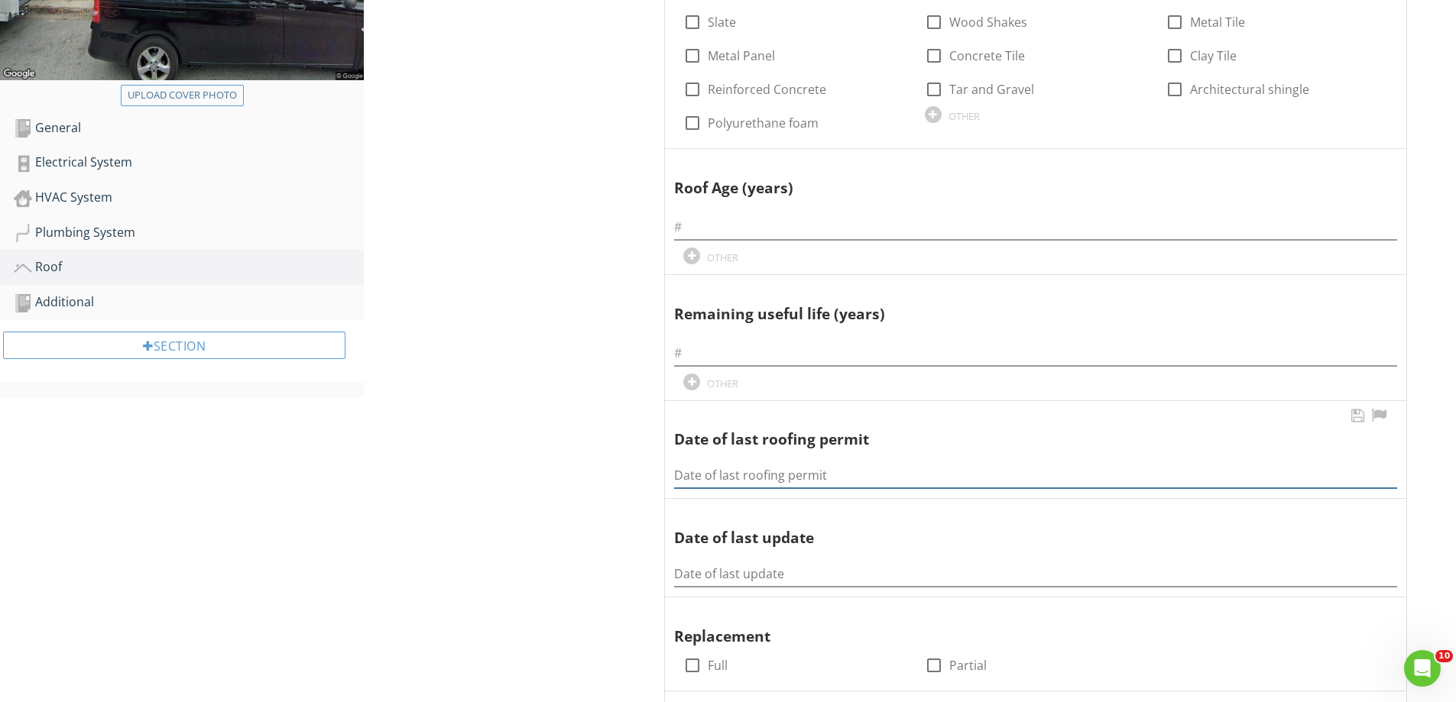
click at [712, 473] on input "Date of last roofing permit" at bounding box center [1035, 475] width 723 height 25
type input "9/18/15"
type input "10"
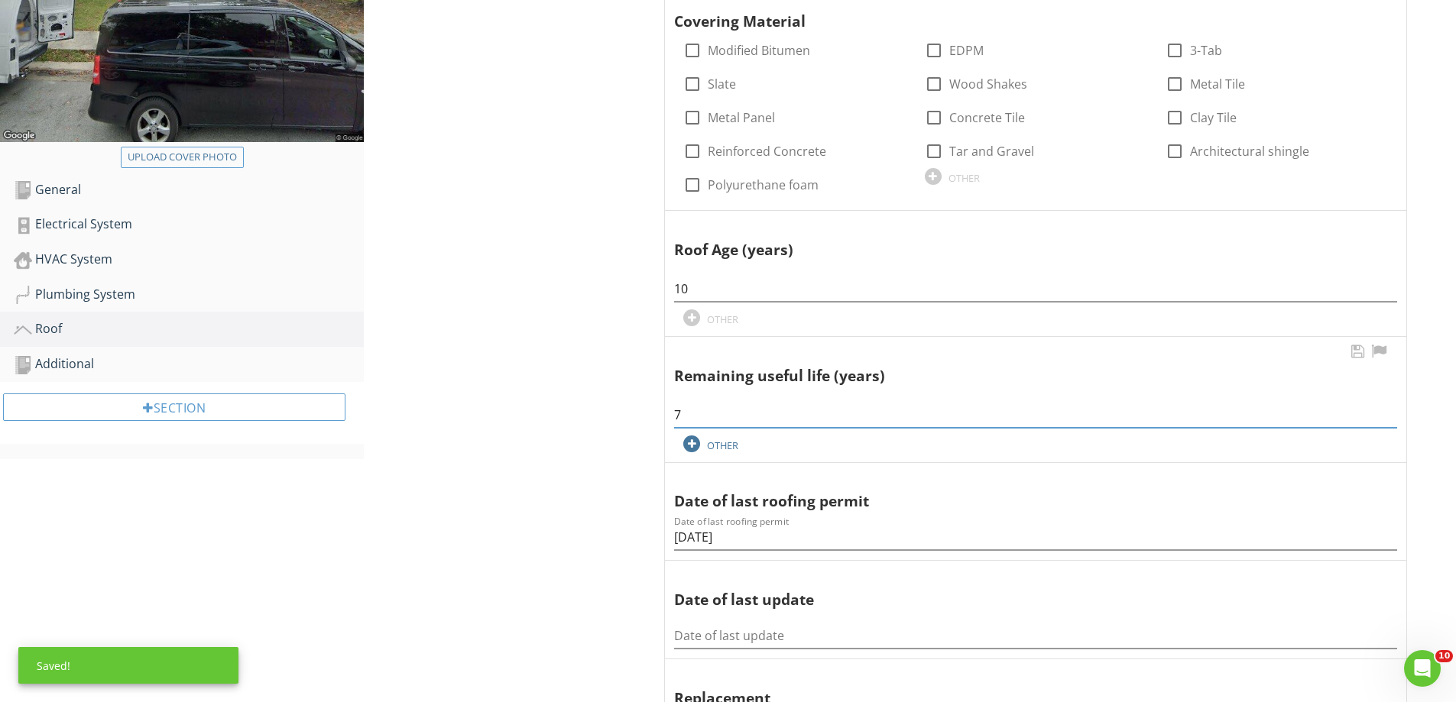
scroll to position [382, 0]
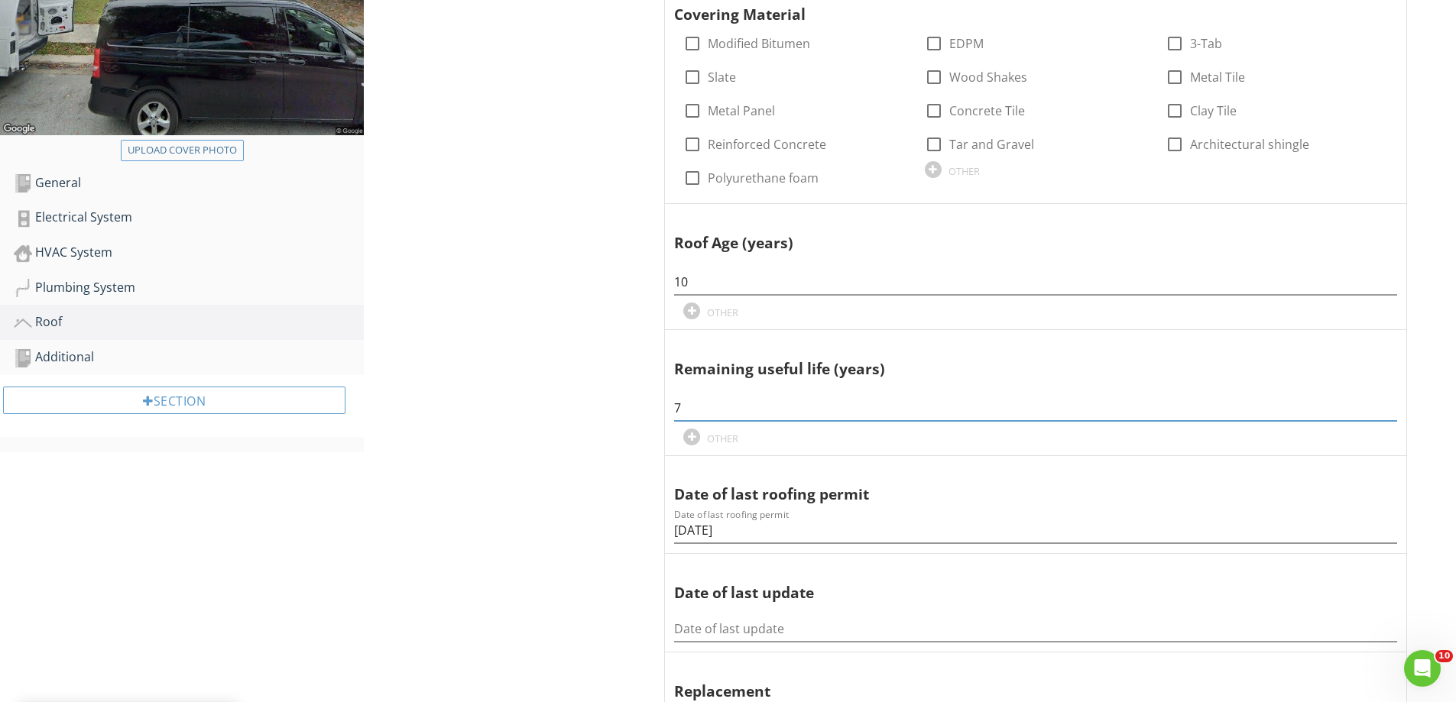
drag, startPoint x: 726, startPoint y: 409, endPoint x: 484, endPoint y: 404, distance: 242.3
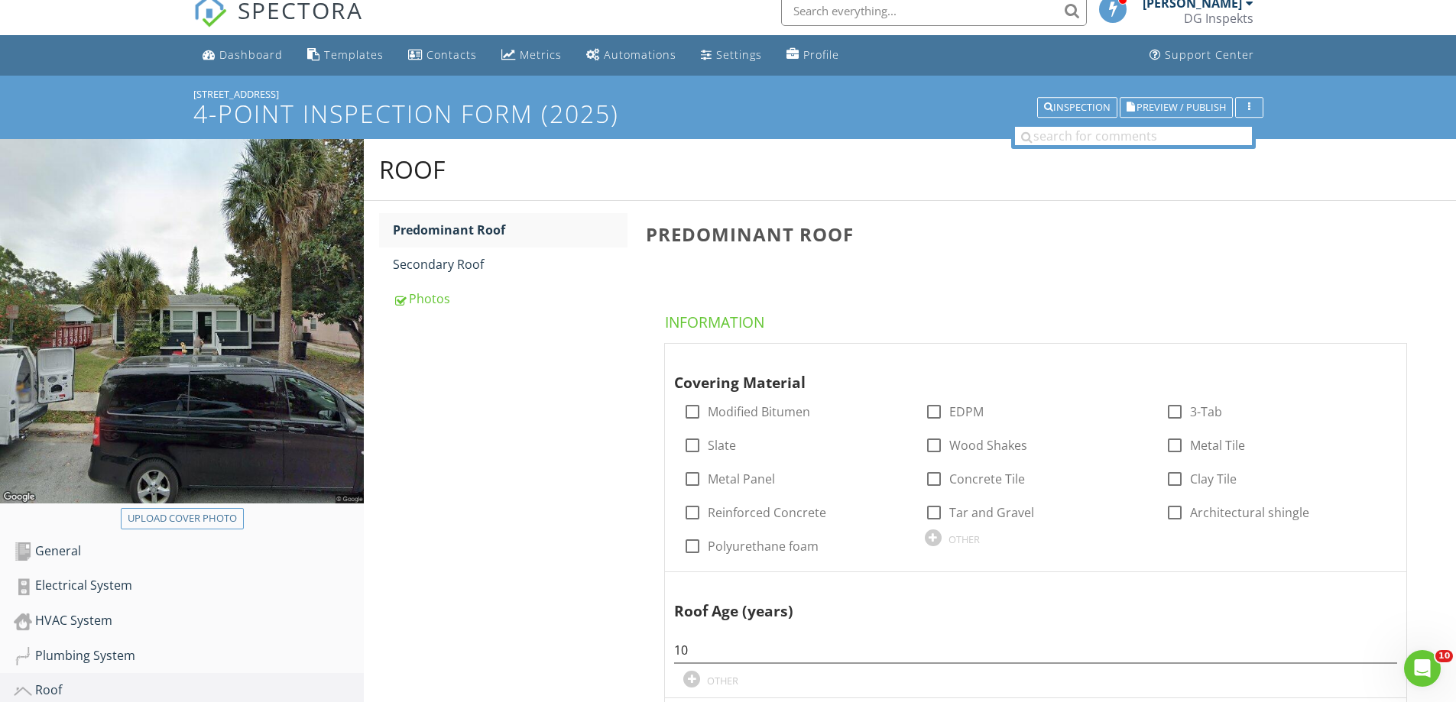
scroll to position [0, 0]
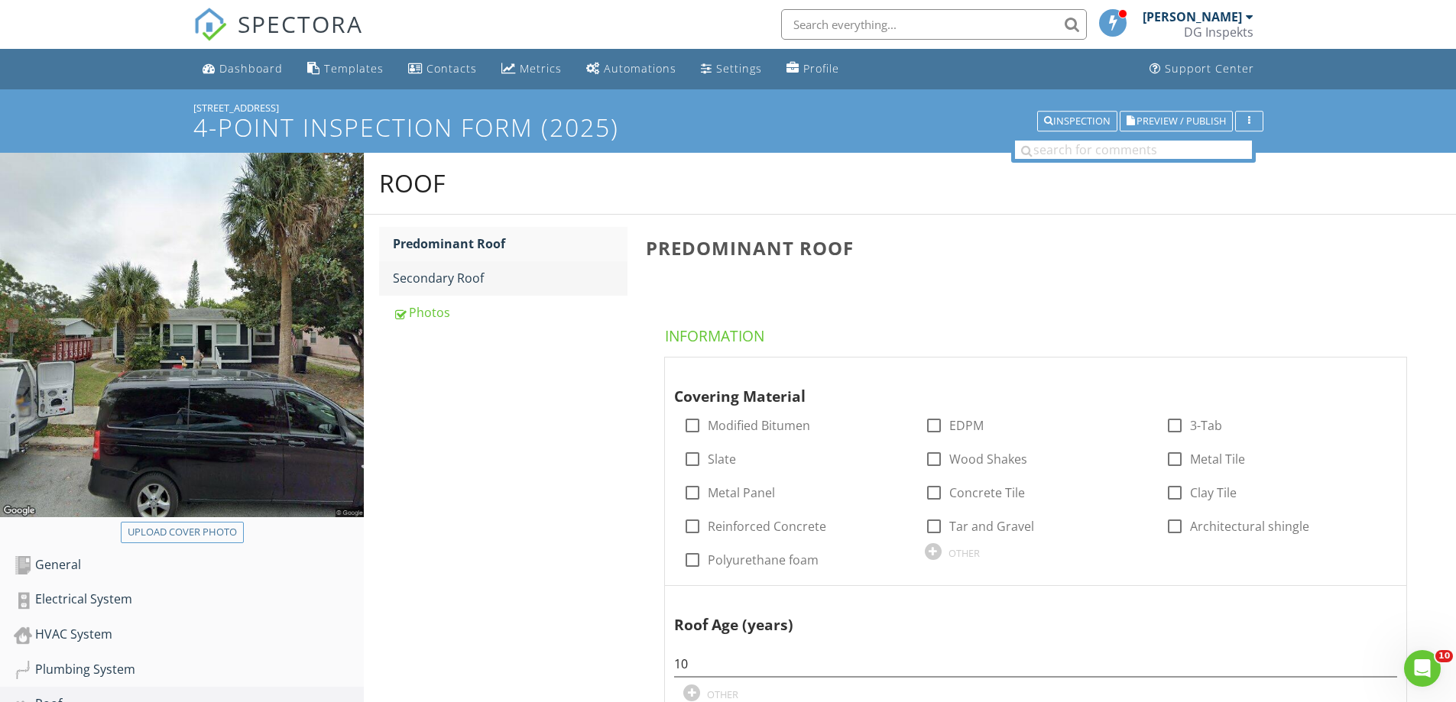
type input "5"
click at [460, 276] on div "Secondary Roof" at bounding box center [510, 278] width 235 height 18
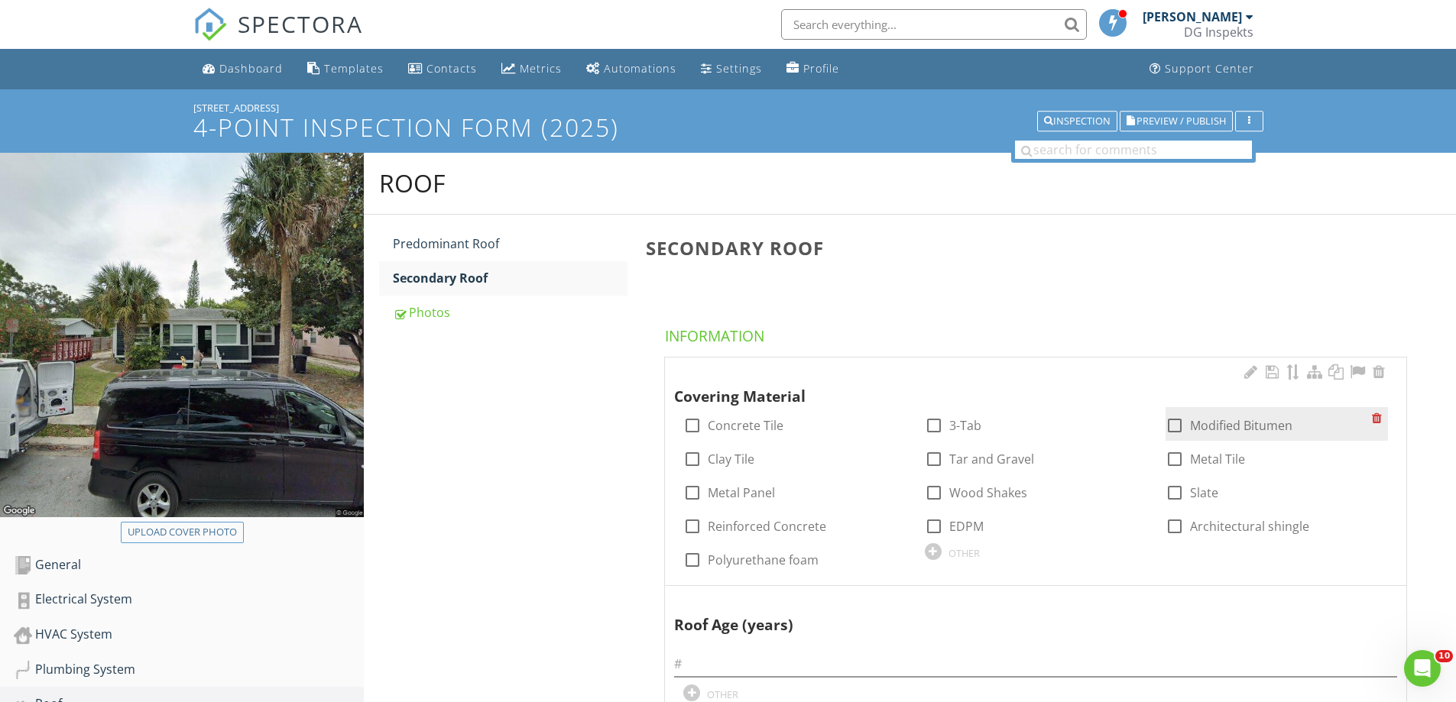
click at [1177, 421] on div at bounding box center [1175, 426] width 26 height 26
checkbox input "true"
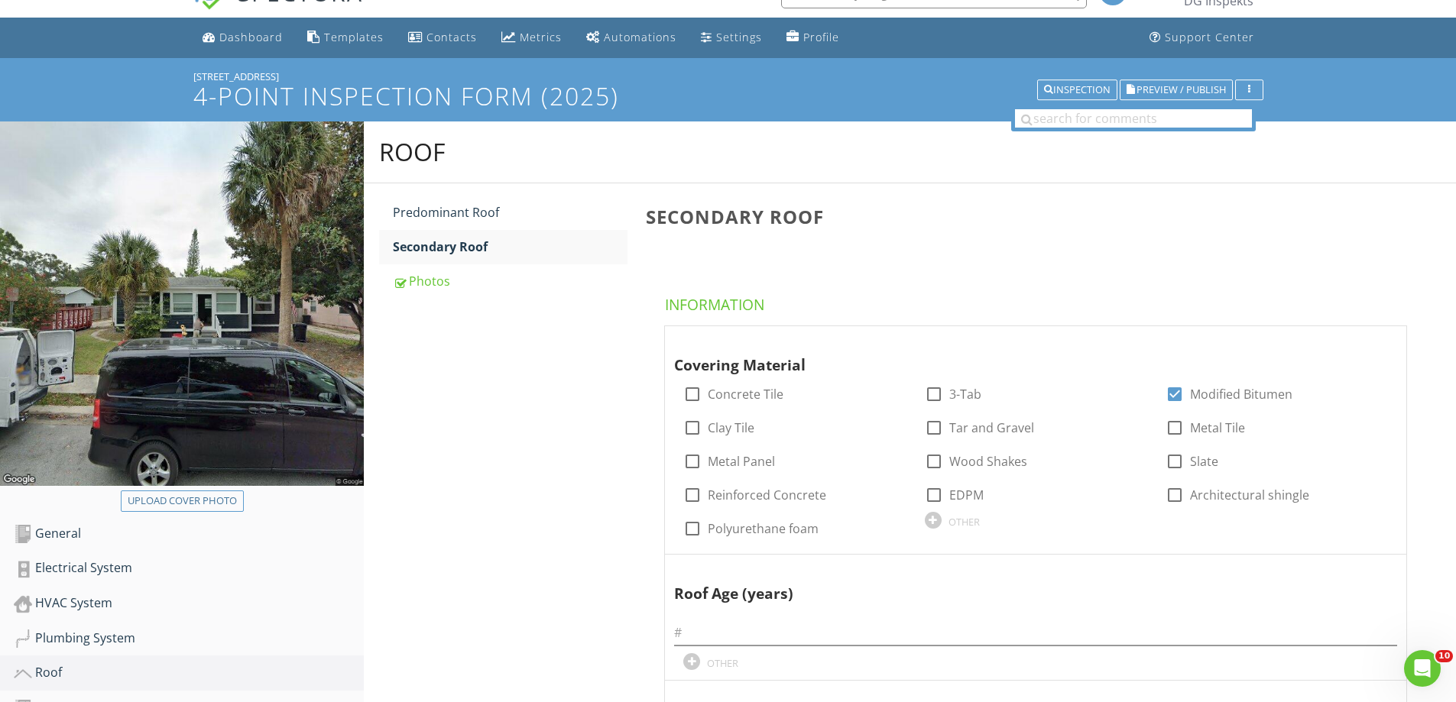
scroll to position [382, 0]
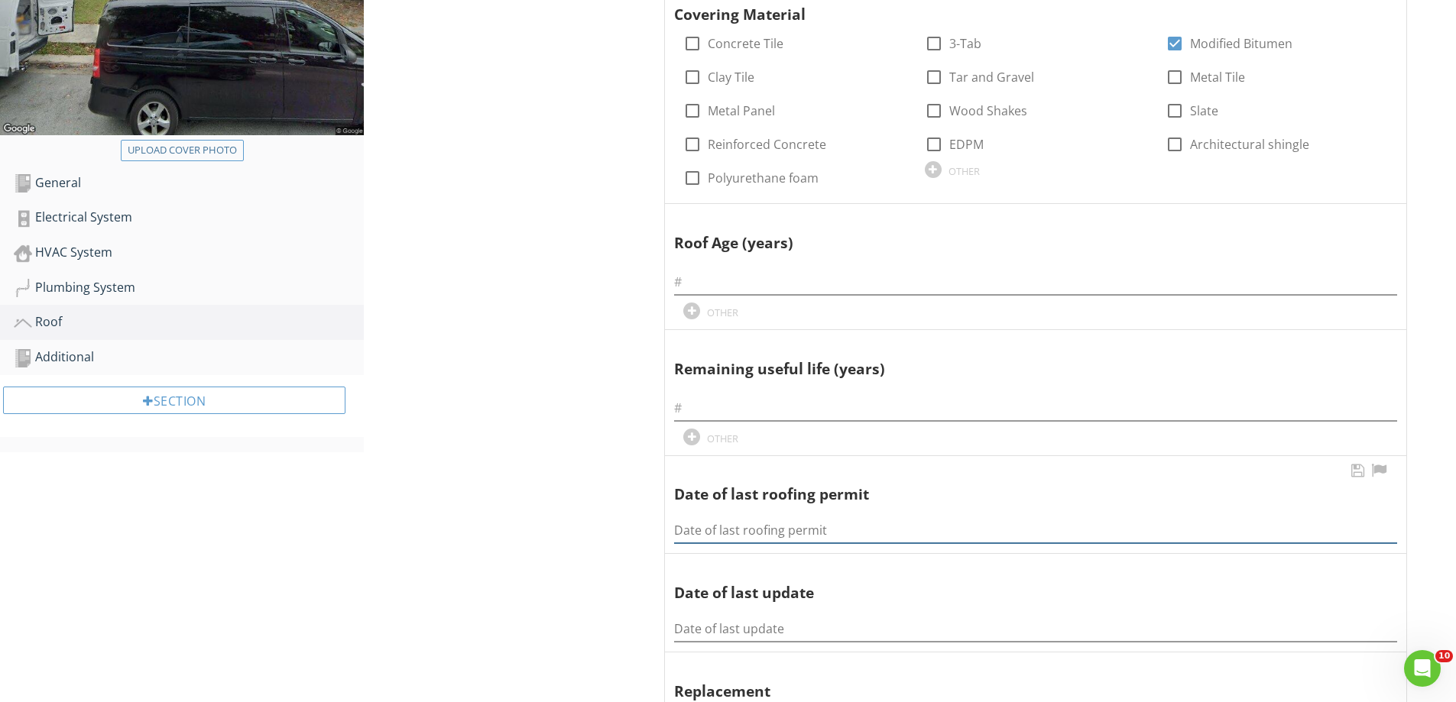
click at [743, 530] on input "Date of last roofing permit" at bounding box center [1035, 530] width 723 height 25
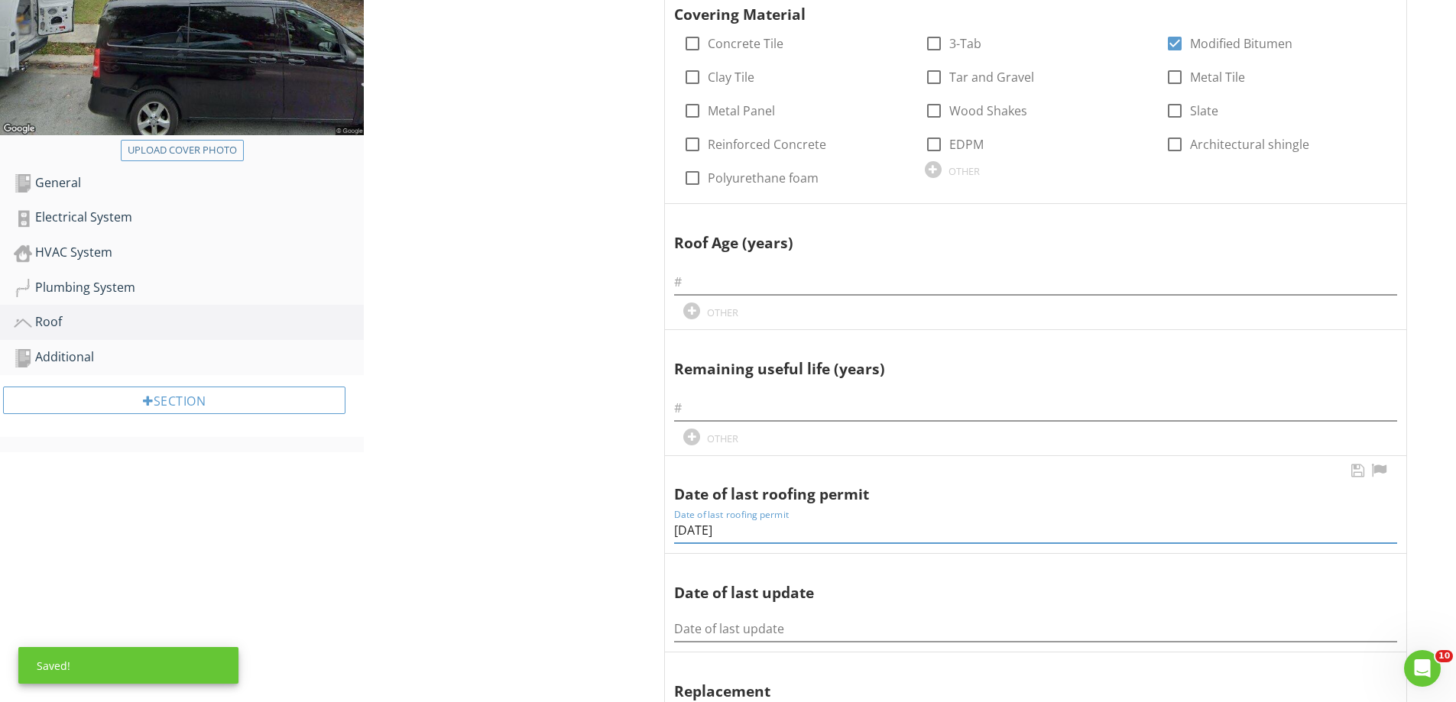
type input "9/18/15"
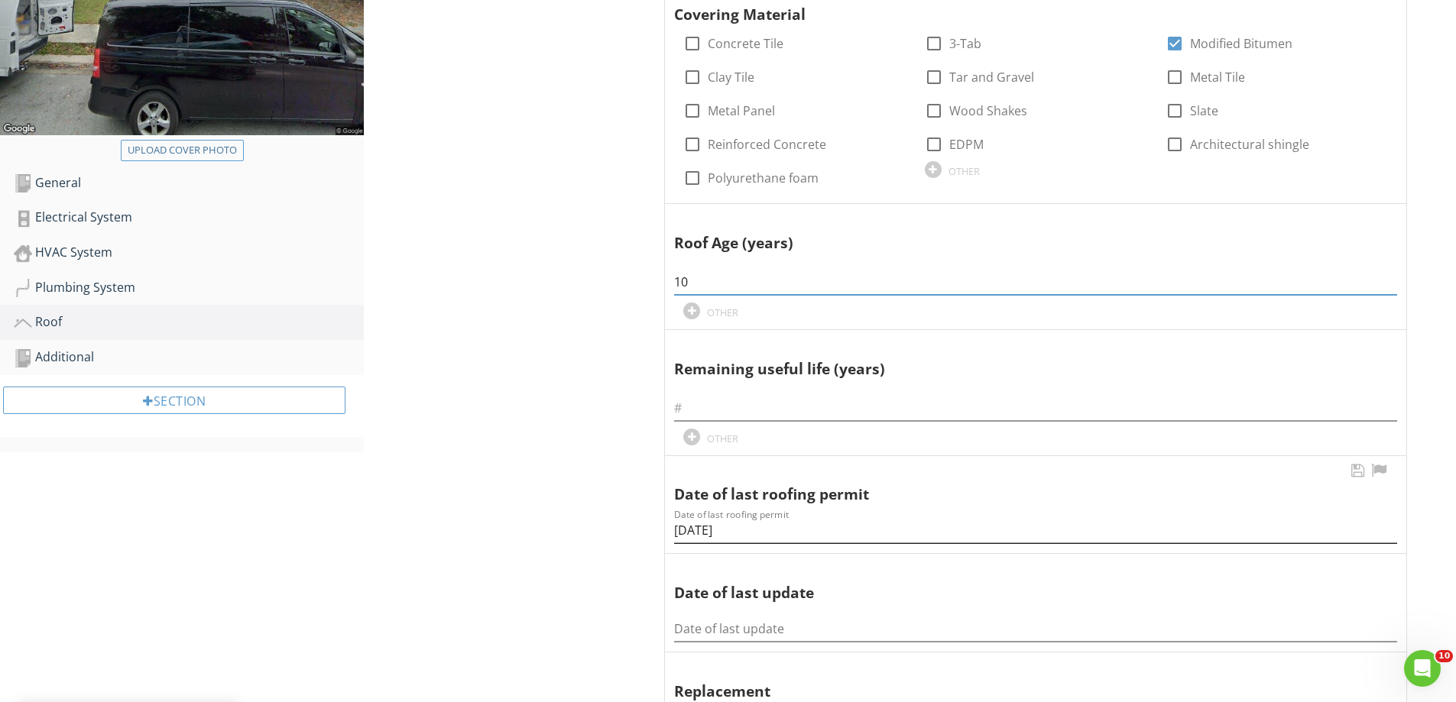
type input "10"
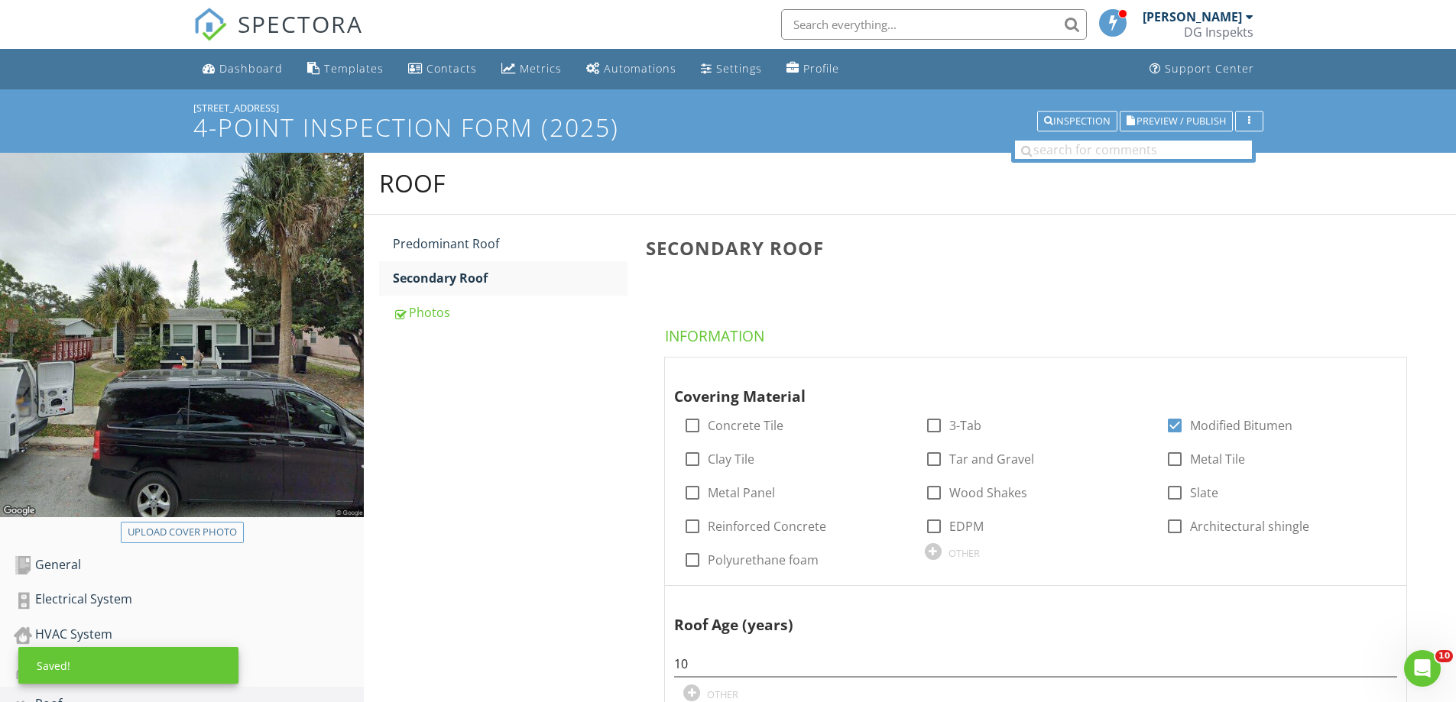
type input "5"
click at [456, 258] on link "Predominant Roof" at bounding box center [510, 244] width 235 height 34
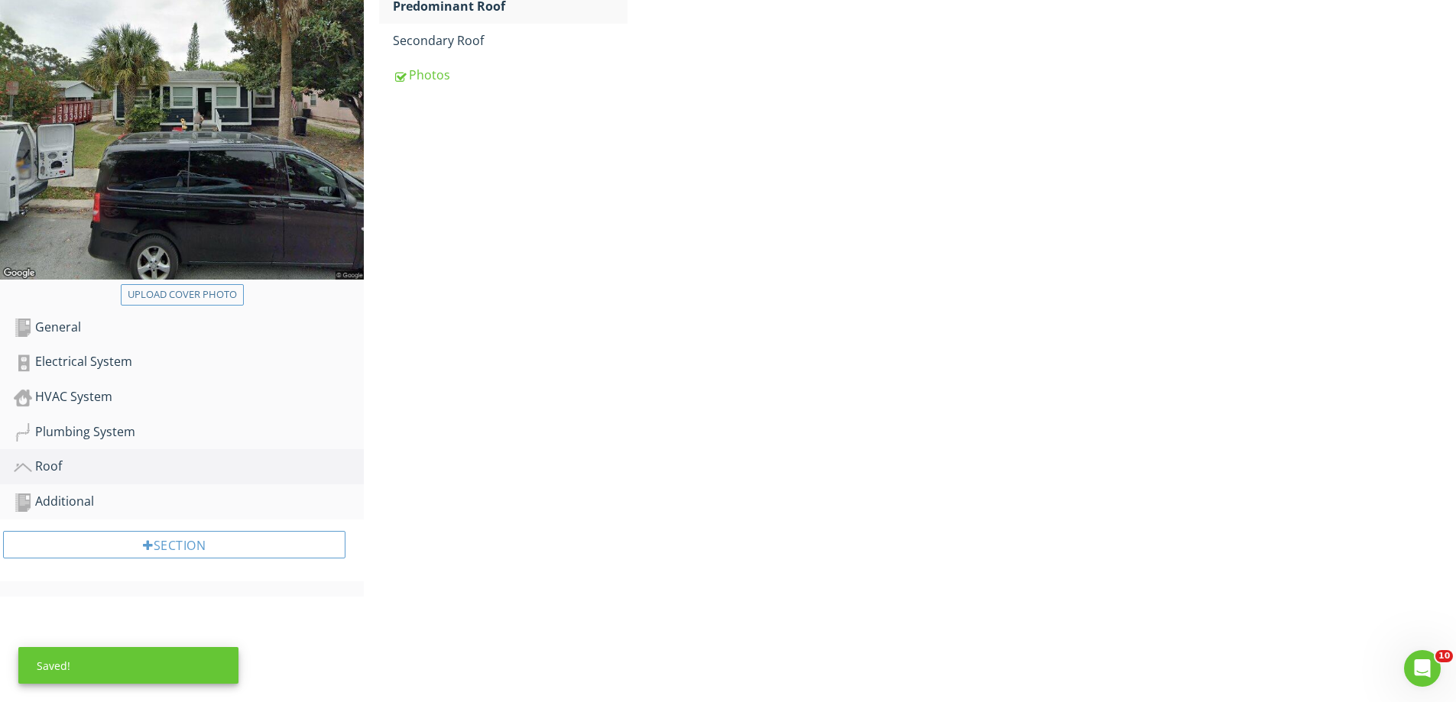
scroll to position [382, 0]
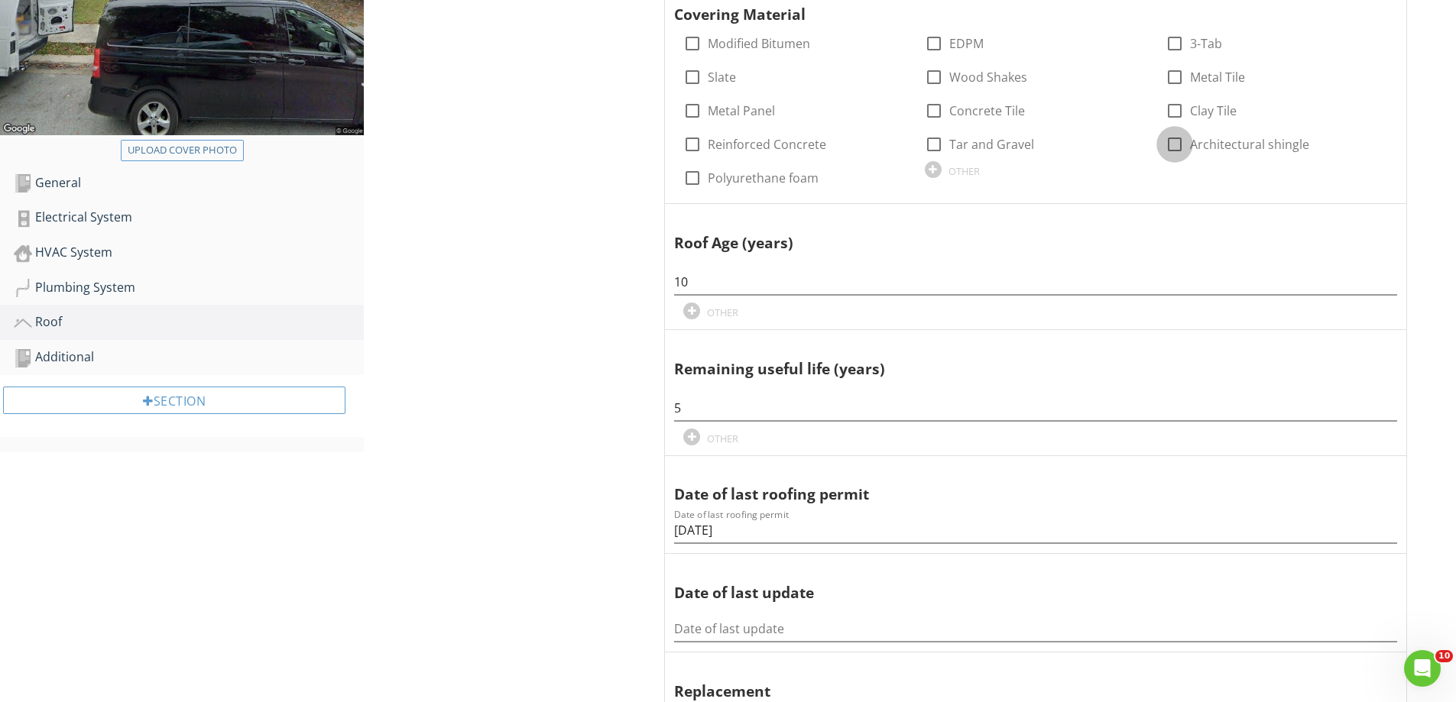
drag, startPoint x: 1175, startPoint y: 146, endPoint x: 458, endPoint y: 421, distance: 768.5
click at [1172, 146] on div at bounding box center [1175, 144] width 26 height 26
checkbox input "true"
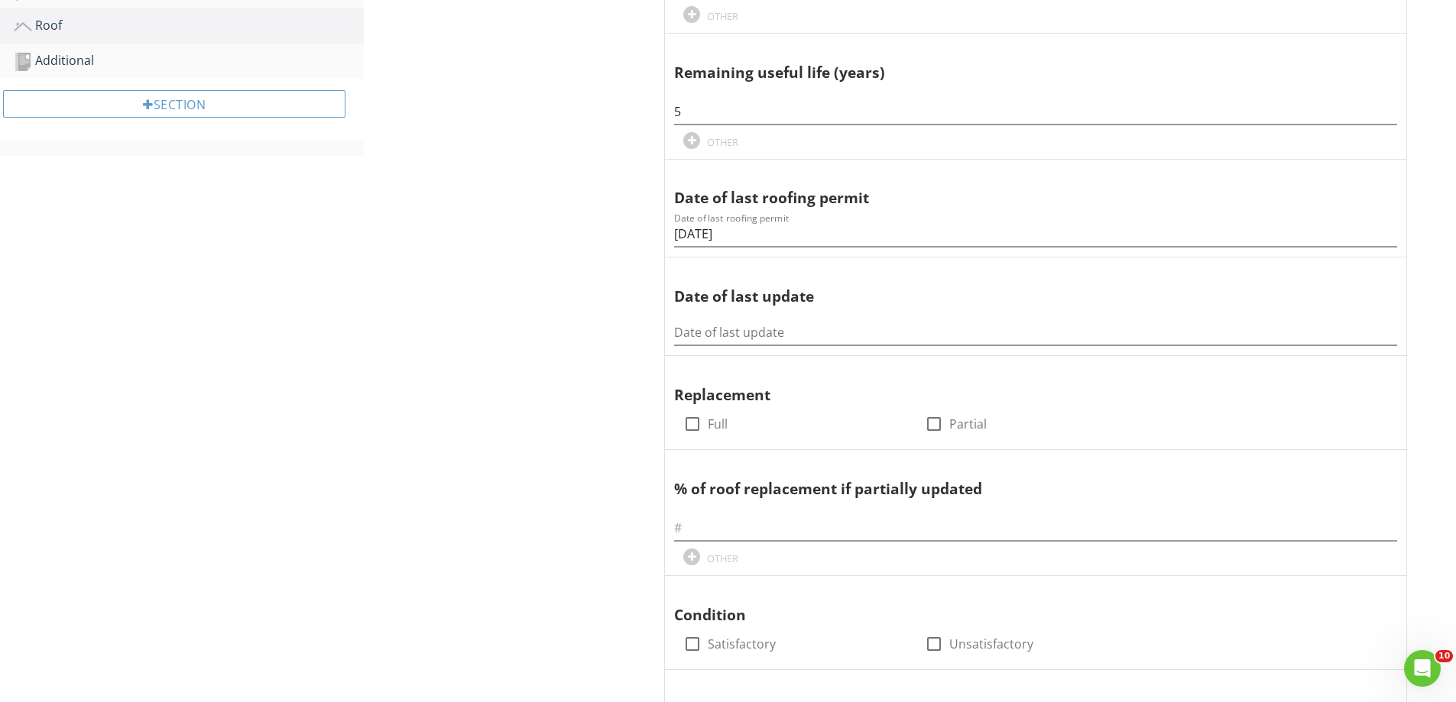
scroll to position [841, 0]
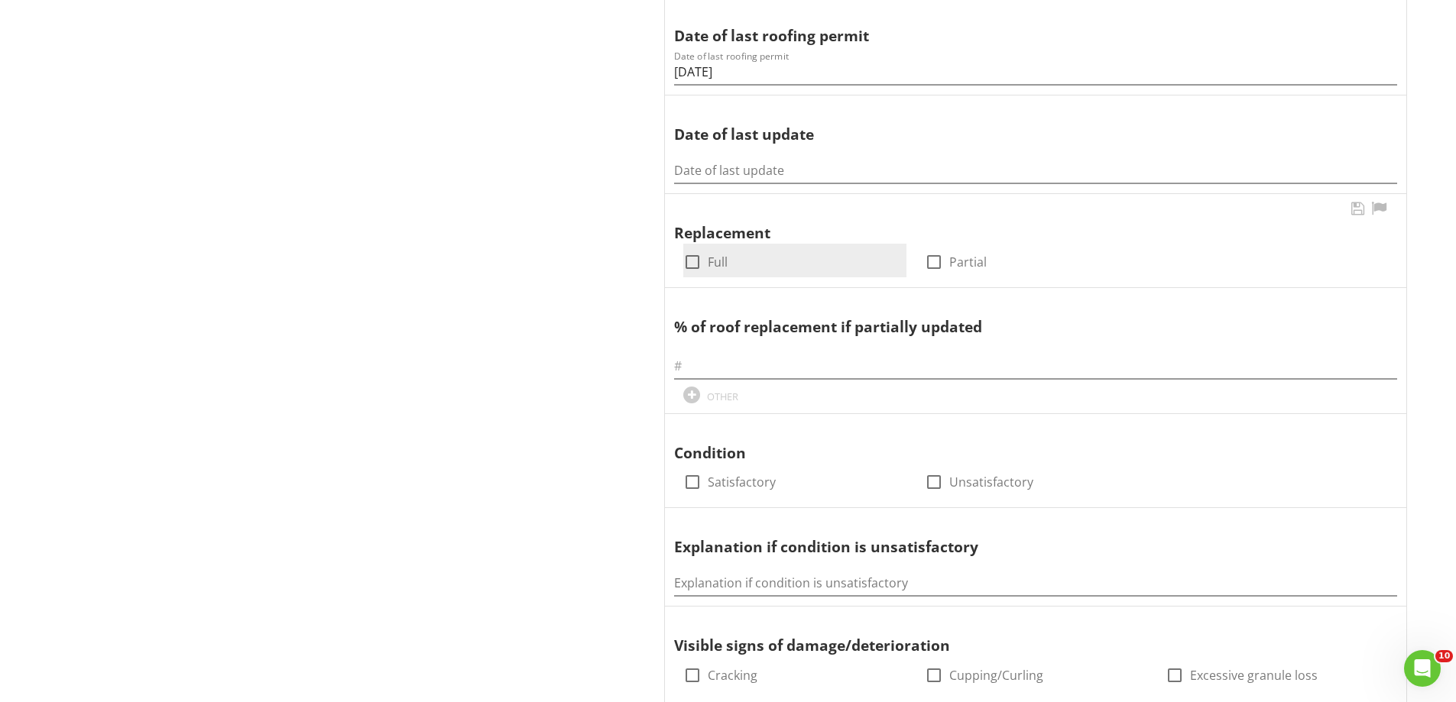
click at [699, 256] on div at bounding box center [692, 262] width 26 height 26
checkbox input "true"
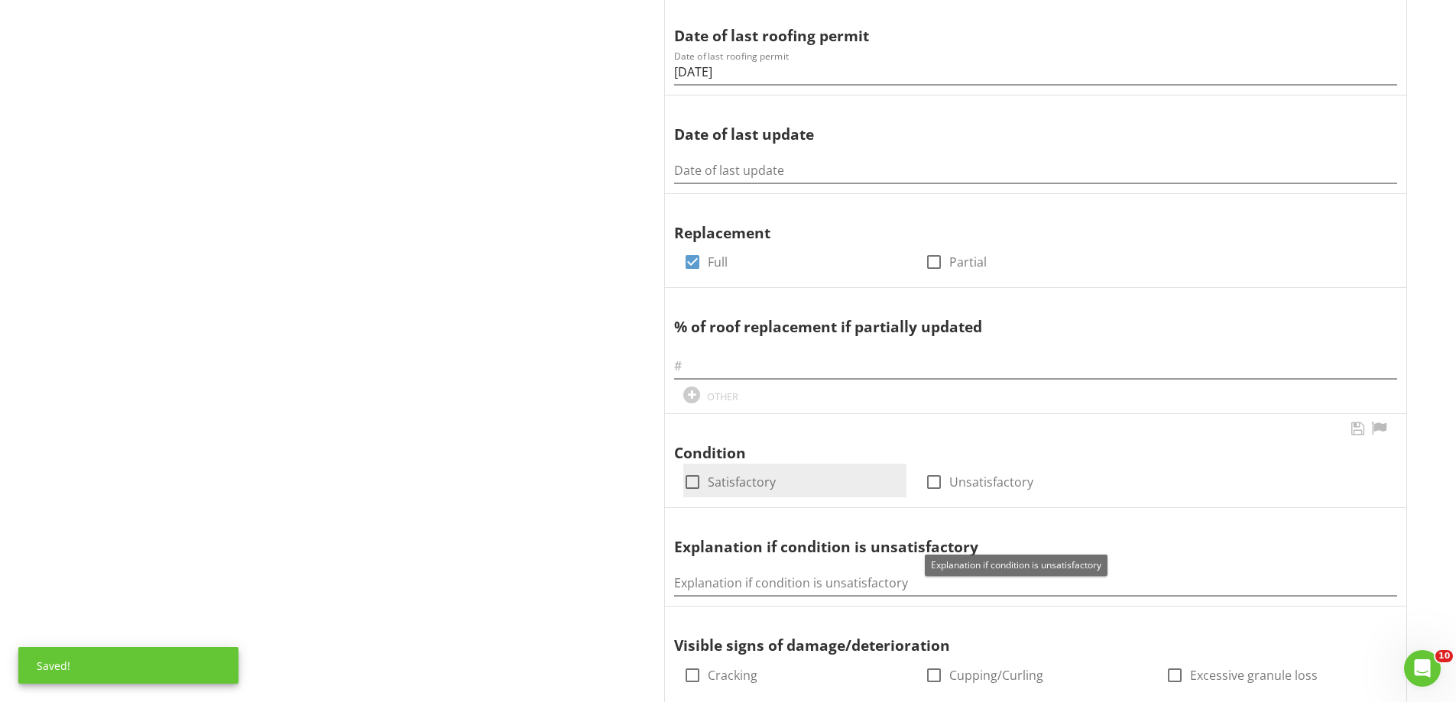
click at [696, 488] on div at bounding box center [692, 482] width 26 height 26
checkbox input "true"
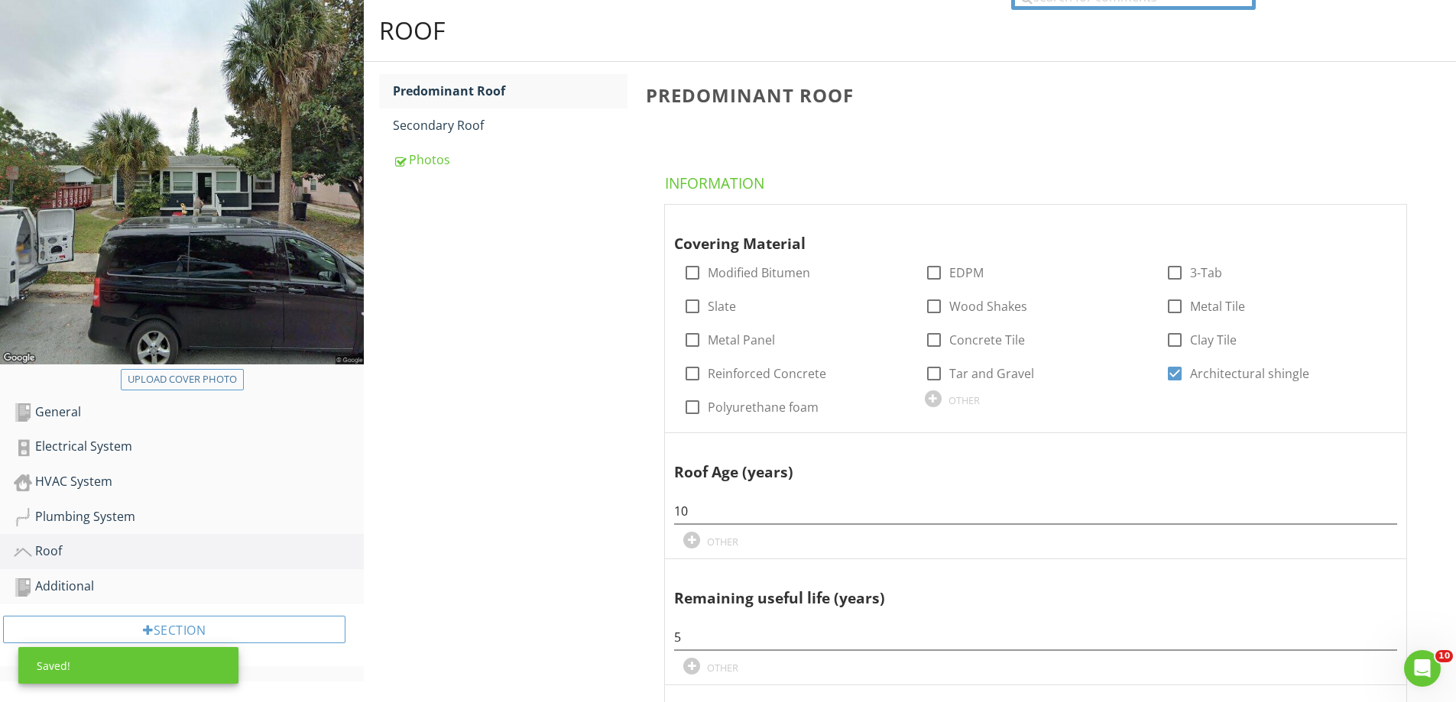
click at [446, 125] on div "Secondary Roof" at bounding box center [510, 125] width 235 height 18
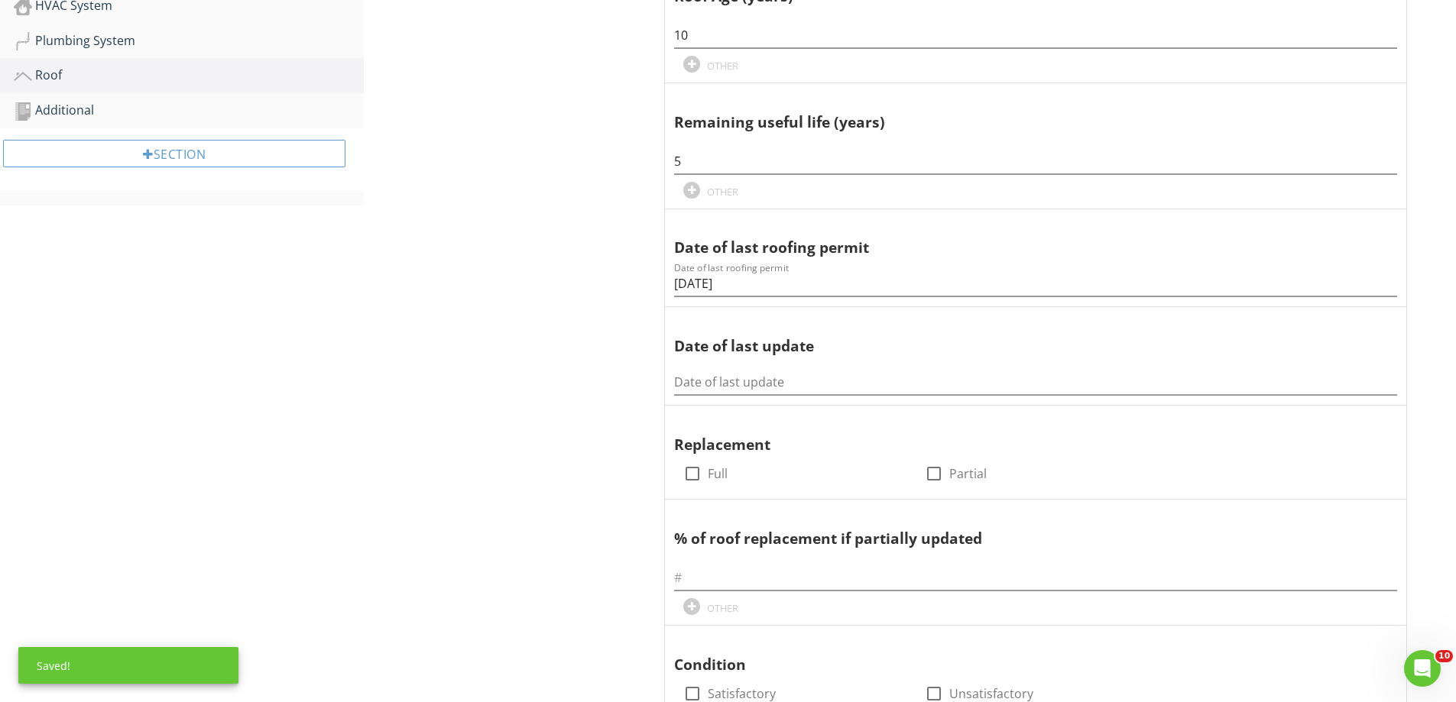
scroll to position [841, 0]
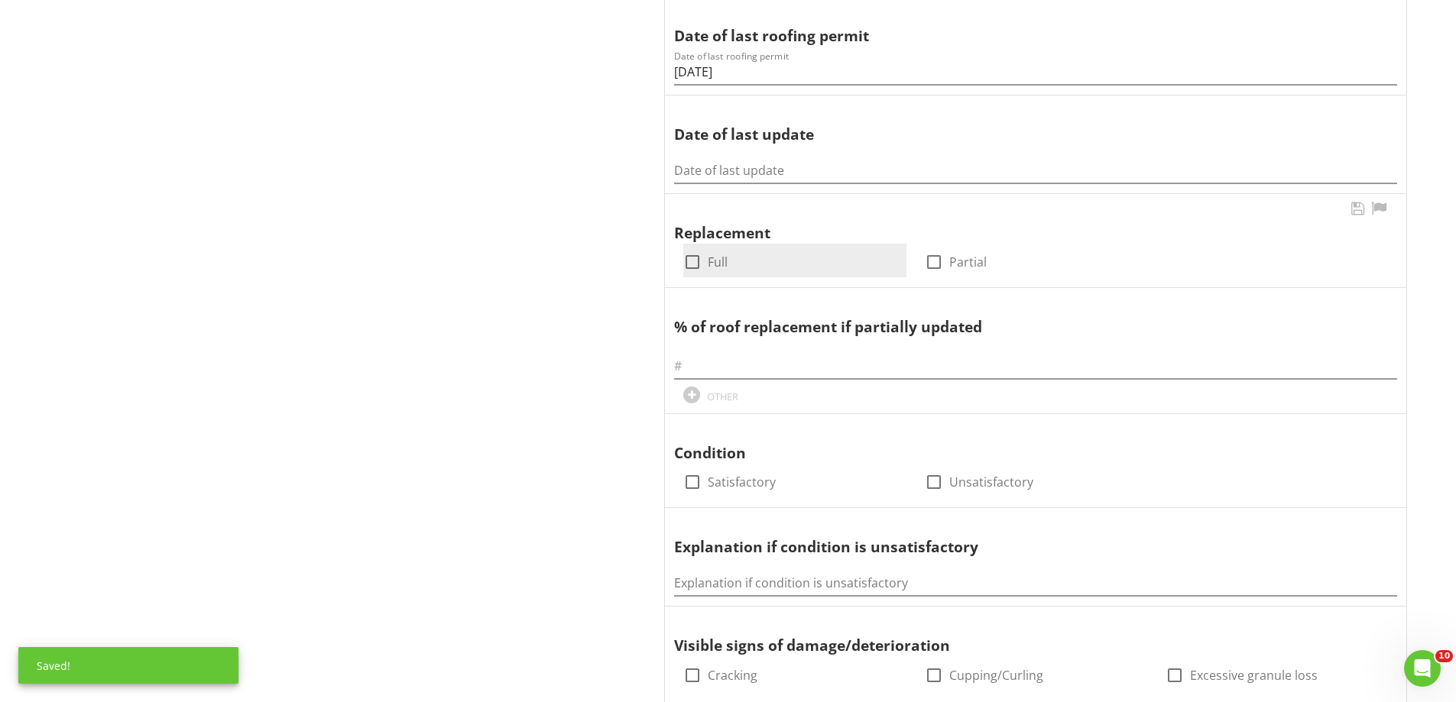
click at [701, 256] on div at bounding box center [692, 262] width 26 height 26
checkbox input "true"
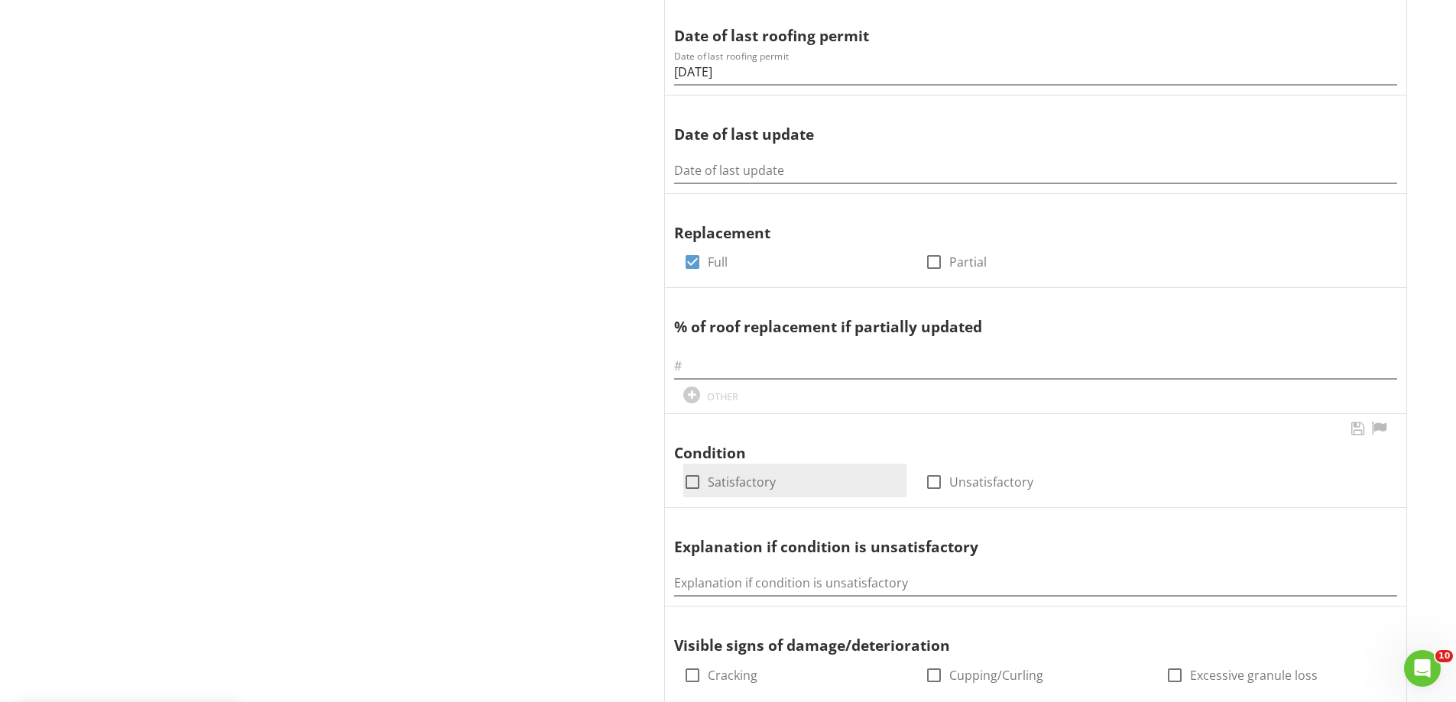
click at [698, 474] on div at bounding box center [692, 482] width 26 height 26
checkbox input "true"
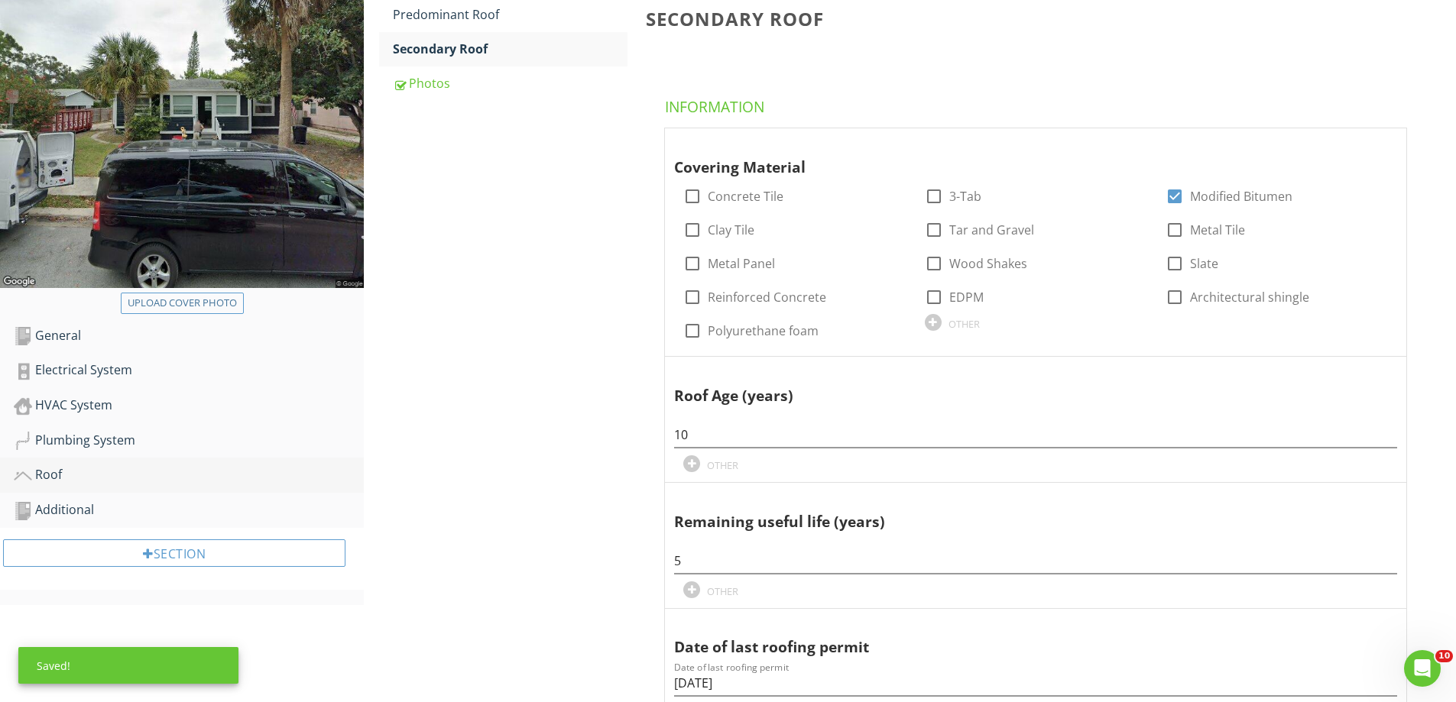
drag, startPoint x: 89, startPoint y: 515, endPoint x: 262, endPoint y: 489, distance: 174.6
click at [89, 514] on div "Additional" at bounding box center [189, 511] width 350 height 20
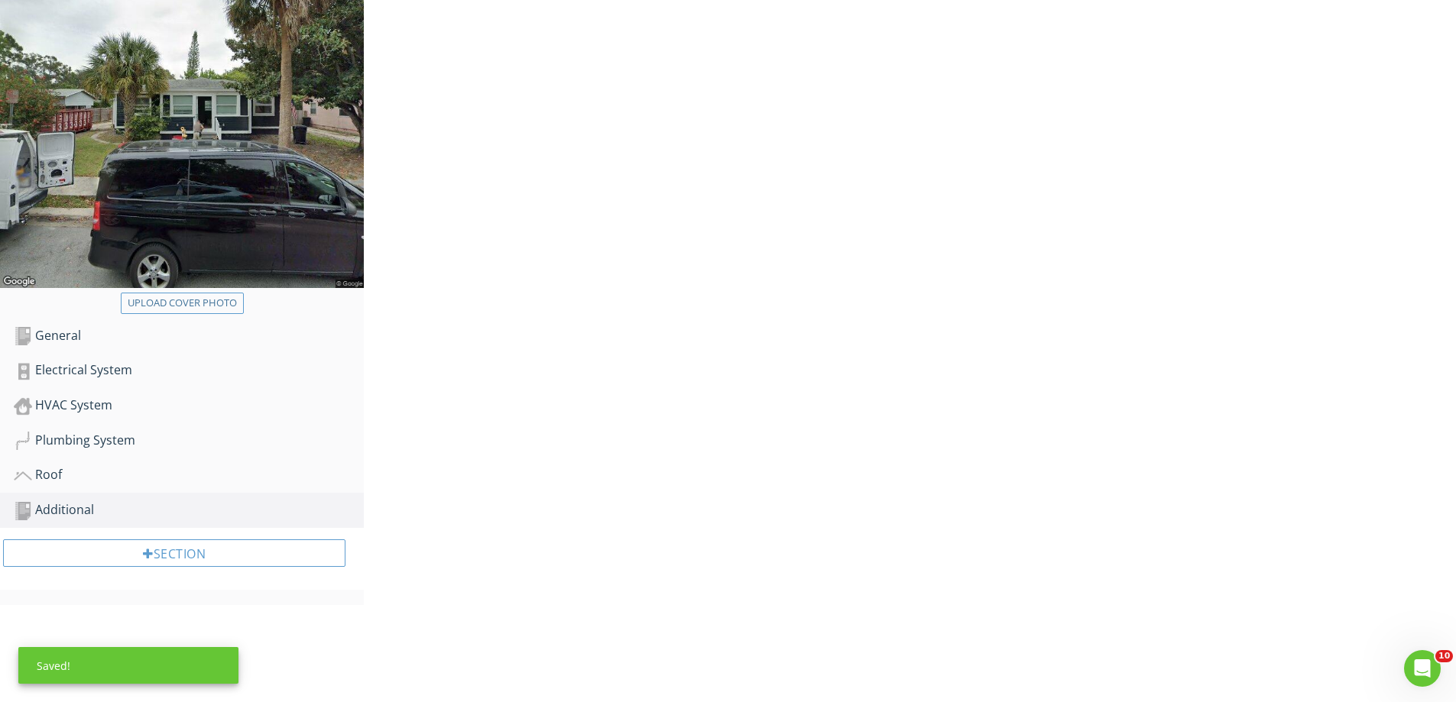
scroll to position [132, 0]
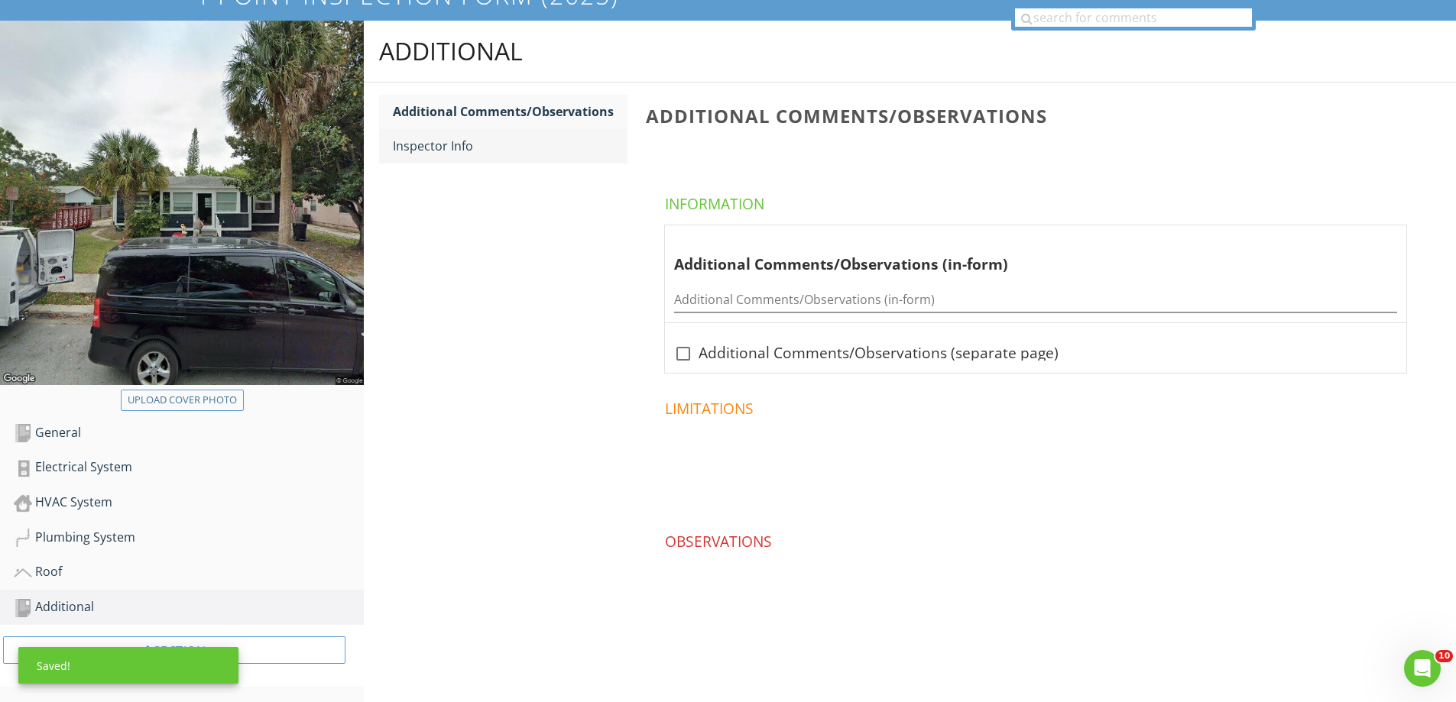
click at [501, 145] on div "Inspector Info" at bounding box center [510, 146] width 235 height 18
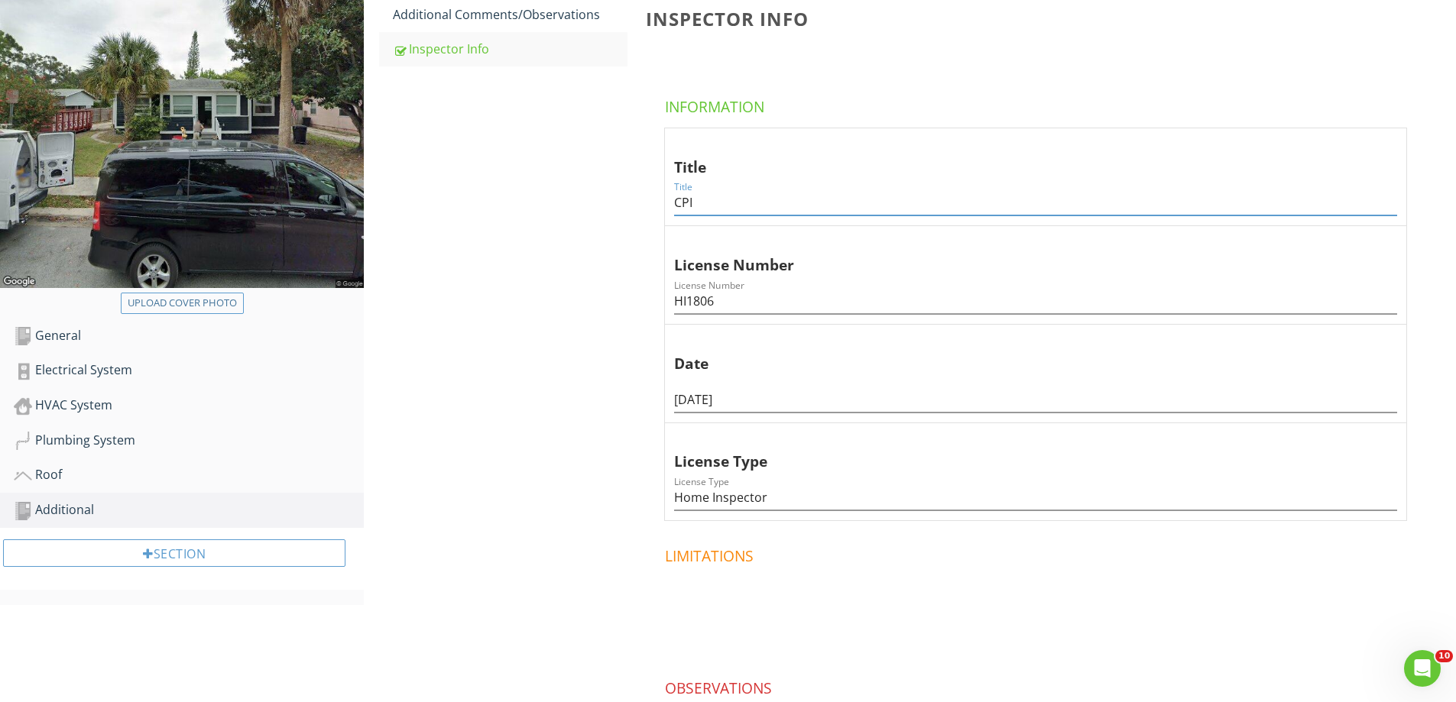
drag, startPoint x: 727, startPoint y: 212, endPoint x: 527, endPoint y: 201, distance: 200.5
click at [527, 201] on div "Additional Additional Comments/Observations Inspector Info Inspector Info Infor…" at bounding box center [910, 374] width 1092 height 900
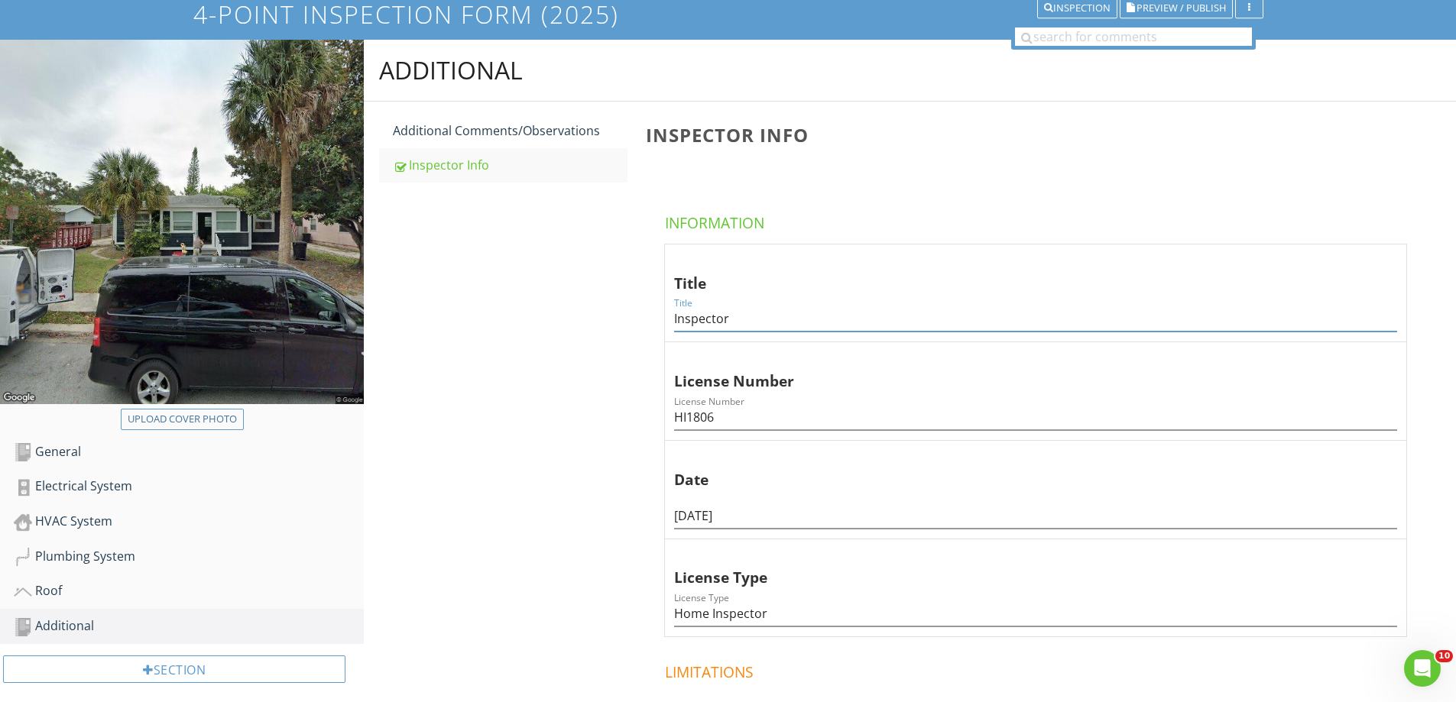
scroll to position [0, 0]
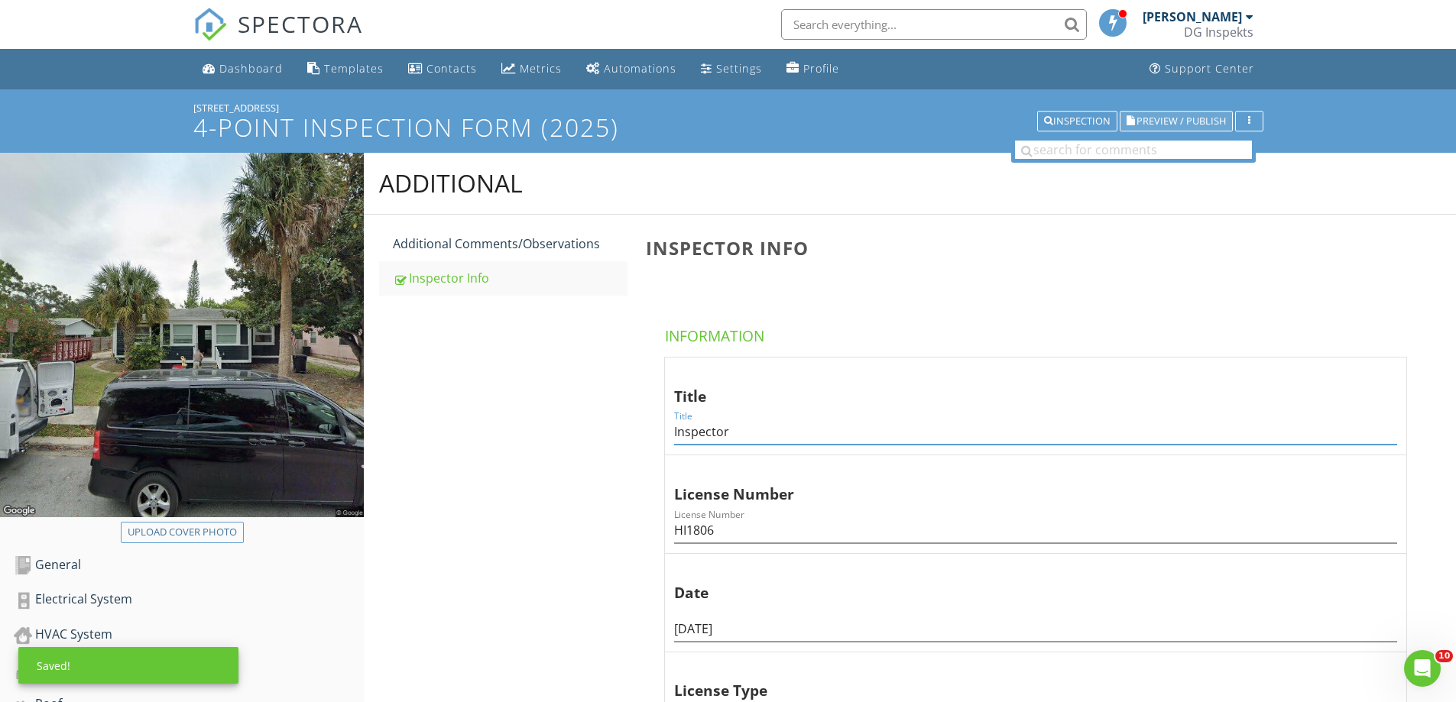
type input "Inspector"
click at [1197, 126] on span "Preview / Publish" at bounding box center [1180, 121] width 89 height 10
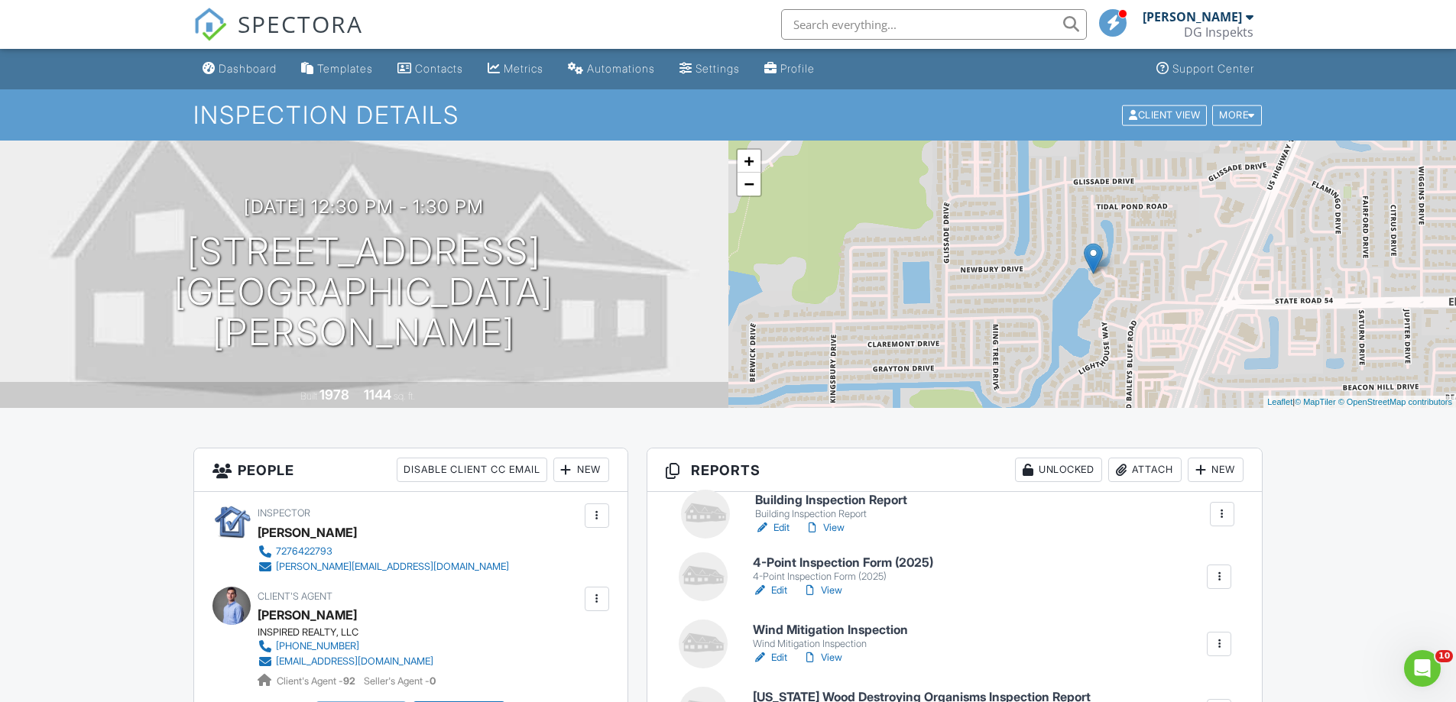
drag, startPoint x: 708, startPoint y: 601, endPoint x: 710, endPoint y: 520, distance: 81.0
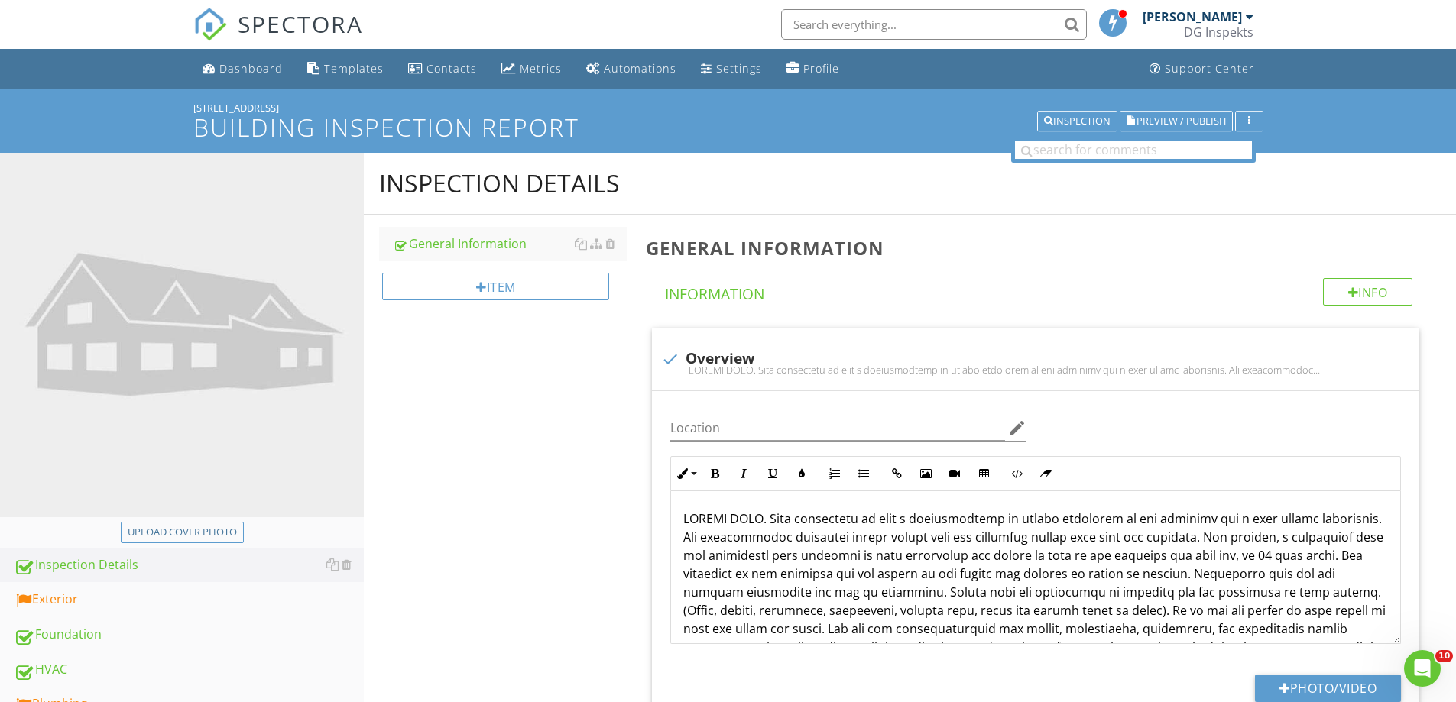
click at [177, 520] on div at bounding box center [182, 337] width 364 height 368
click at [215, 535] on div "Upload cover photo" at bounding box center [182, 532] width 109 height 15
type input "C:\fakepath\photo (1).jpg"
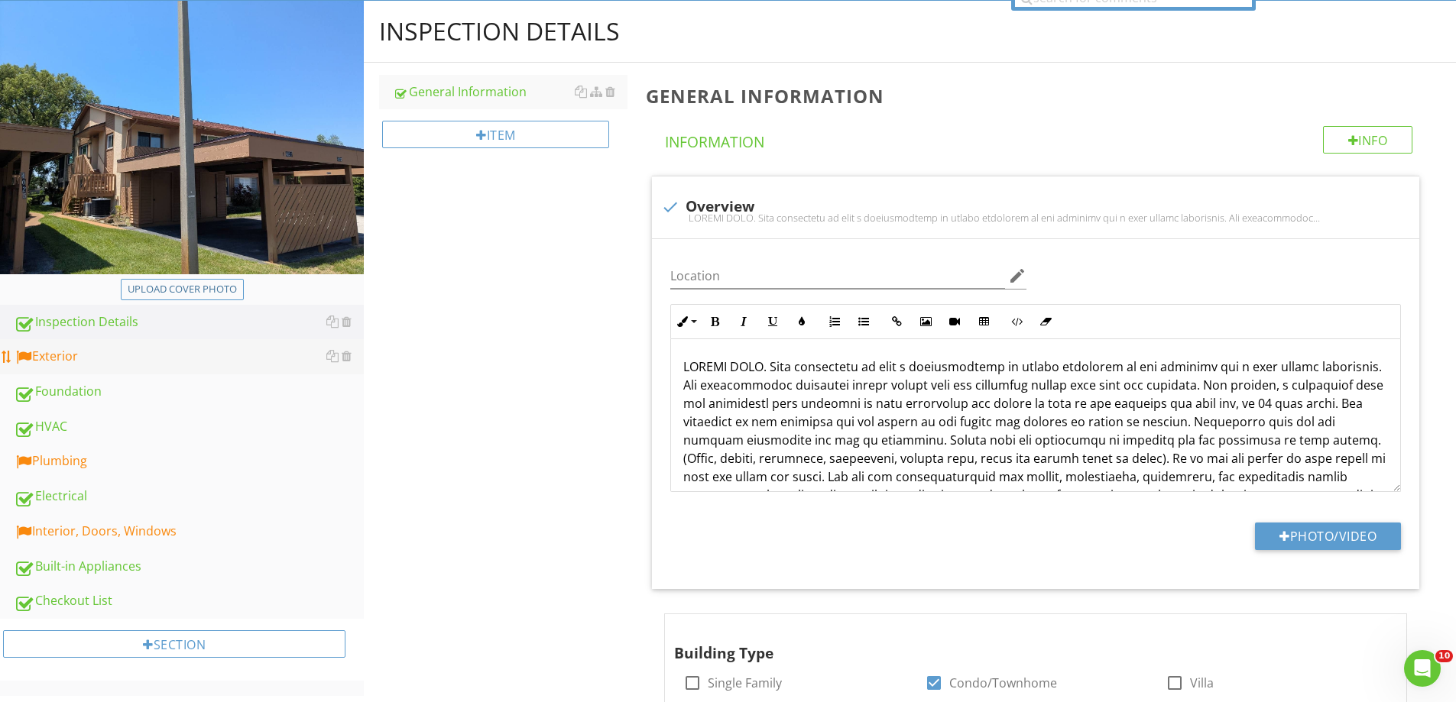
scroll to position [153, 0]
click at [42, 356] on div "Exterior" at bounding box center [189, 356] width 350 height 20
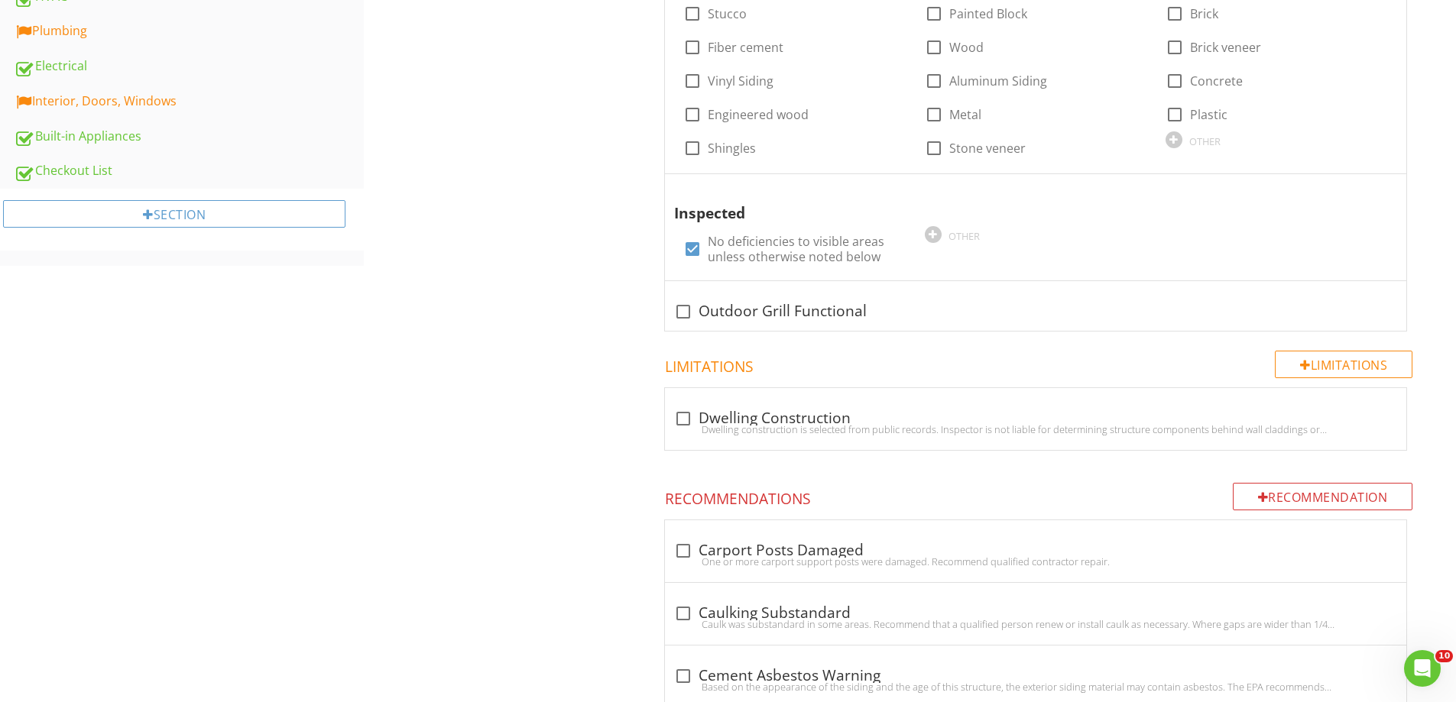
scroll to position [764, 0]
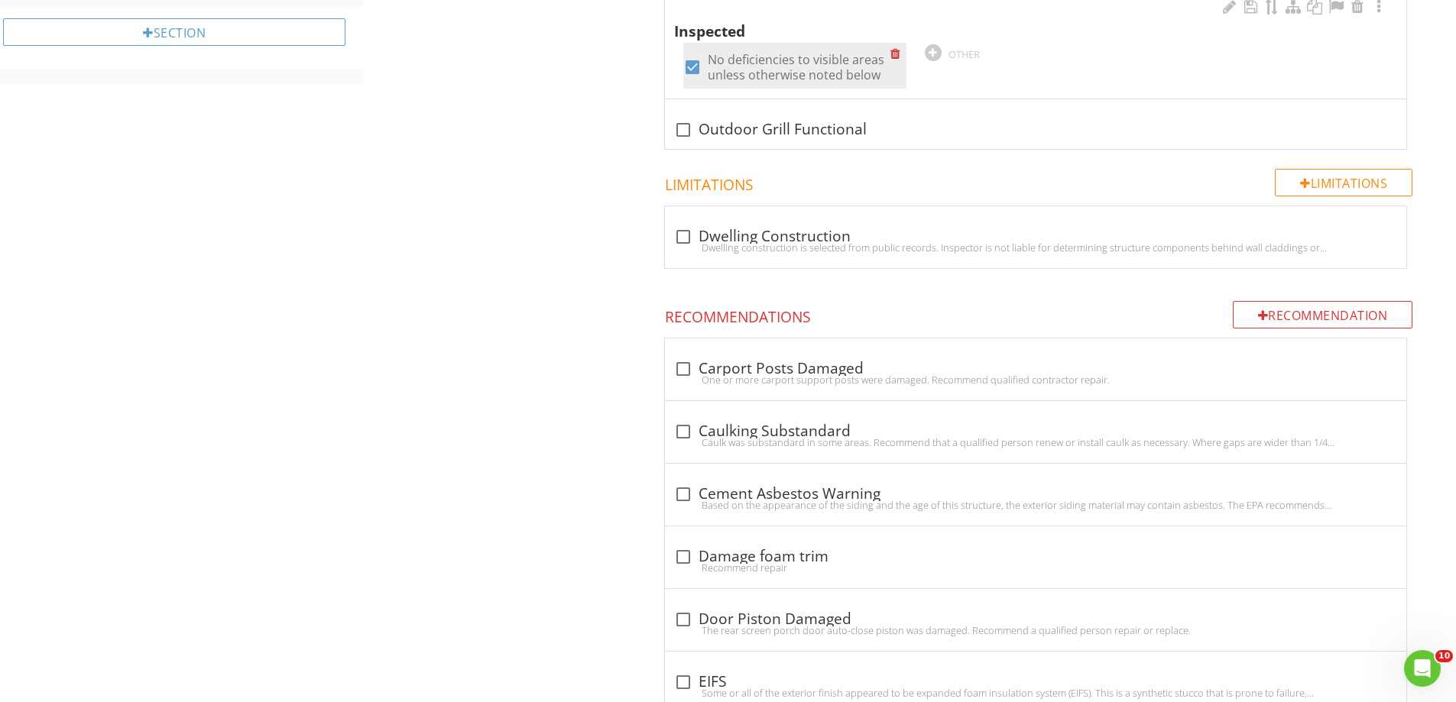
click at [690, 63] on div at bounding box center [692, 67] width 26 height 26
checkbox input "false"
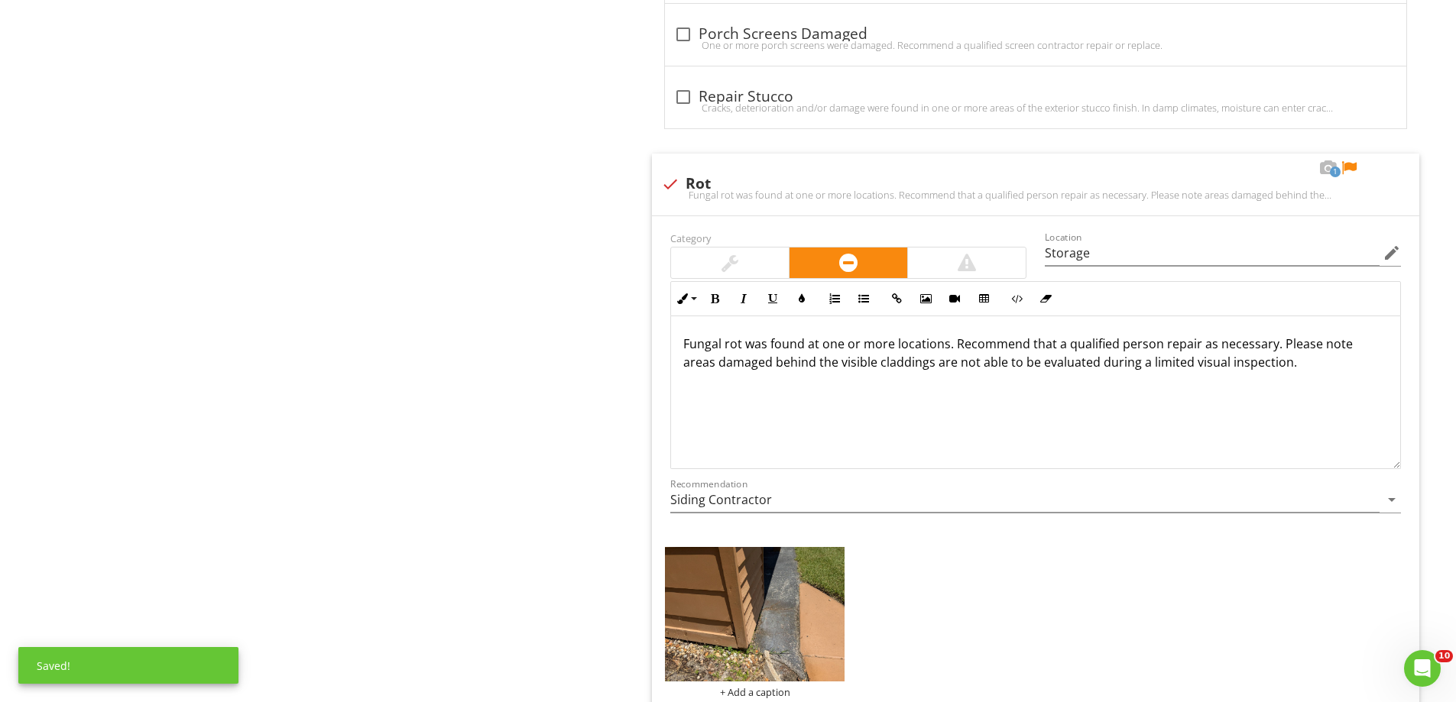
scroll to position [2292, 0]
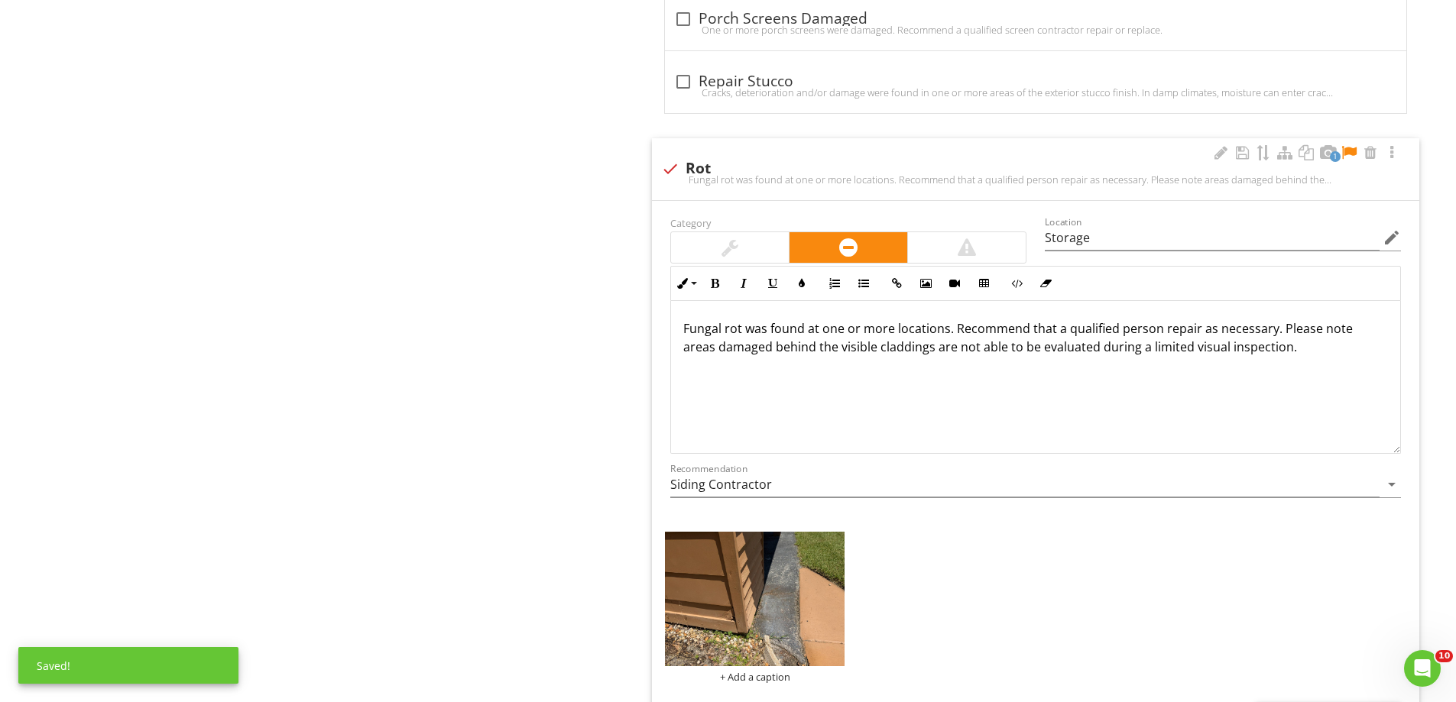
click at [728, 237] on div at bounding box center [730, 247] width 118 height 31
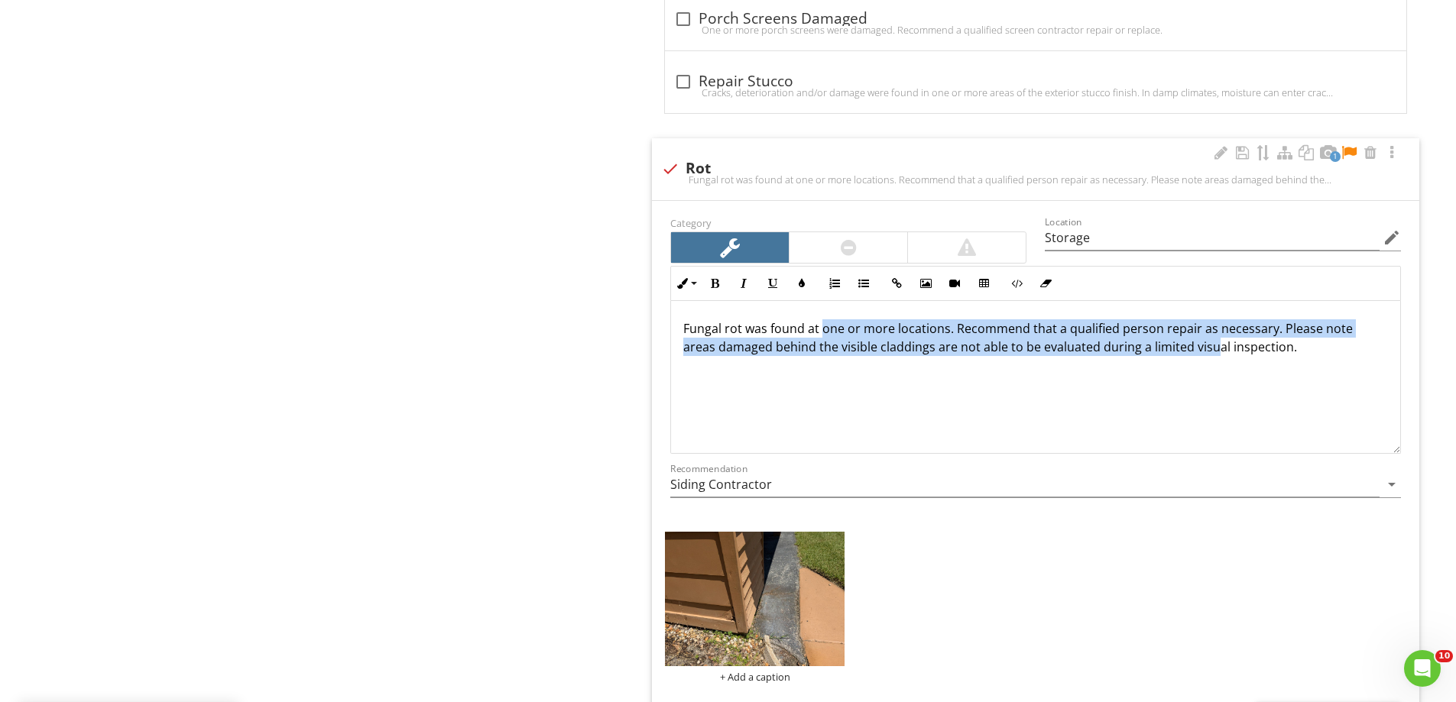
drag, startPoint x: 821, startPoint y: 329, endPoint x: 1213, endPoint y: 392, distance: 397.0
click at [1213, 392] on div "Fungal rot was found at one or more locations. Recommend that a qualified perso…" at bounding box center [1035, 377] width 729 height 153
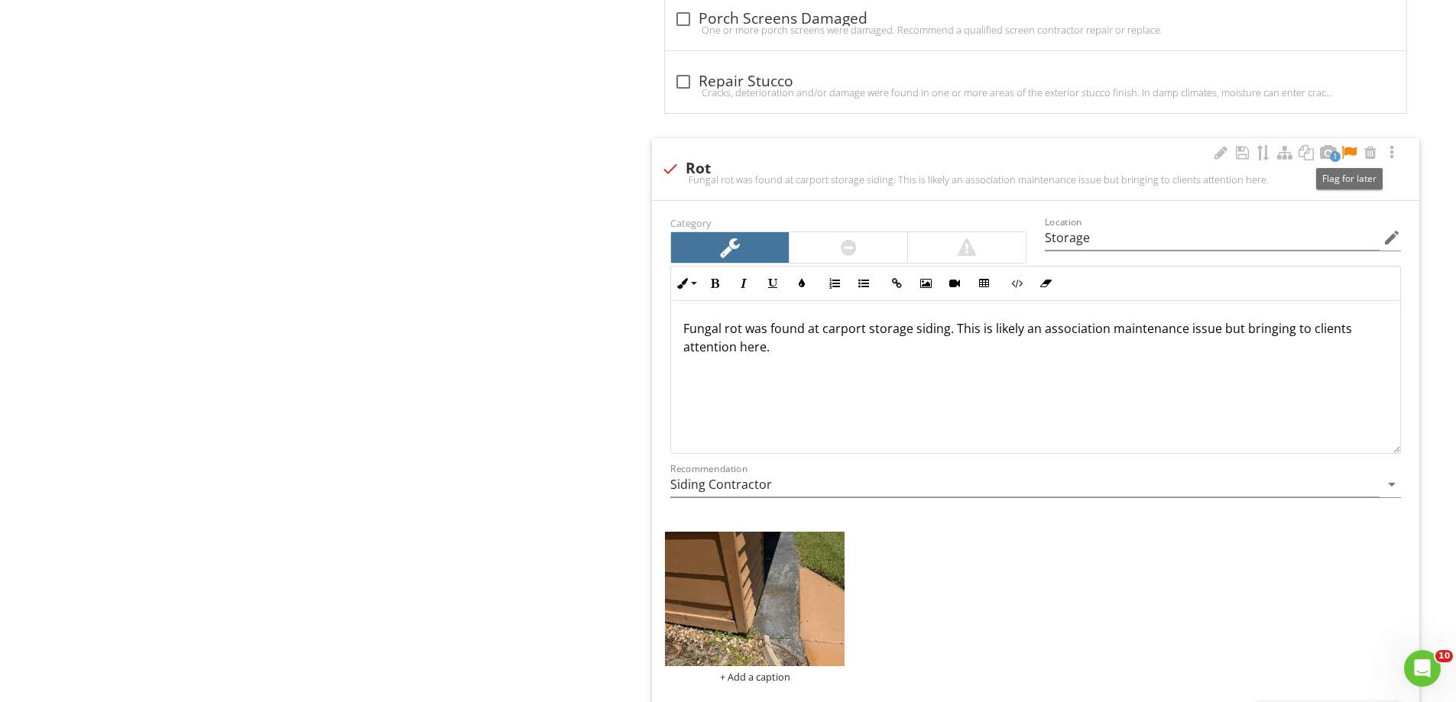
click at [1351, 148] on div at bounding box center [1349, 152] width 18 height 15
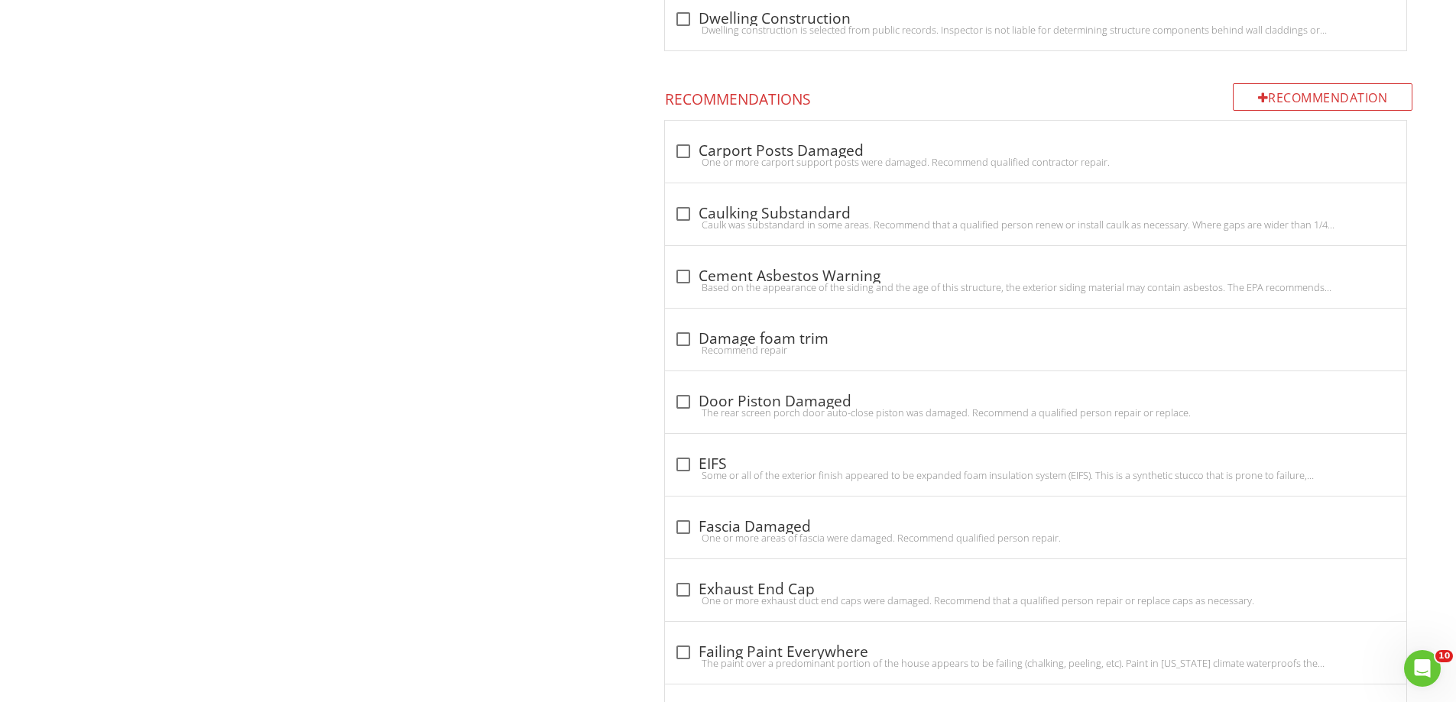
scroll to position [229, 0]
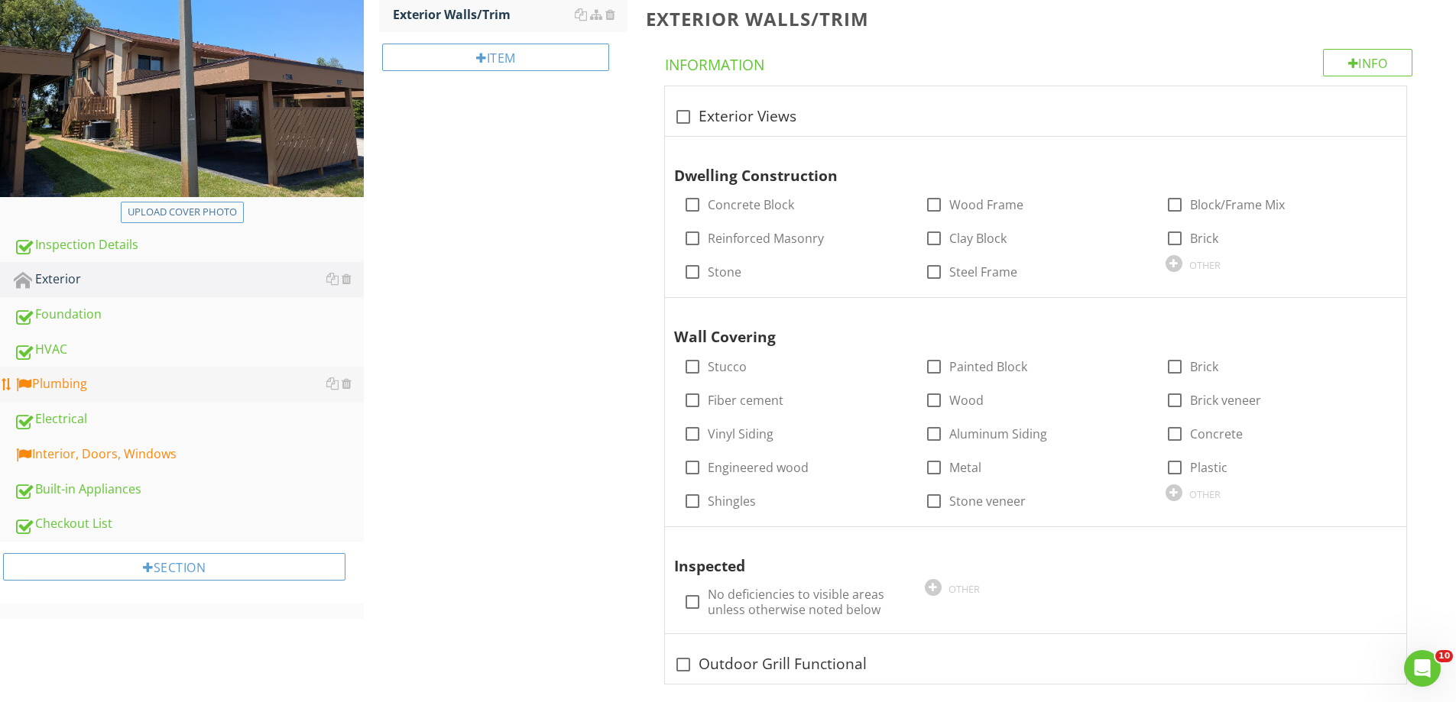
click at [86, 375] on div "Plumbing" at bounding box center [189, 384] width 350 height 20
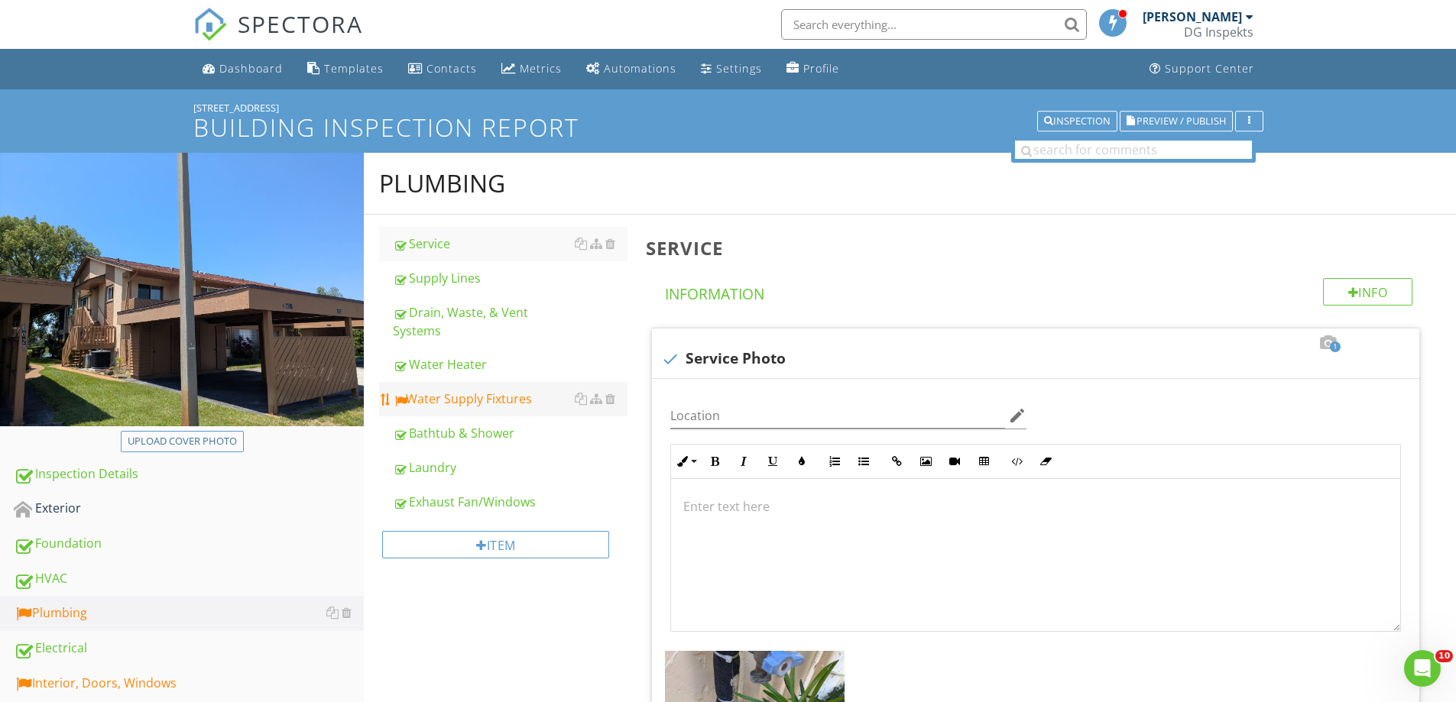
click at [454, 394] on div "Water Supply Fixtures" at bounding box center [510, 399] width 235 height 18
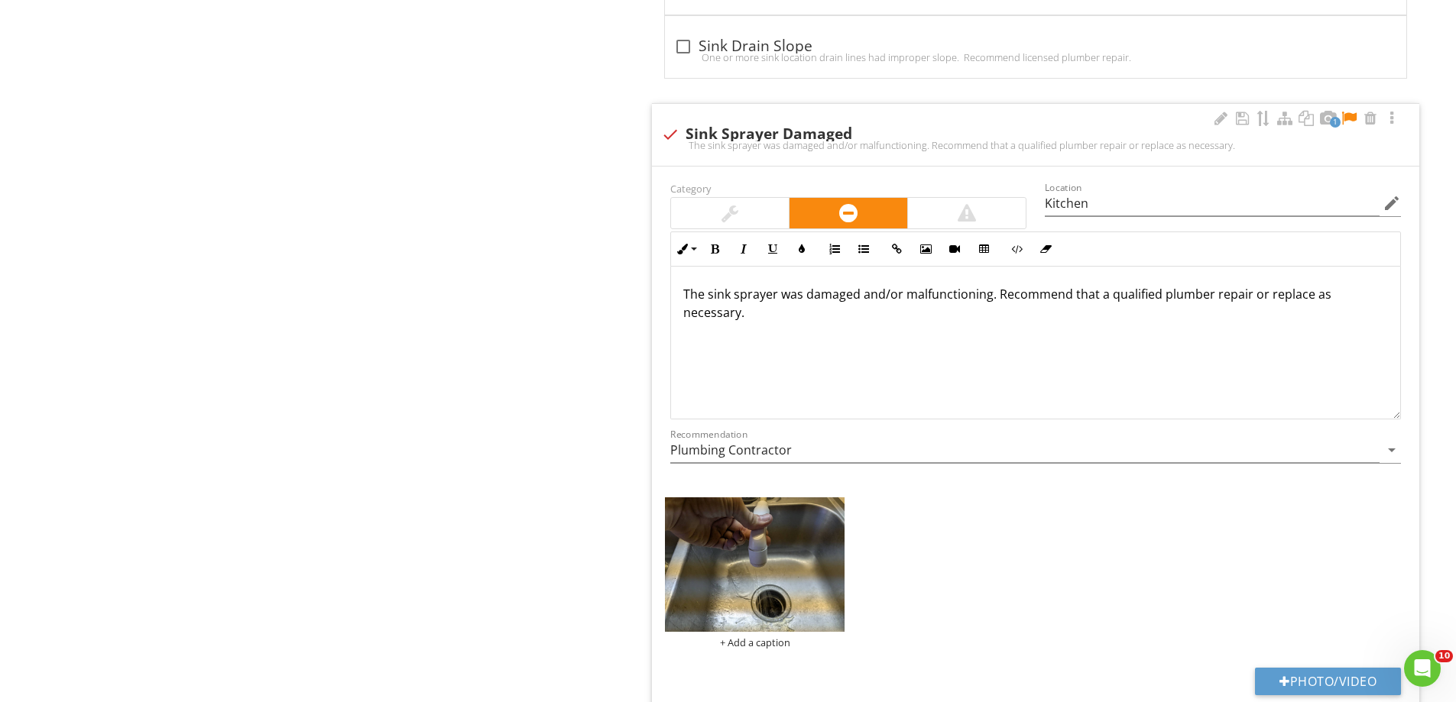
scroll to position [2140, 0]
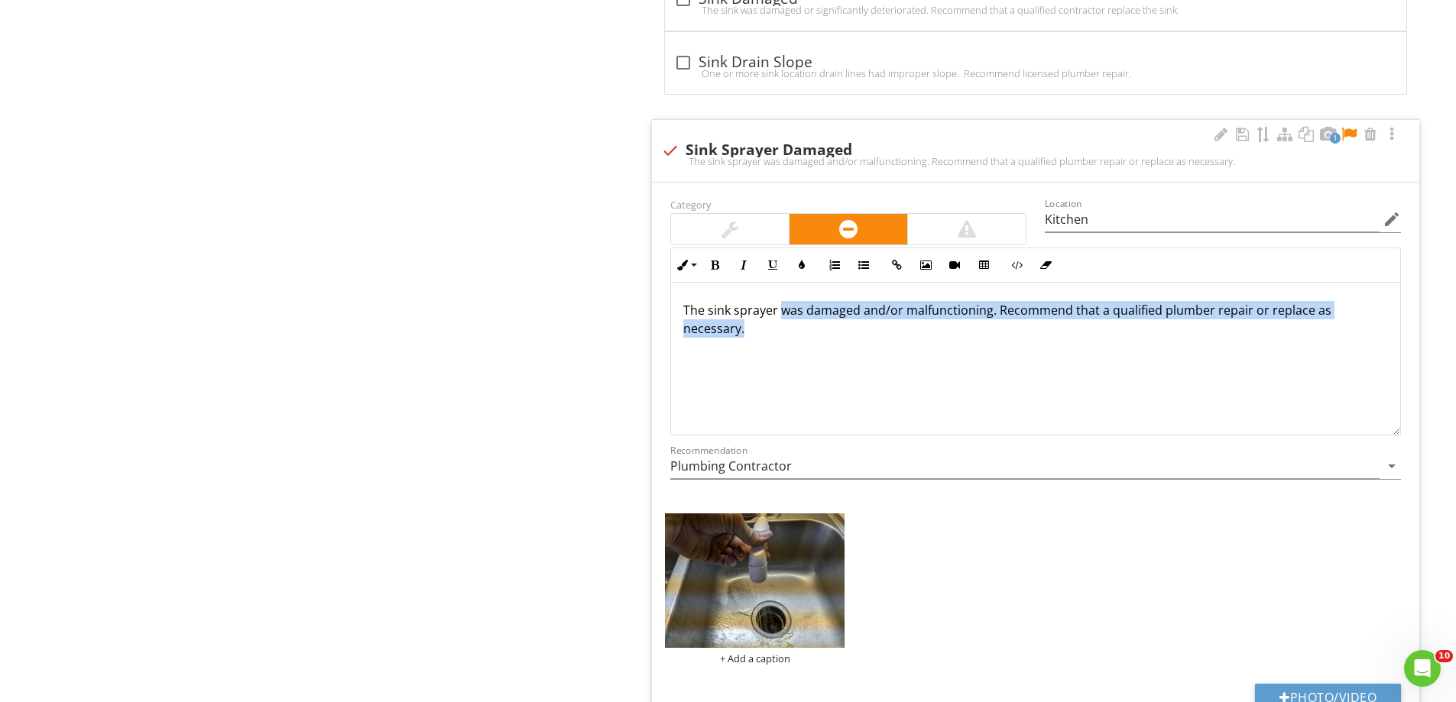
drag, startPoint x: 786, startPoint y: 328, endPoint x: 782, endPoint y: 315, distance: 13.5
click at [782, 315] on p "The sink sprayer was damaged and/or malfunctioning. Recommend that a qualified …" at bounding box center [1035, 319] width 705 height 37
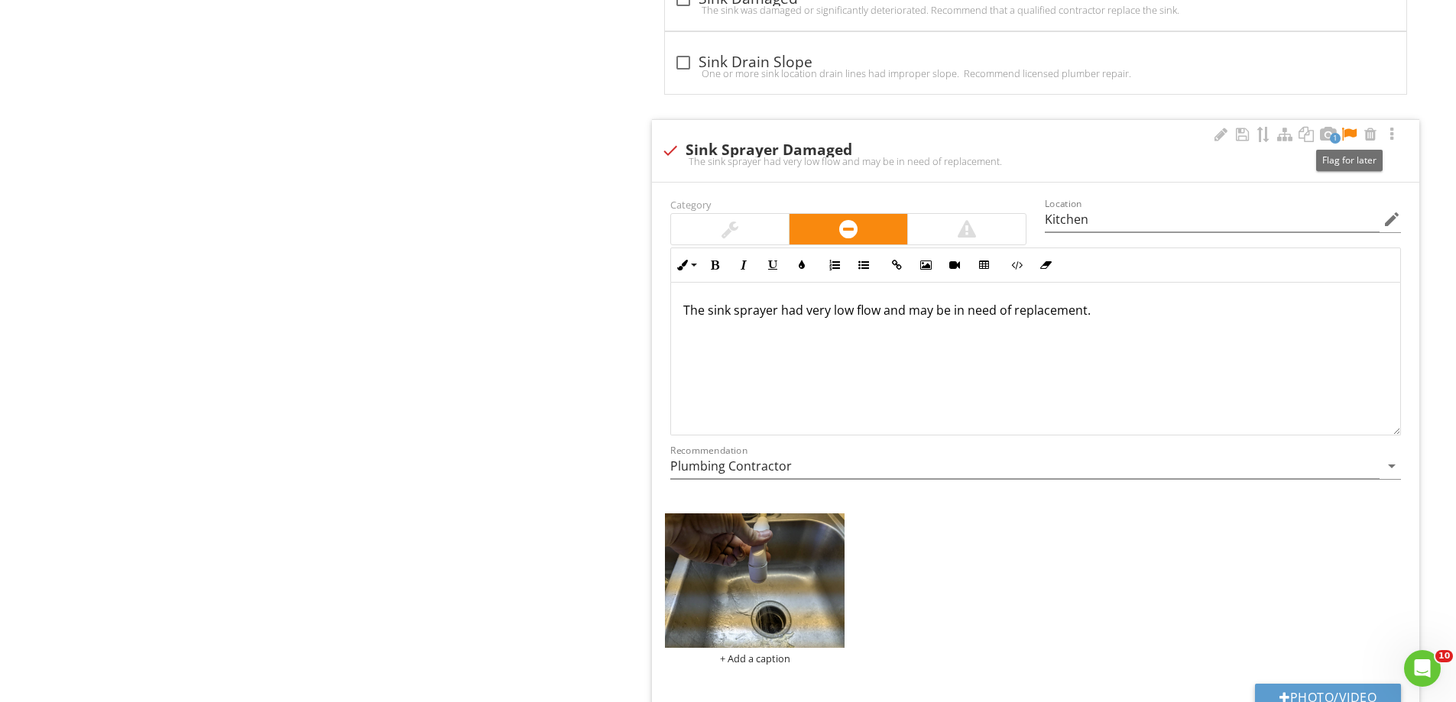
click at [1349, 130] on div at bounding box center [1349, 134] width 18 height 15
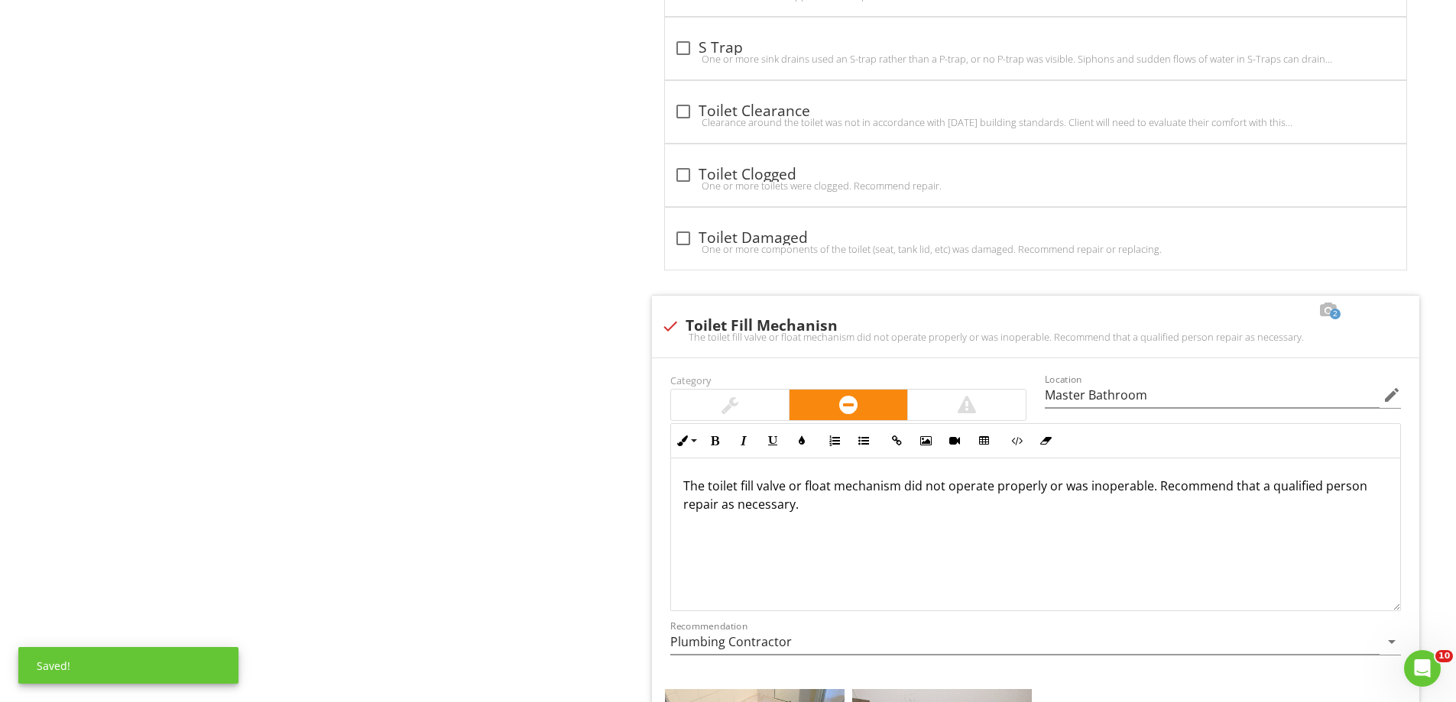
scroll to position [3133, 0]
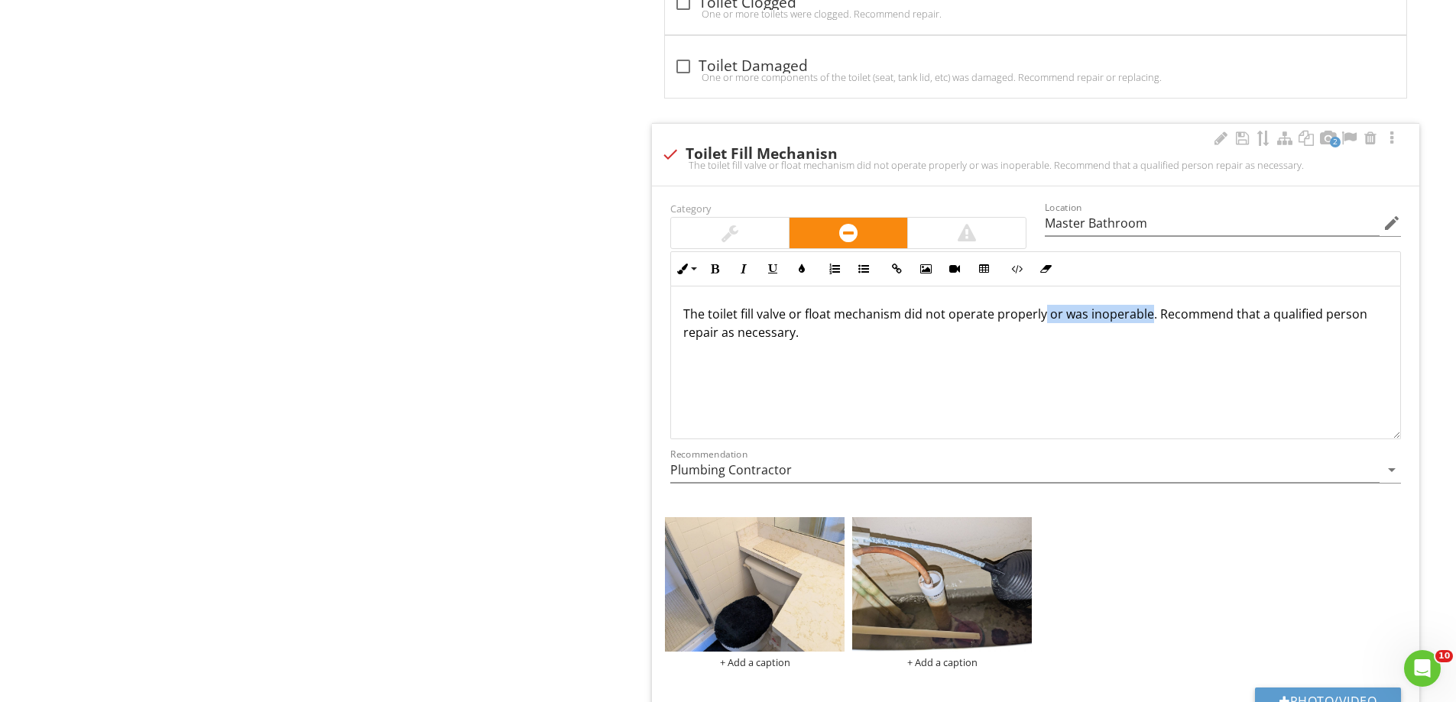
drag, startPoint x: 1043, startPoint y: 319, endPoint x: 1147, endPoint y: 321, distance: 104.0
click at [1147, 321] on p "The toilet fill valve or float mechanism did not operate properly or was inoper…" at bounding box center [1035, 323] width 705 height 37
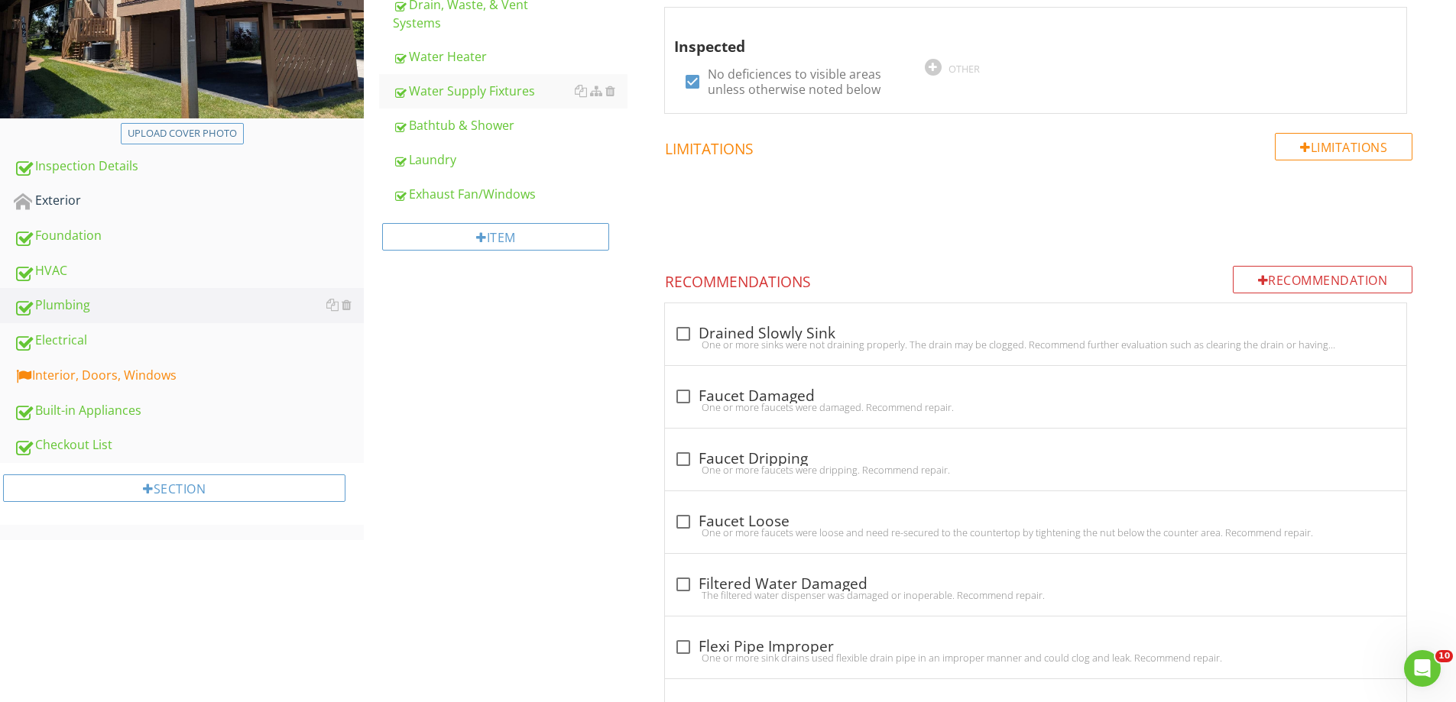
scroll to position [382, 0]
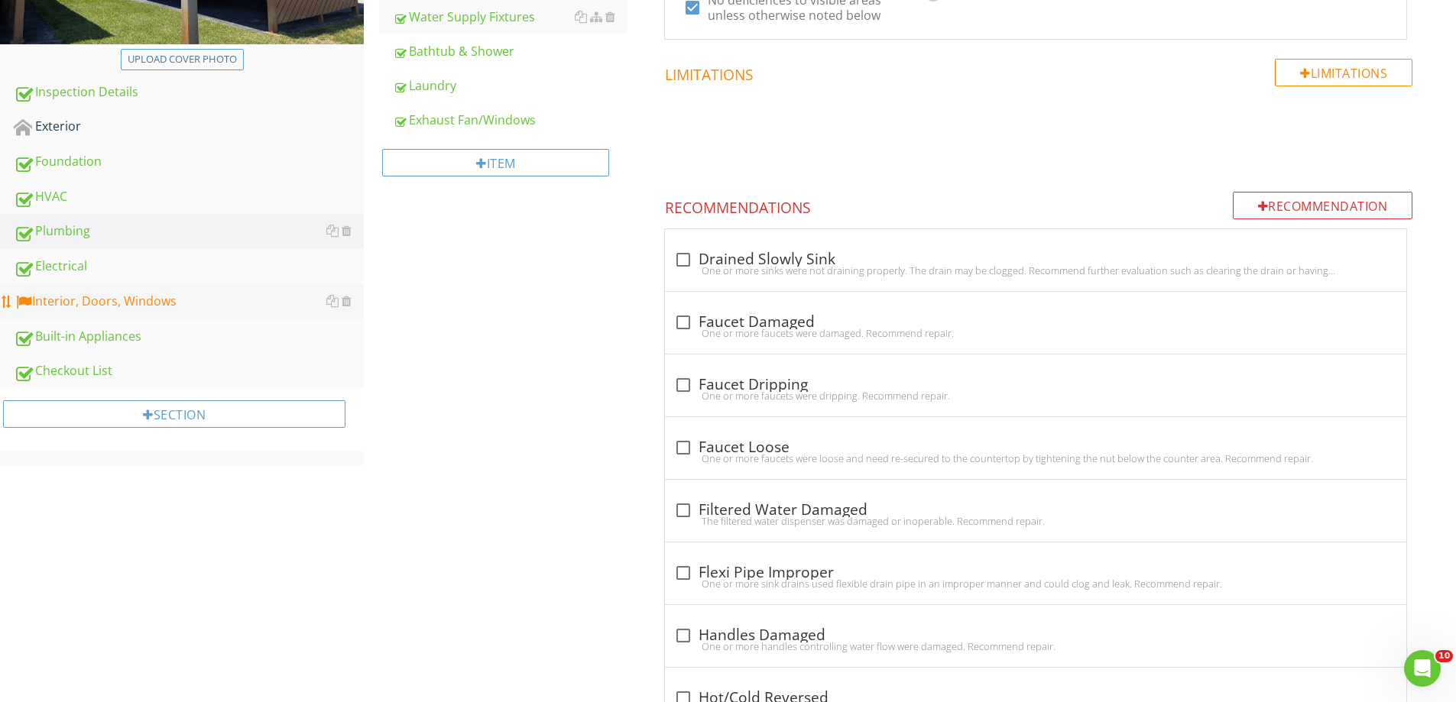
click at [123, 309] on div "Interior, Doors, Windows" at bounding box center [189, 302] width 350 height 20
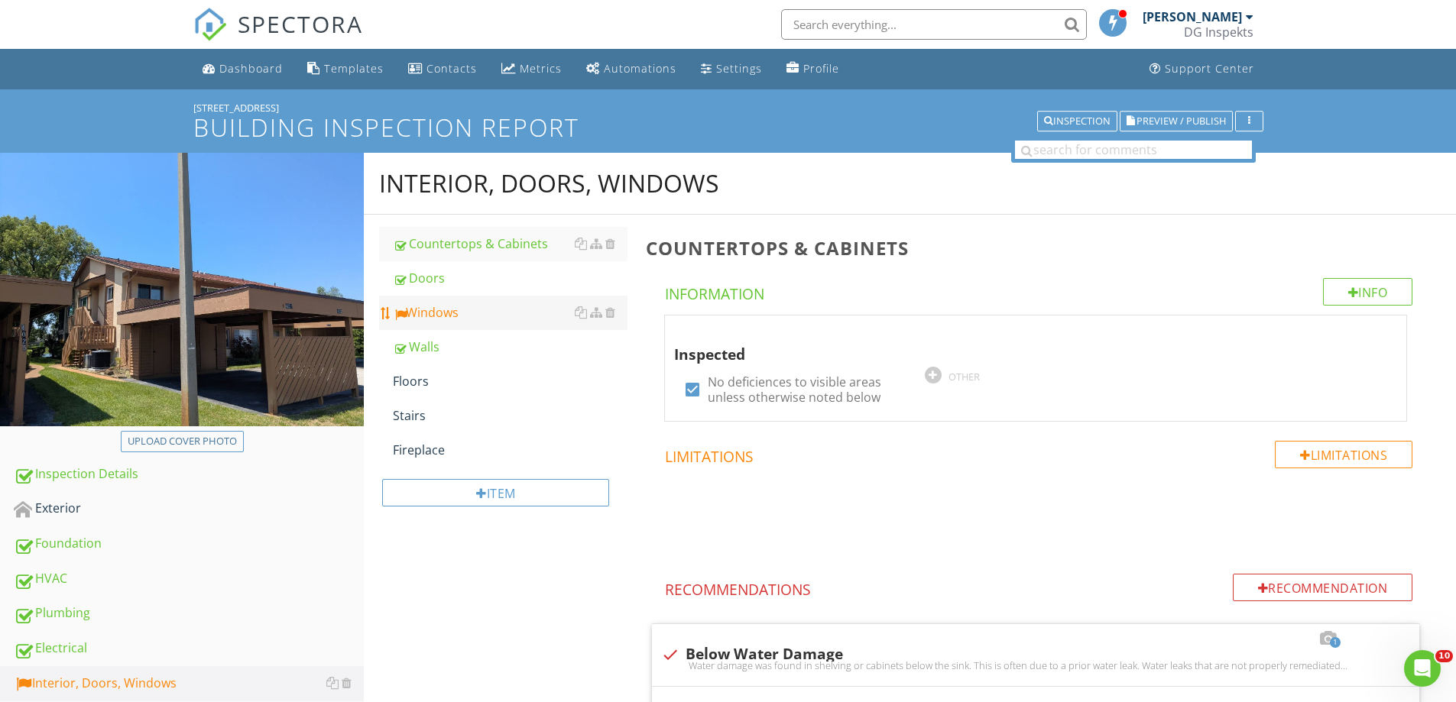
click at [408, 306] on div "Windows" at bounding box center [510, 312] width 235 height 18
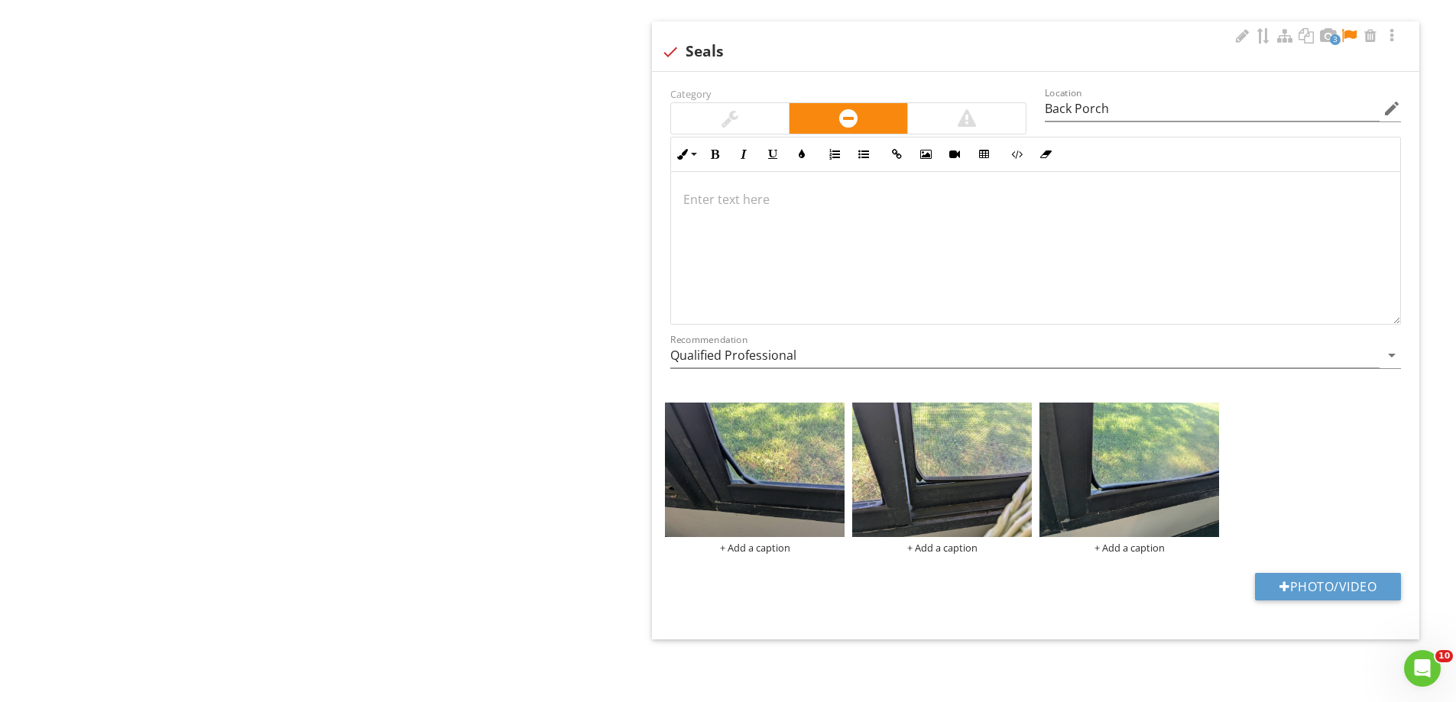
click at [762, 240] on div at bounding box center [1035, 248] width 729 height 153
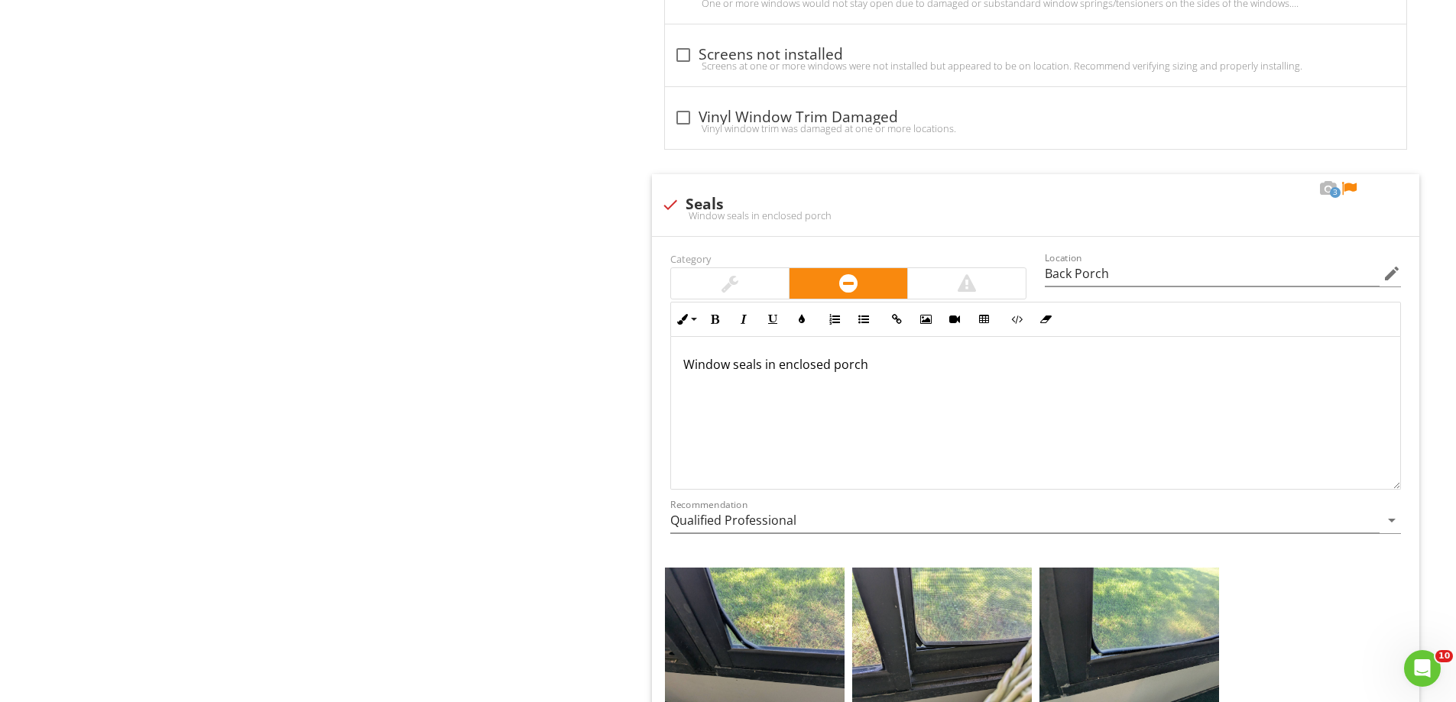
scroll to position [1903, 0]
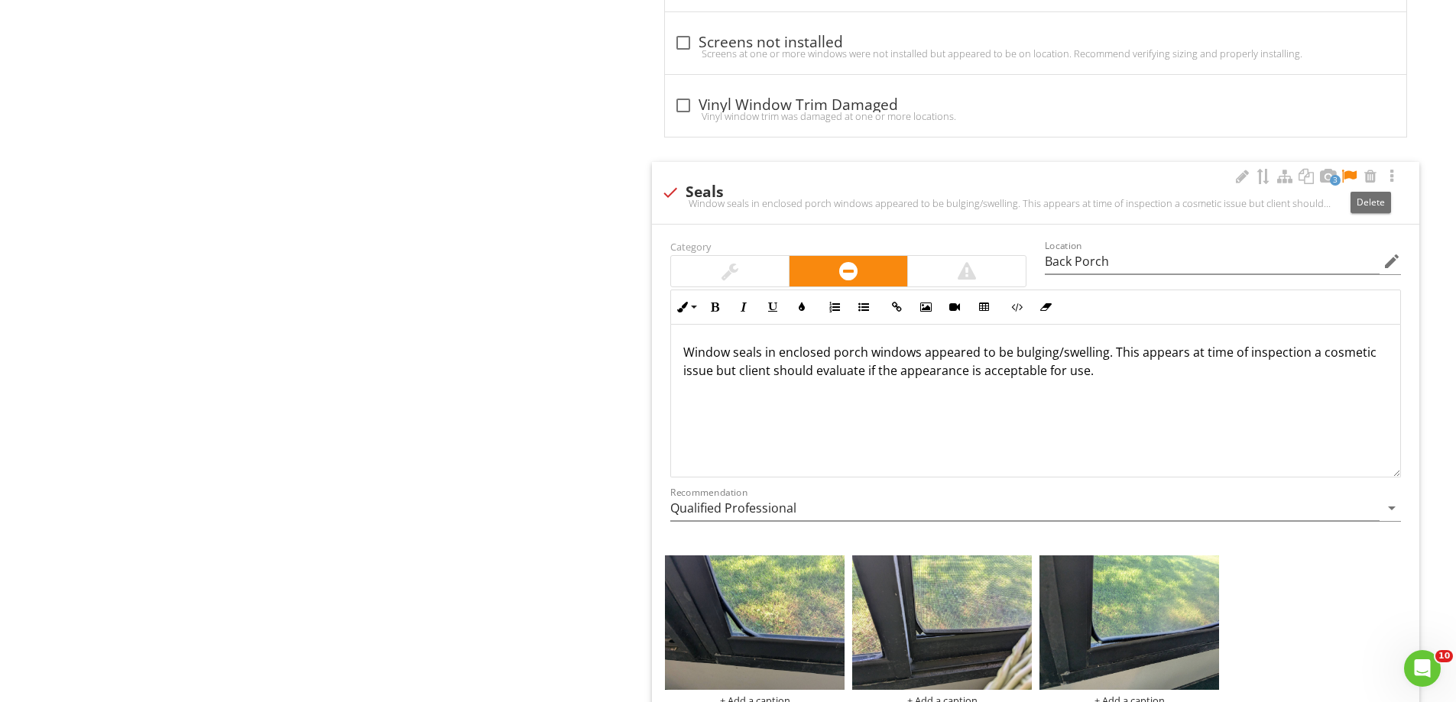
click at [1353, 174] on div at bounding box center [1349, 176] width 18 height 15
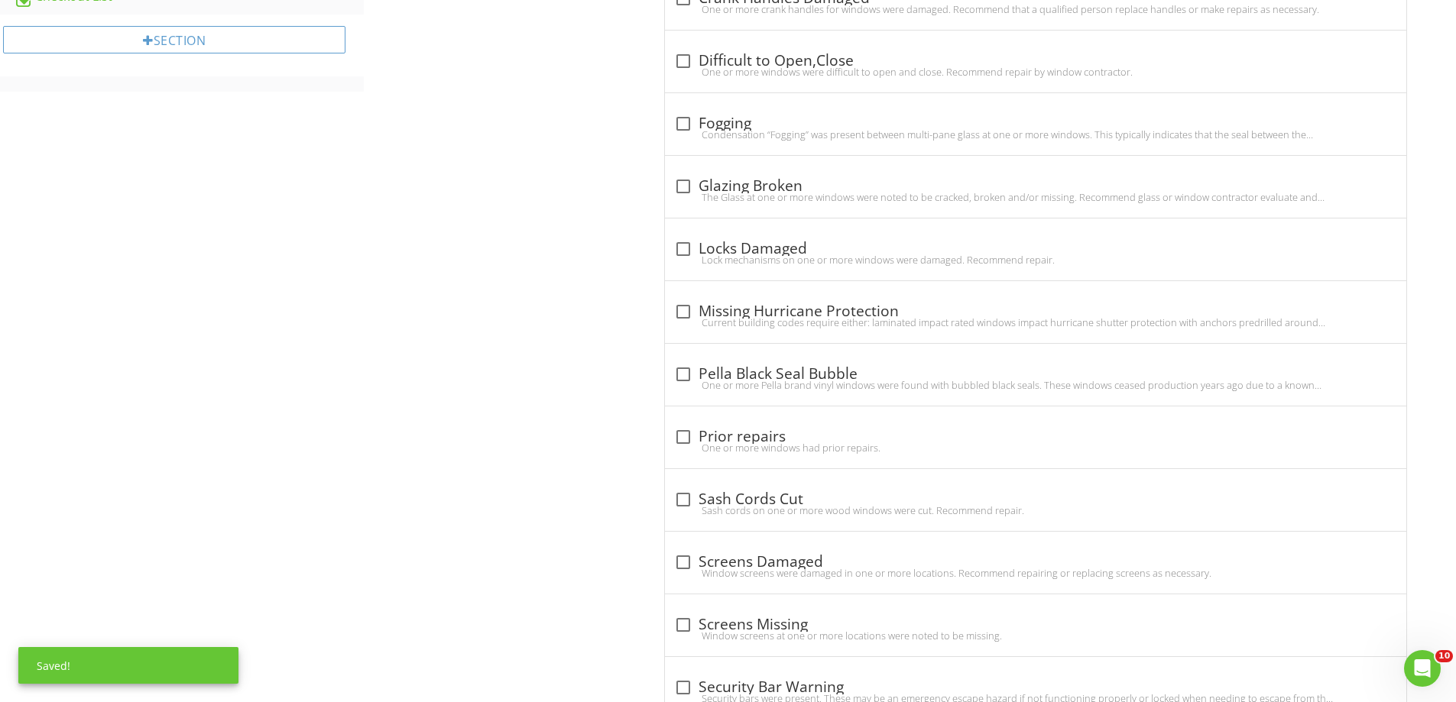
scroll to position [69, 0]
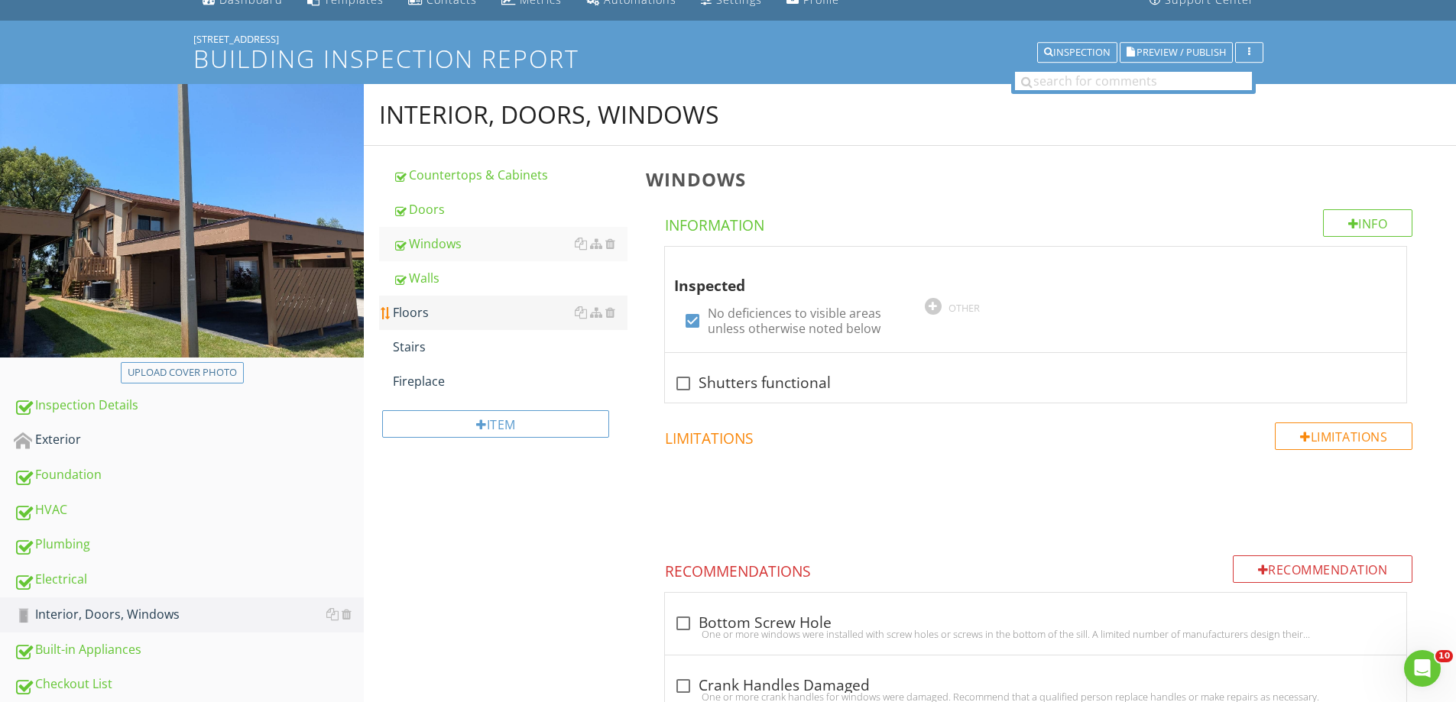
click at [433, 313] on div "Floors" at bounding box center [510, 312] width 235 height 18
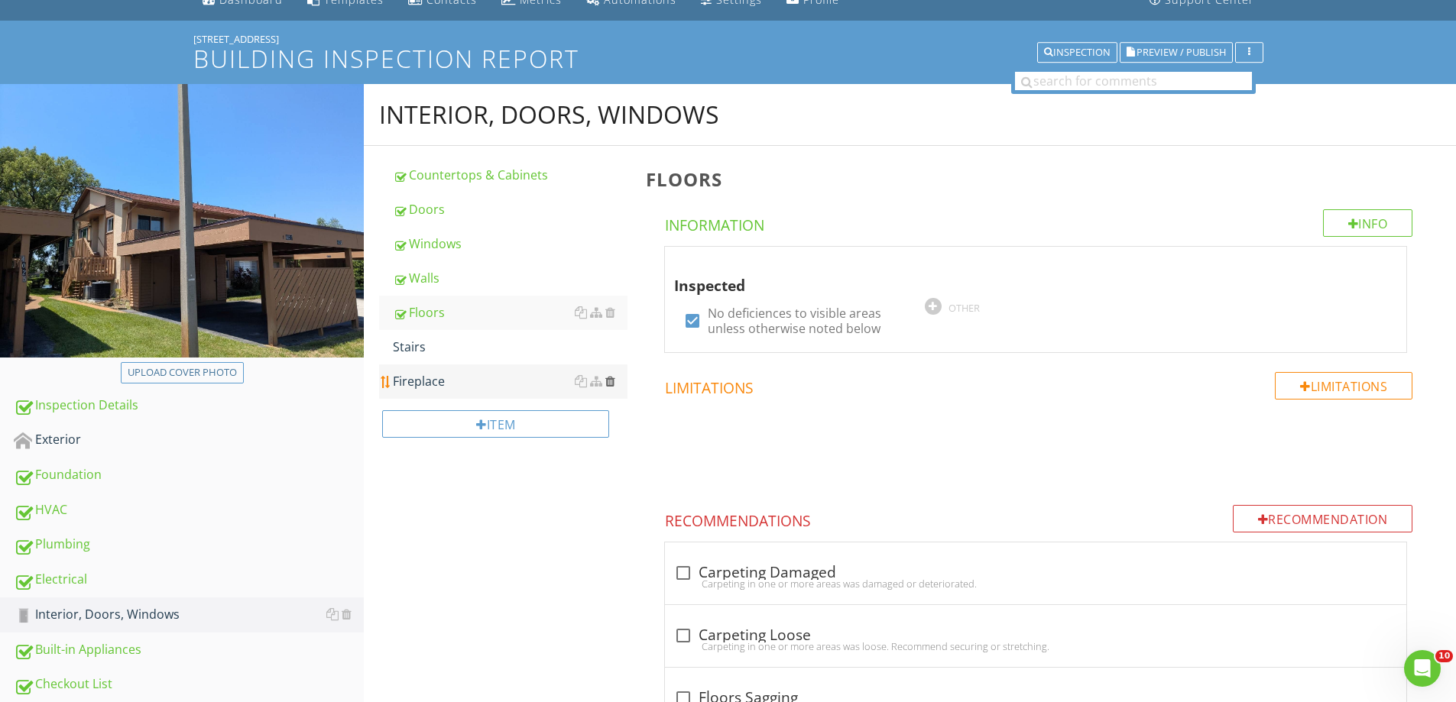
click at [613, 381] on div at bounding box center [610, 381] width 10 height 12
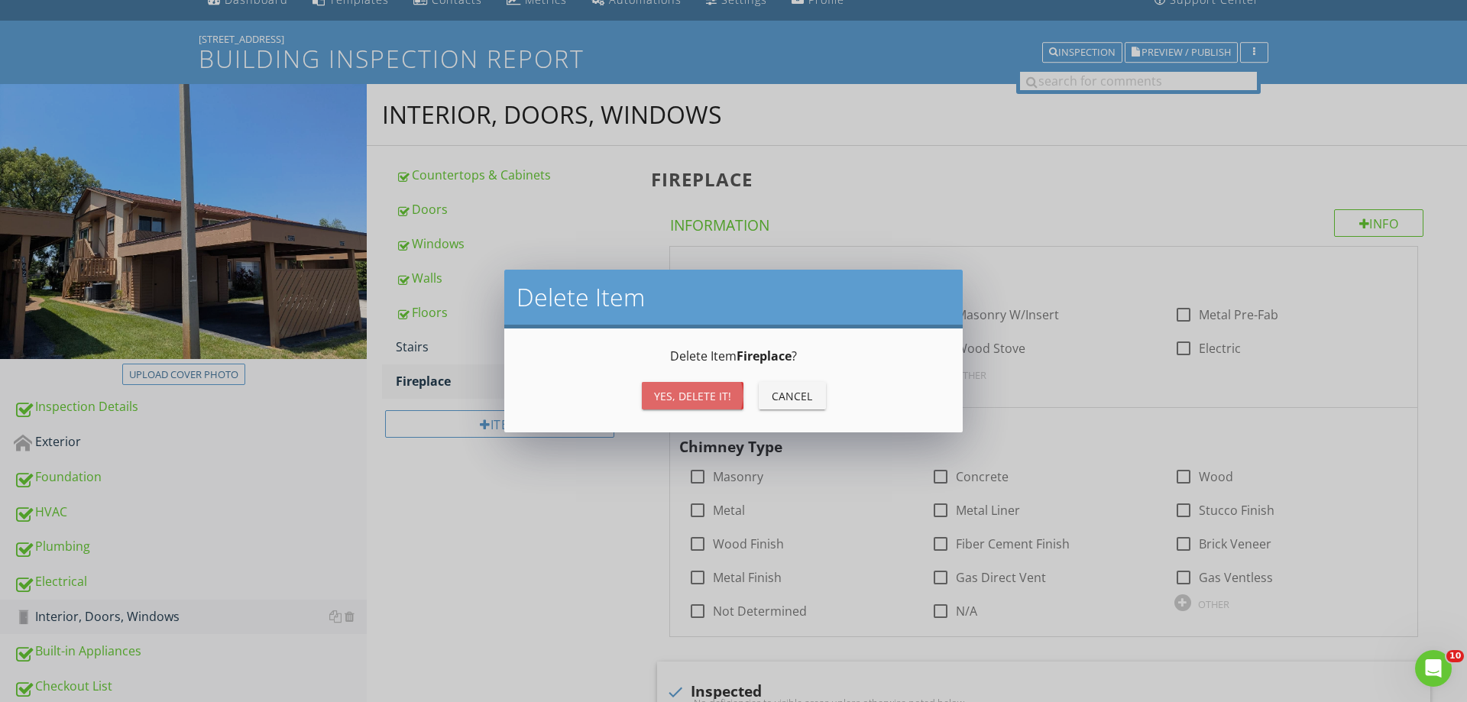
click at [710, 400] on div "Yes, Delete it!" at bounding box center [692, 396] width 77 height 16
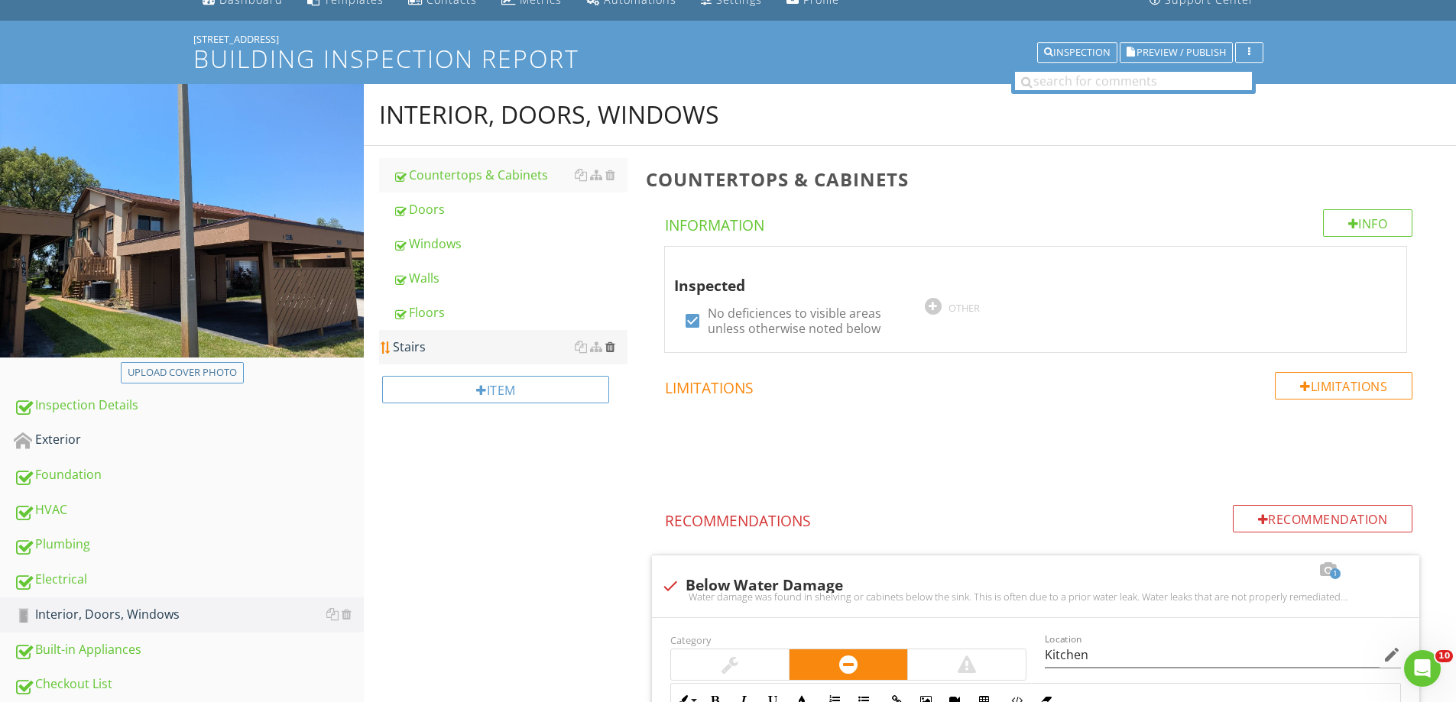
click at [608, 348] on div at bounding box center [610, 347] width 10 height 12
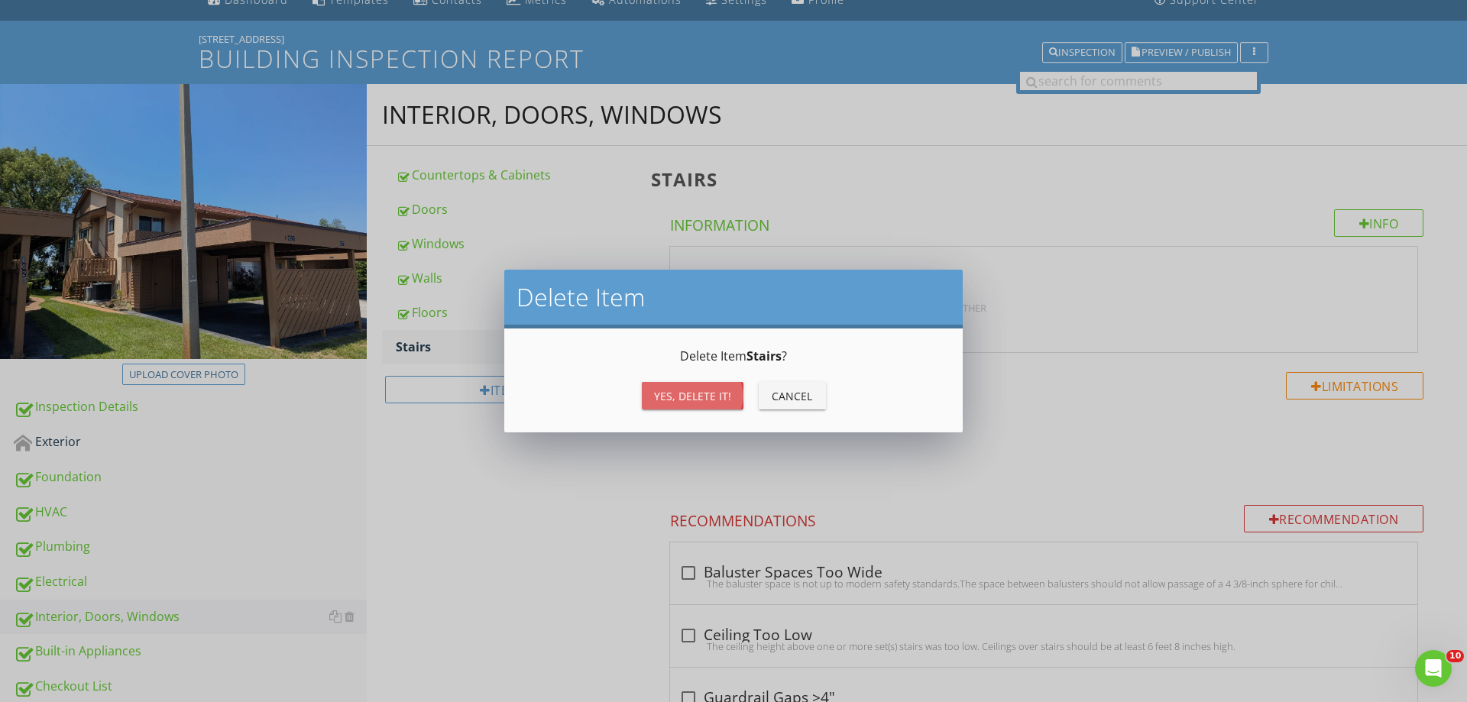
click at [689, 397] on div "Yes, Delete it!" at bounding box center [692, 396] width 77 height 16
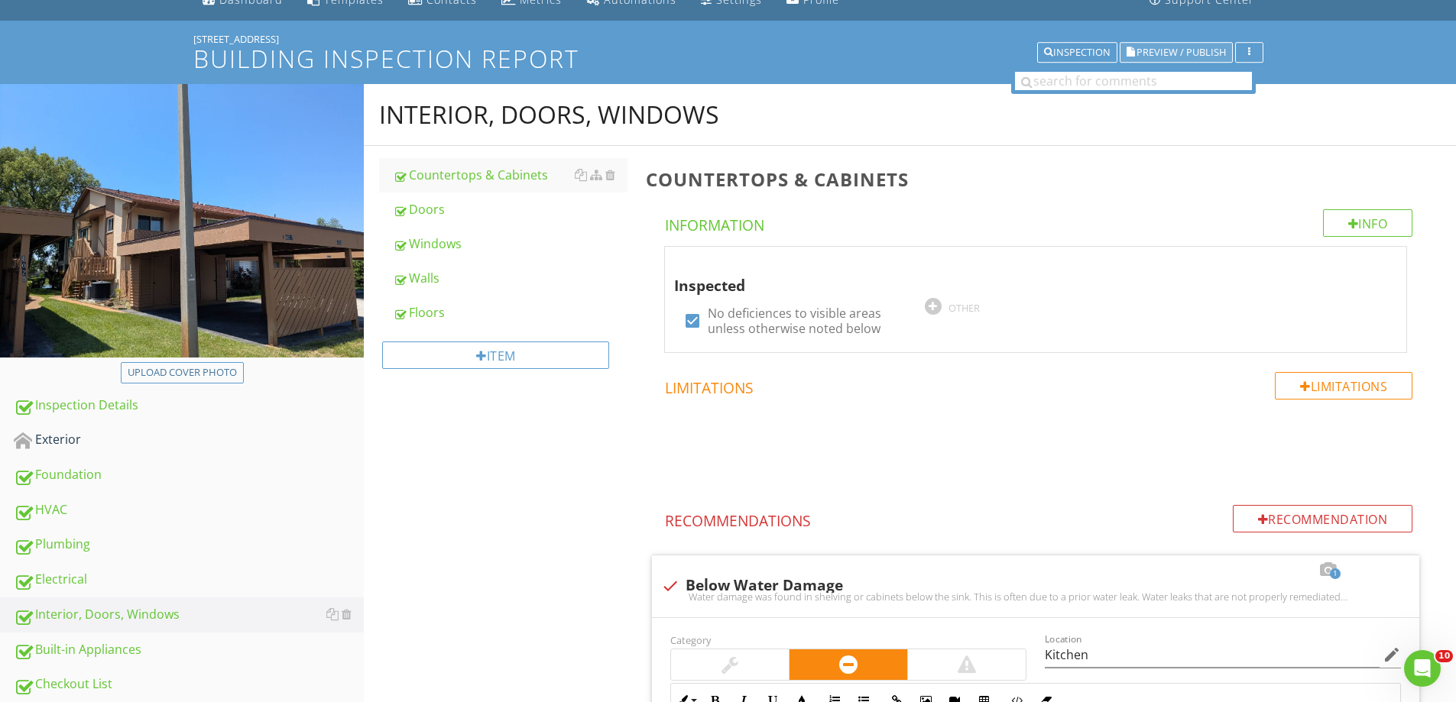
click at [1167, 54] on span "Preview / Publish" at bounding box center [1180, 52] width 89 height 10
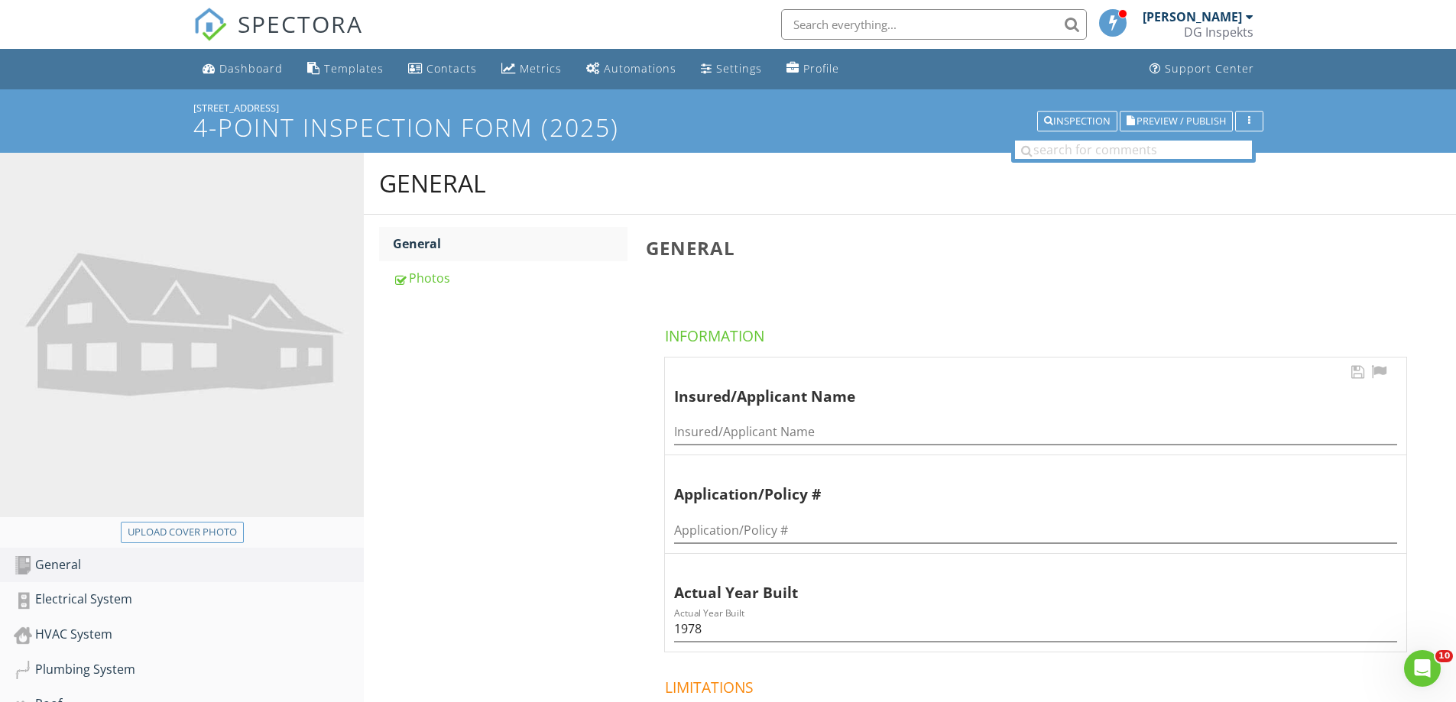
click at [744, 417] on div "Insured/Applicant Name" at bounding box center [1035, 427] width 723 height 34
click at [742, 429] on input "Insured/Applicant Name" at bounding box center [1035, 432] width 723 height 25
paste input "[PERSON_NAME]"
type input "[PERSON_NAME]"
click at [423, 269] on div "Photos" at bounding box center [510, 278] width 235 height 18
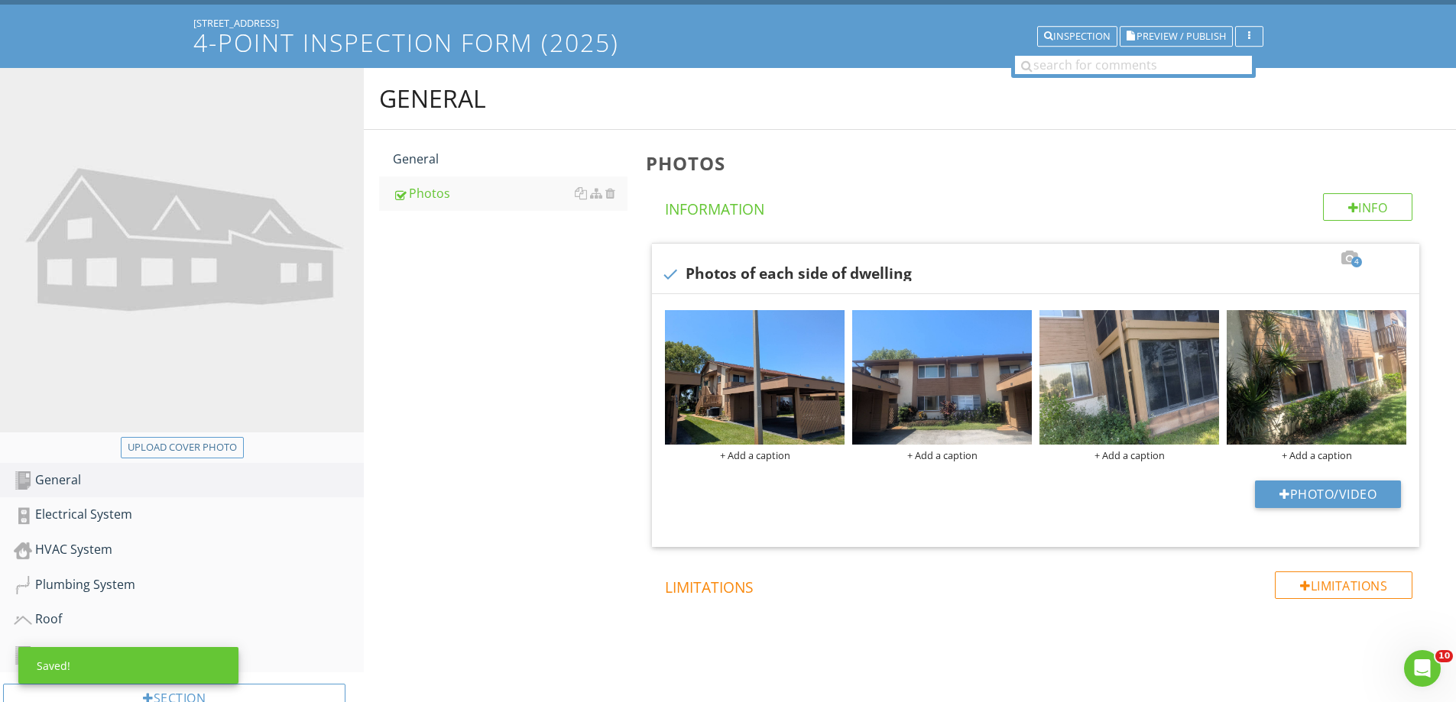
scroll to position [132, 0]
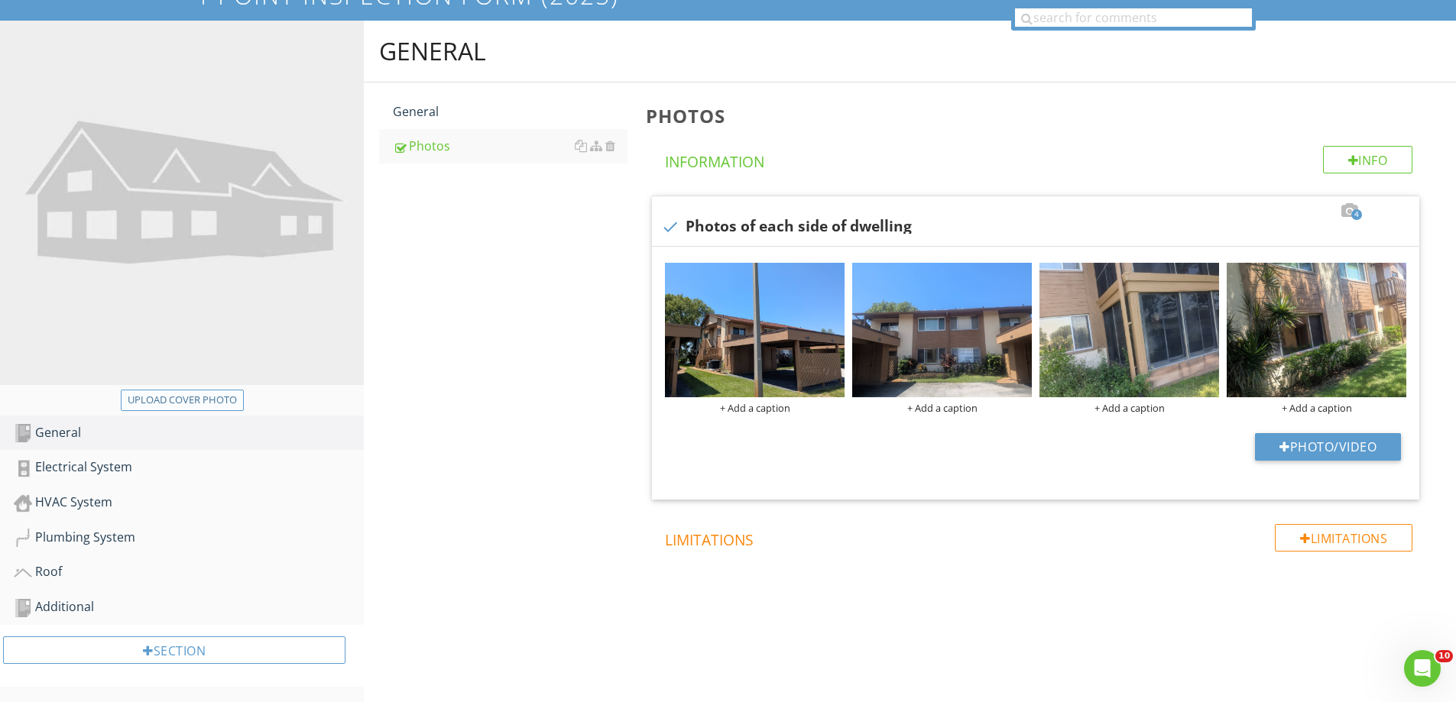
click at [186, 401] on div "Upload cover photo" at bounding box center [182, 400] width 109 height 15
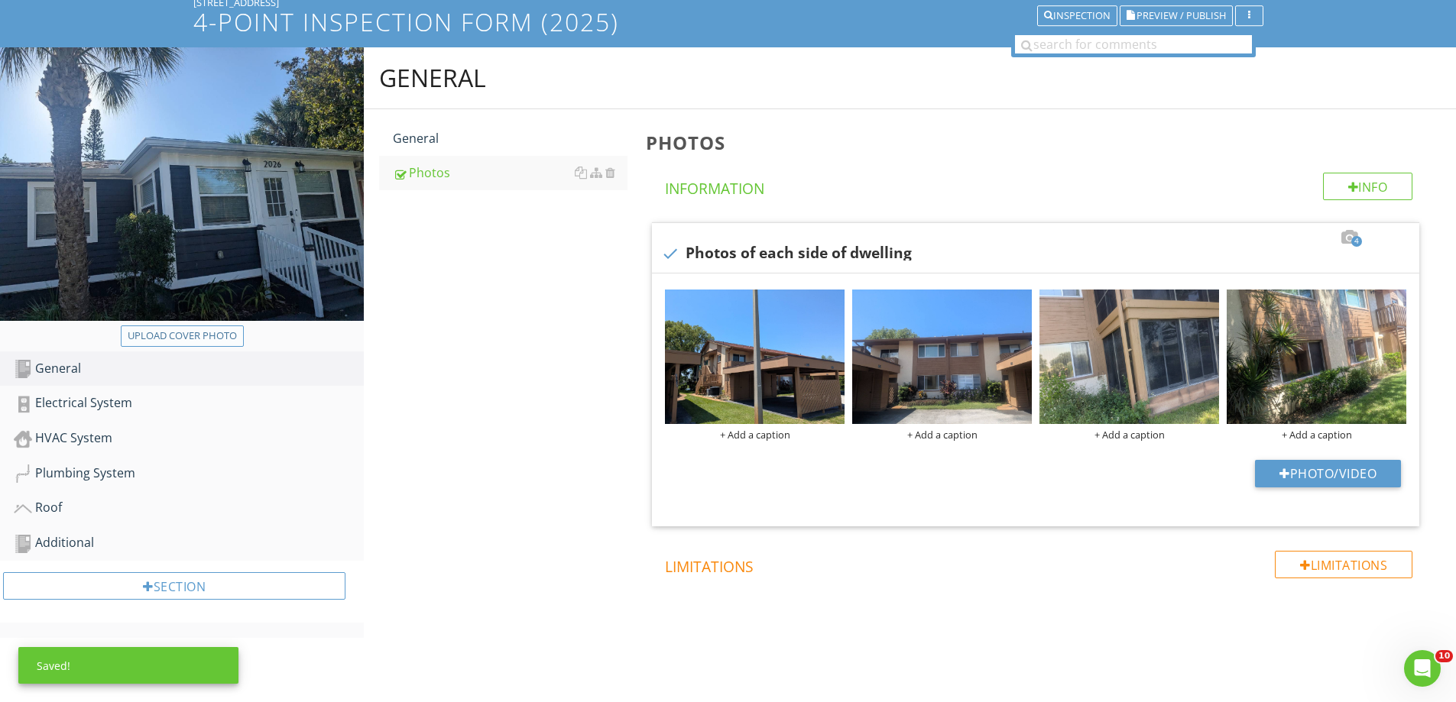
click at [220, 338] on div "Upload cover photo" at bounding box center [182, 336] width 109 height 15
type input "C:\fakepath\photo (1).jpg"
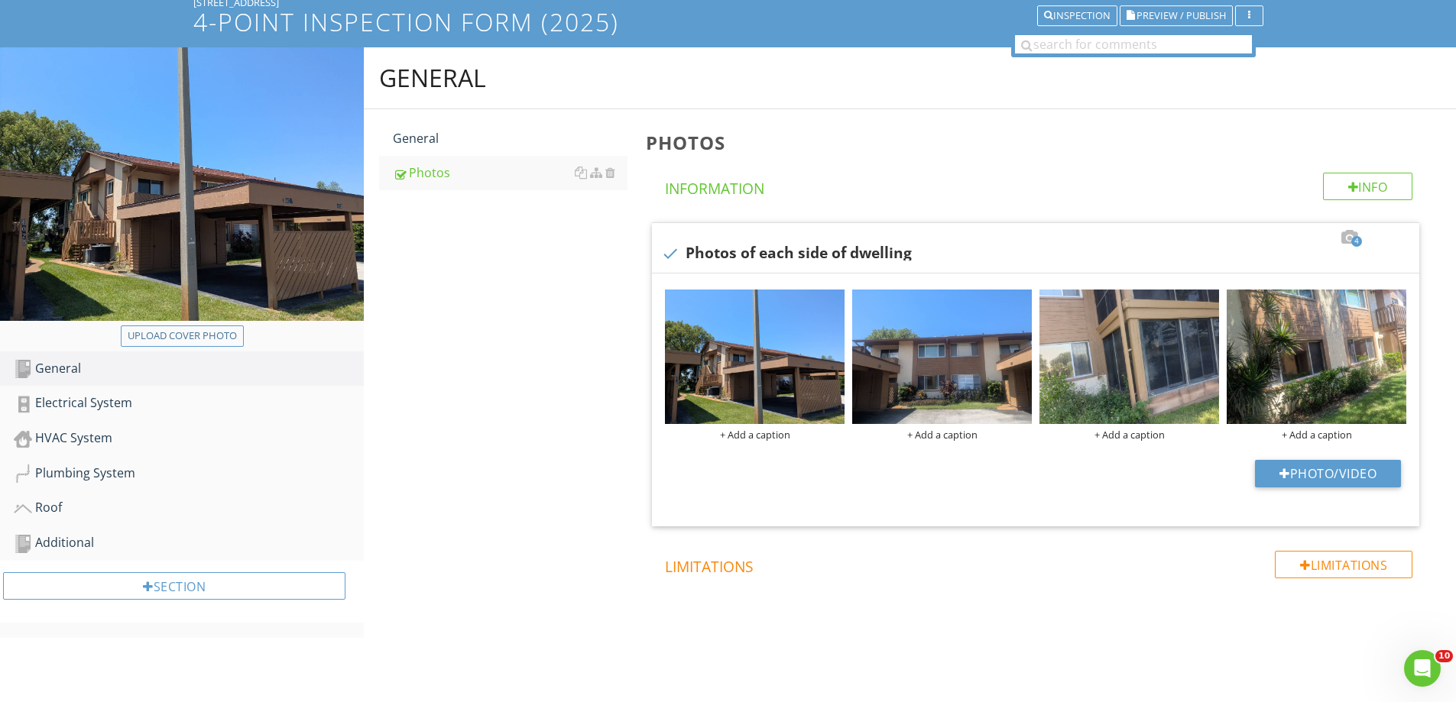
click at [80, 405] on div "Electrical System" at bounding box center [189, 404] width 350 height 20
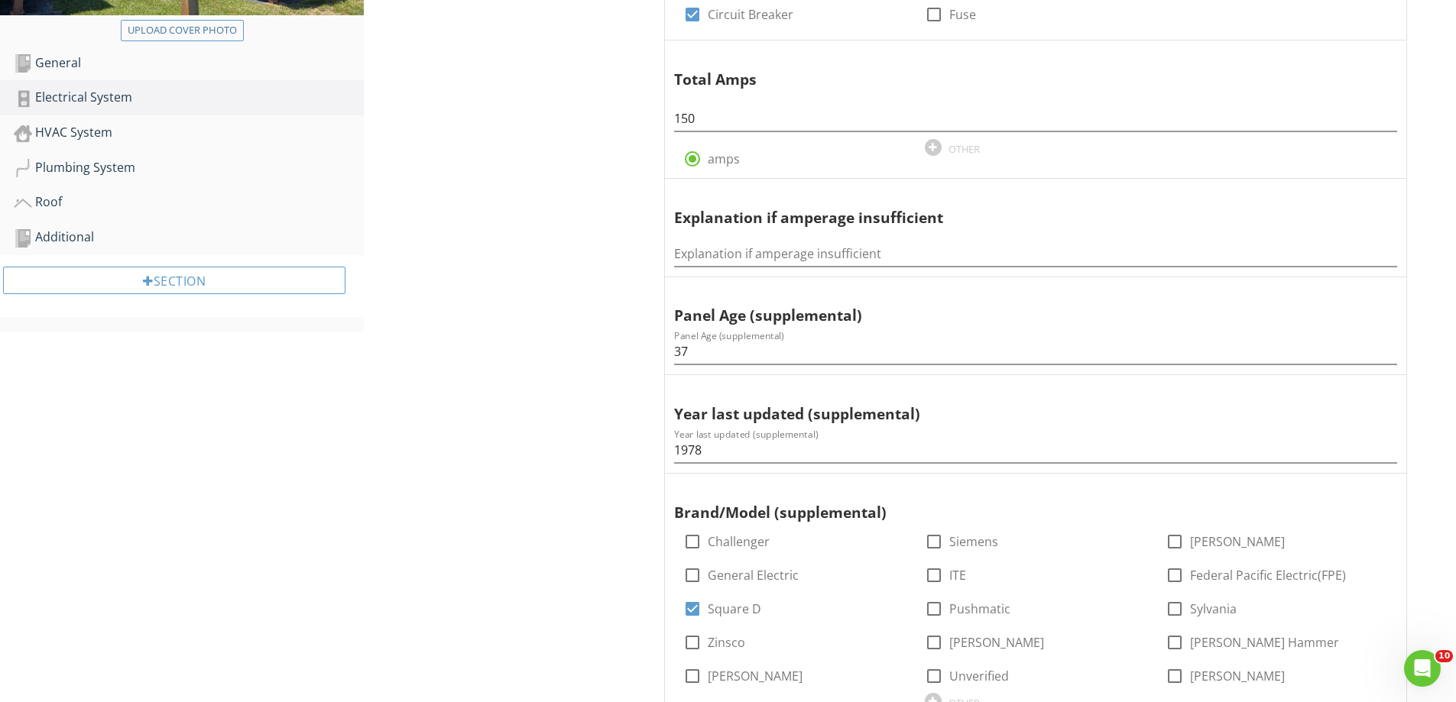
scroll to position [29, 0]
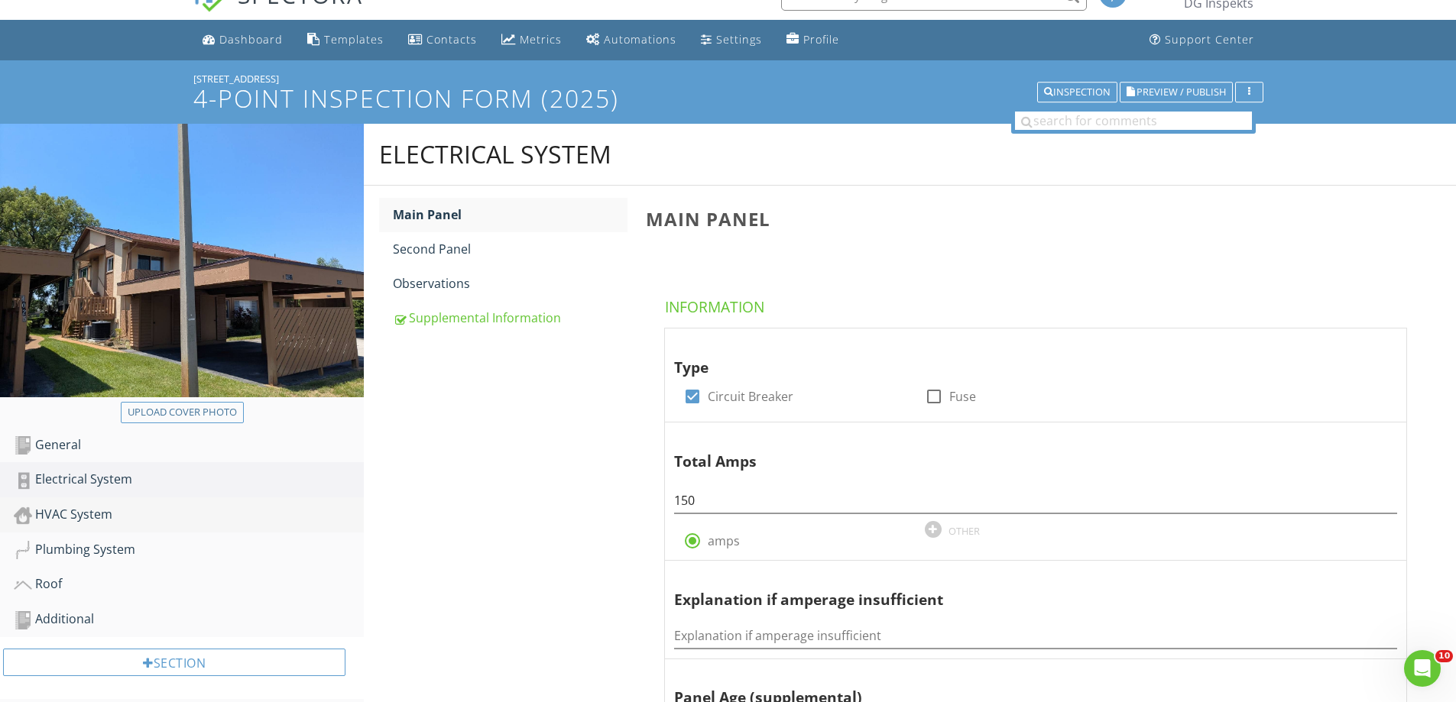
click at [121, 520] on div "HVAC System" at bounding box center [189, 515] width 350 height 20
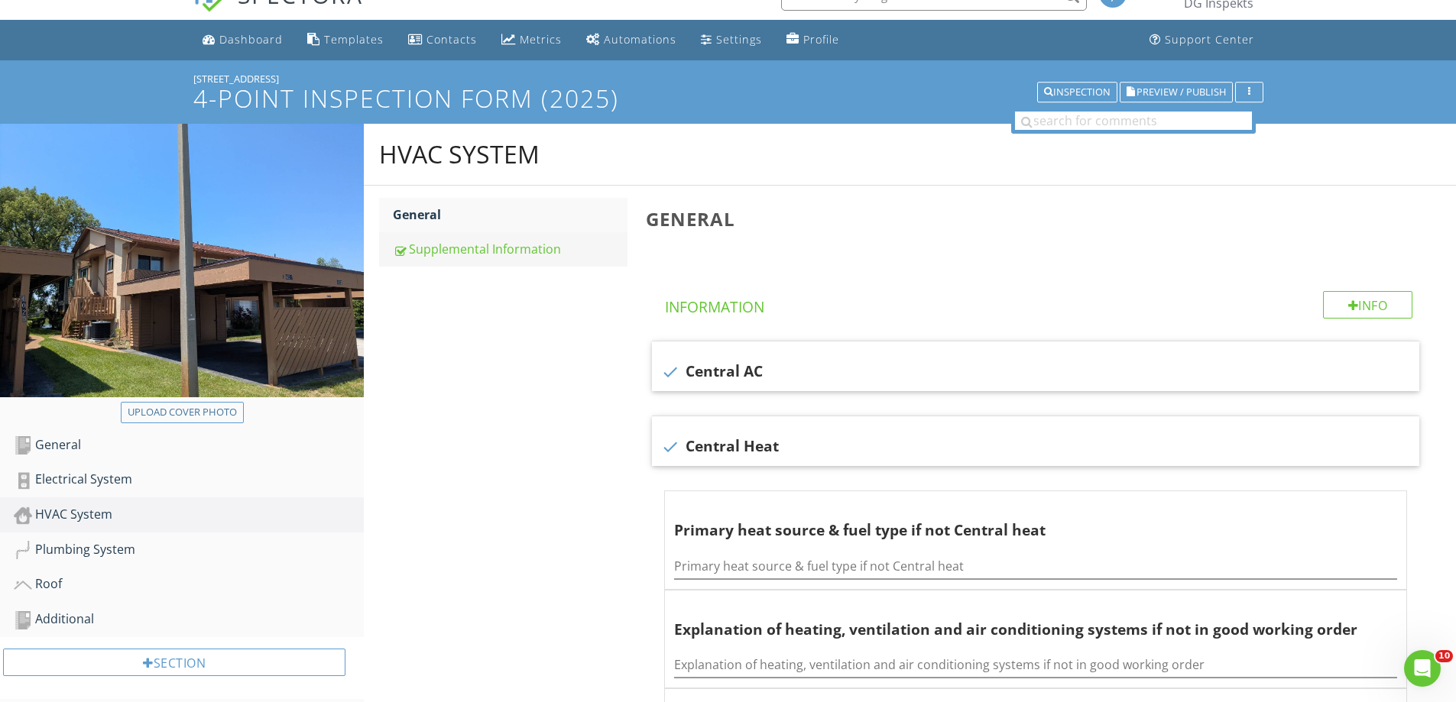
click at [466, 251] on div "Supplemental Information" at bounding box center [510, 249] width 235 height 18
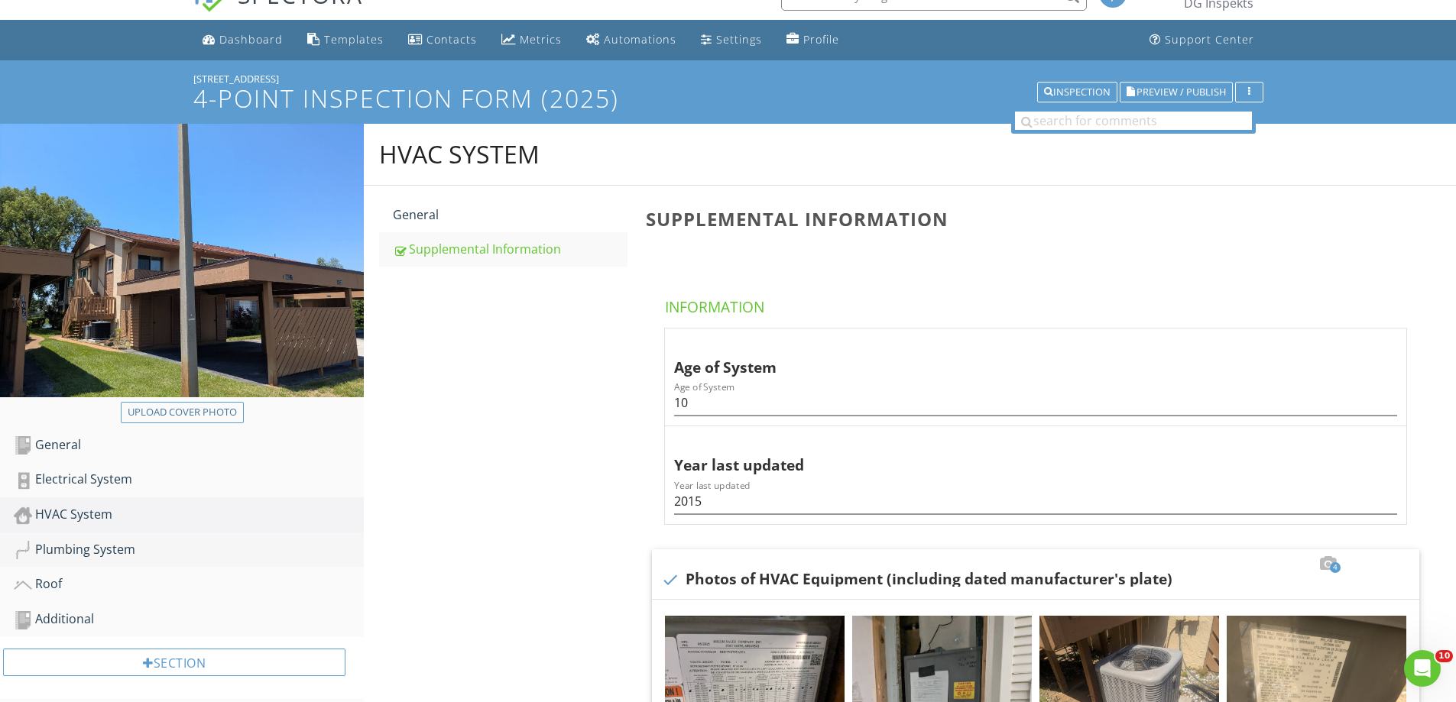
click at [107, 549] on div "Plumbing System" at bounding box center [189, 550] width 350 height 20
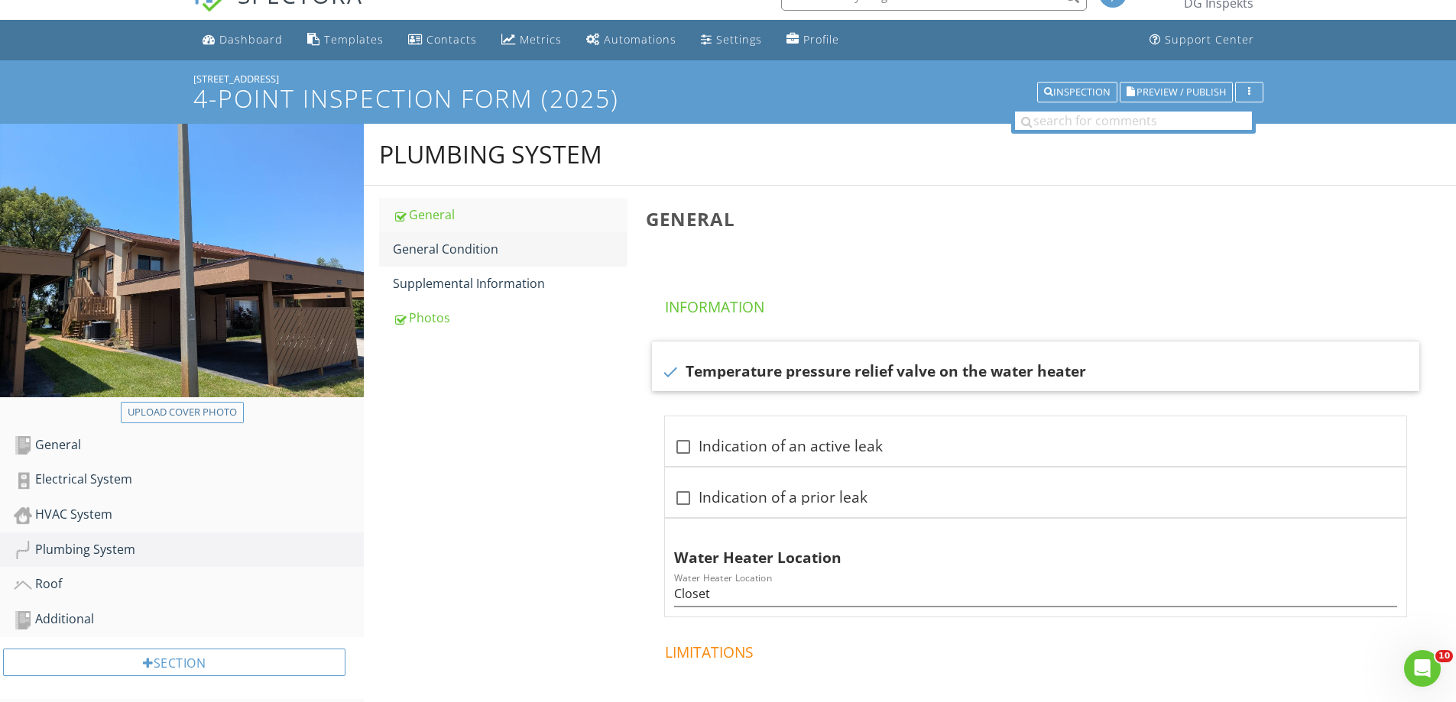
click at [478, 258] on div "General Condition" at bounding box center [510, 249] width 235 height 18
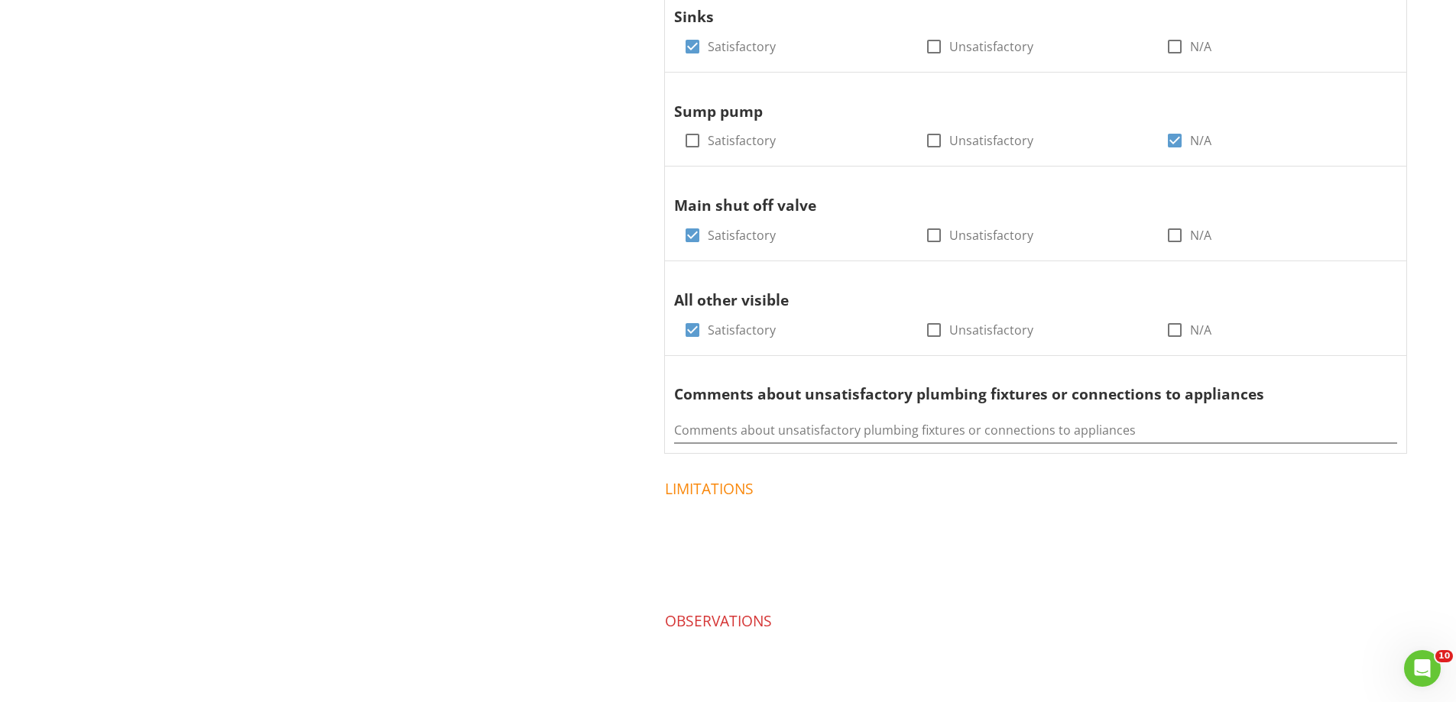
scroll to position [335, 0]
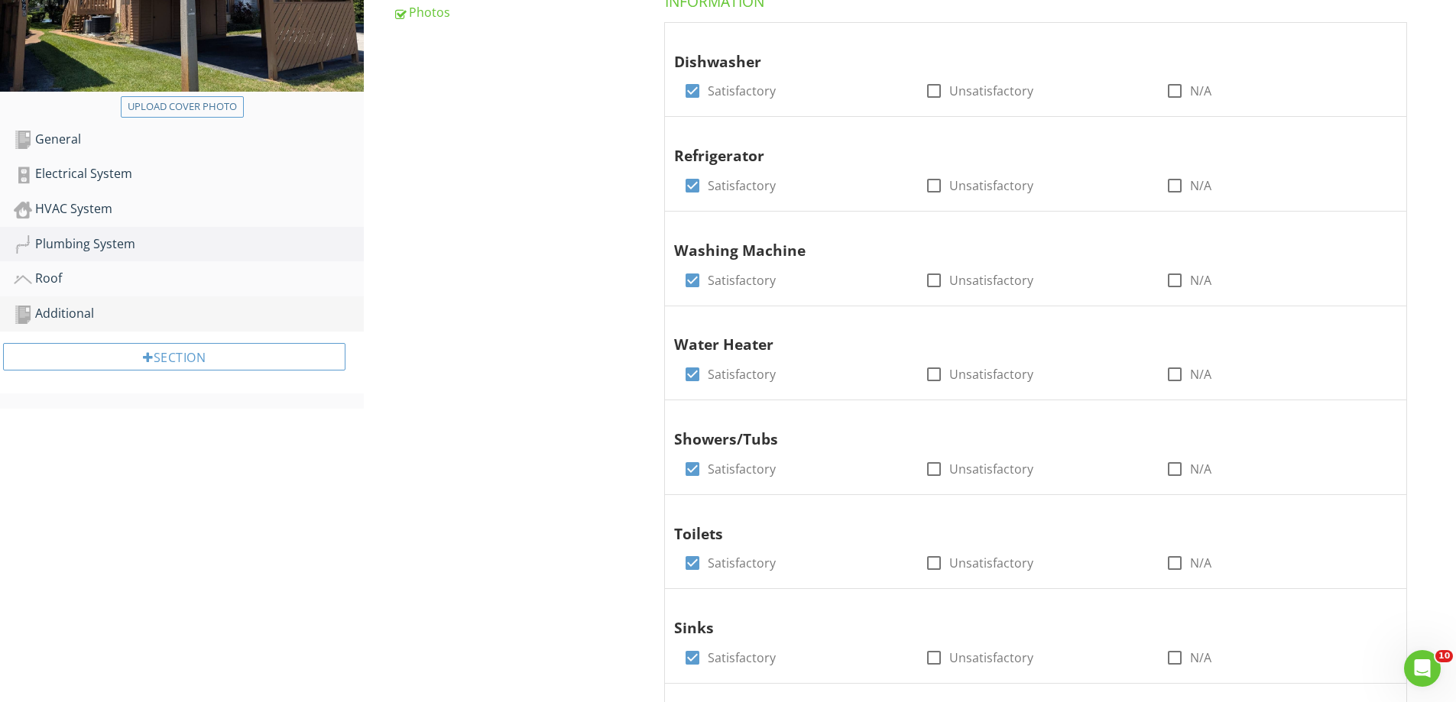
click at [77, 303] on link "Additional" at bounding box center [189, 313] width 350 height 35
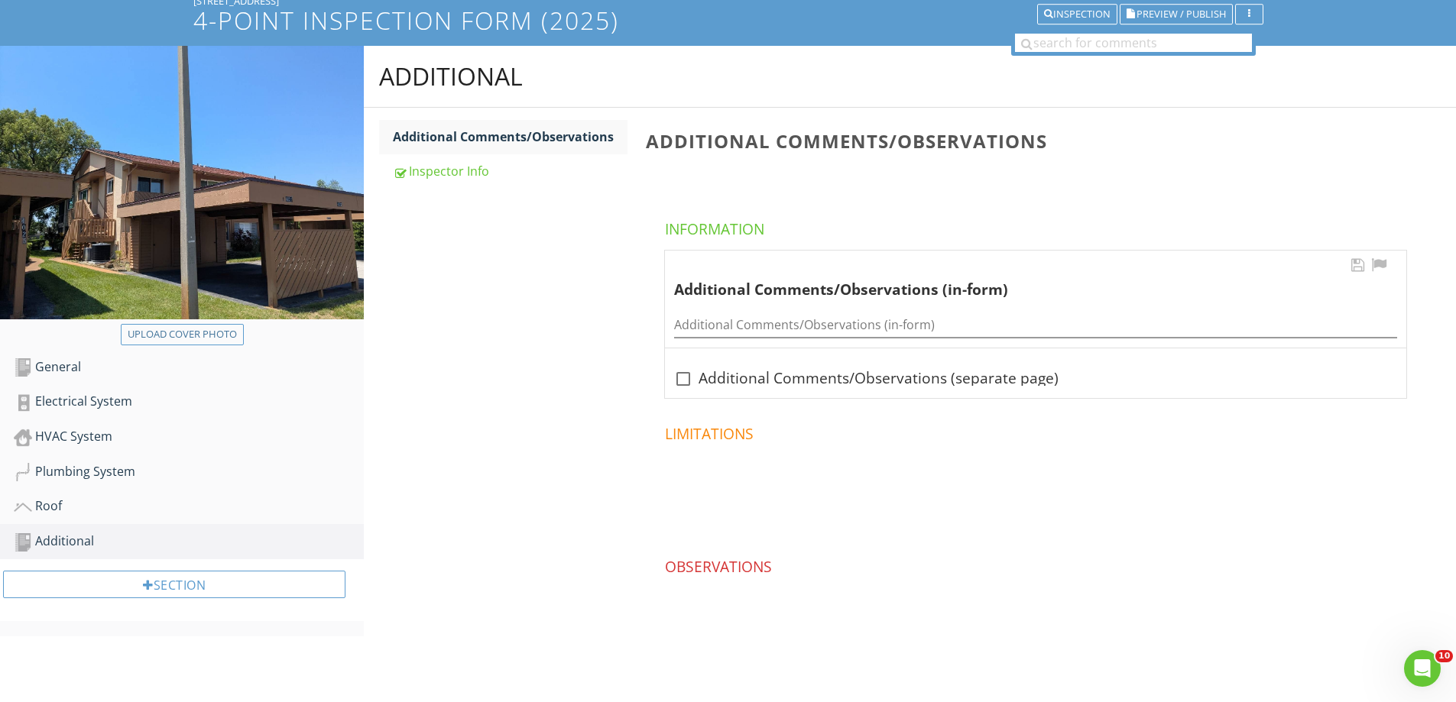
scroll to position [107, 0]
click at [726, 331] on input "Additional Comments/Observations (in-form)" at bounding box center [1035, 325] width 723 height 25
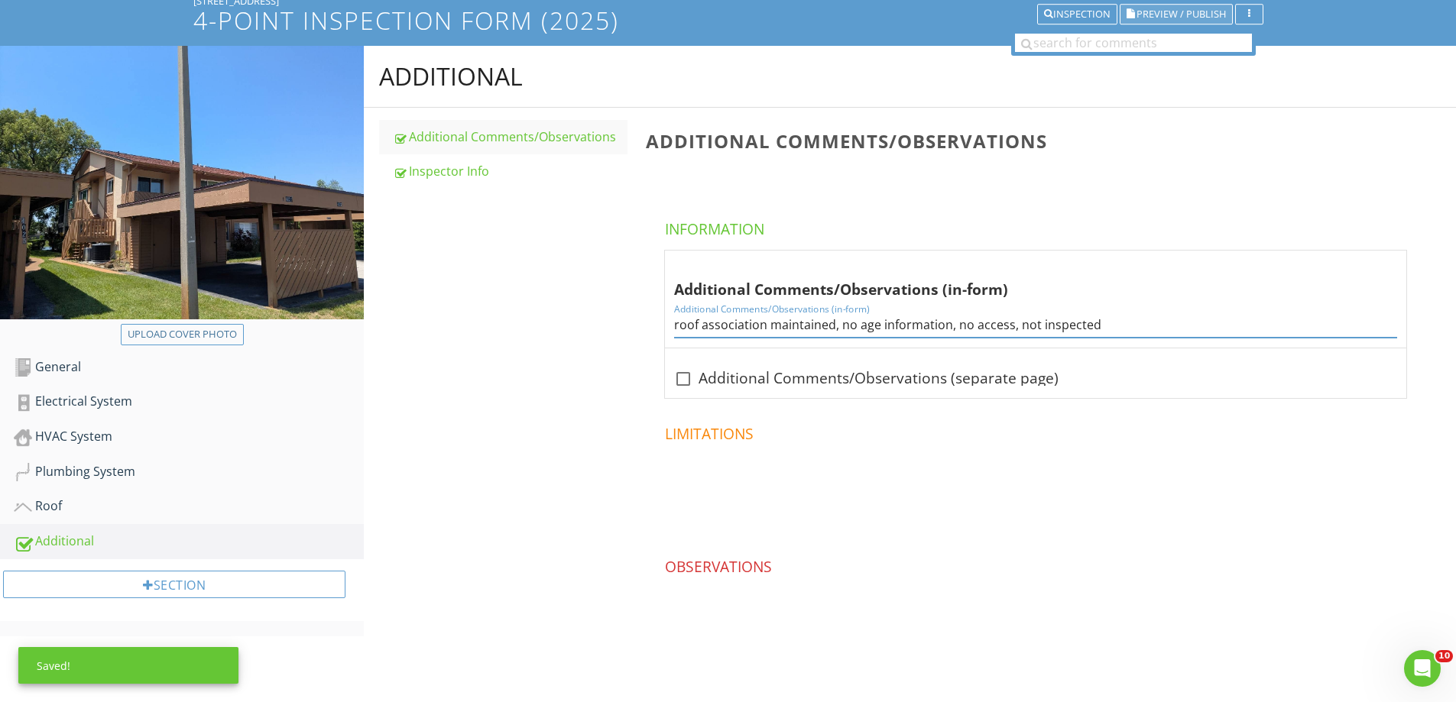
type input "roof association maintained, no age information, no access, not inspected"
click at [1176, 16] on span "Preview / Publish" at bounding box center [1180, 14] width 89 height 10
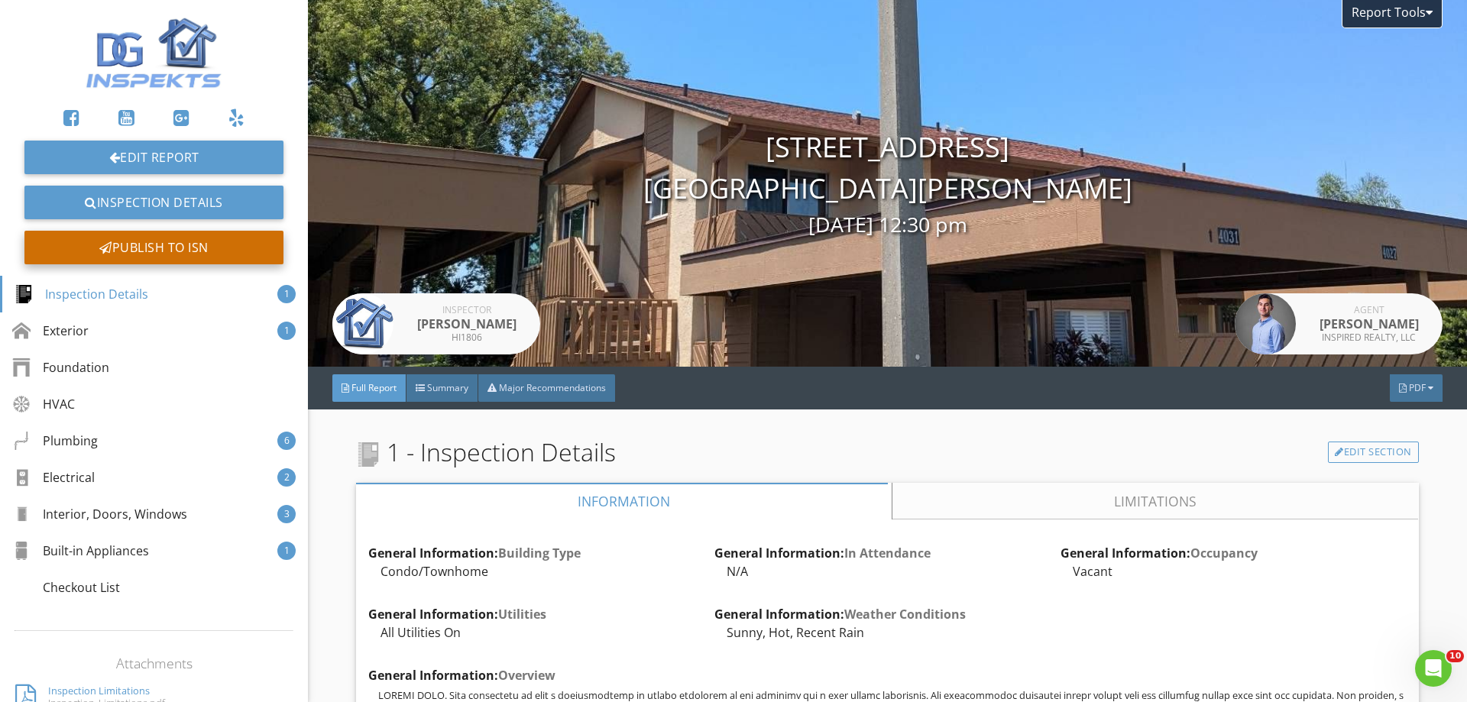
click at [214, 252] on div "Publish to ISN" at bounding box center [153, 248] width 259 height 34
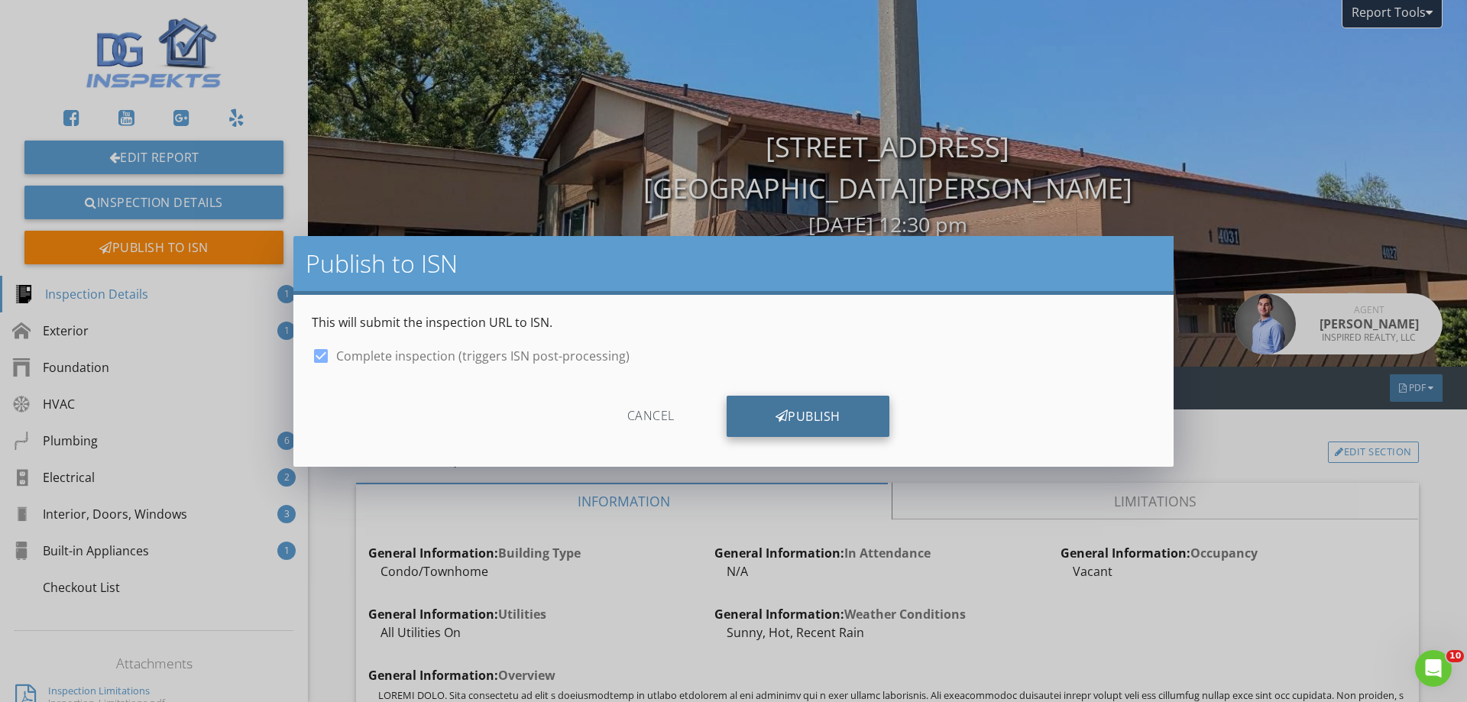
click at [776, 426] on div "Publish" at bounding box center [808, 416] width 163 height 41
